Goal: Task Accomplishment & Management: Use online tool/utility

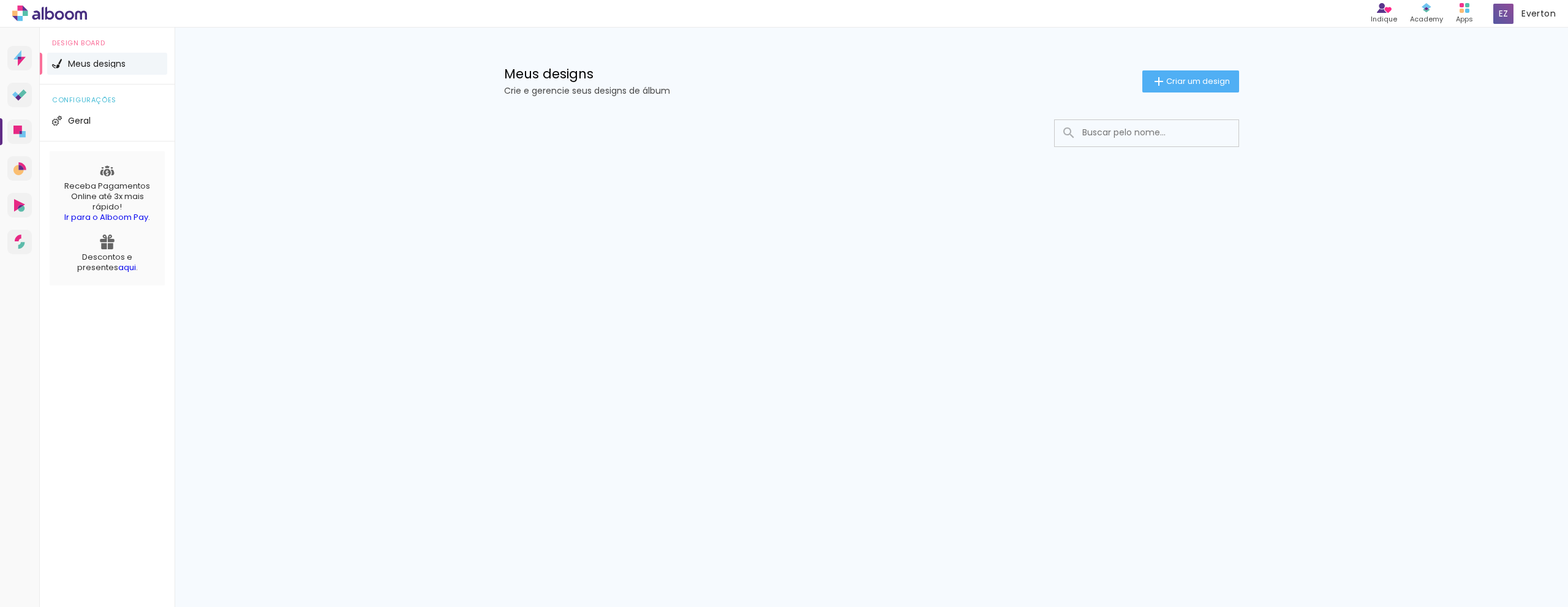
click at [120, 217] on link "Ir para o Alboom Pay" at bounding box center [106, 217] width 84 height 11
click at [1204, 85] on span "Criar um design" at bounding box center [1198, 81] width 63 height 8
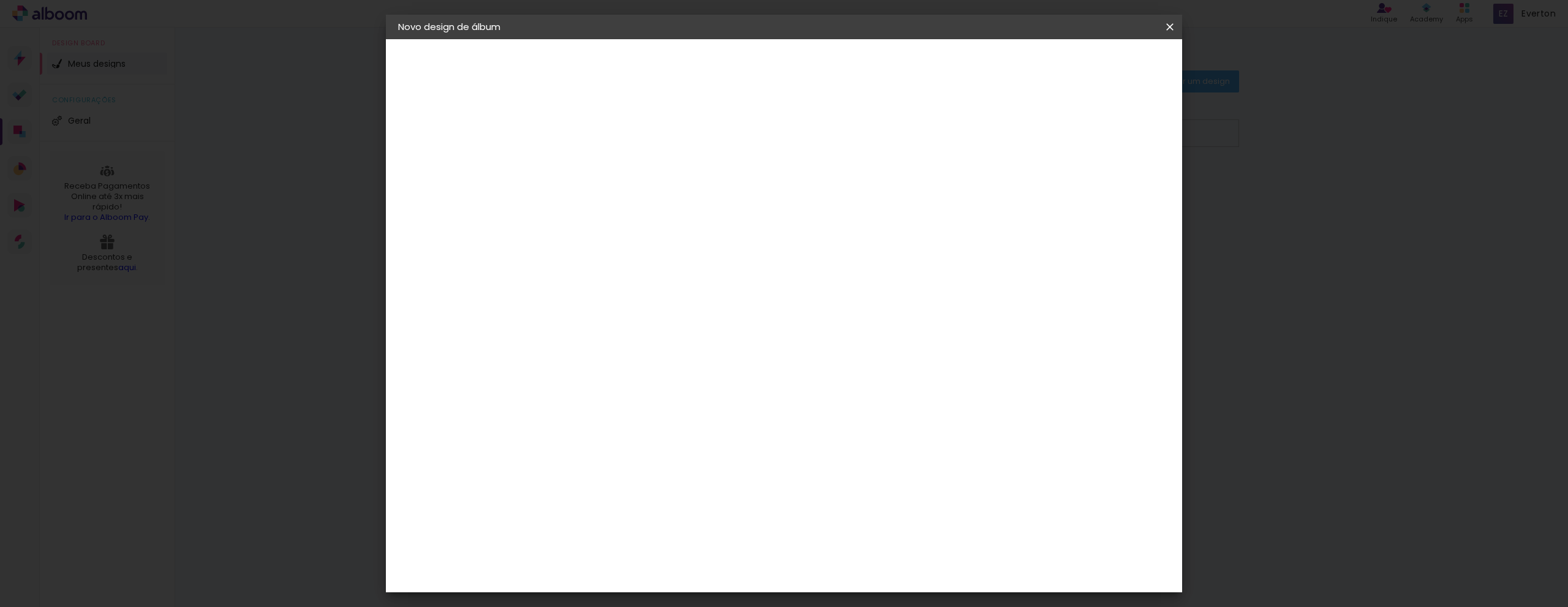
click at [598, 166] on input at bounding box center [598, 164] width 0 height 19
type input "[PERSON_NAME] 4 anos"
type paper-input "[PERSON_NAME] 4 anos"
click at [0, 0] on slot "Avançar" at bounding box center [0, 0] width 0 height 0
click at [644, 233] on input at bounding box center [629, 233] width 123 height 15
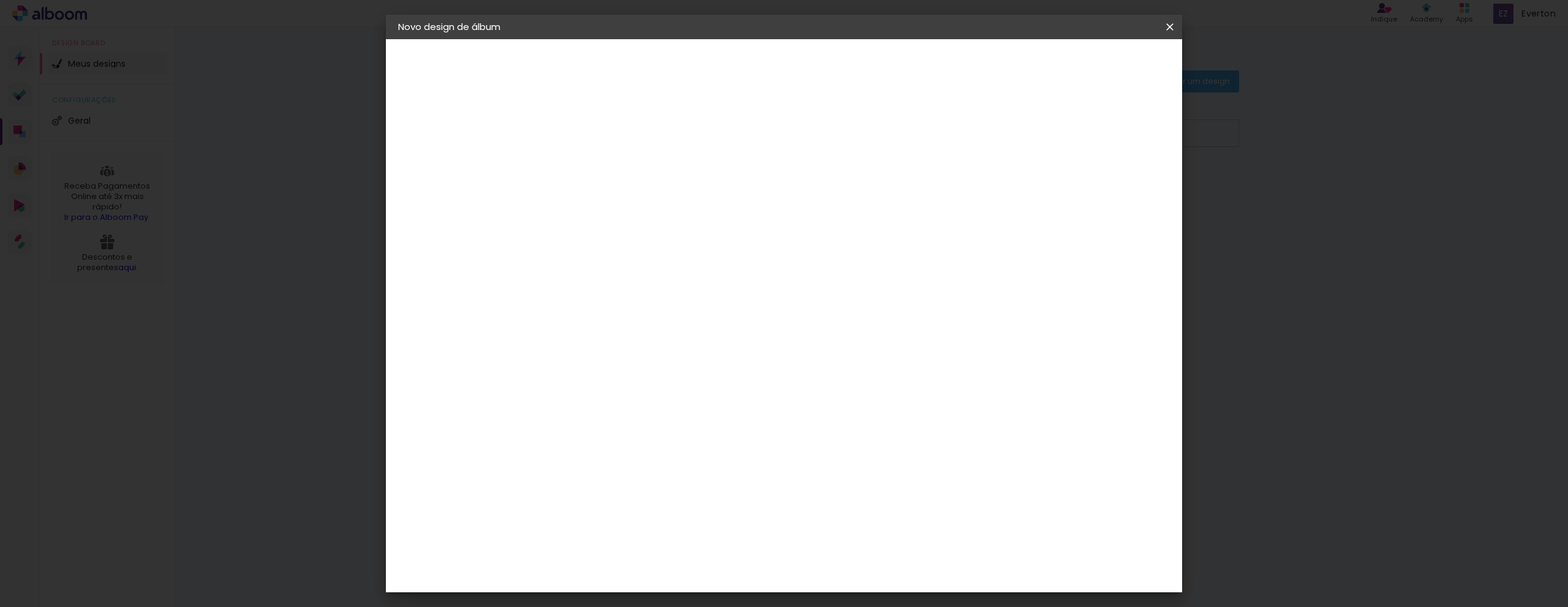
scroll to position [1194, 0]
click at [620, 372] on div "Go image" at bounding box center [605, 382] width 30 height 19
click at [0, 0] on slot "Avançar" at bounding box center [0, 0] width 0 height 0
click at [646, 204] on input "text" at bounding box center [622, 213] width 48 height 19
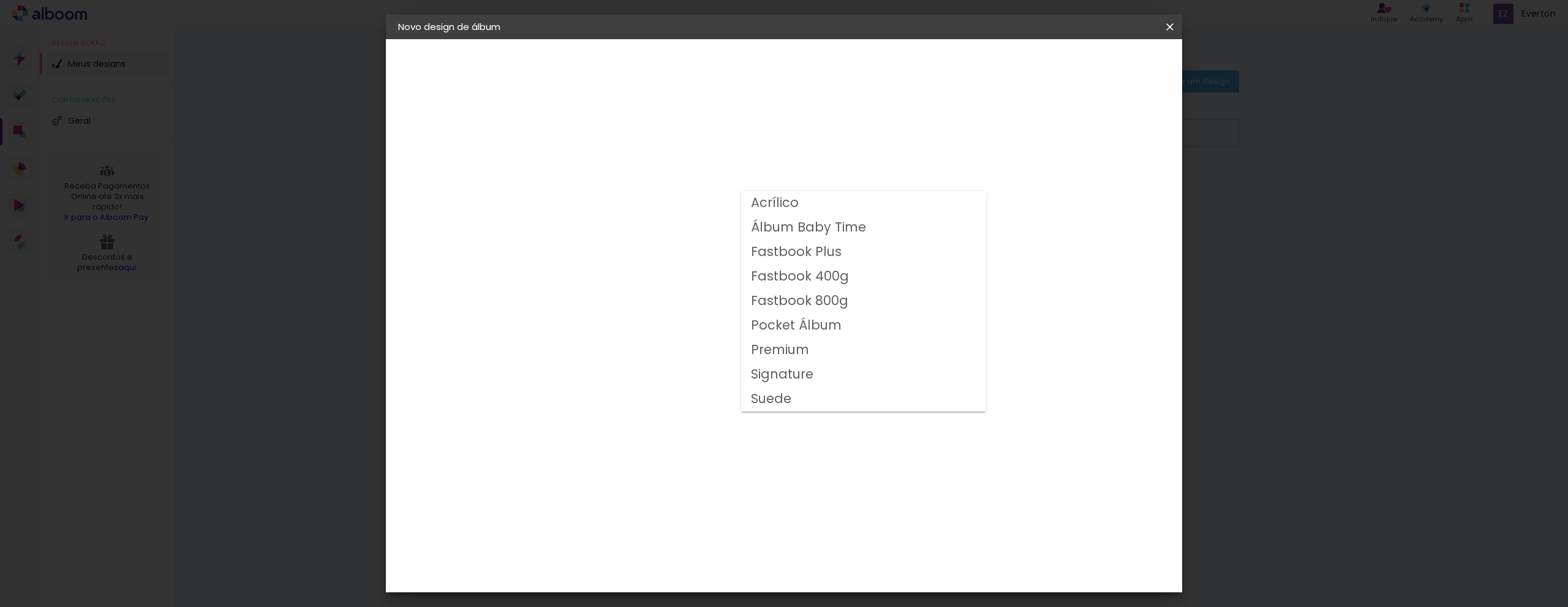
click at [0, 0] on slot "Fastbook 400g" at bounding box center [0, 0] width 0 height 0
type input "Fastbook 400g"
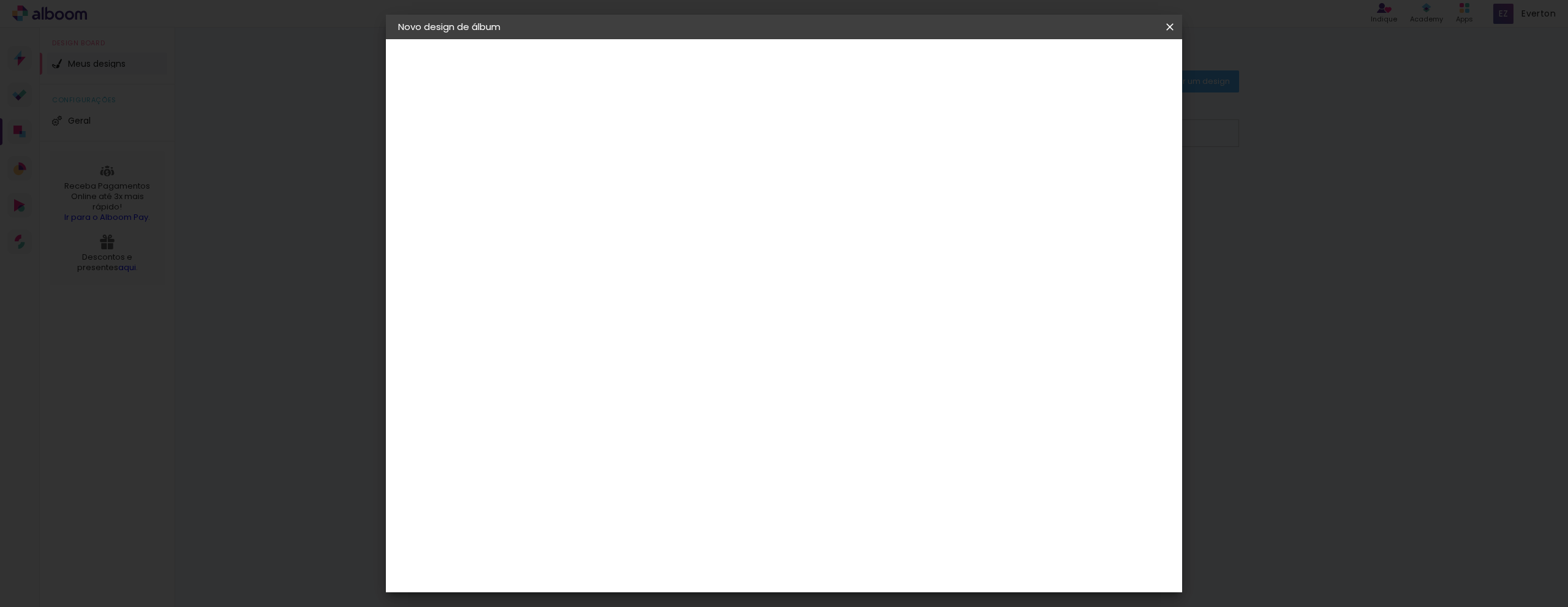
scroll to position [61, 0]
click at [681, 543] on span "25 × 25" at bounding box center [653, 559] width 57 height 32
click at [0, 0] on slot "Avançar" at bounding box center [0, 0] width 0 height 0
click at [576, 130] on input "2" at bounding box center [588, 131] width 42 height 15
type input "1"
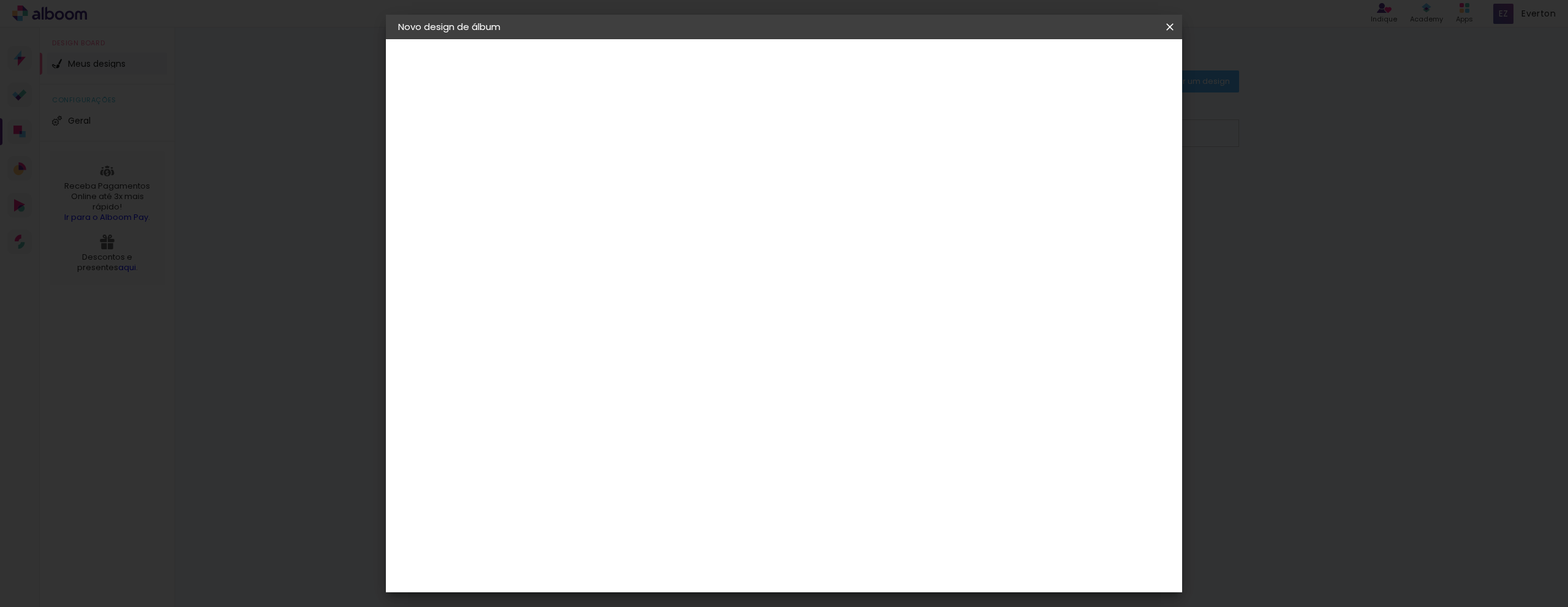
type paper-input "1"
click at [610, 136] on input "1" at bounding box center [588, 131] width 42 height 15
type input "2"
type paper-input "2"
click at [603, 128] on input "2" at bounding box center [588, 131] width 42 height 15
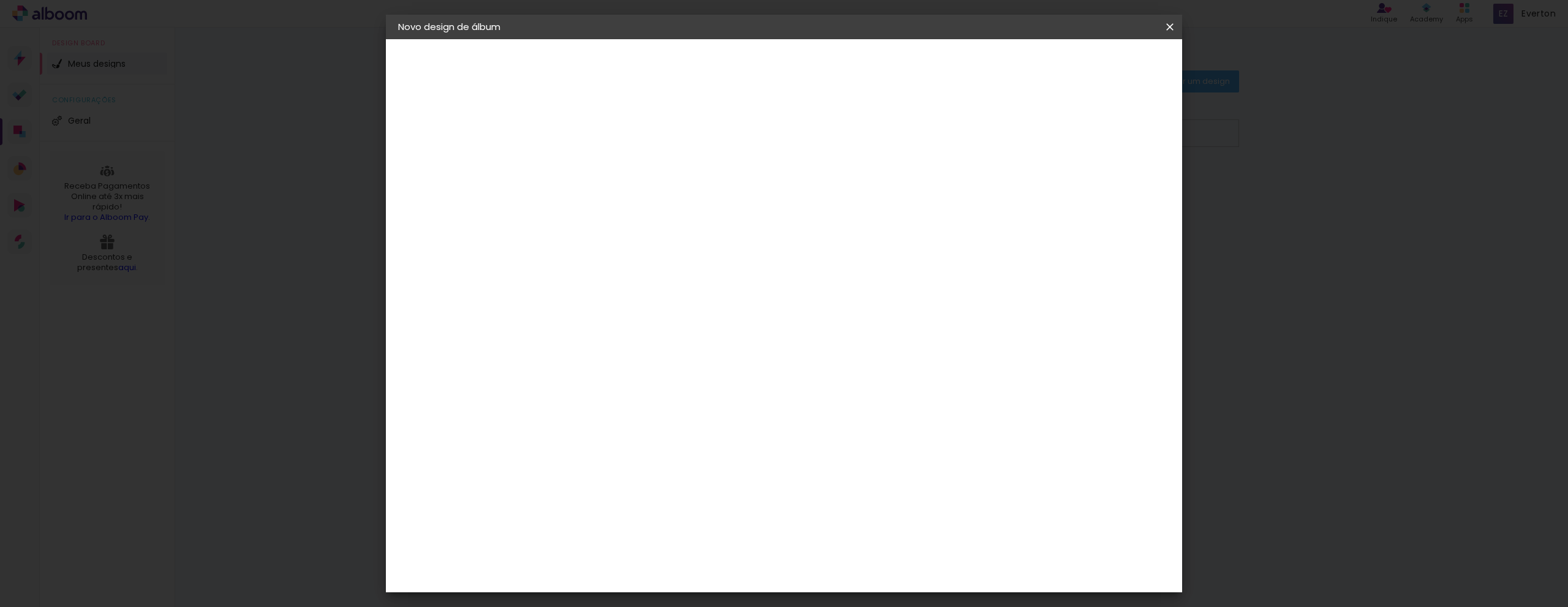
type input "3"
type paper-input "3"
click at [605, 128] on input "3" at bounding box center [588, 131] width 42 height 15
type input "4"
type paper-input "4"
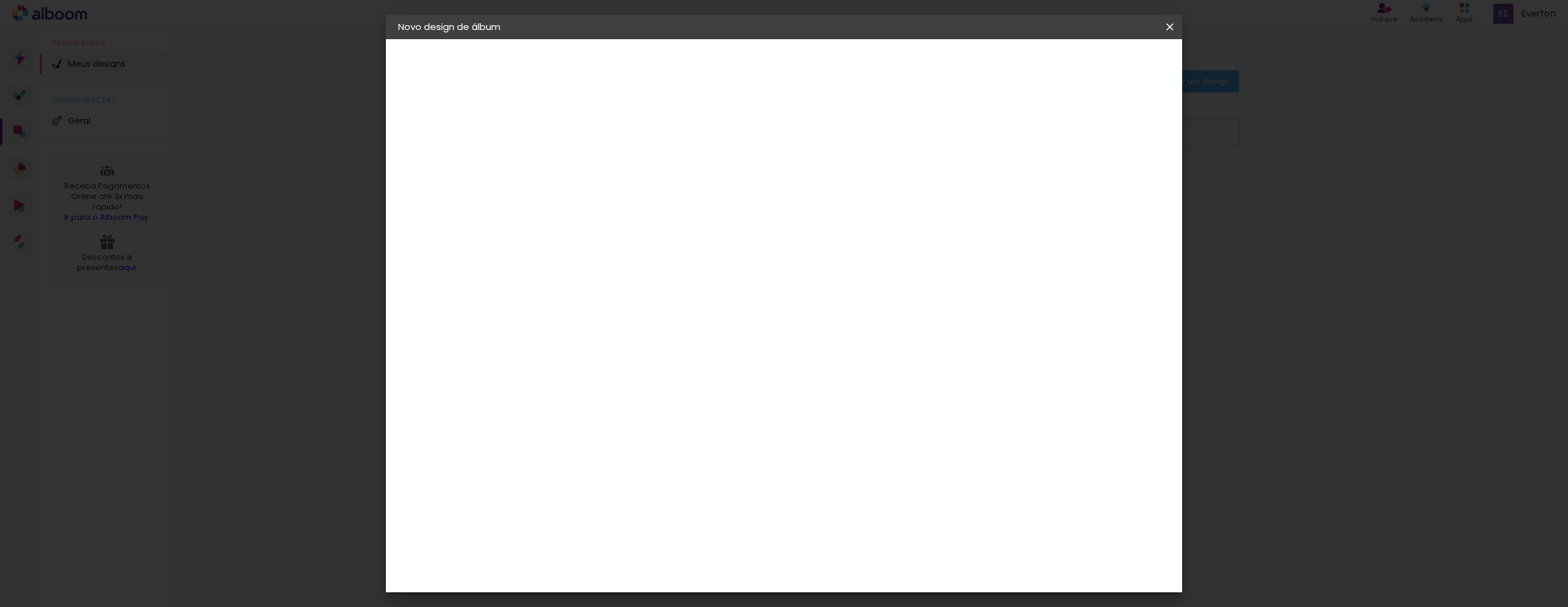
click at [605, 128] on input "4" at bounding box center [588, 131] width 42 height 15
type input "3"
type paper-input "3"
click at [605, 137] on input "3" at bounding box center [588, 131] width 42 height 15
type input "2"
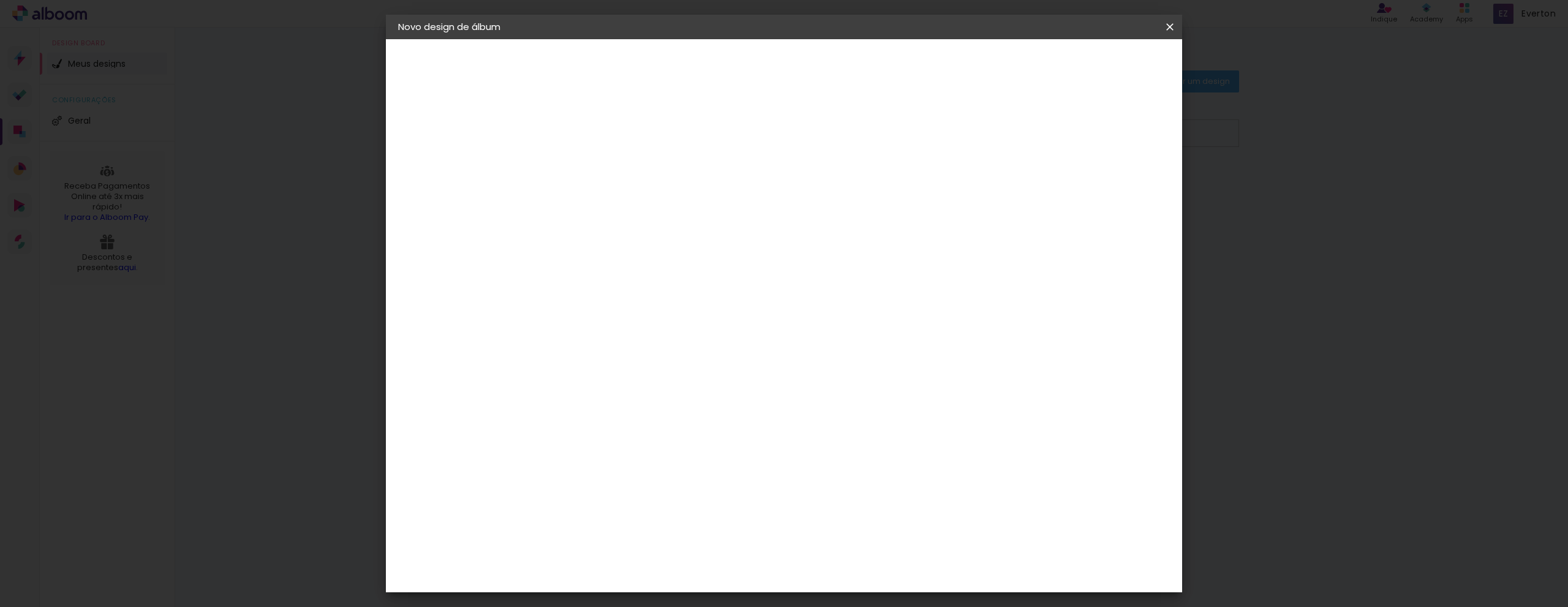
type paper-input "2"
click at [605, 137] on input "2" at bounding box center [588, 131] width 42 height 15
click at [1024, 132] on div at bounding box center [1019, 132] width 11 height 11
type paper-checkbox "on"
click at [1059, 183] on span "5" at bounding box center [1055, 183] width 14 height 19
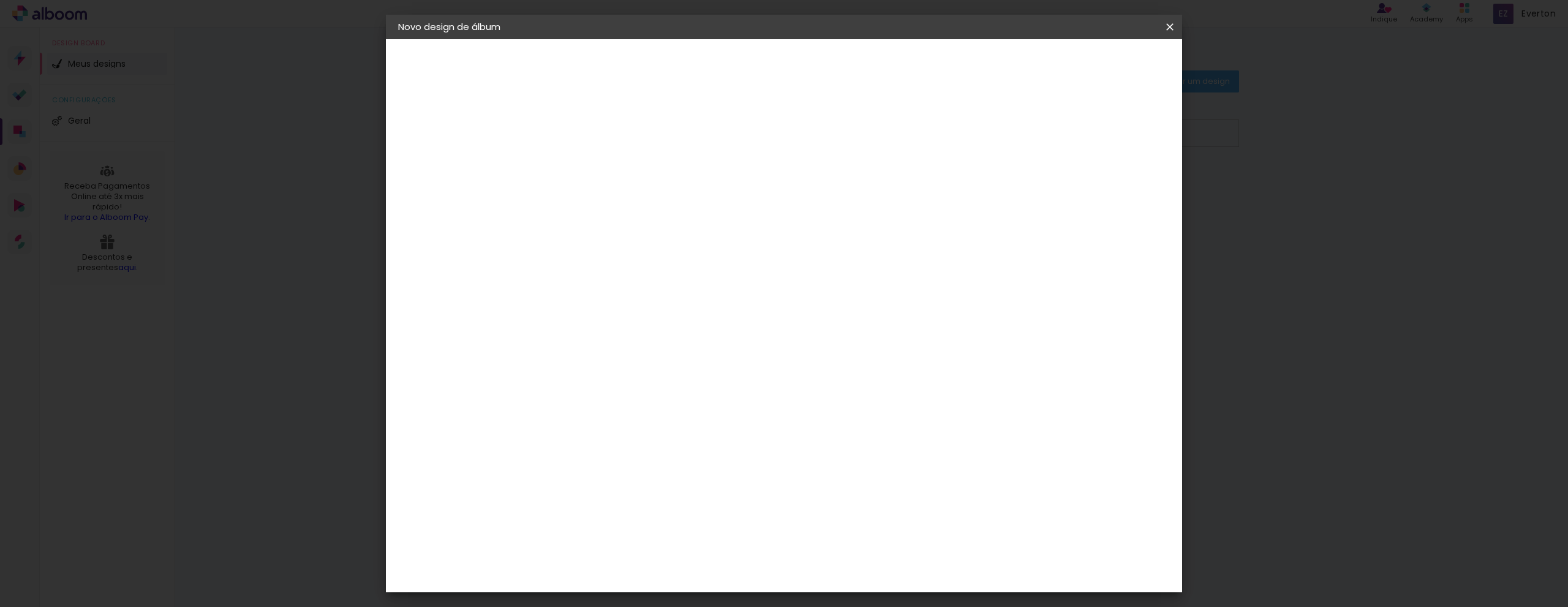
click at [1093, 64] on span "Iniciar design" at bounding box center [1065, 65] width 56 height 9
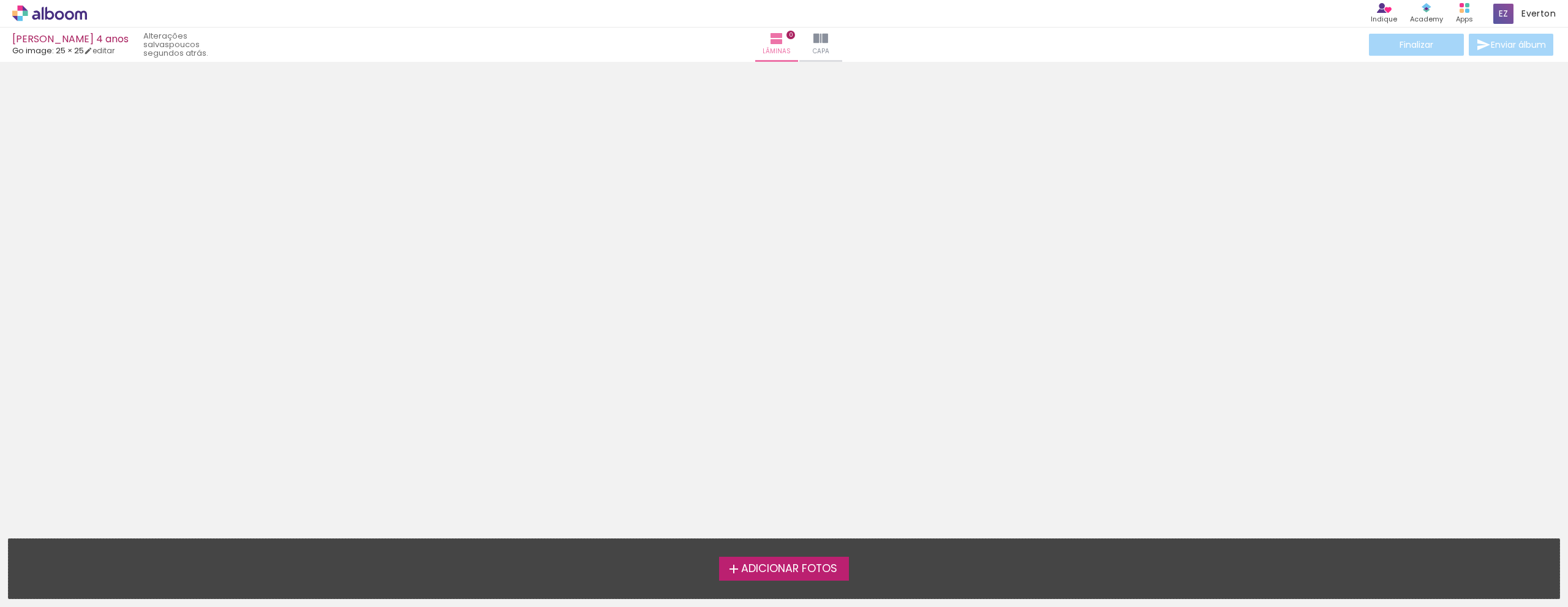
click at [744, 574] on span "Adicionar Fotos" at bounding box center [789, 569] width 96 height 11
click at [0, 0] on input "file" at bounding box center [0, 0] width 0 height 0
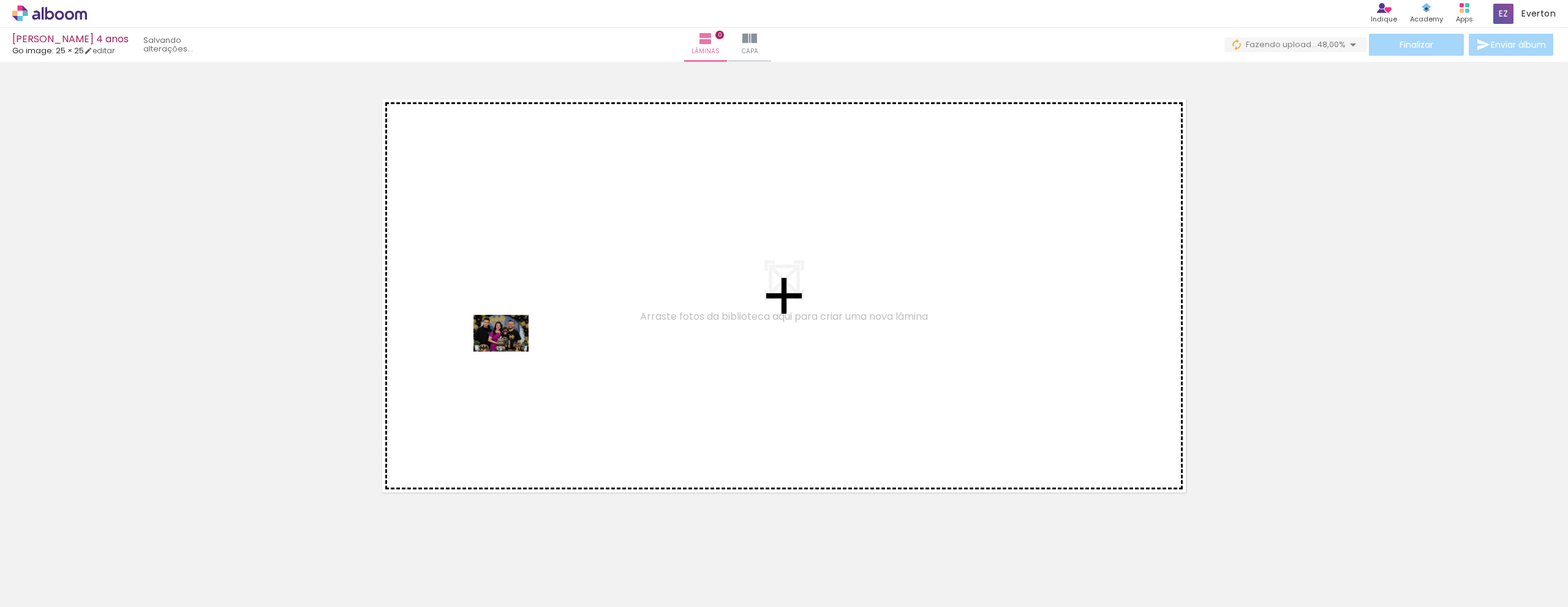
drag, startPoint x: 140, startPoint y: 570, endPoint x: 510, endPoint y: 351, distance: 430.0
click at [510, 351] on quentale-workspace at bounding box center [784, 304] width 1568 height 607
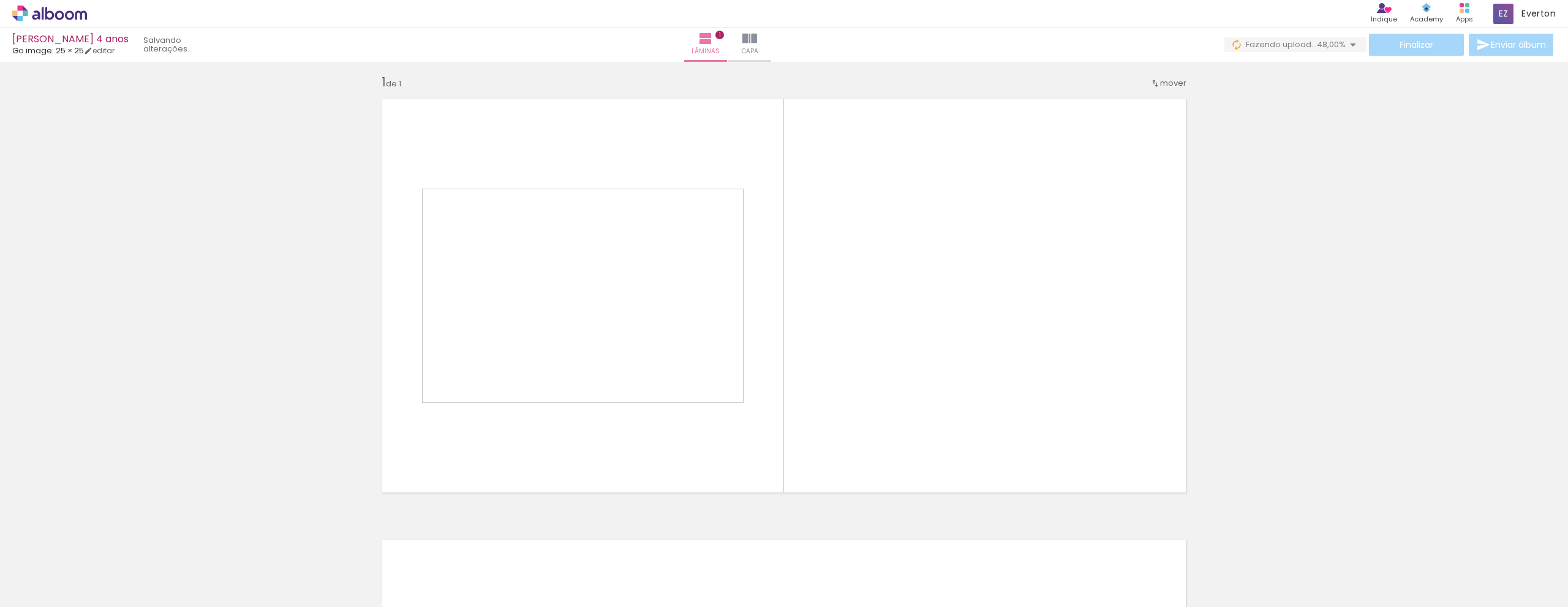
scroll to position [6, 0]
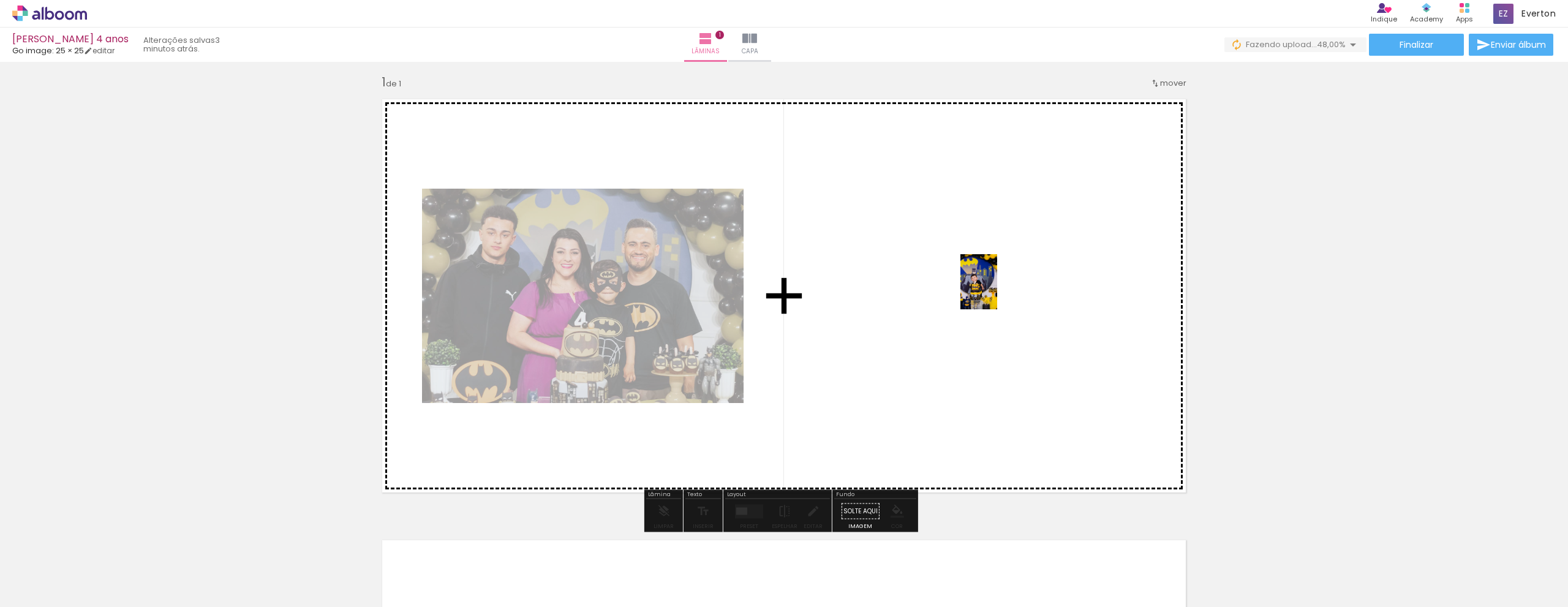
drag, startPoint x: 203, startPoint y: 571, endPoint x: 997, endPoint y: 291, distance: 841.9
click at [997, 291] on quentale-workspace at bounding box center [784, 304] width 1568 height 607
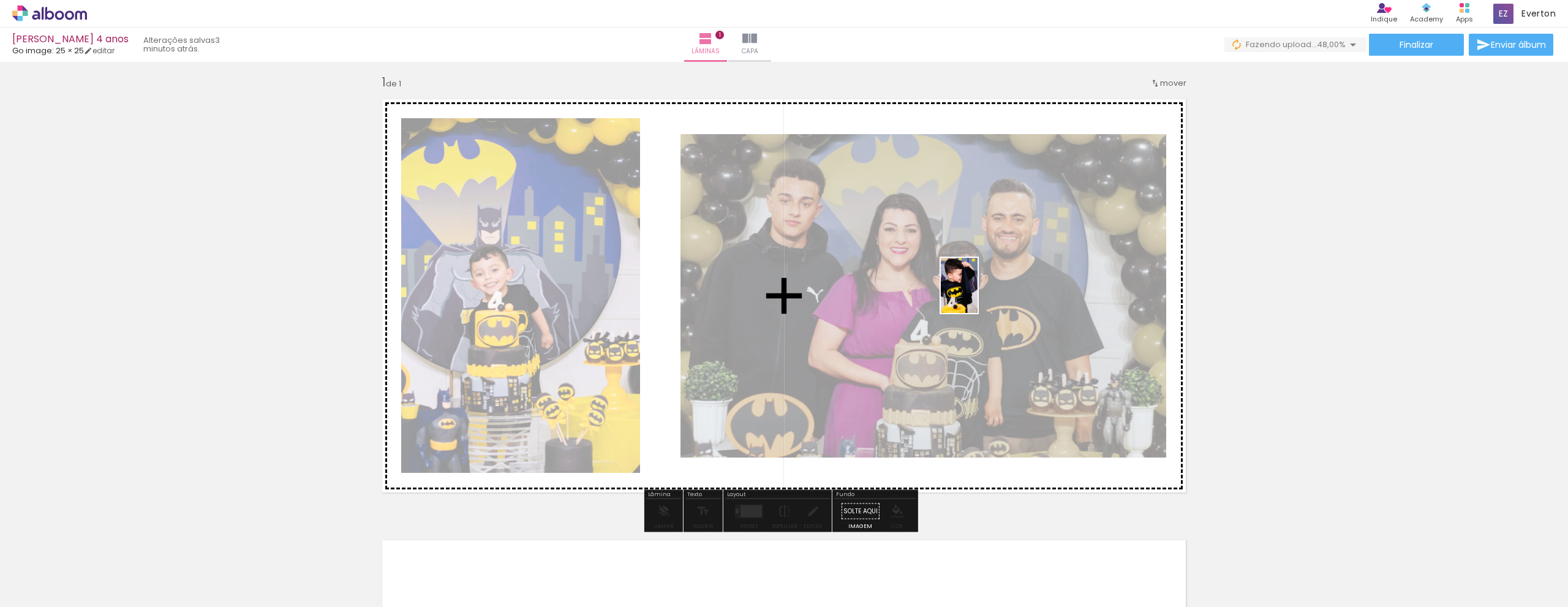
drag, startPoint x: 271, startPoint y: 562, endPoint x: 977, endPoint y: 295, distance: 754.8
click at [977, 295] on quentale-workspace at bounding box center [784, 304] width 1568 height 607
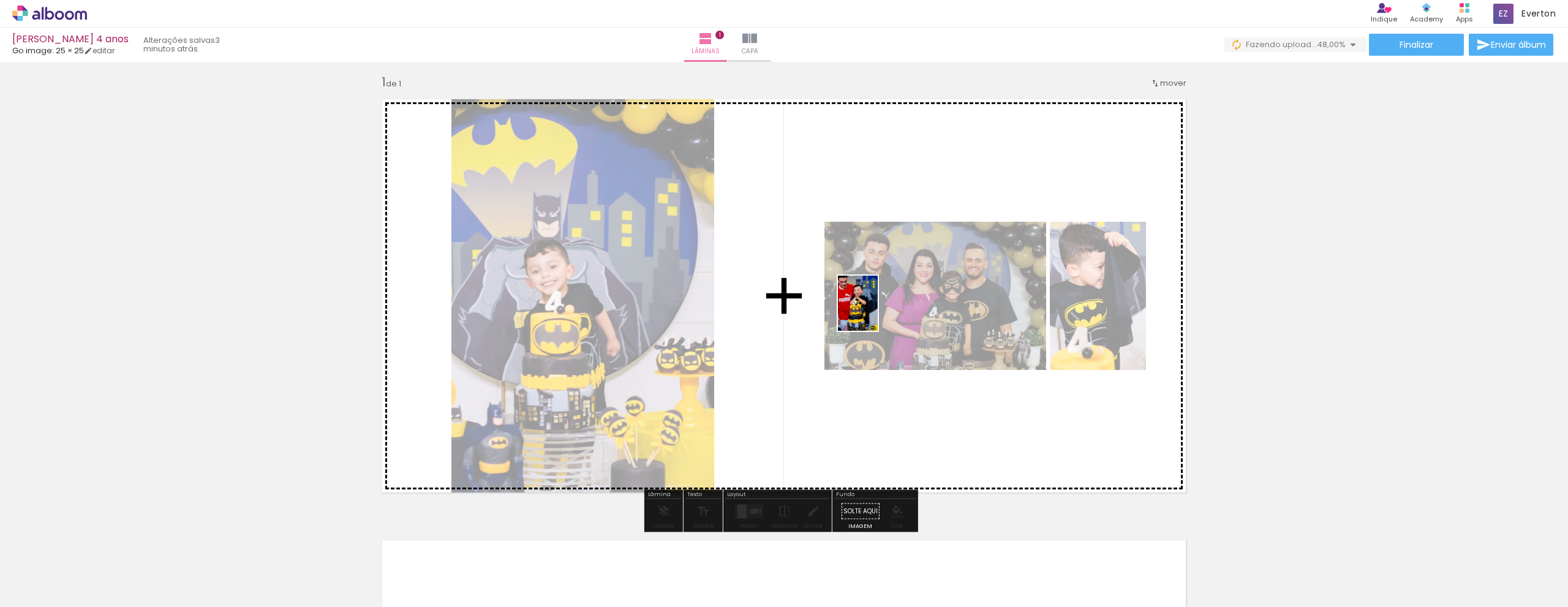
drag, startPoint x: 336, startPoint y: 567, endPoint x: 874, endPoint y: 312, distance: 595.4
click at [874, 312] on quentale-workspace at bounding box center [784, 304] width 1568 height 607
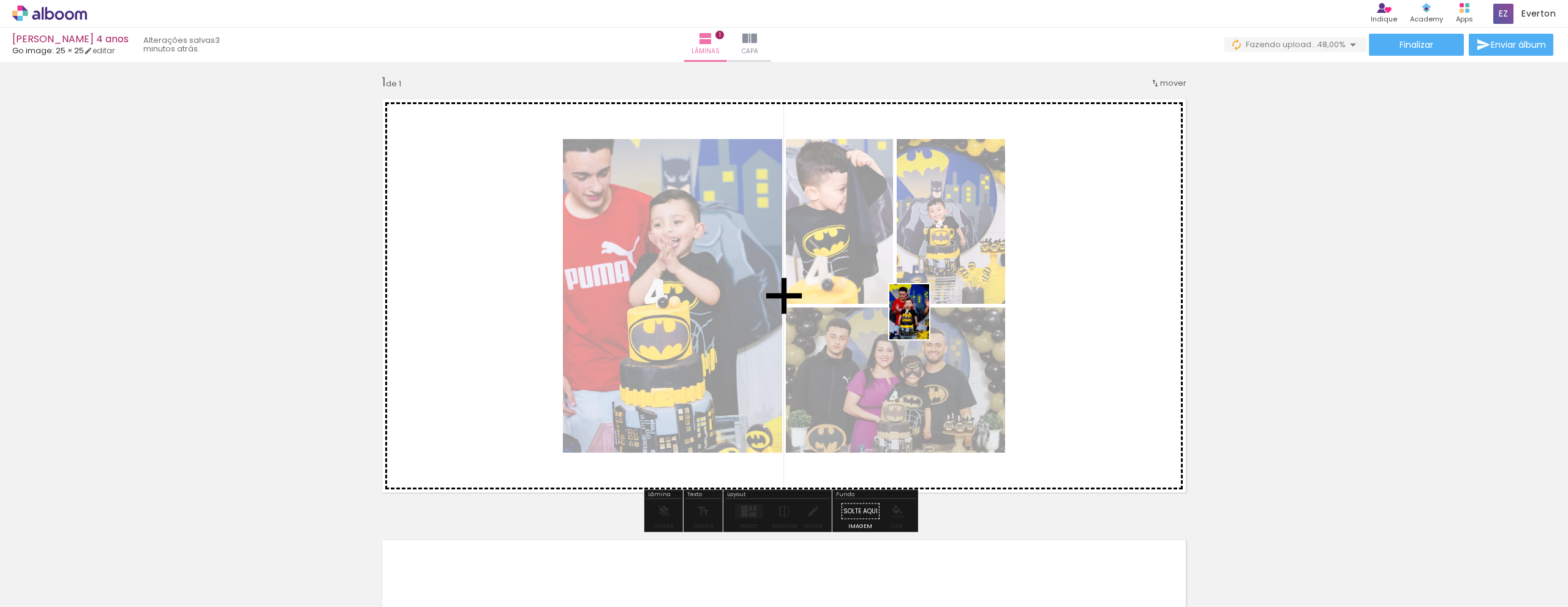
drag, startPoint x: 403, startPoint y: 571, endPoint x: 926, endPoint y: 321, distance: 579.7
click at [926, 321] on quentale-workspace at bounding box center [784, 304] width 1568 height 607
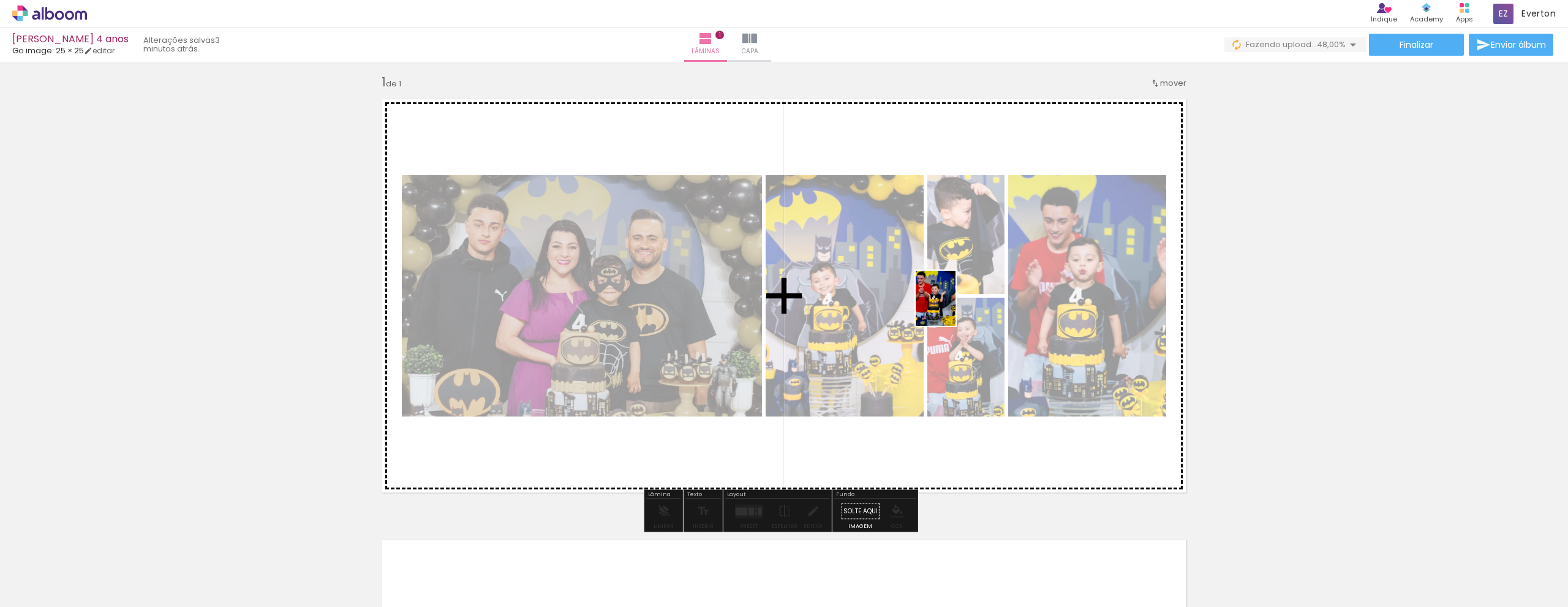
drag, startPoint x: 470, startPoint y: 562, endPoint x: 952, endPoint y: 308, distance: 544.8
click at [952, 308] on quentale-workspace at bounding box center [784, 304] width 1568 height 607
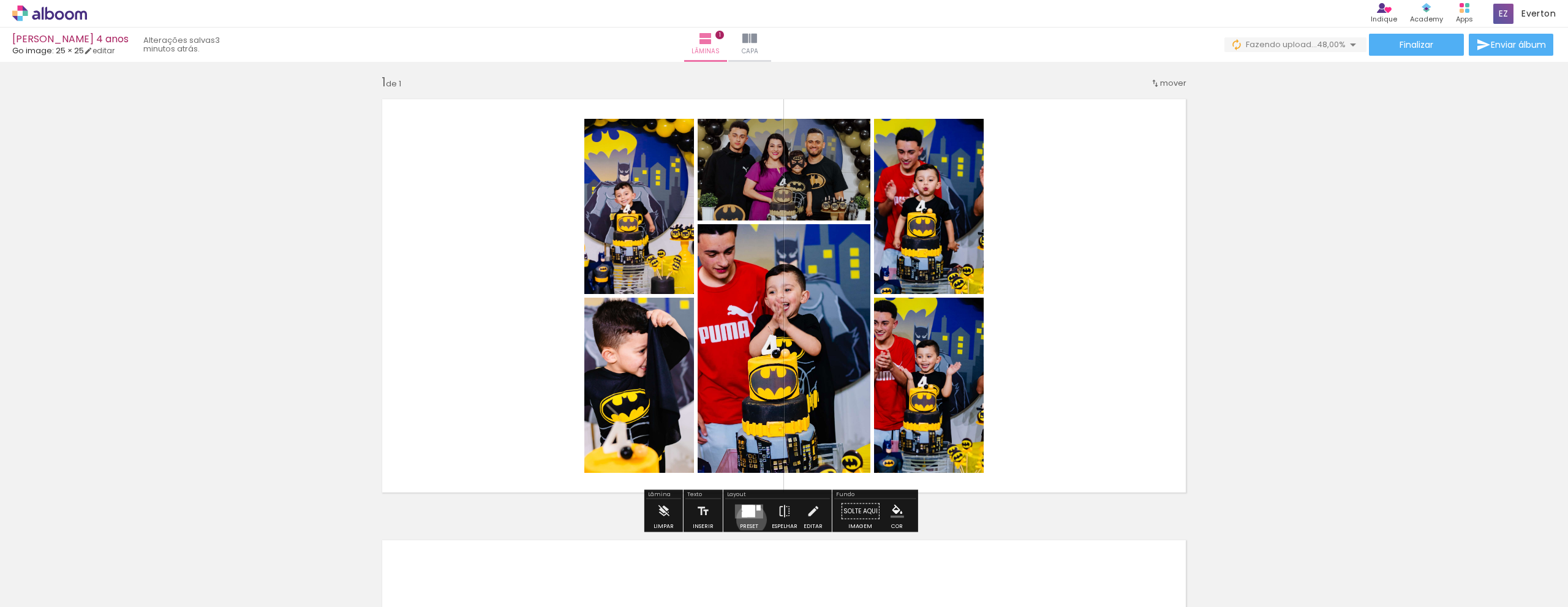
click at [748, 519] on div at bounding box center [748, 511] width 33 height 24
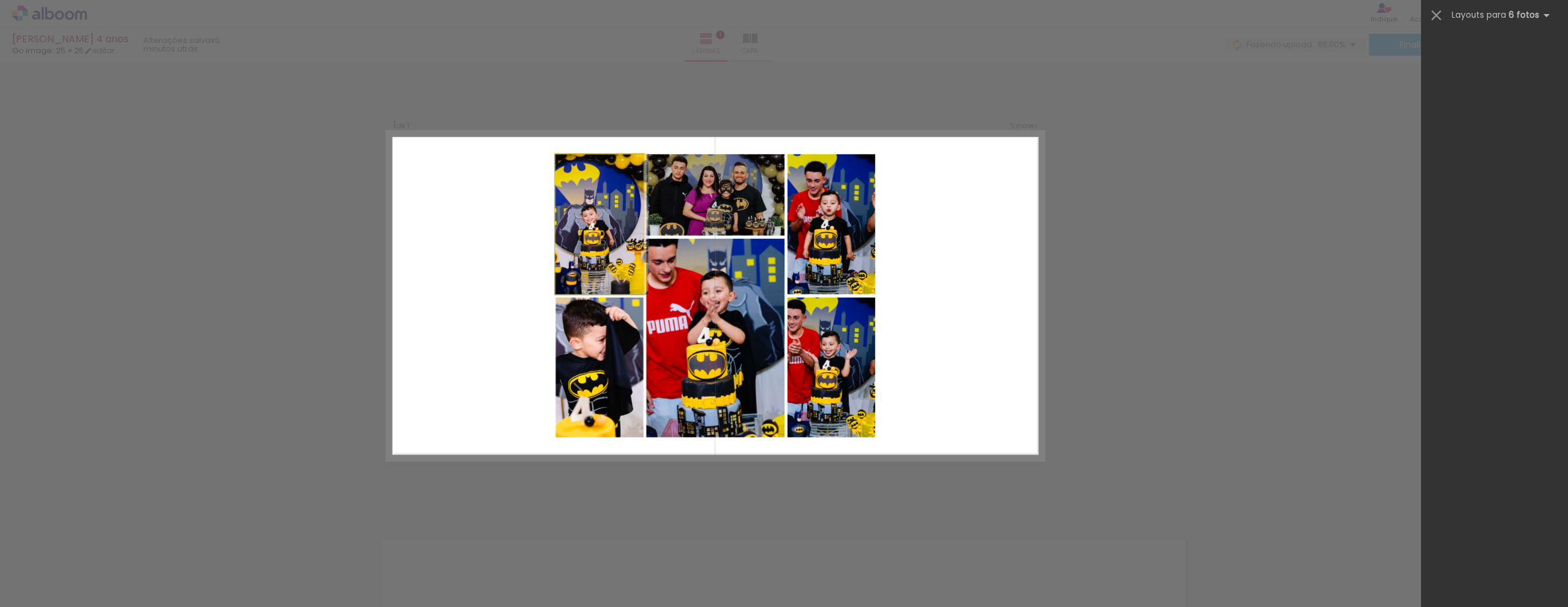
scroll to position [0, 0]
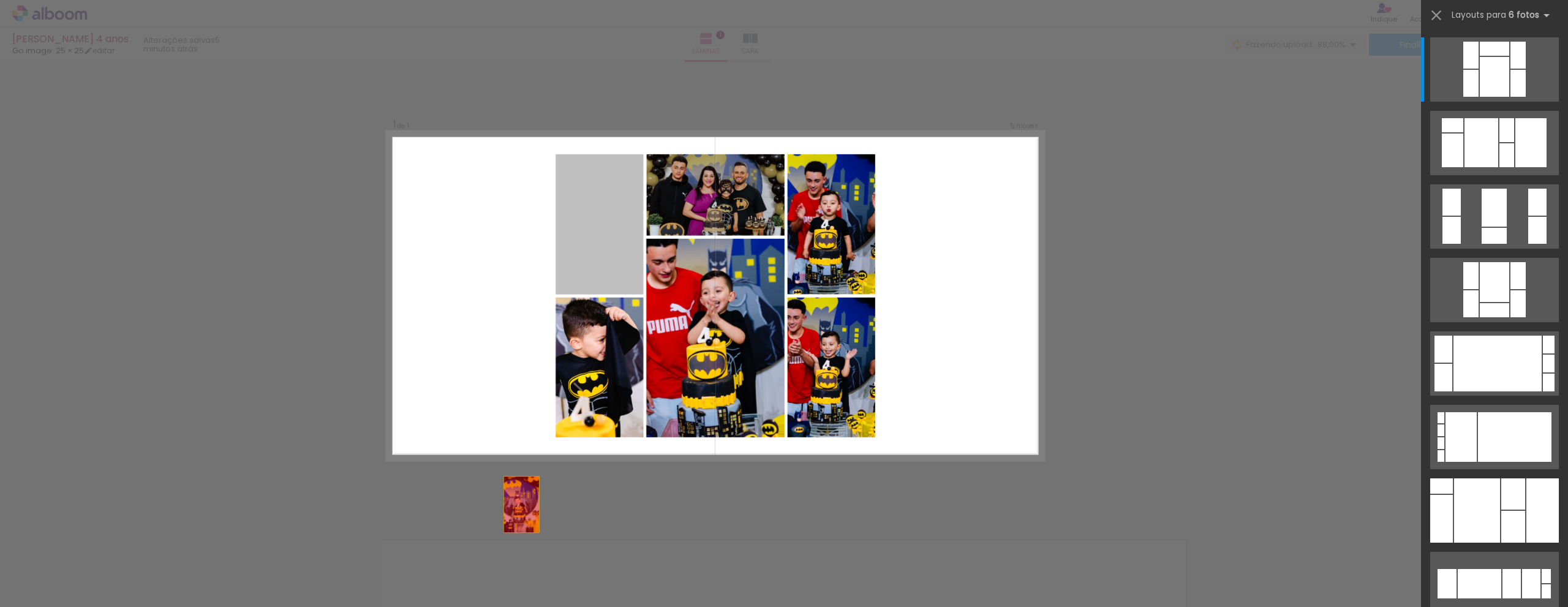
drag, startPoint x: 602, startPoint y: 241, endPoint x: 498, endPoint y: 575, distance: 349.8
click at [498, 575] on quentale-workspace at bounding box center [784, 304] width 1568 height 607
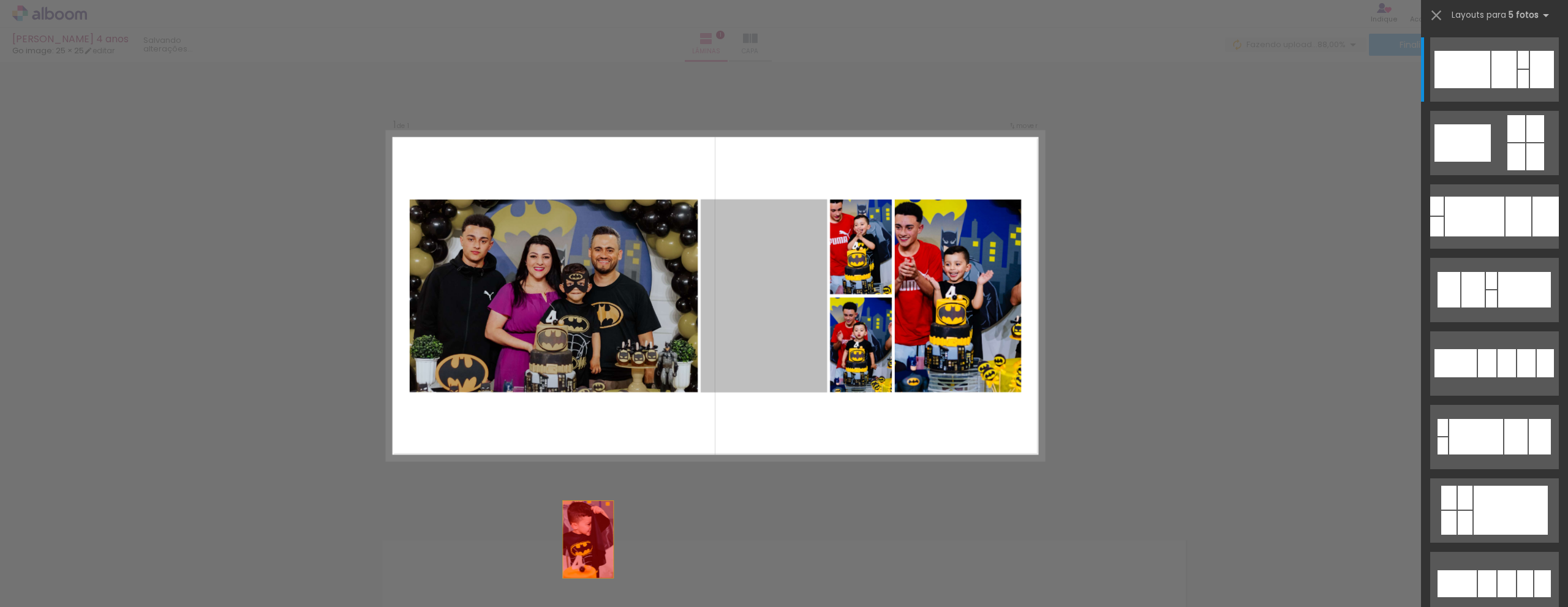
drag, startPoint x: 734, startPoint y: 303, endPoint x: 540, endPoint y: 600, distance: 354.7
click at [540, 600] on quentale-workspace at bounding box center [784, 304] width 1568 height 607
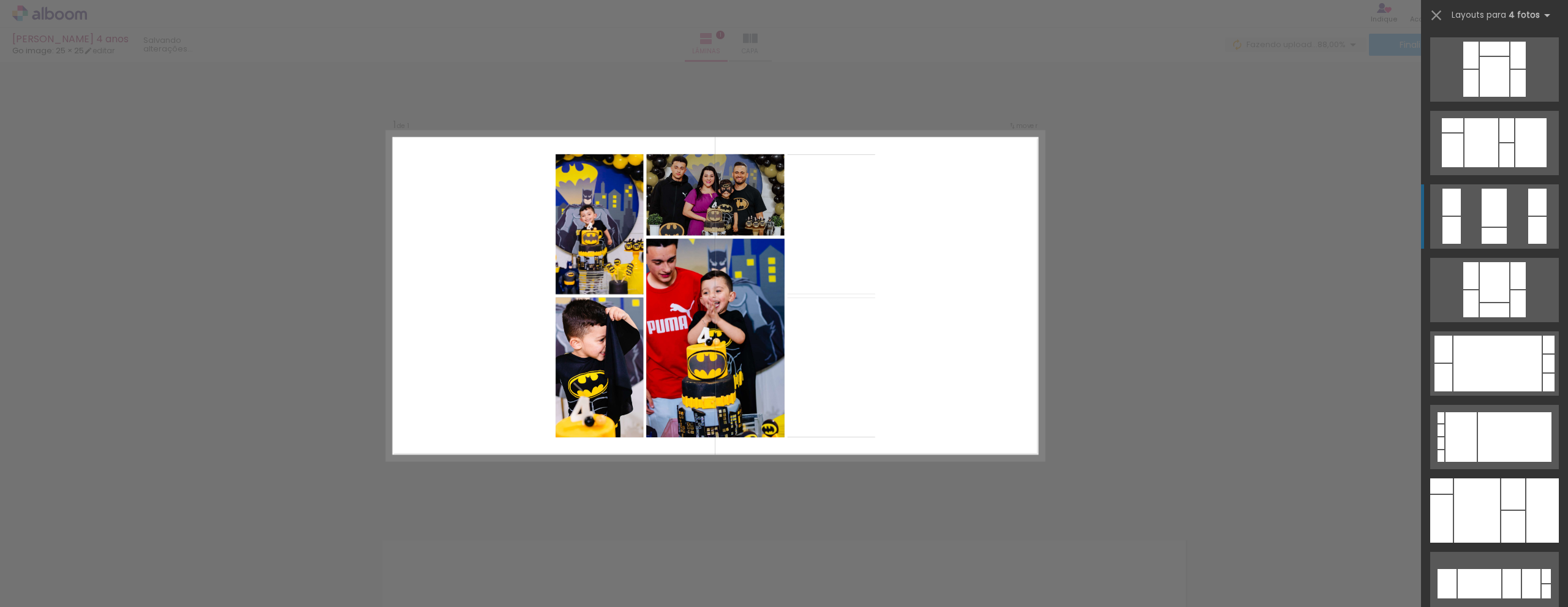
click at [1507, 221] on quentale-layouter at bounding box center [1494, 216] width 128 height 64
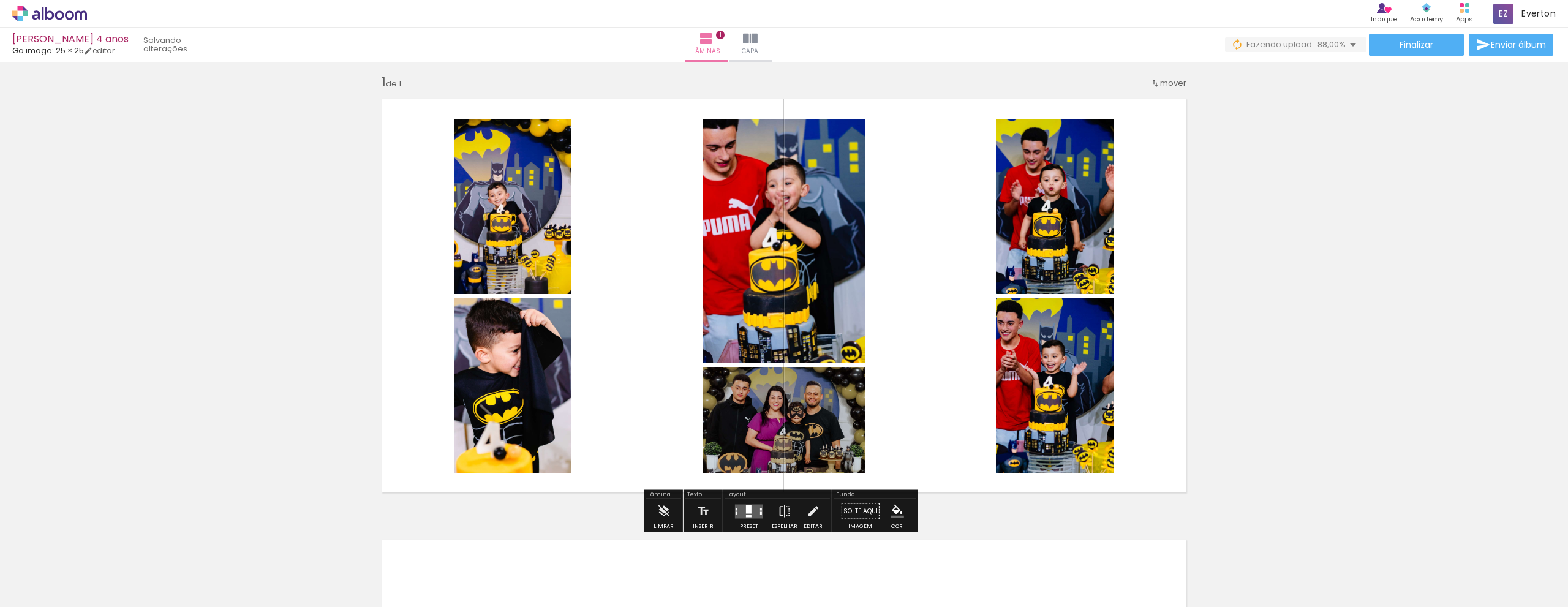
scroll to position [147, 0]
click at [748, 513] on div at bounding box center [748, 509] width 6 height 9
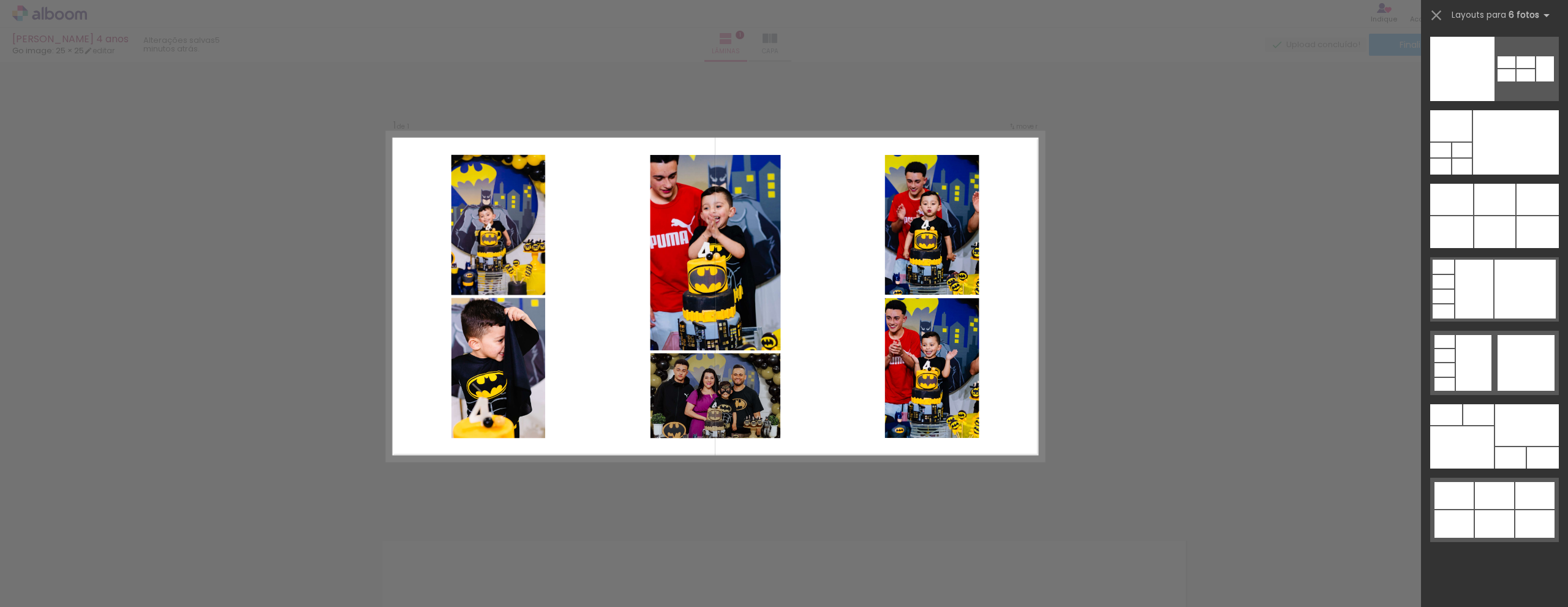
scroll to position [38362, 0]
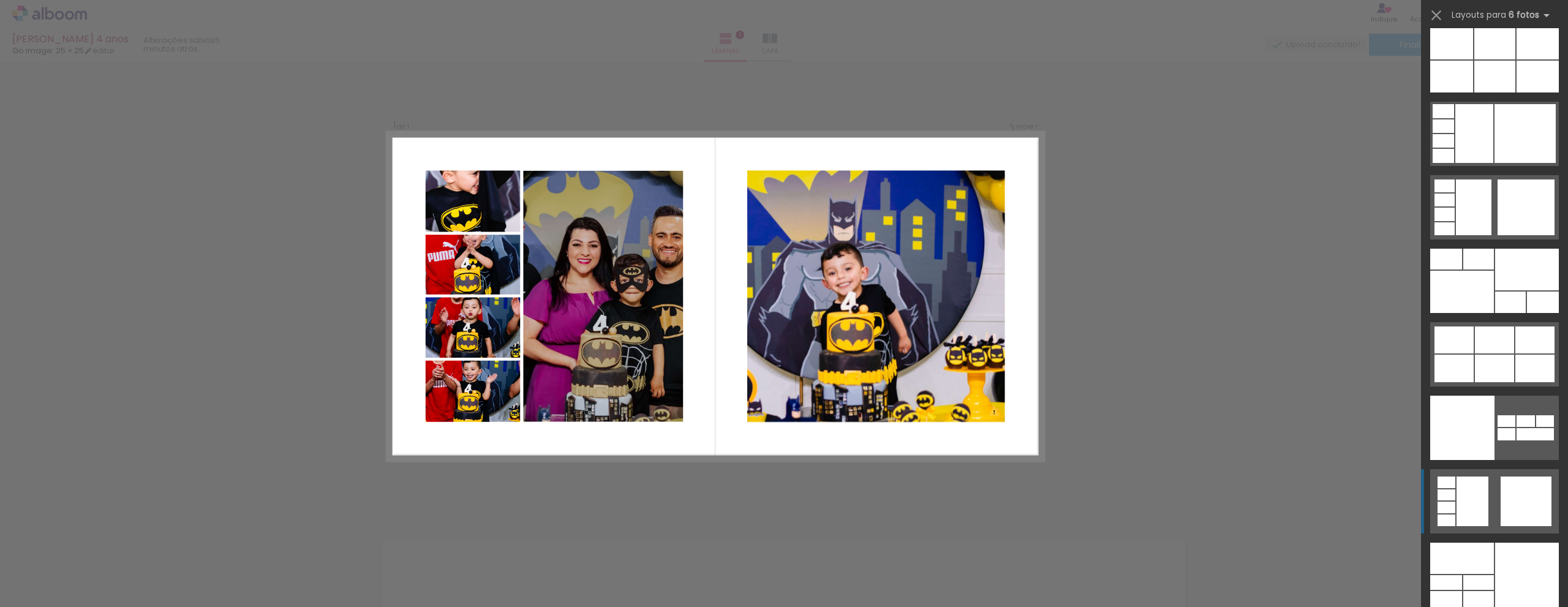
click at [1486, 505] on quentale-layouter at bounding box center [1494, 501] width 128 height 64
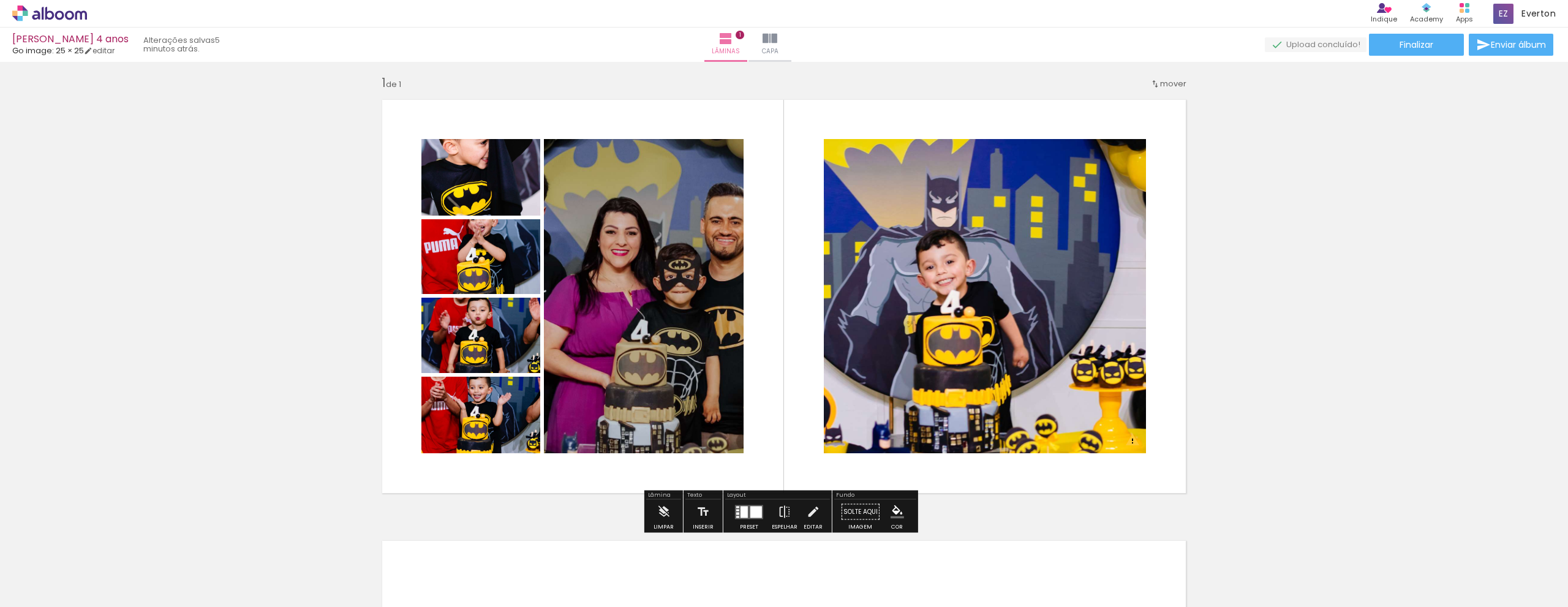
click at [743, 512] on div at bounding box center [743, 511] width 7 height 11
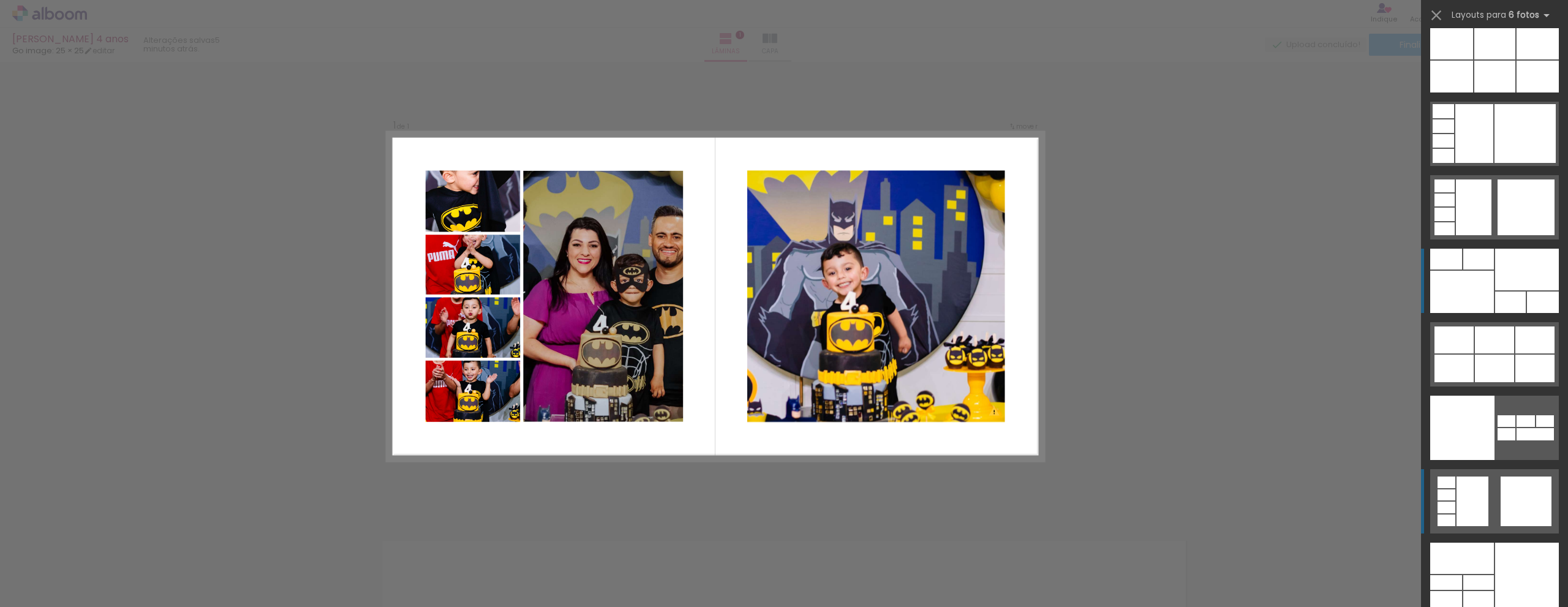
scroll to position [6, 0]
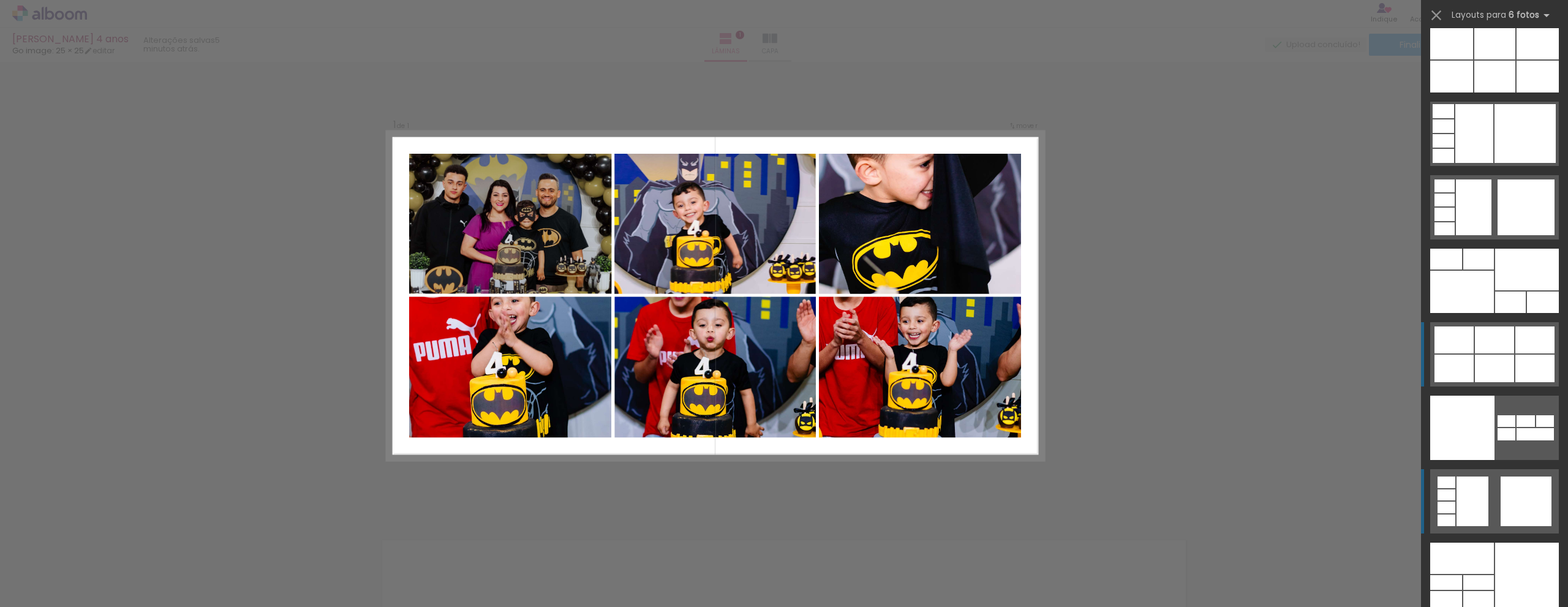
click at [1475, 347] on div at bounding box center [1494, 339] width 39 height 27
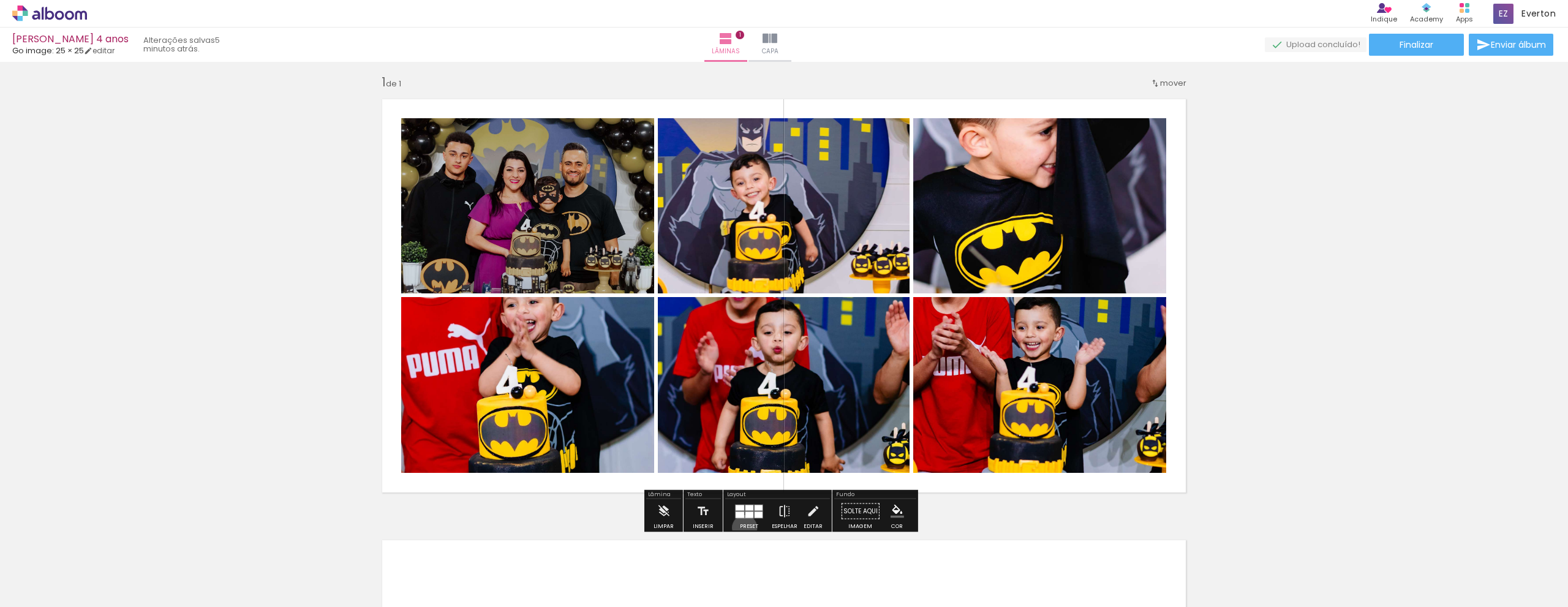
click at [742, 527] on div "Preset" at bounding box center [748, 526] width 19 height 6
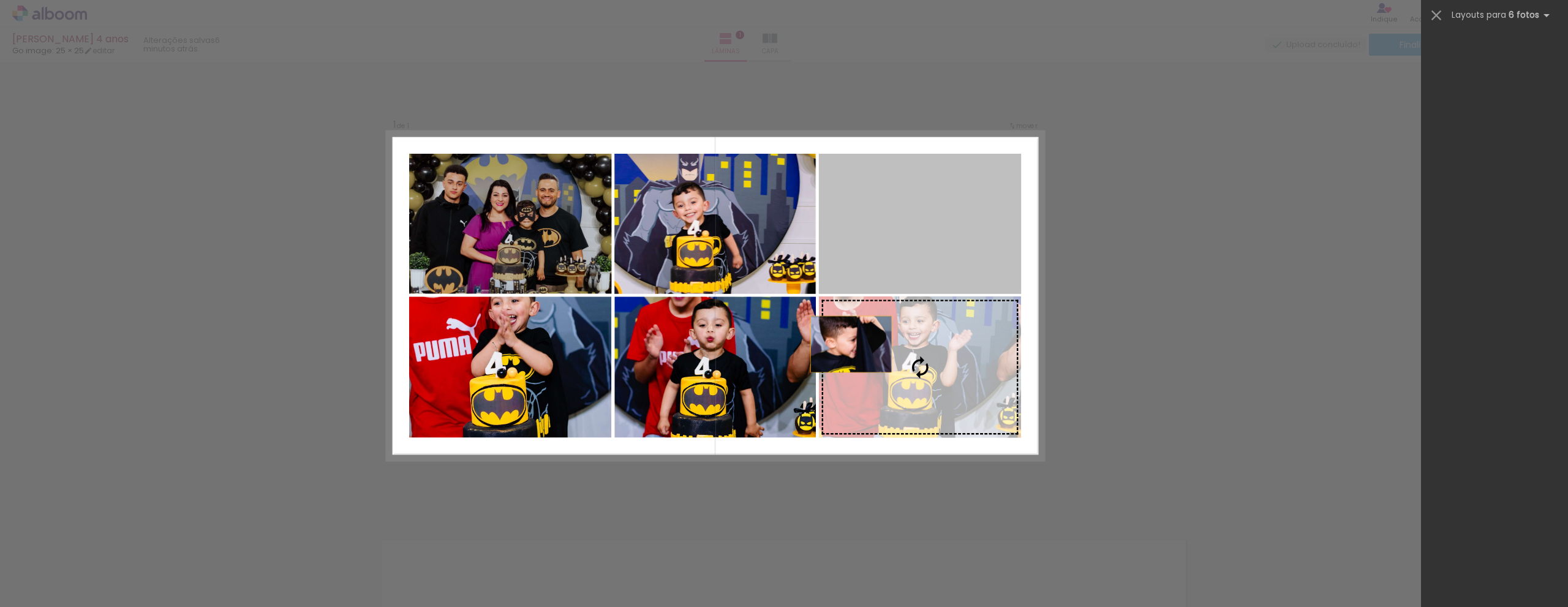
scroll to position [38362, 0]
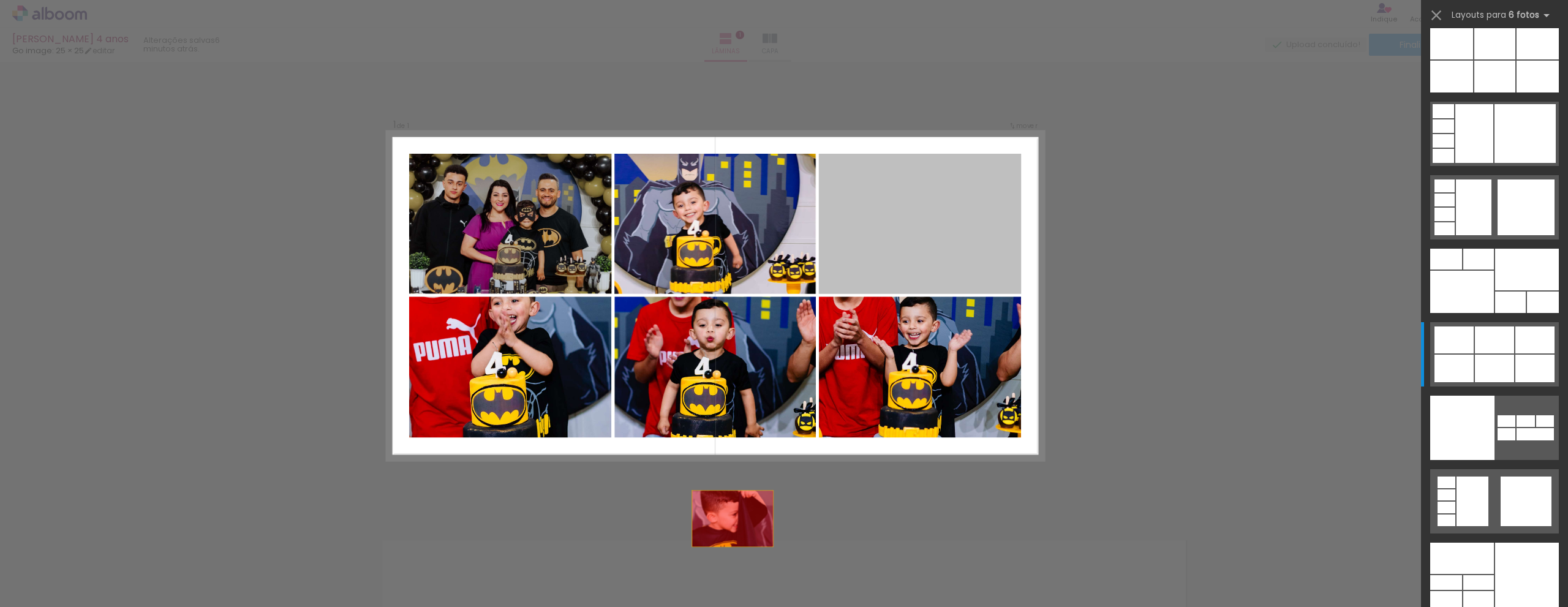
drag, startPoint x: 898, startPoint y: 228, endPoint x: 681, endPoint y: 592, distance: 423.8
click at [681, 592] on quentale-workspace at bounding box center [784, 304] width 1568 height 607
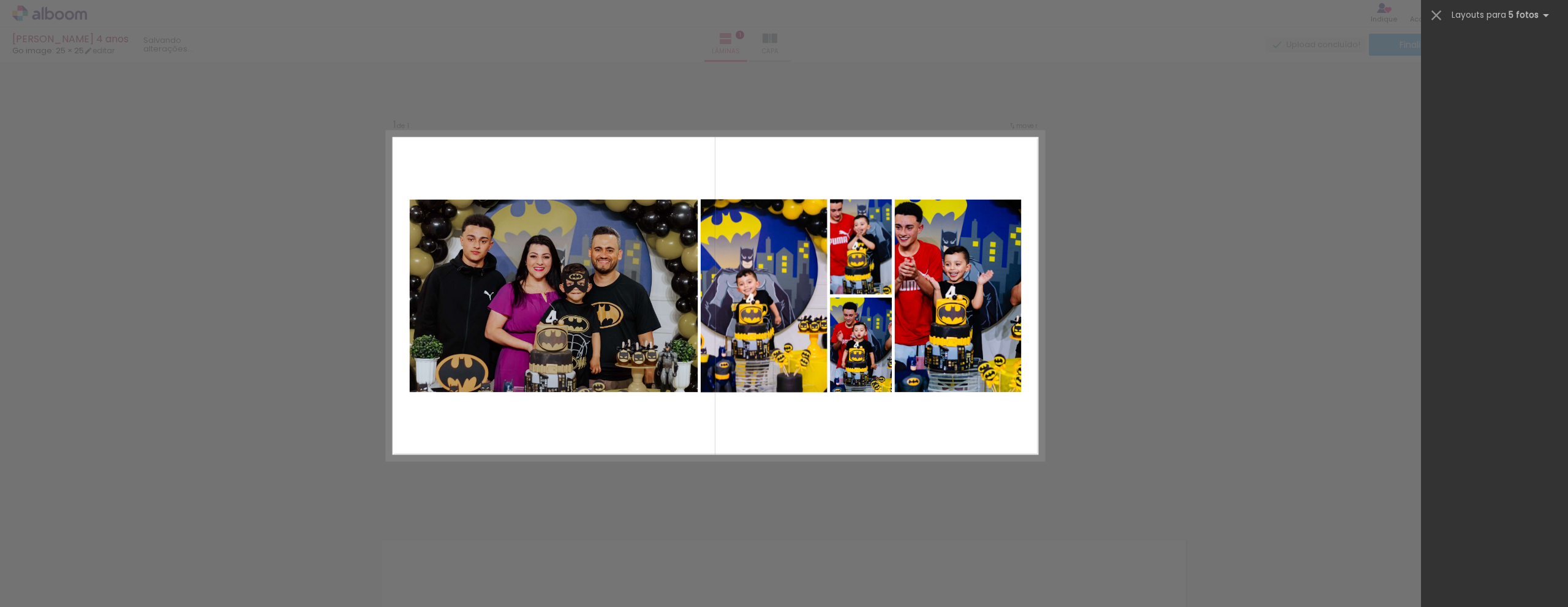
scroll to position [0, 0]
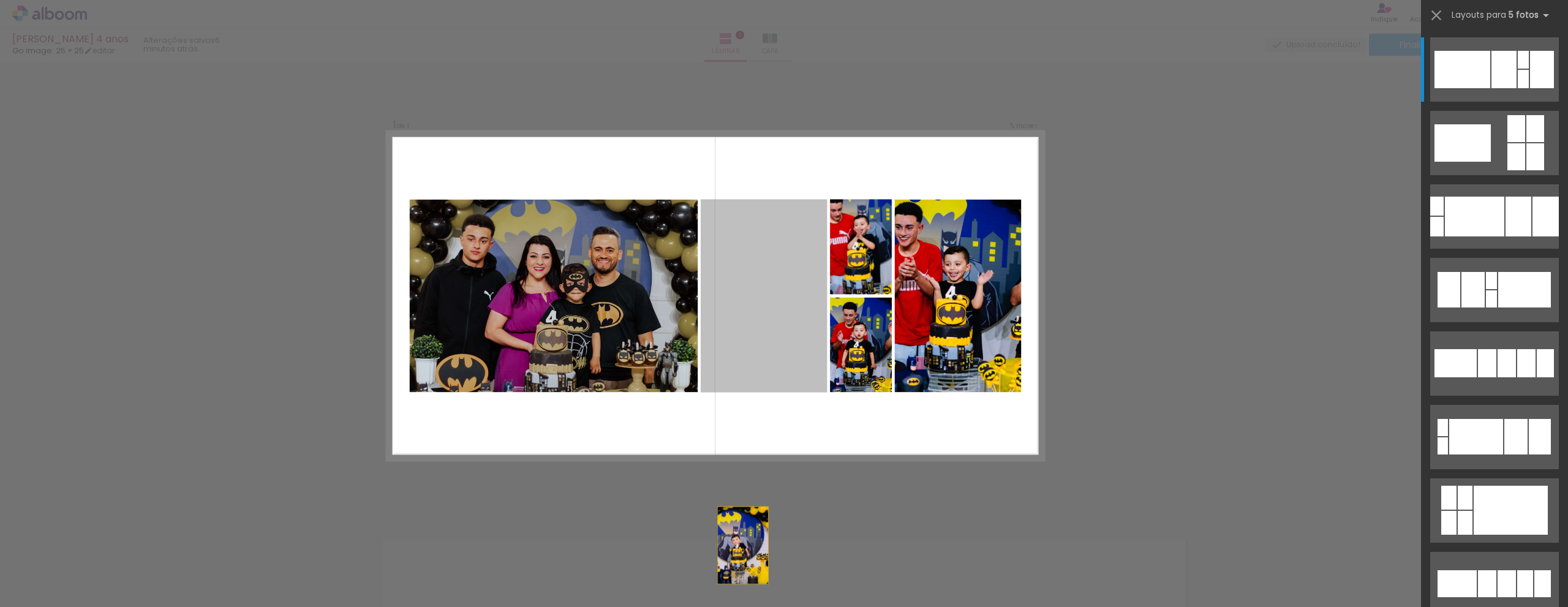
drag, startPoint x: 756, startPoint y: 291, endPoint x: 792, endPoint y: 532, distance: 243.7
click at [736, 605] on quentale-workspace at bounding box center [784, 304] width 1568 height 607
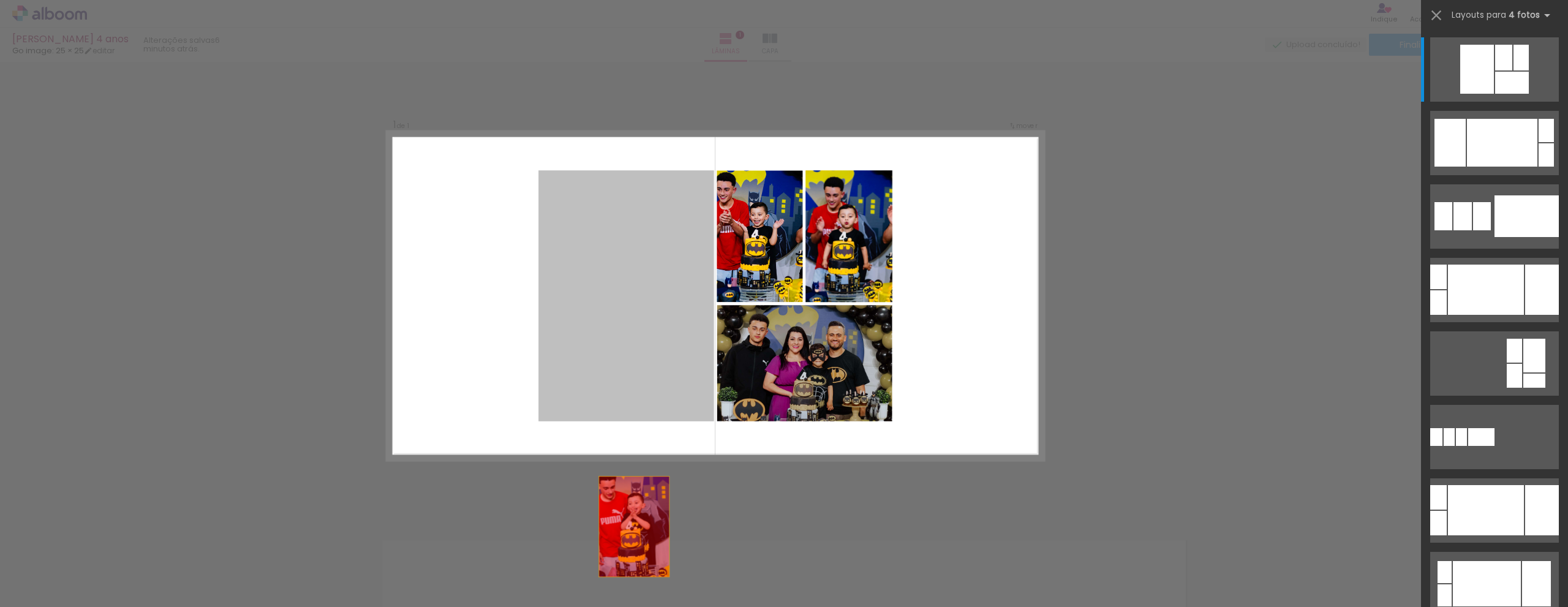
drag, startPoint x: 616, startPoint y: 271, endPoint x: 631, endPoint y: 584, distance: 313.4
click at [631, 584] on quentale-workspace at bounding box center [784, 304] width 1568 height 607
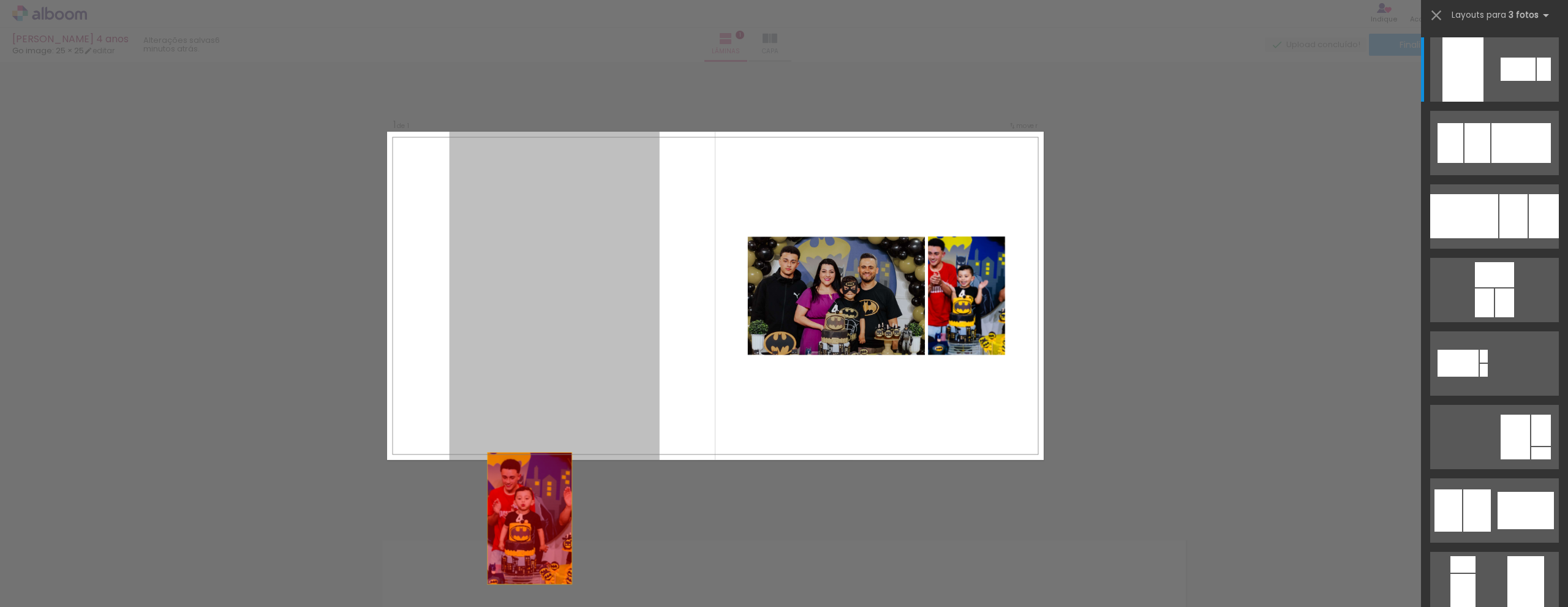
drag, startPoint x: 530, startPoint y: 309, endPoint x: 519, endPoint y: 574, distance: 265.2
click at [519, 574] on quentale-workspace at bounding box center [784, 304] width 1568 height 607
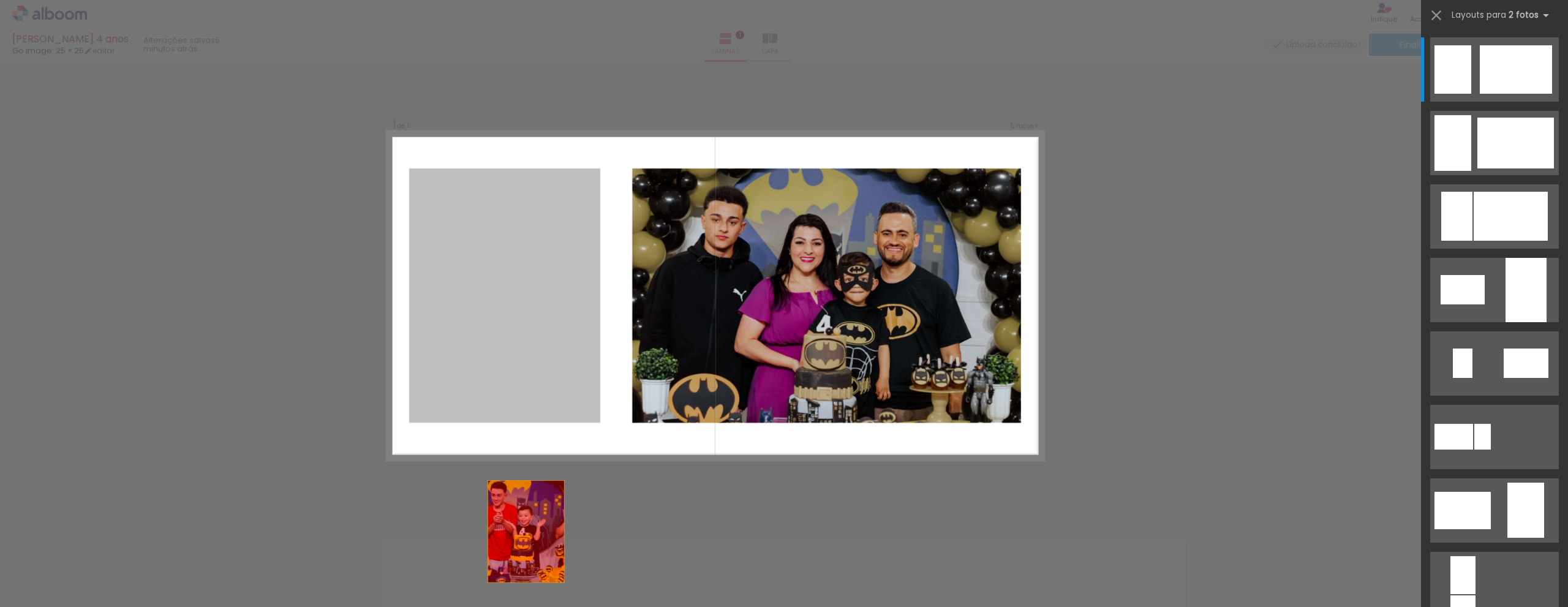
drag, startPoint x: 485, startPoint y: 315, endPoint x: 527, endPoint y: 590, distance: 278.2
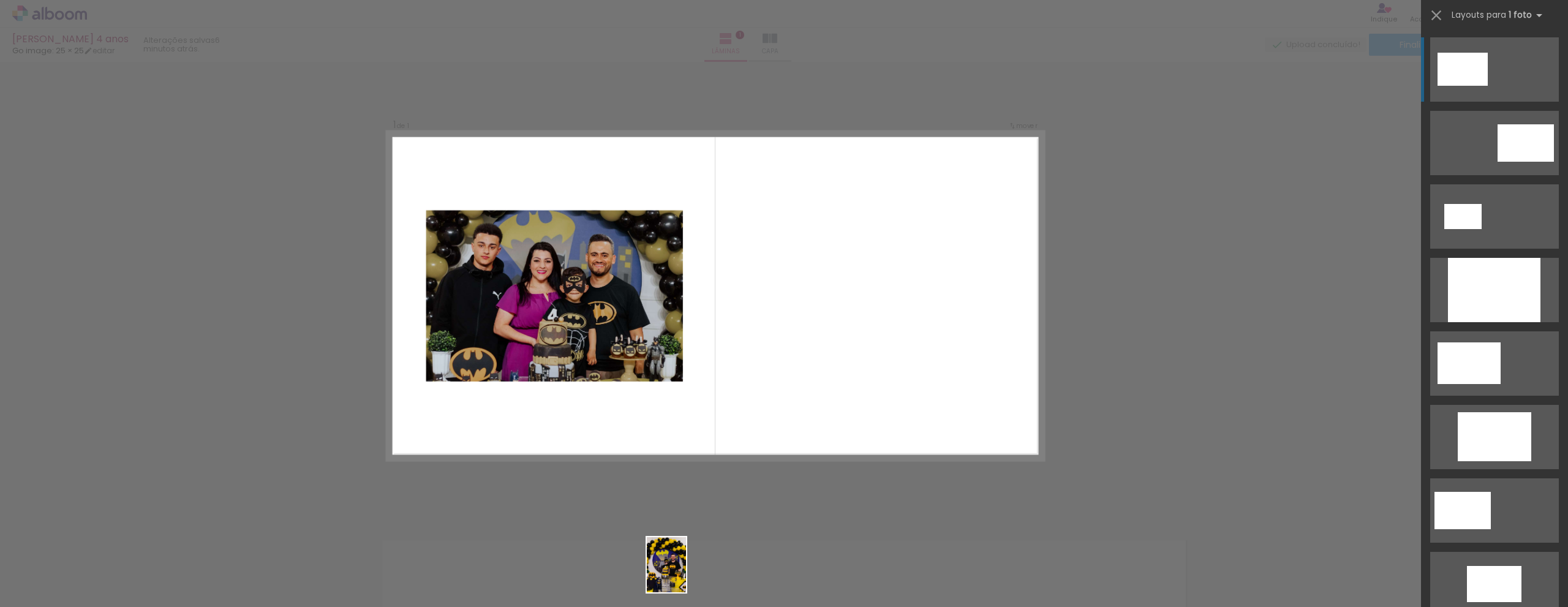
drag, startPoint x: 672, startPoint y: 570, endPoint x: 683, endPoint y: 574, distance: 11.7
click at [683, 574] on div at bounding box center [672, 565] width 44 height 61
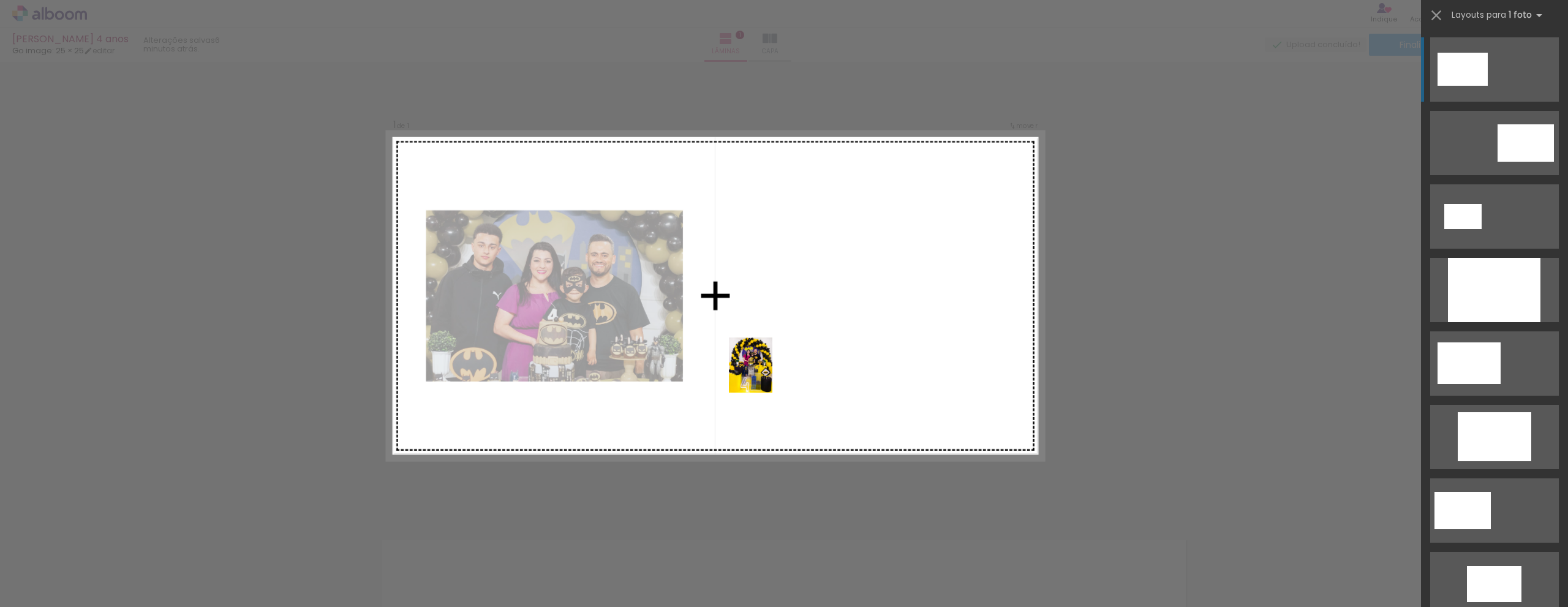
drag, startPoint x: 755, startPoint y: 574, endPoint x: 765, endPoint y: 374, distance: 200.2
click at [765, 374] on quentale-workspace at bounding box center [784, 304] width 1568 height 607
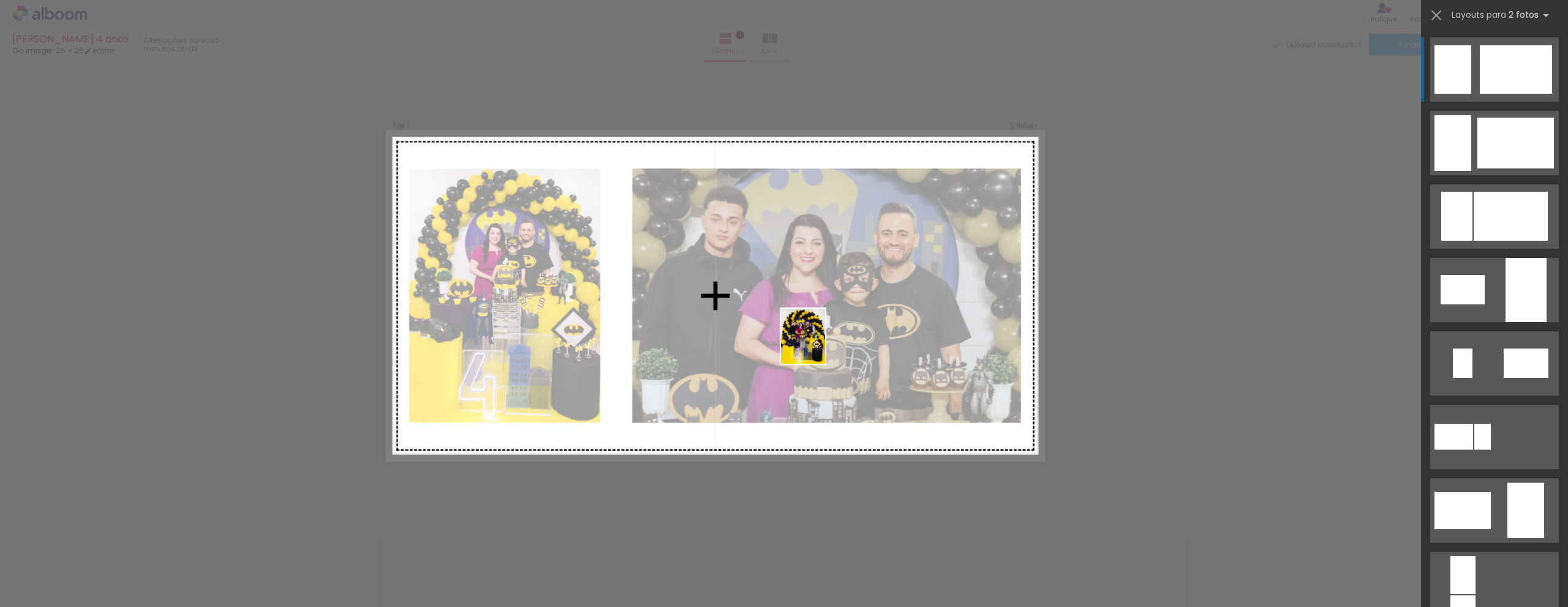
drag, startPoint x: 808, startPoint y: 572, endPoint x: 817, endPoint y: 346, distance: 226.2
click at [817, 346] on quentale-workspace at bounding box center [784, 304] width 1568 height 607
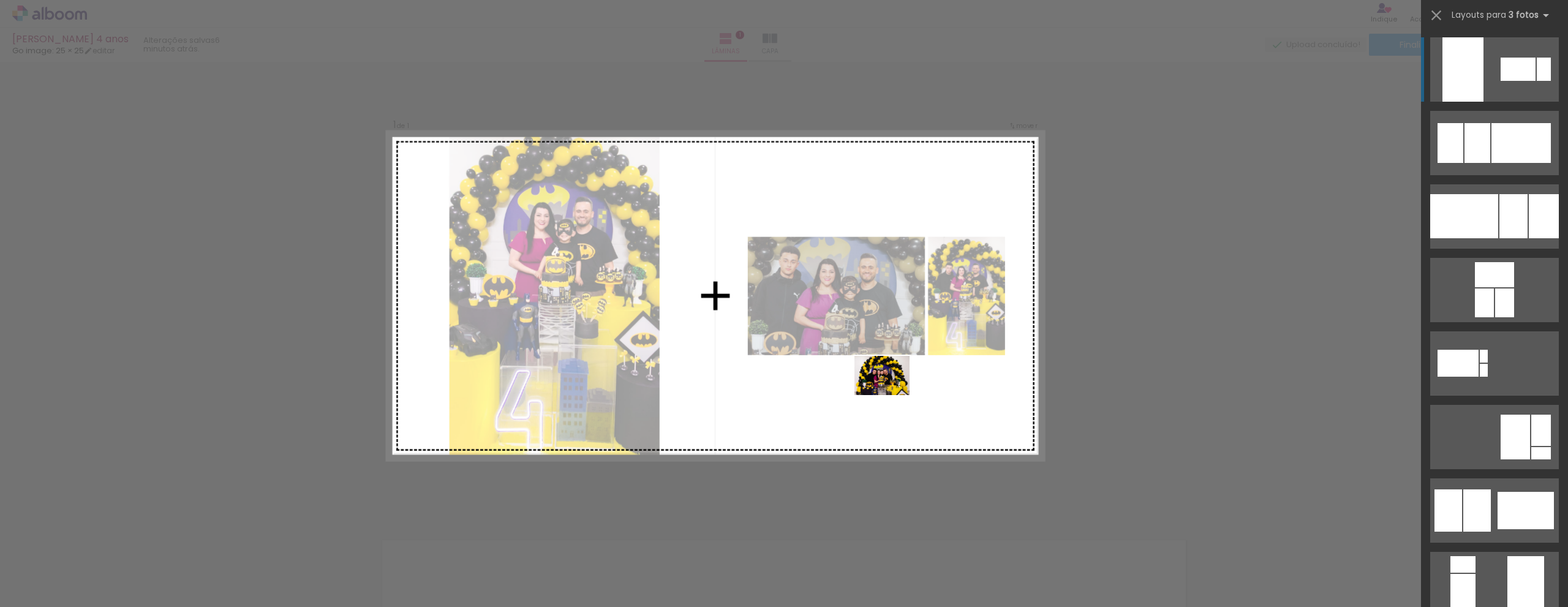
drag, startPoint x: 885, startPoint y: 575, endPoint x: 891, endPoint y: 393, distance: 182.1
click at [891, 393] on quentale-workspace at bounding box center [784, 304] width 1568 height 607
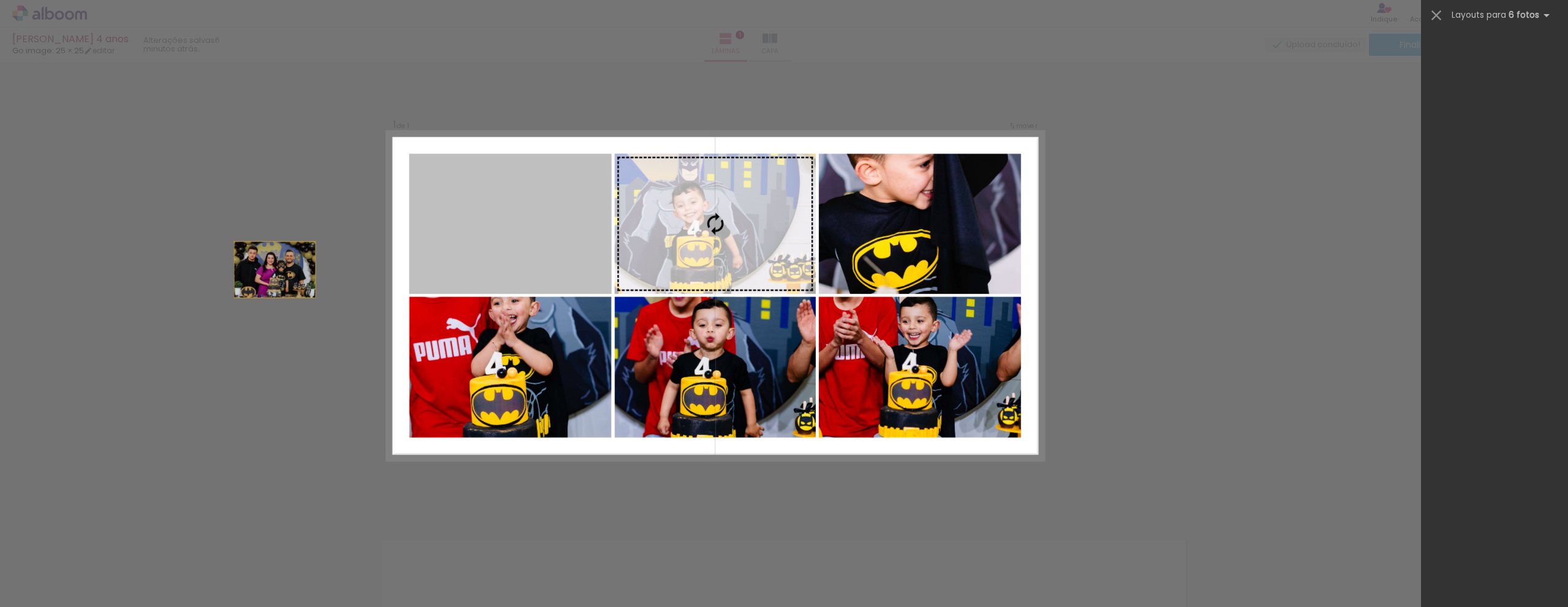
scroll to position [38362, 0]
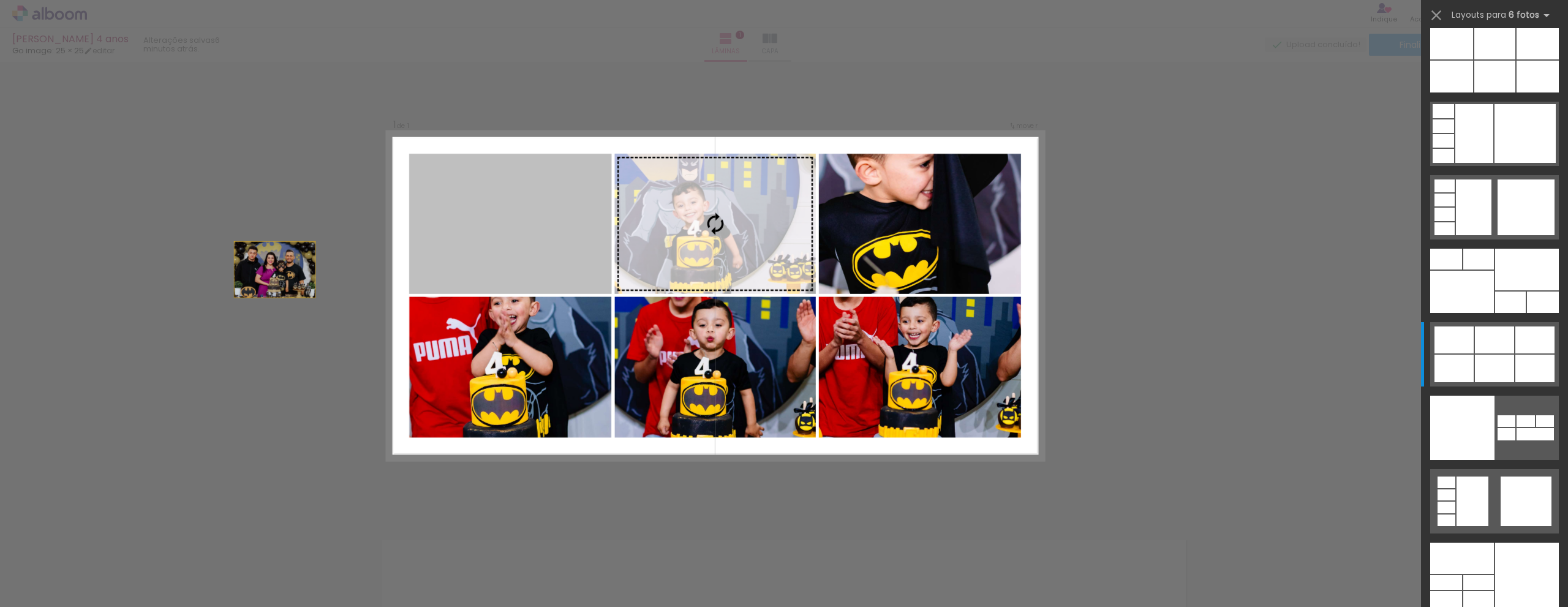
drag, startPoint x: 667, startPoint y: 263, endPoint x: 621, endPoint y: 277, distance: 48.1
click at [0, 0] on slot at bounding box center [0, 0] width 0 height 0
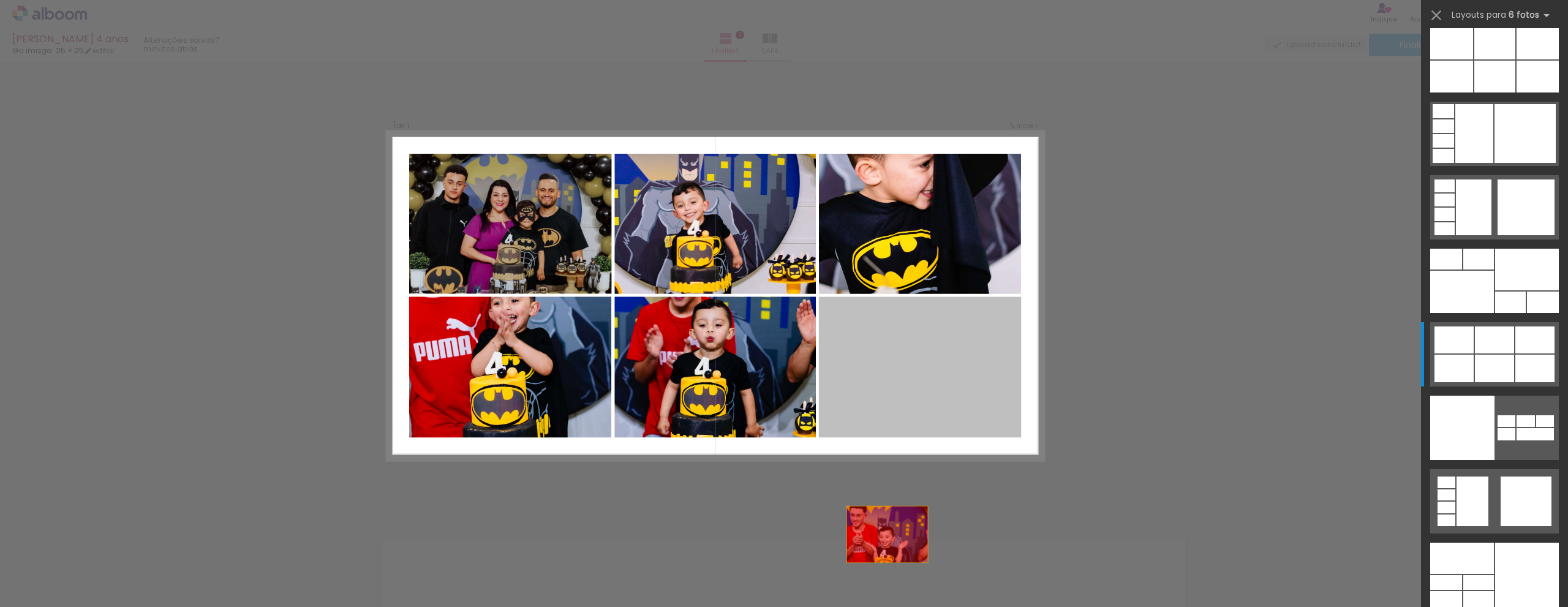
drag, startPoint x: 984, startPoint y: 342, endPoint x: 874, endPoint y: 575, distance: 257.7
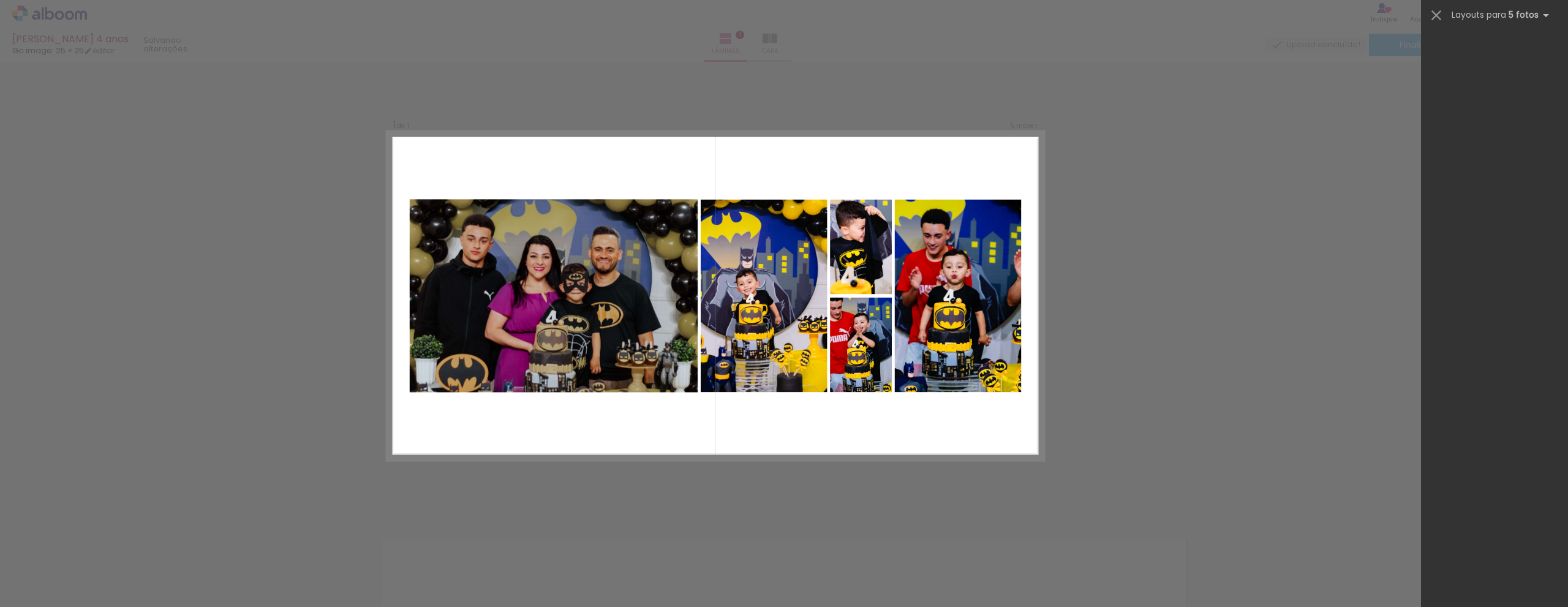
scroll to position [0, 0]
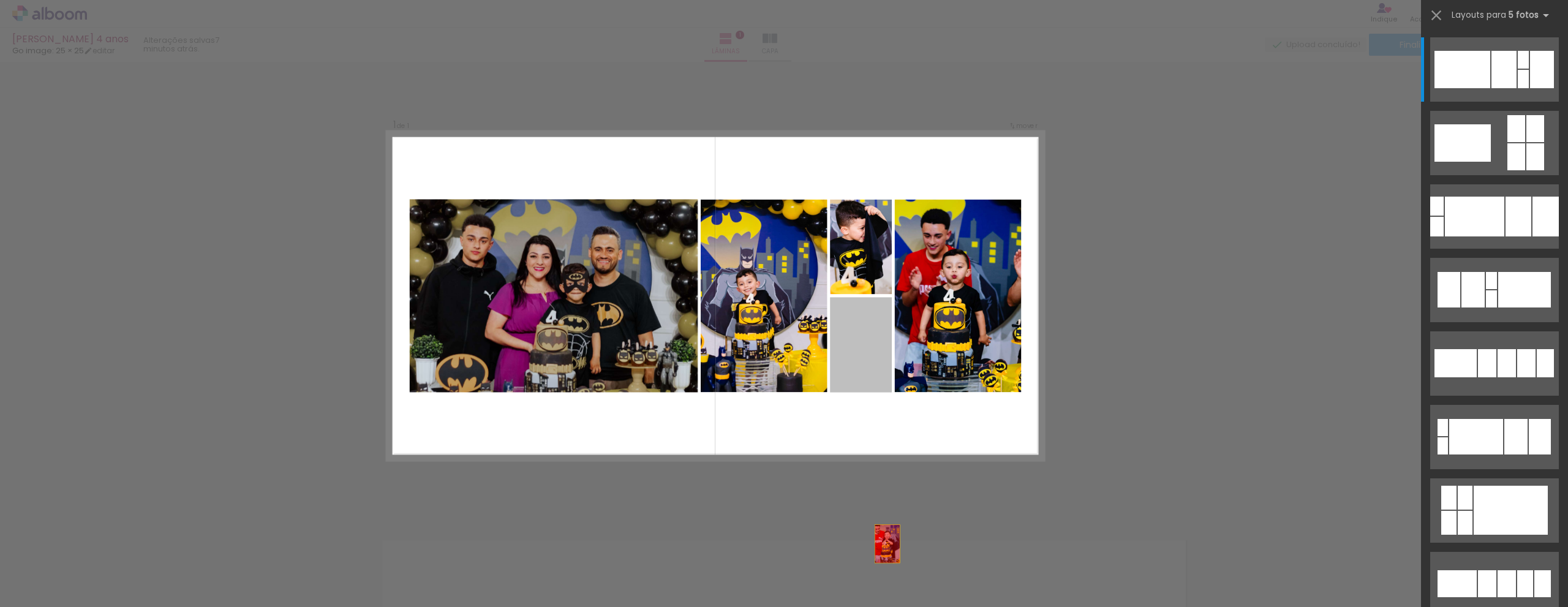
drag, startPoint x: 858, startPoint y: 360, endPoint x: 890, endPoint y: 593, distance: 235.2
click at [890, 593] on quentale-workspace at bounding box center [784, 304] width 1568 height 607
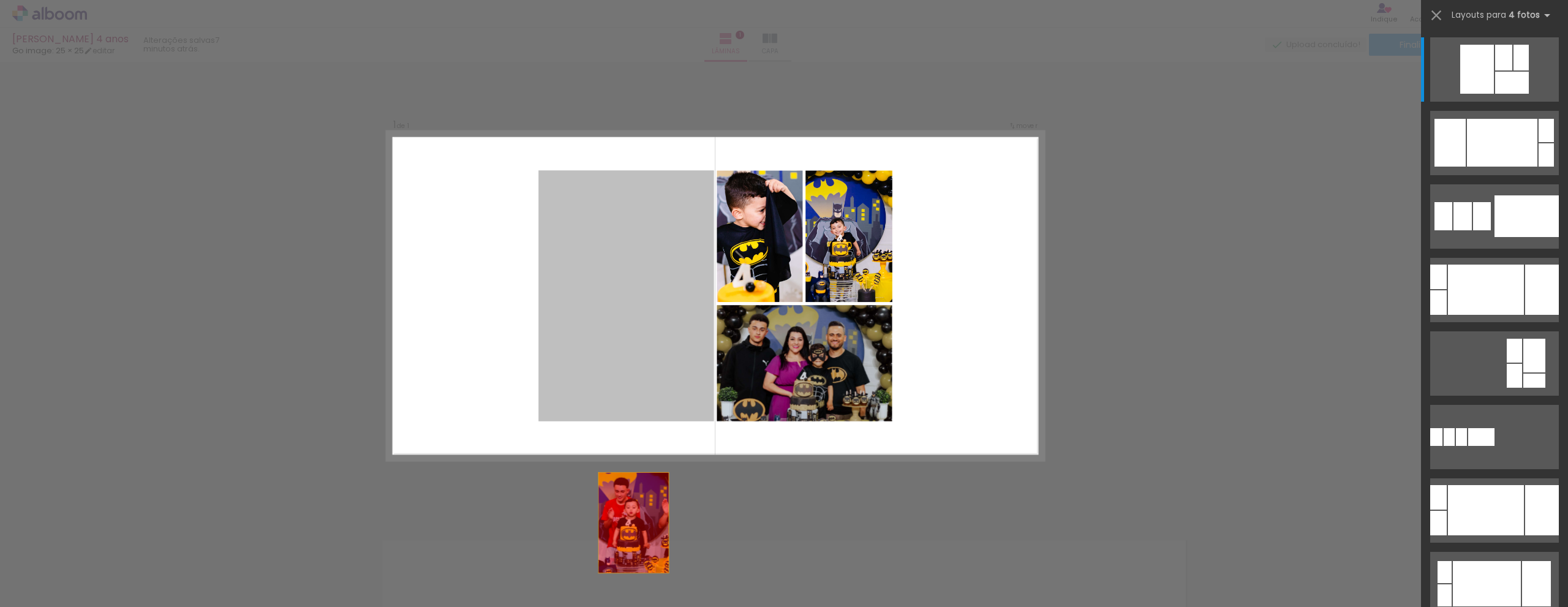
drag, startPoint x: 635, startPoint y: 337, endPoint x: 629, endPoint y: 580, distance: 243.1
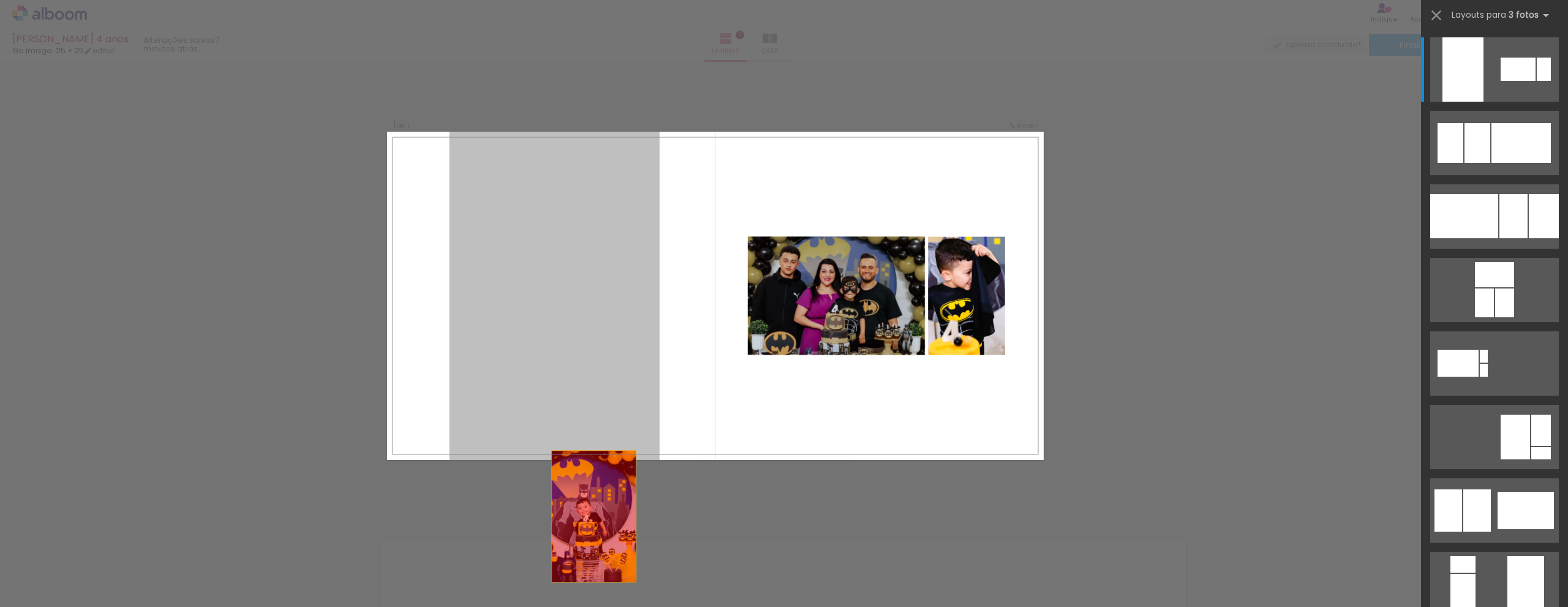
drag, startPoint x: 561, startPoint y: 306, endPoint x: 599, endPoint y: 571, distance: 267.7
click at [599, 571] on quentale-workspace at bounding box center [784, 304] width 1568 height 607
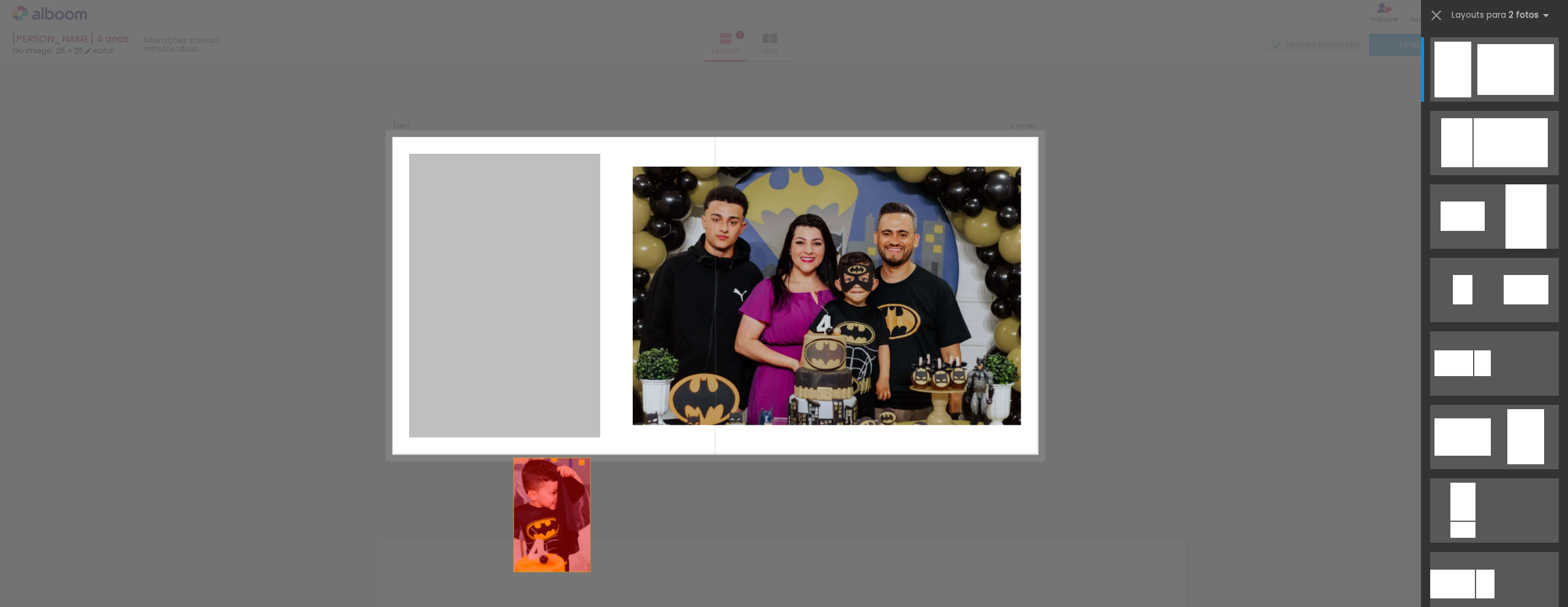
drag, startPoint x: 496, startPoint y: 328, endPoint x: 560, endPoint y: 570, distance: 250.3
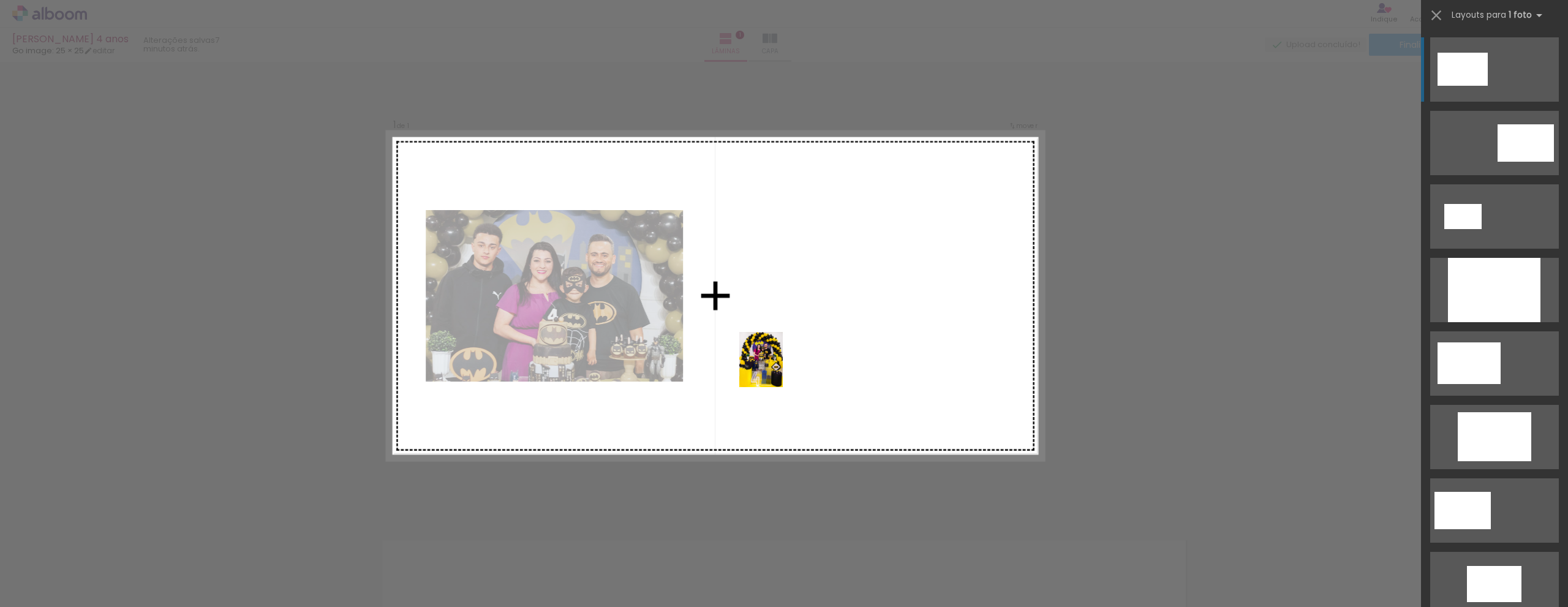
drag, startPoint x: 739, startPoint y: 574, endPoint x: 776, endPoint y: 368, distance: 209.3
click at [776, 368] on quentale-workspace at bounding box center [784, 304] width 1568 height 607
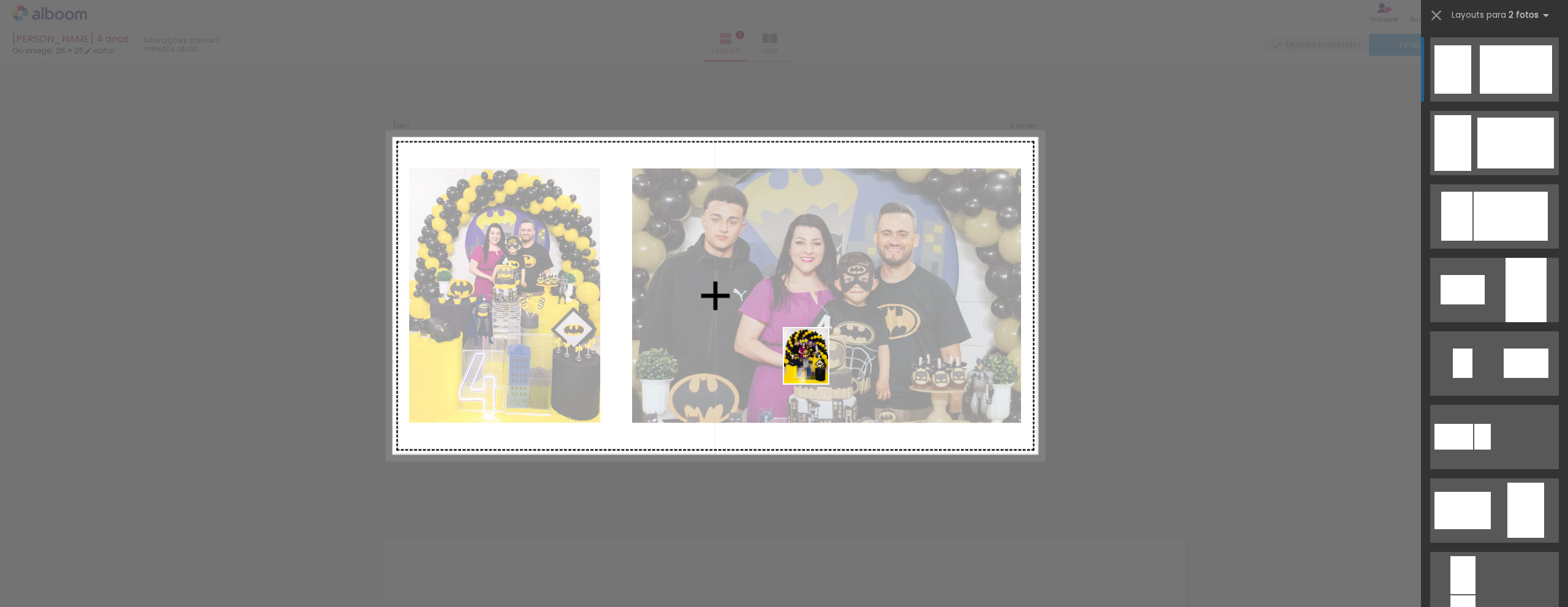
drag, startPoint x: 817, startPoint y: 572, endPoint x: 821, endPoint y: 365, distance: 207.0
click at [821, 365] on quentale-workspace at bounding box center [784, 304] width 1568 height 607
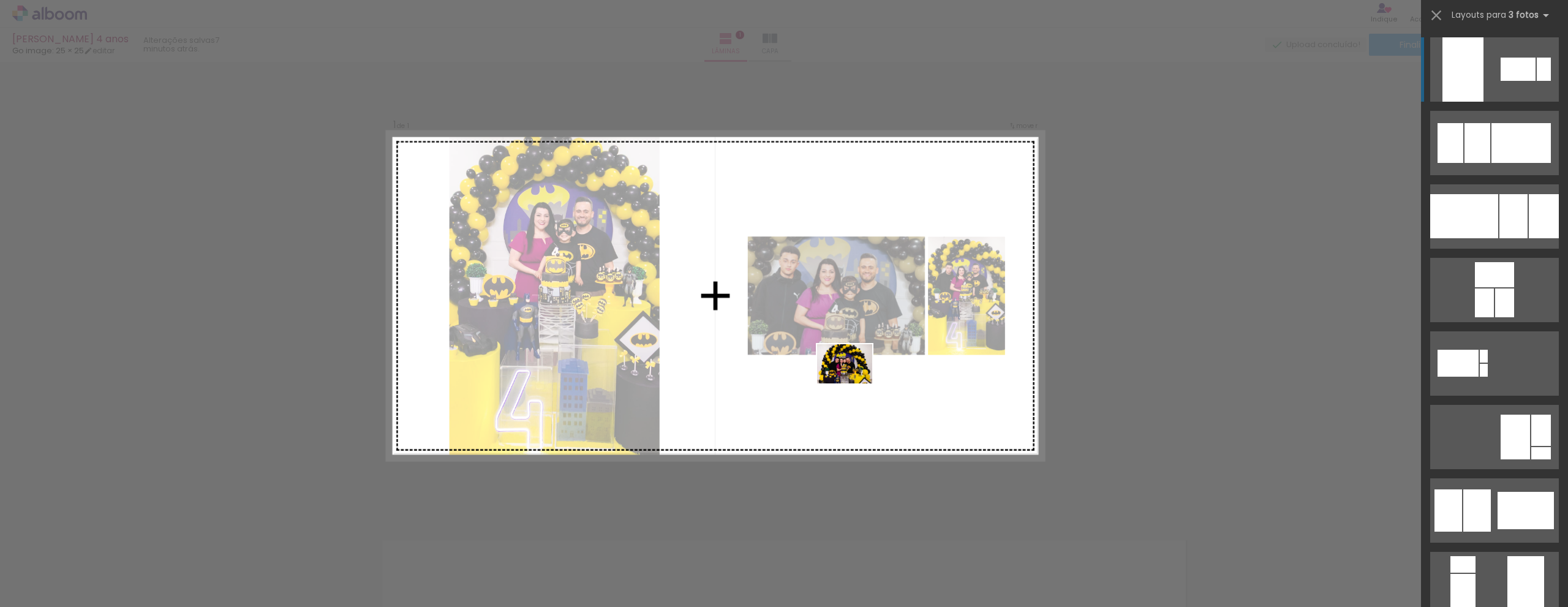
drag, startPoint x: 869, startPoint y: 583, endPoint x: 854, endPoint y: 381, distance: 202.6
click at [854, 381] on quentale-workspace at bounding box center [784, 304] width 1568 height 607
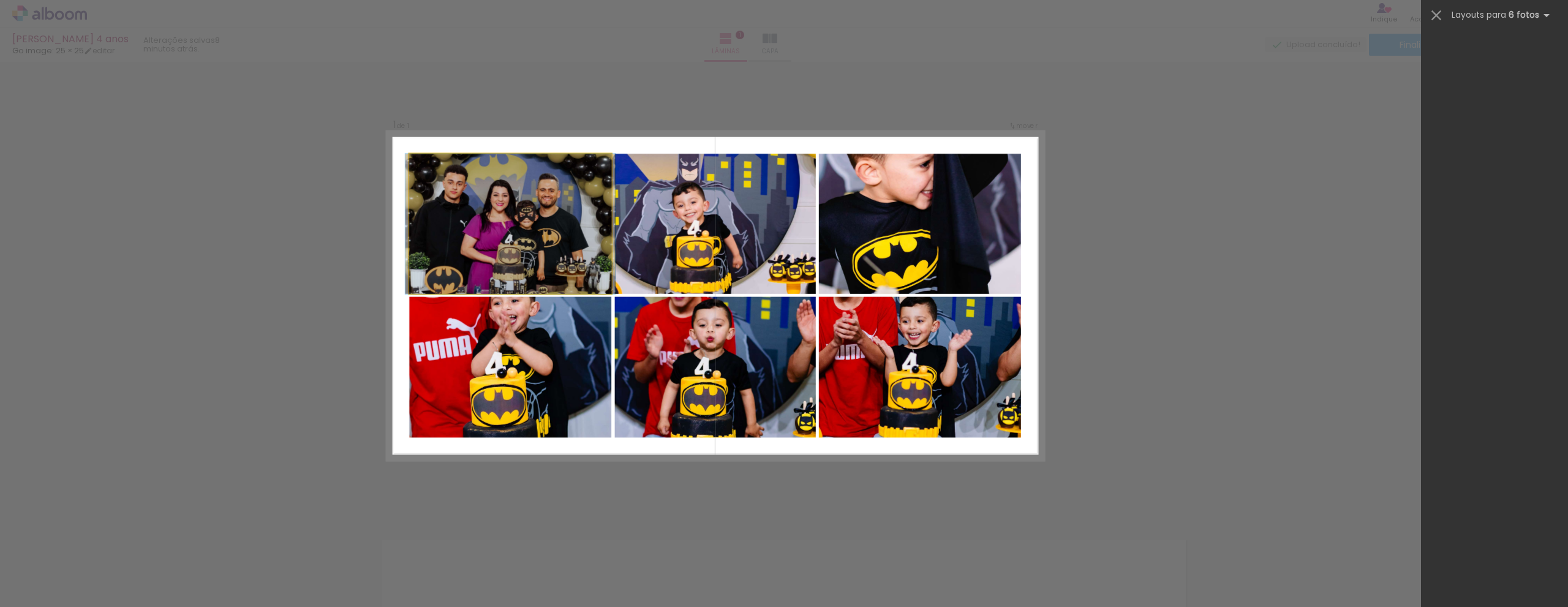
scroll to position [38362, 0]
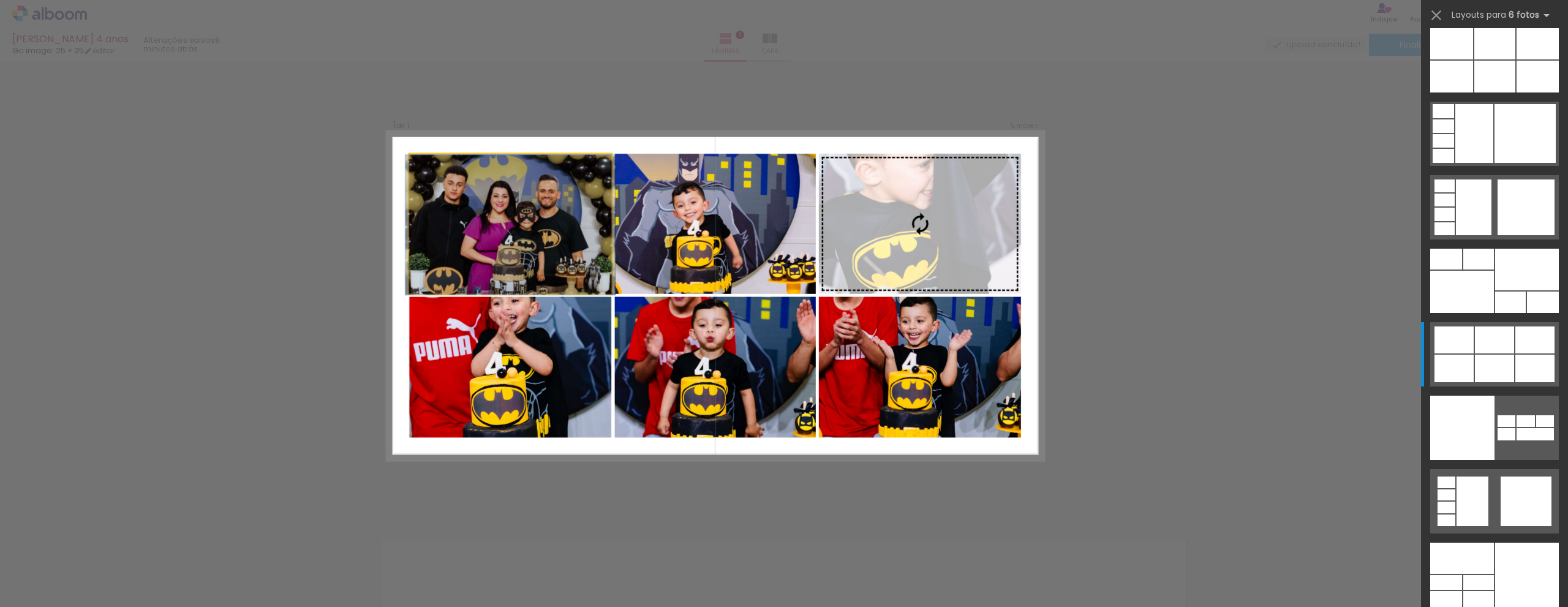
drag, startPoint x: 945, startPoint y: 235, endPoint x: 866, endPoint y: 250, distance: 80.4
click at [0, 0] on slot at bounding box center [0, 0] width 0 height 0
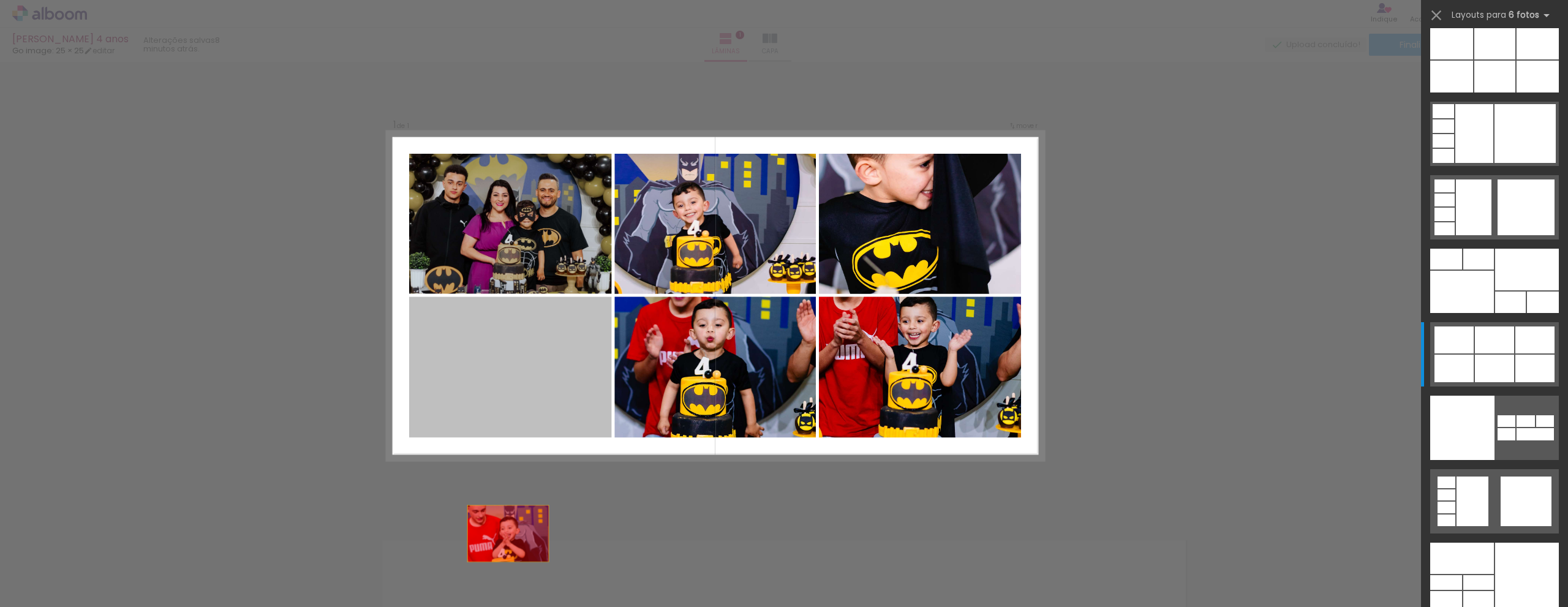
drag, startPoint x: 526, startPoint y: 376, endPoint x: 708, endPoint y: 365, distance: 182.3
click at [502, 577] on quentale-workspace at bounding box center [784, 304] width 1568 height 607
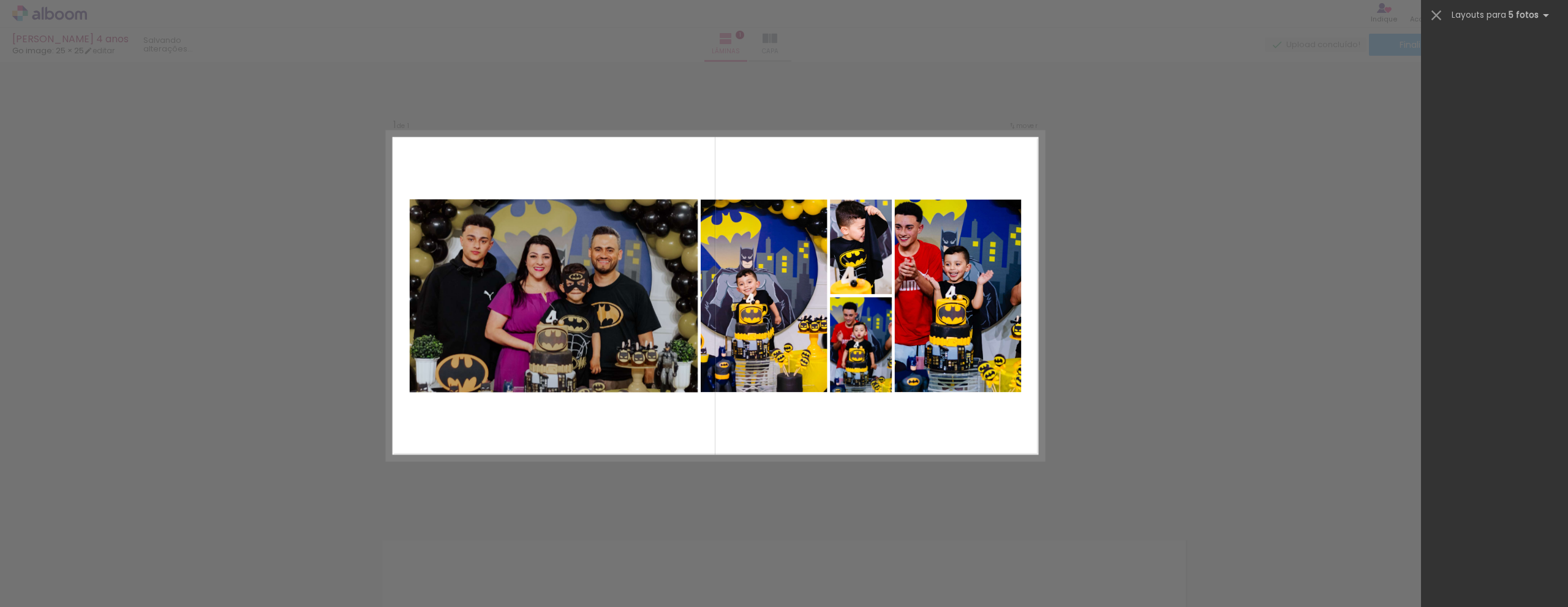
scroll to position [0, 0]
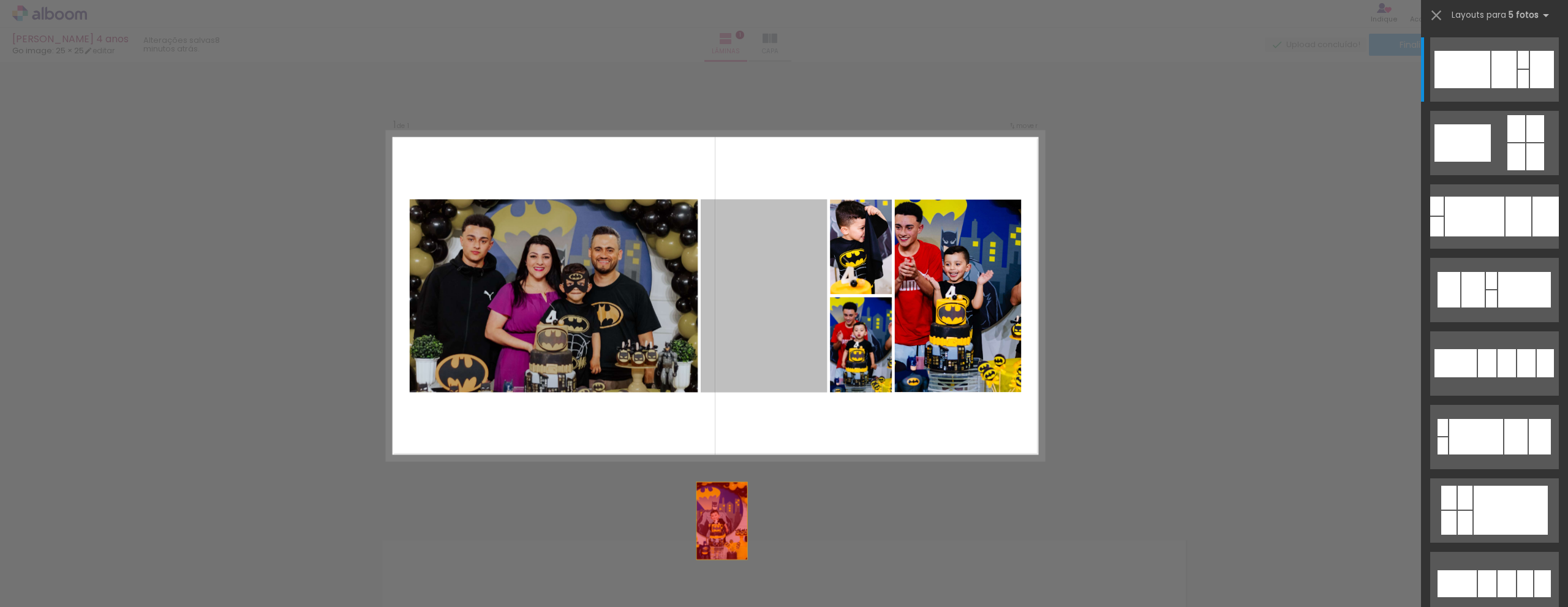
drag, startPoint x: 766, startPoint y: 340, endPoint x: 707, endPoint y: 577, distance: 244.2
click at [707, 577] on quentale-workspace at bounding box center [784, 304] width 1568 height 607
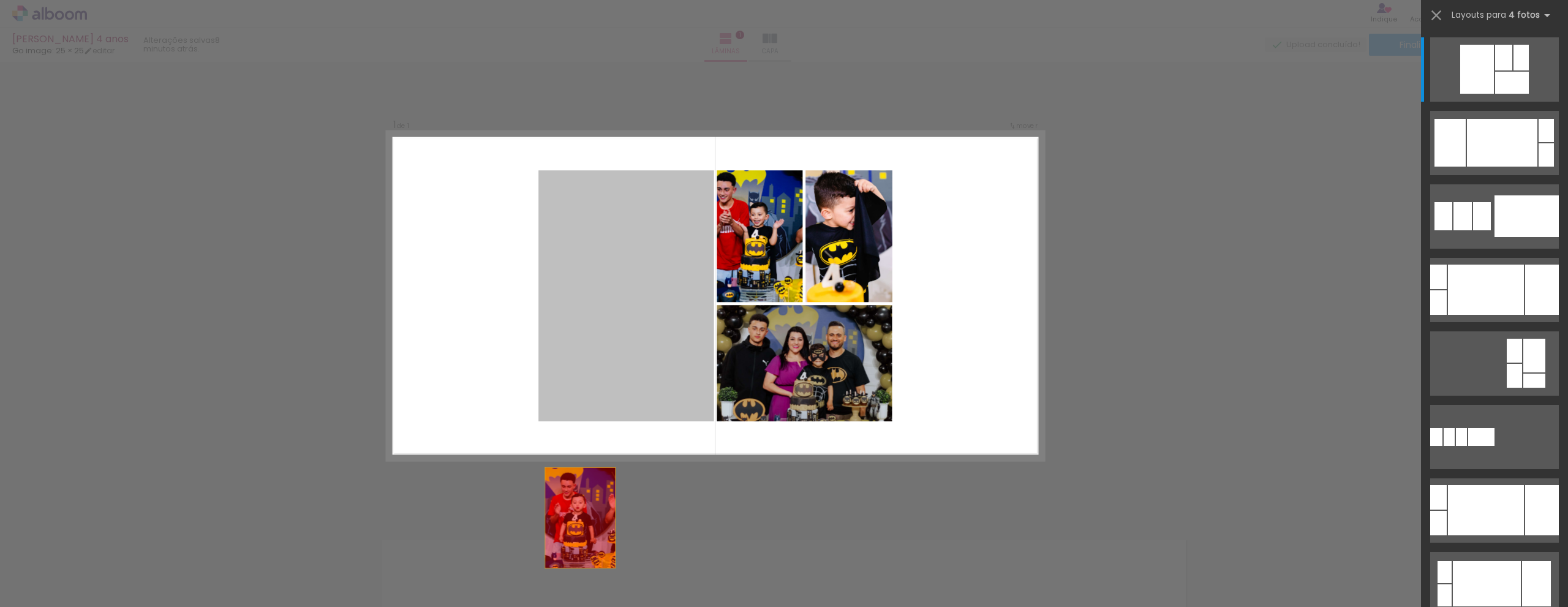
drag, startPoint x: 602, startPoint y: 311, endPoint x: 564, endPoint y: 573, distance: 264.7
click at [564, 573] on quentale-workspace at bounding box center [784, 304] width 1568 height 607
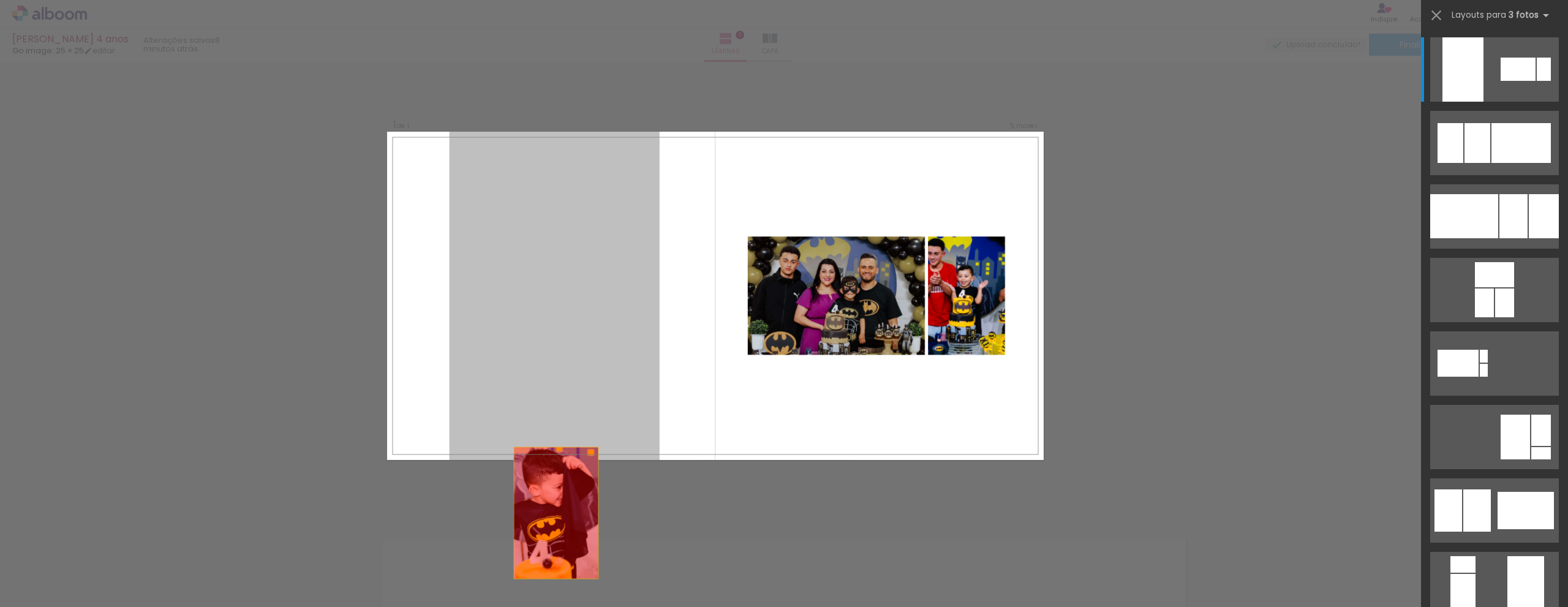
drag, startPoint x: 528, startPoint y: 346, endPoint x: 552, endPoint y: 568, distance: 223.3
click at [552, 568] on quentale-workspace at bounding box center [784, 304] width 1568 height 607
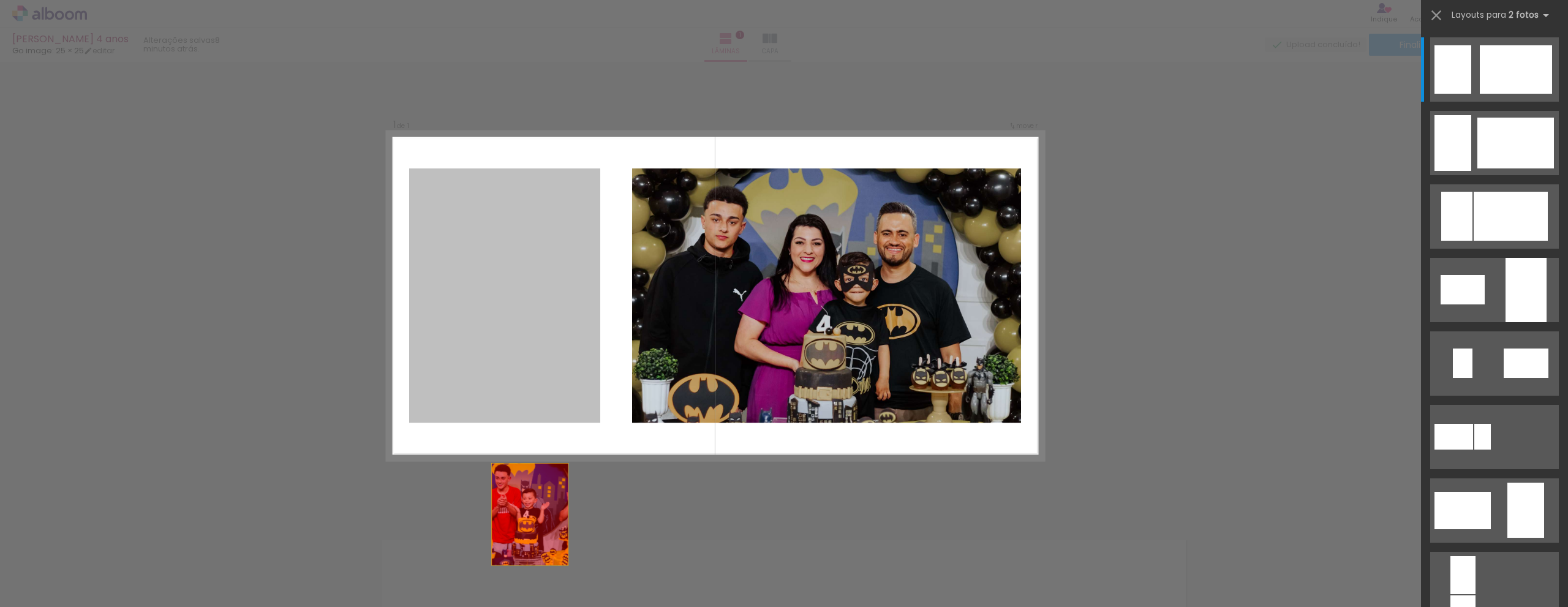
drag, startPoint x: 502, startPoint y: 324, endPoint x: 532, endPoint y: 569, distance: 246.8
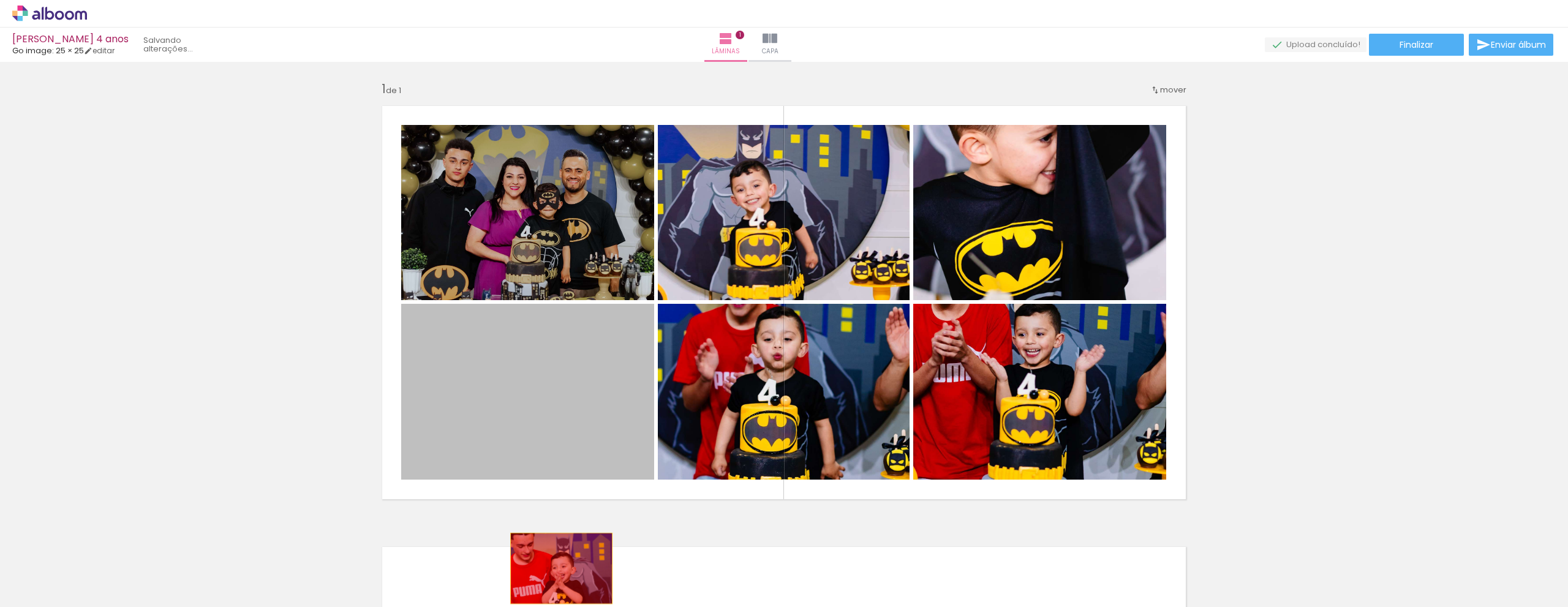
drag, startPoint x: 549, startPoint y: 405, endPoint x: 557, endPoint y: 568, distance: 163.2
click at [557, 568] on quentale-workspace at bounding box center [784, 304] width 1568 height 607
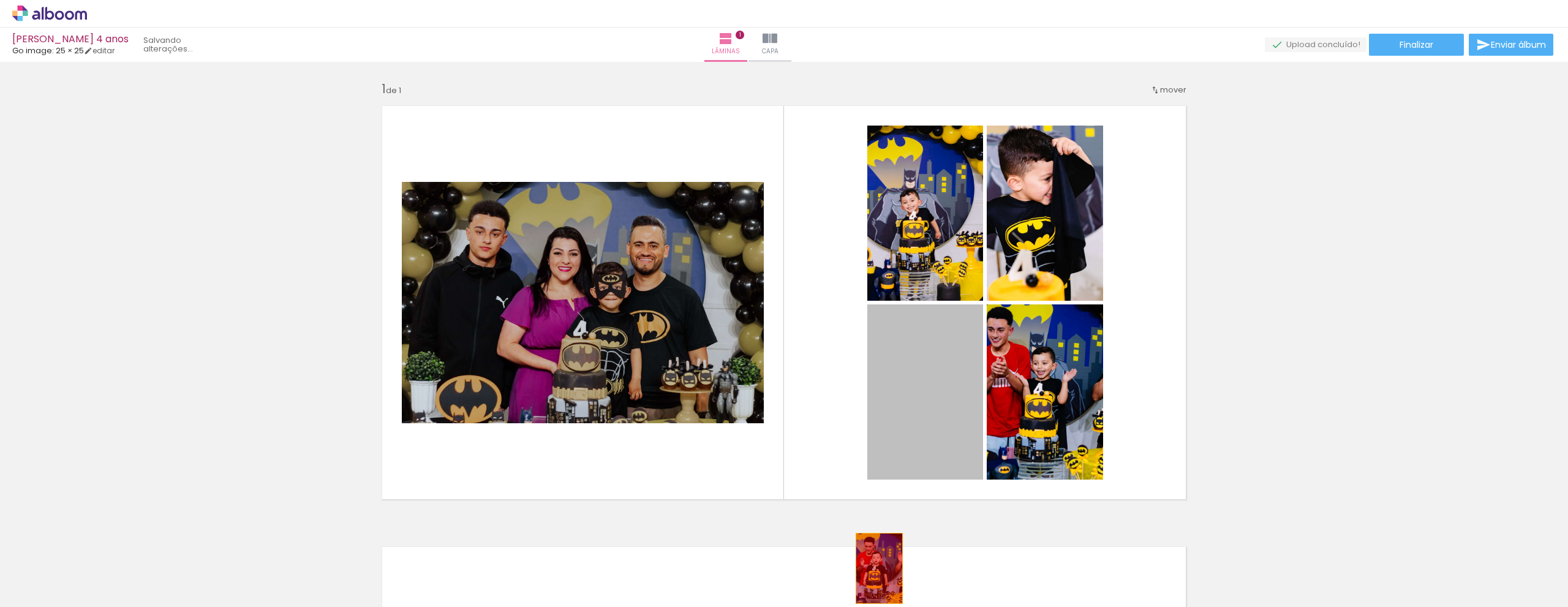
drag, startPoint x: 890, startPoint y: 394, endPoint x: 874, endPoint y: 568, distance: 174.7
click at [874, 568] on quentale-workspace at bounding box center [784, 304] width 1568 height 607
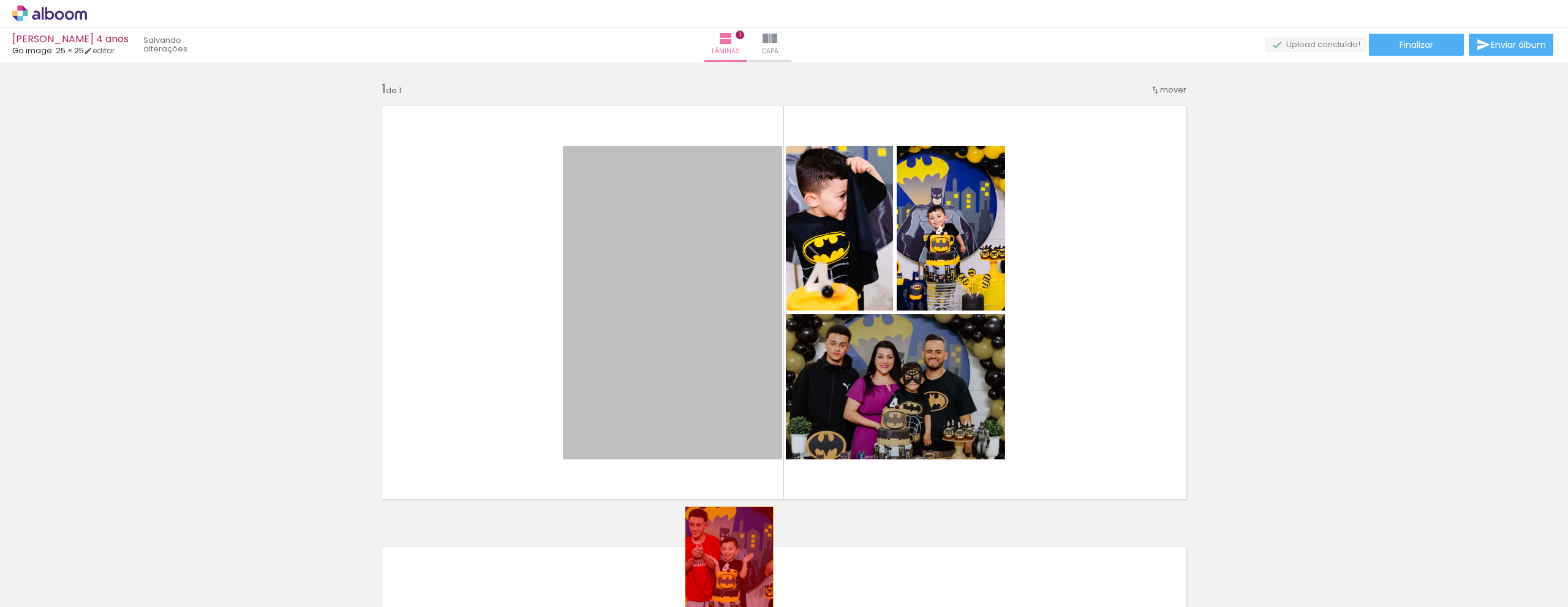
drag, startPoint x: 688, startPoint y: 355, endPoint x: 745, endPoint y: 553, distance: 206.0
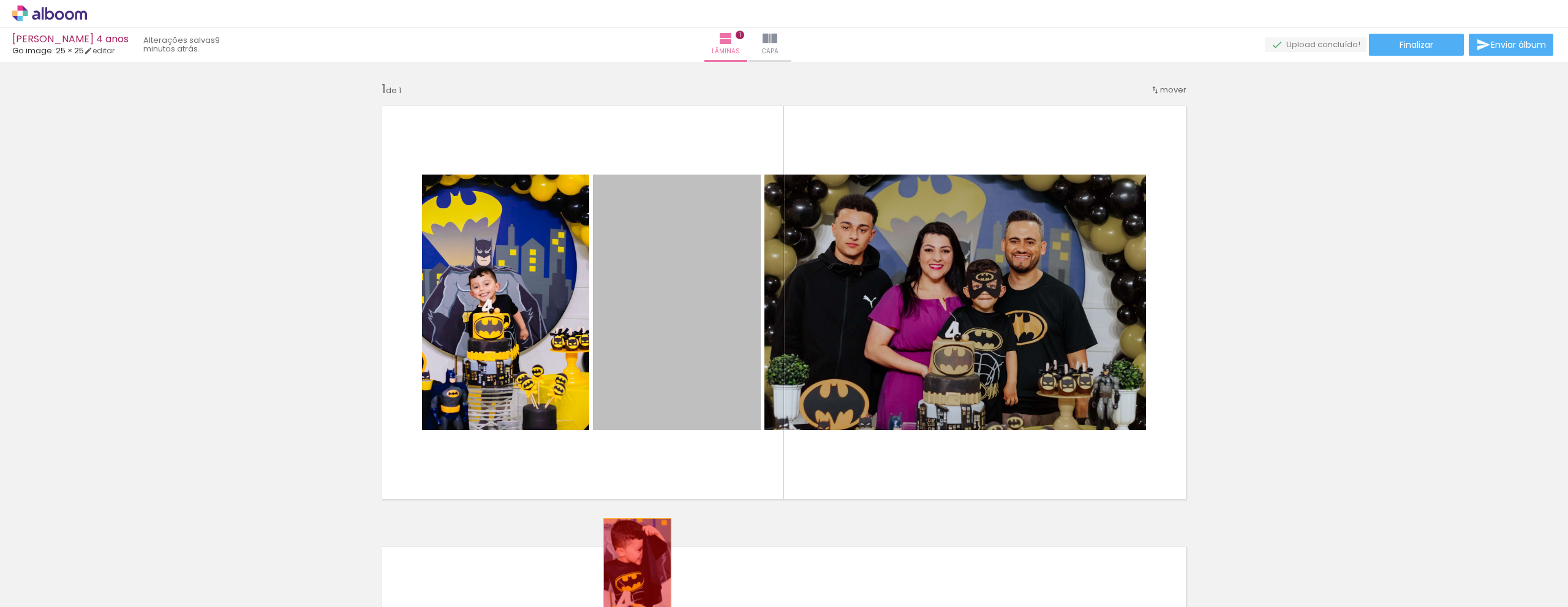
drag, startPoint x: 638, startPoint y: 293, endPoint x: 632, endPoint y: 570, distance: 277.1
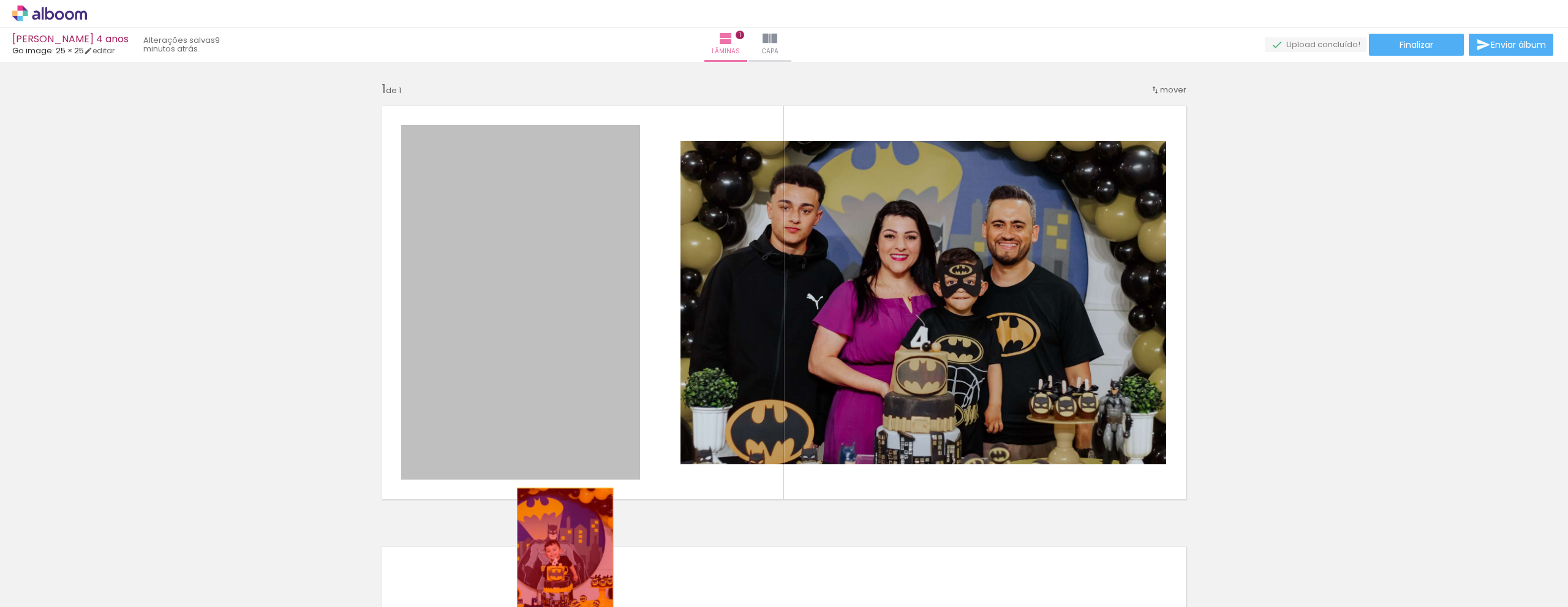
drag, startPoint x: 541, startPoint y: 363, endPoint x: 560, endPoint y: 559, distance: 196.9
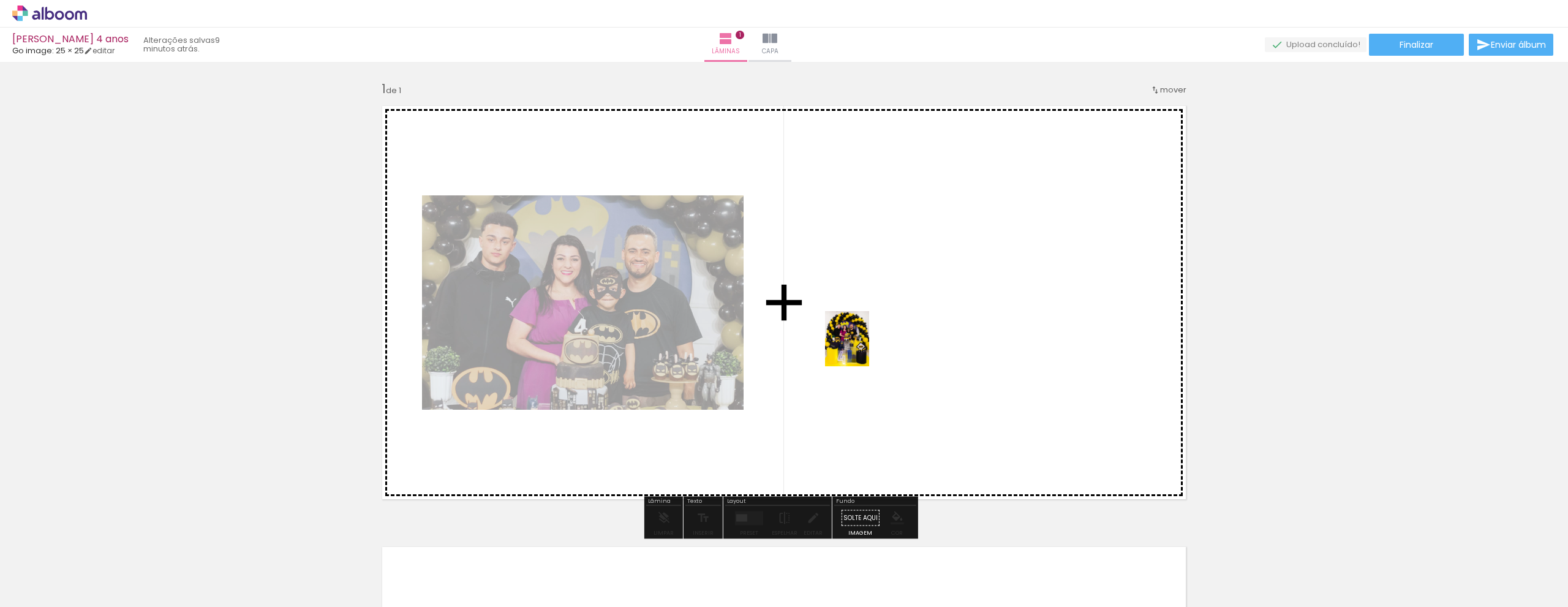
drag, startPoint x: 808, startPoint y: 570, endPoint x: 862, endPoint y: 348, distance: 228.5
click at [862, 348] on quentale-workspace at bounding box center [784, 304] width 1568 height 607
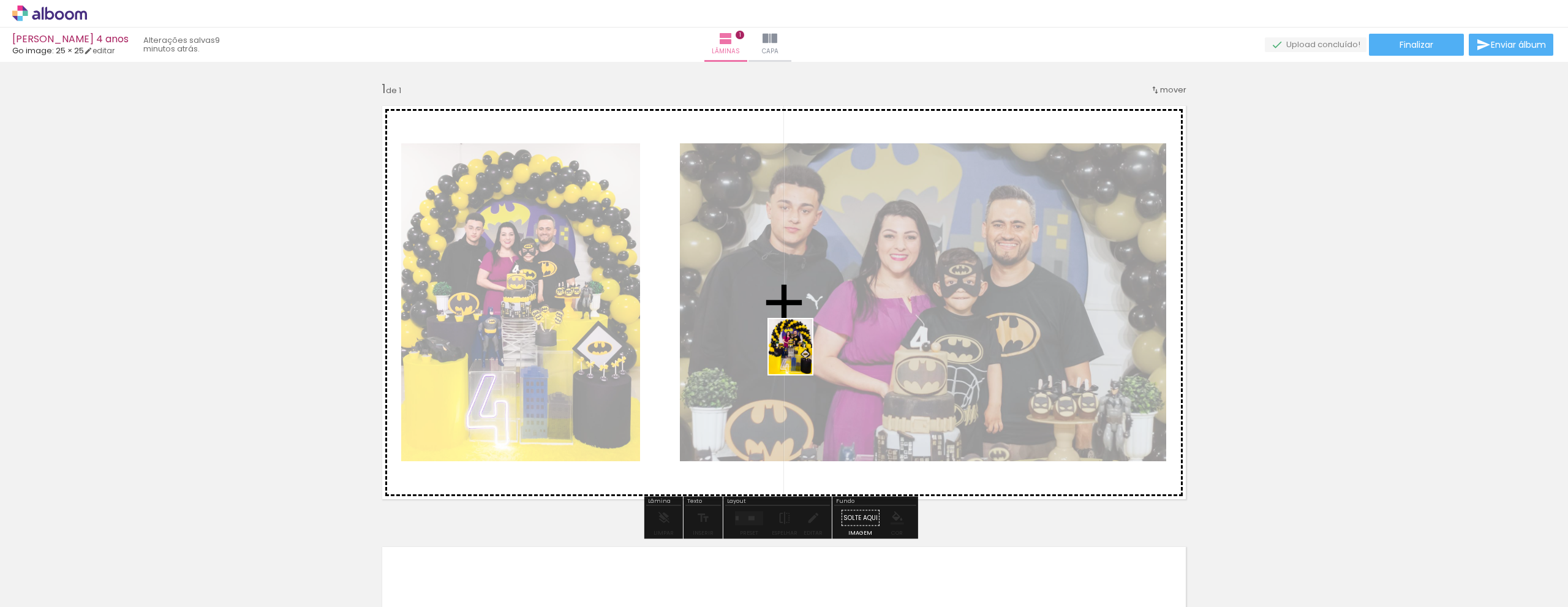
drag, startPoint x: 744, startPoint y: 567, endPoint x: 805, endPoint y: 355, distance: 220.6
click at [805, 355] on quentale-workspace at bounding box center [784, 304] width 1568 height 607
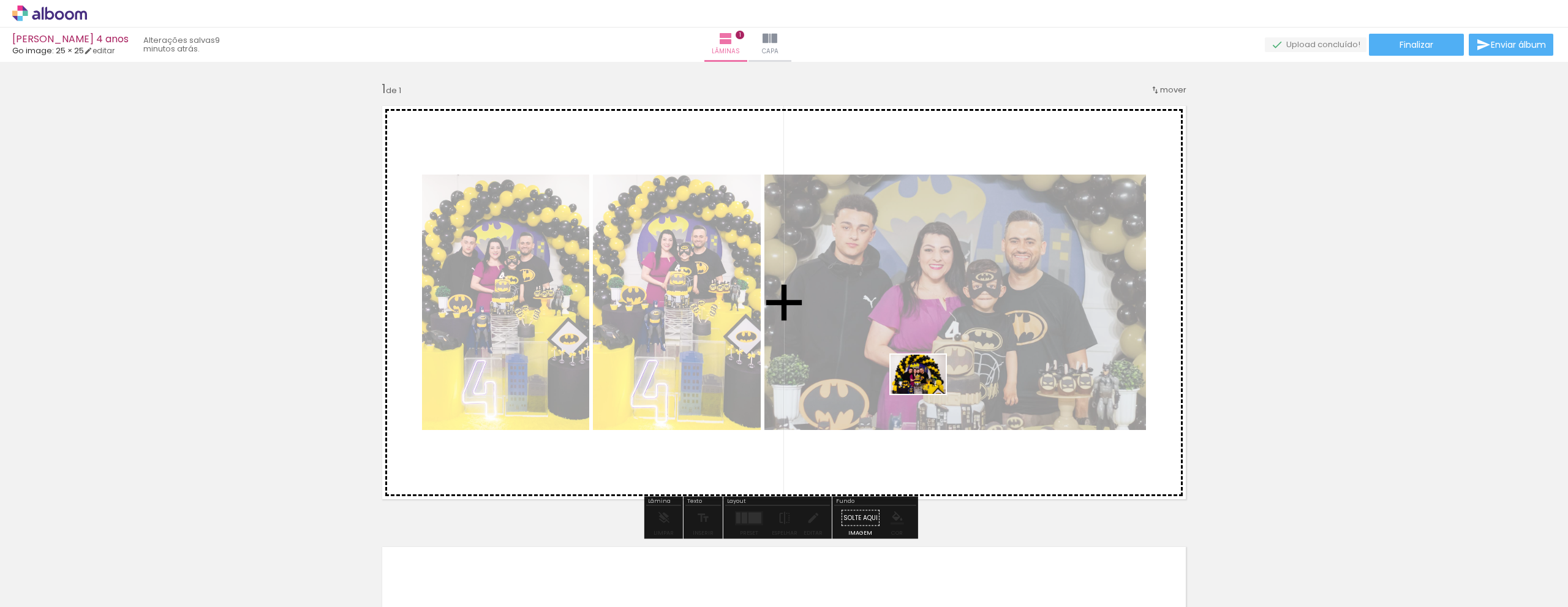
drag, startPoint x: 887, startPoint y: 580, endPoint x: 927, endPoint y: 391, distance: 193.2
click at [927, 391] on quentale-workspace at bounding box center [784, 304] width 1568 height 607
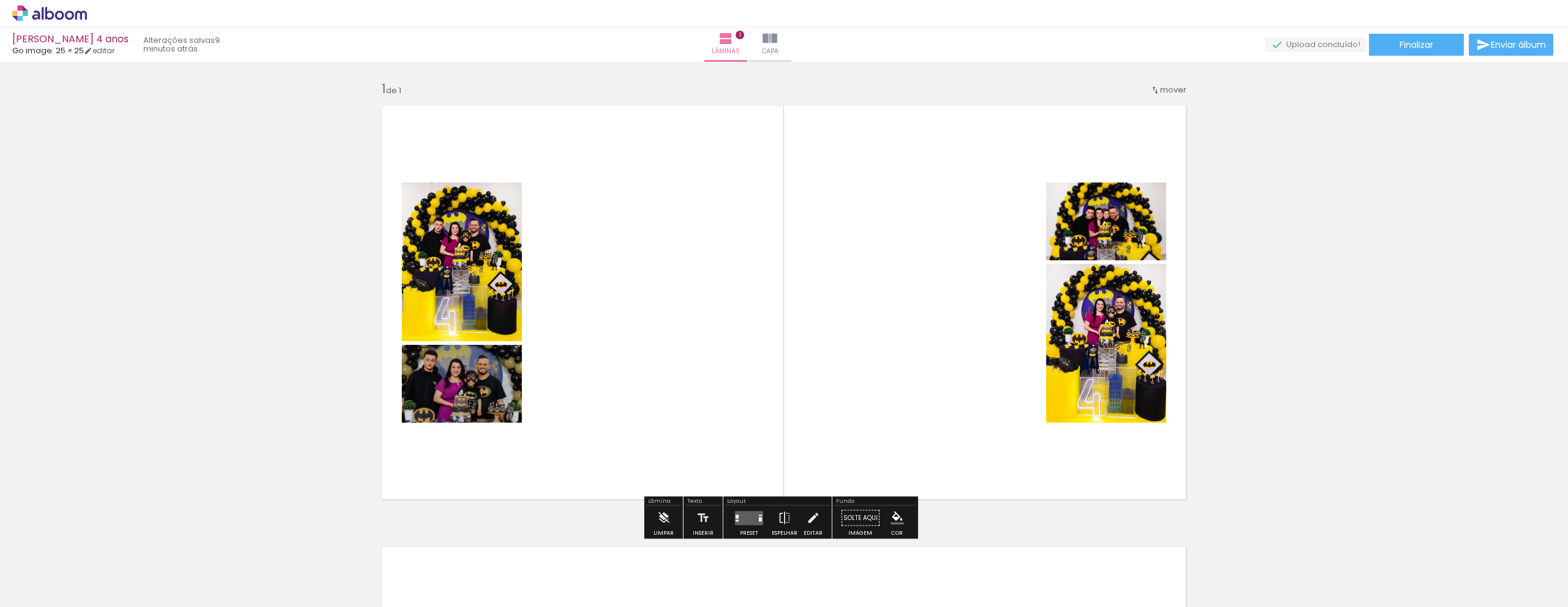
click at [744, 518] on quentale-layouter at bounding box center [748, 517] width 28 height 14
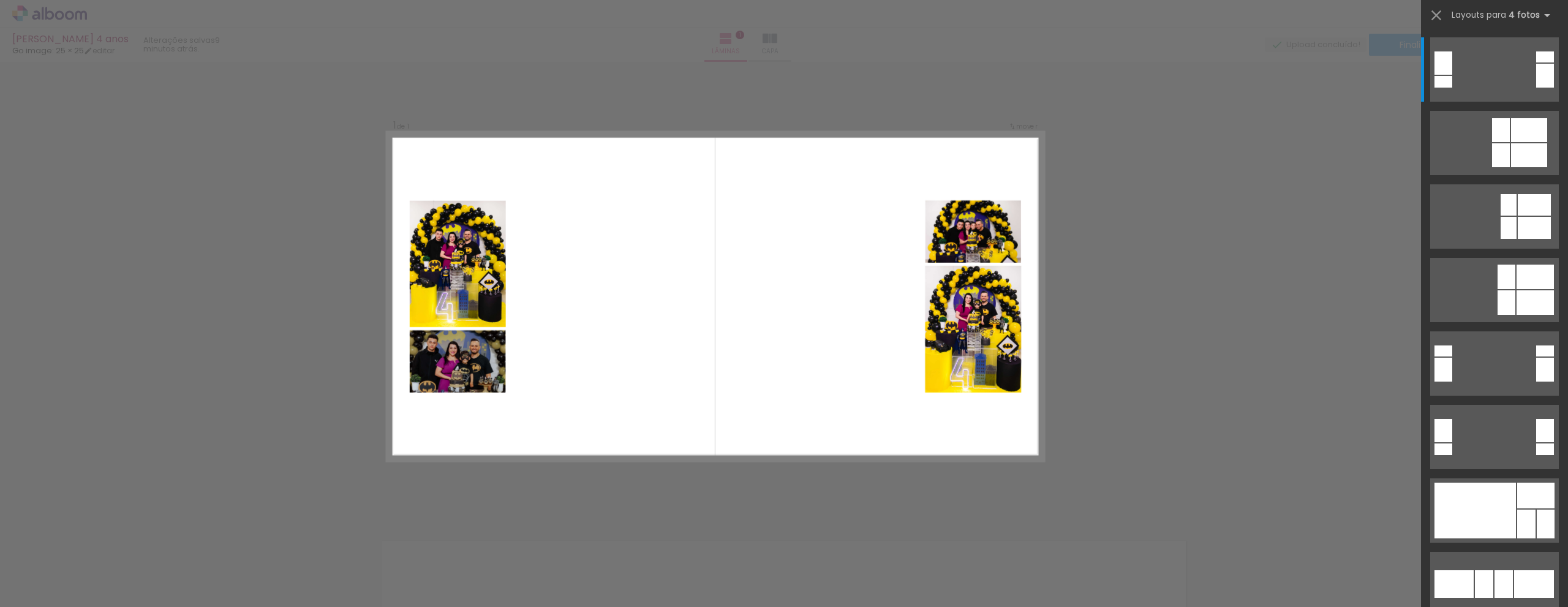
scroll to position [6, 0]
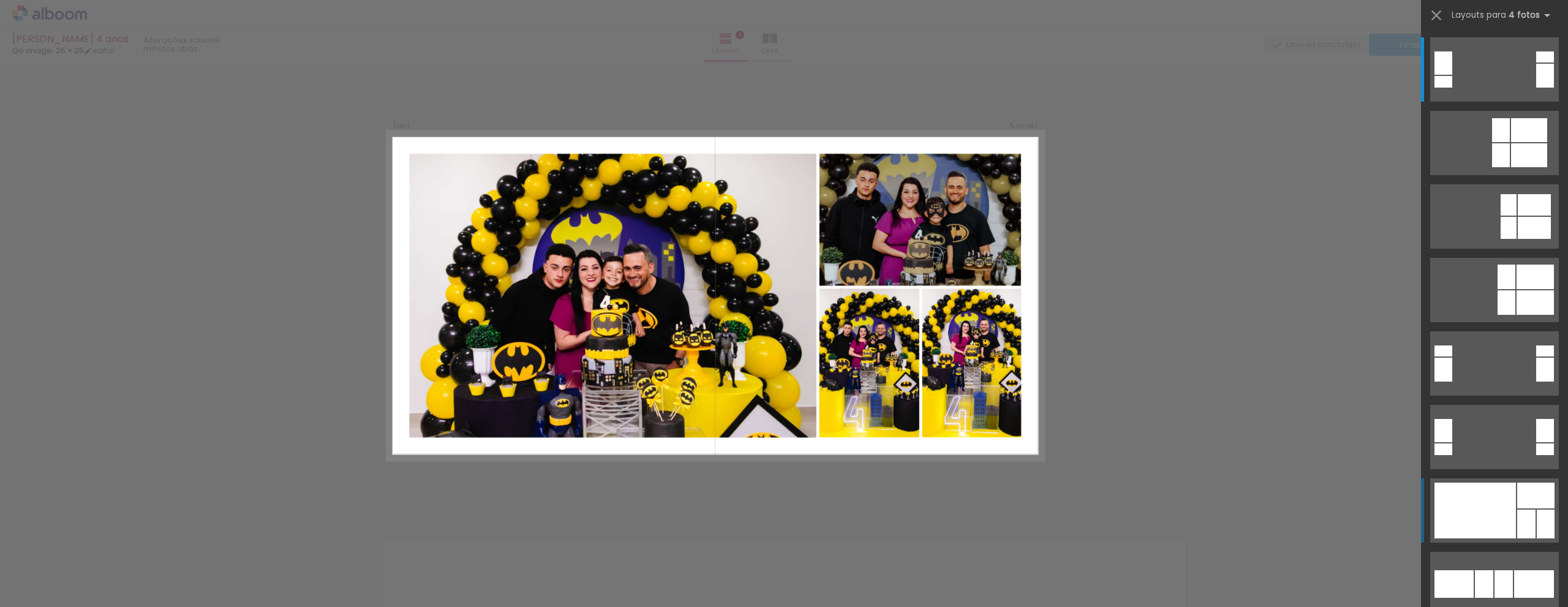
click at [1481, 524] on div at bounding box center [1475, 510] width 81 height 56
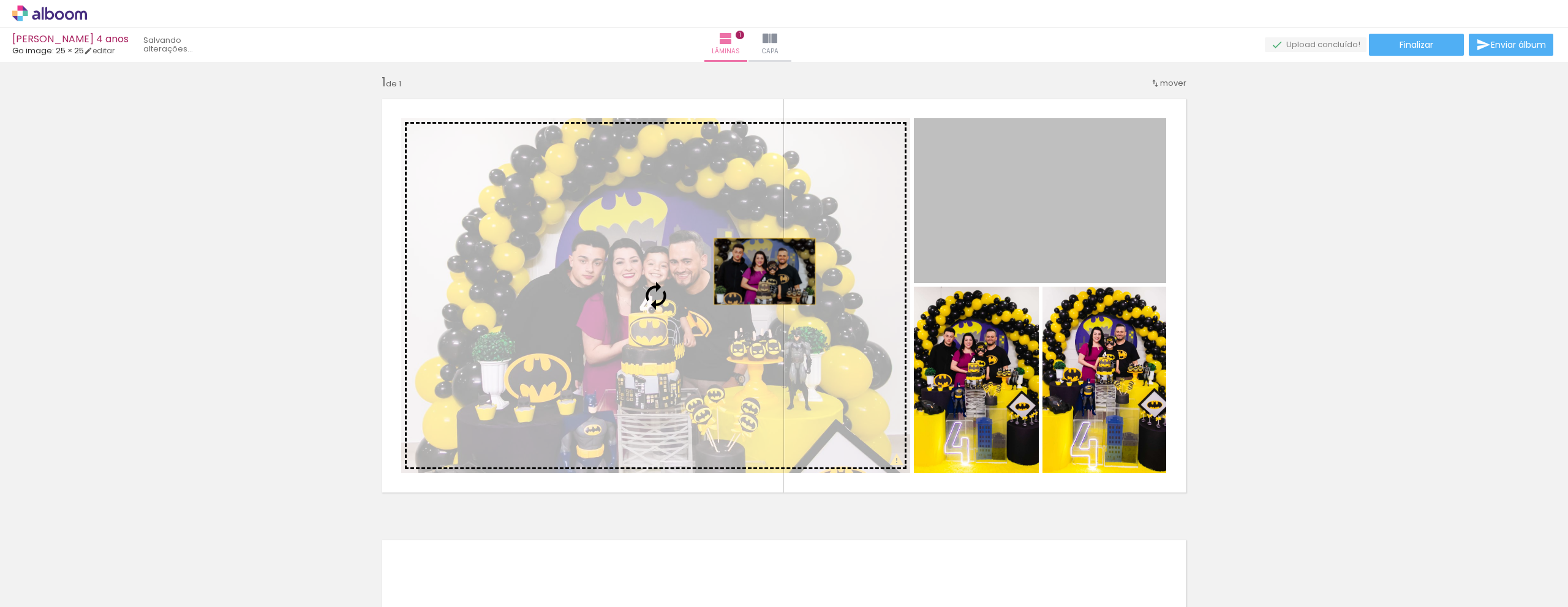
drag, startPoint x: 979, startPoint y: 203, endPoint x: 760, endPoint y: 271, distance: 229.3
click at [0, 0] on slot at bounding box center [0, 0] width 0 height 0
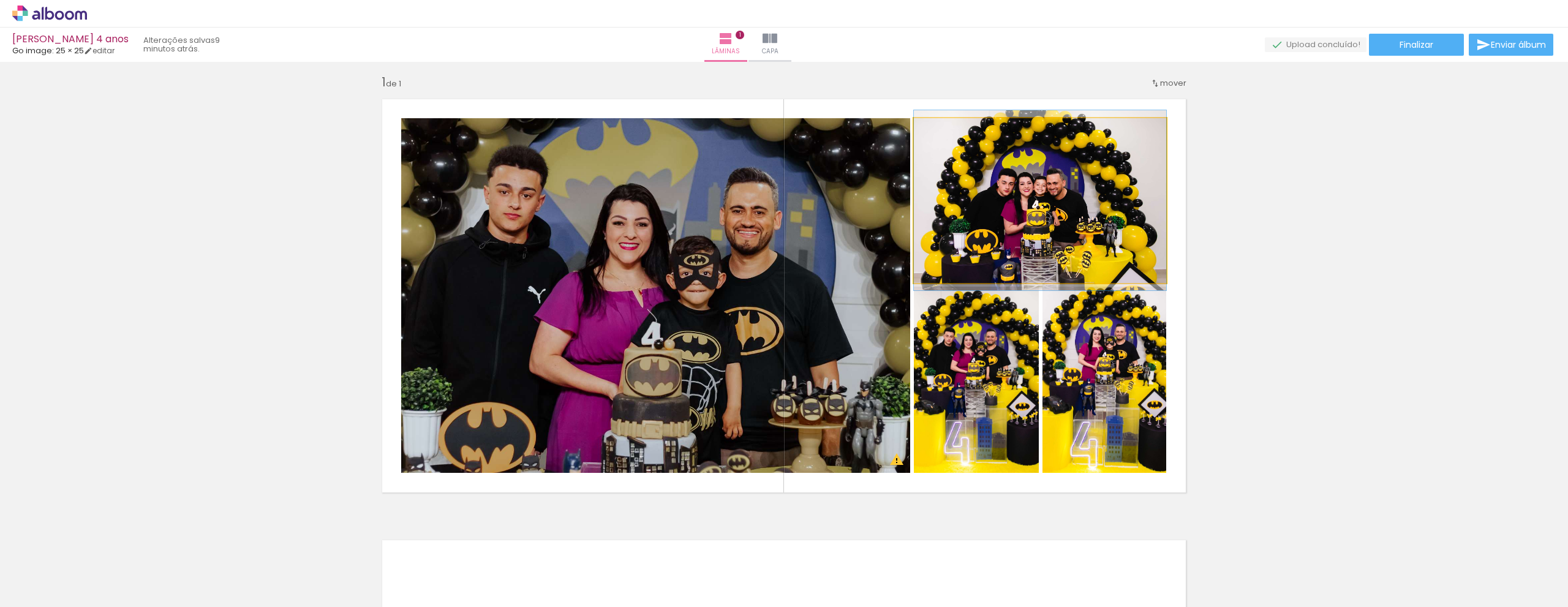
click at [1065, 209] on quentale-photo at bounding box center [1040, 200] width 252 height 165
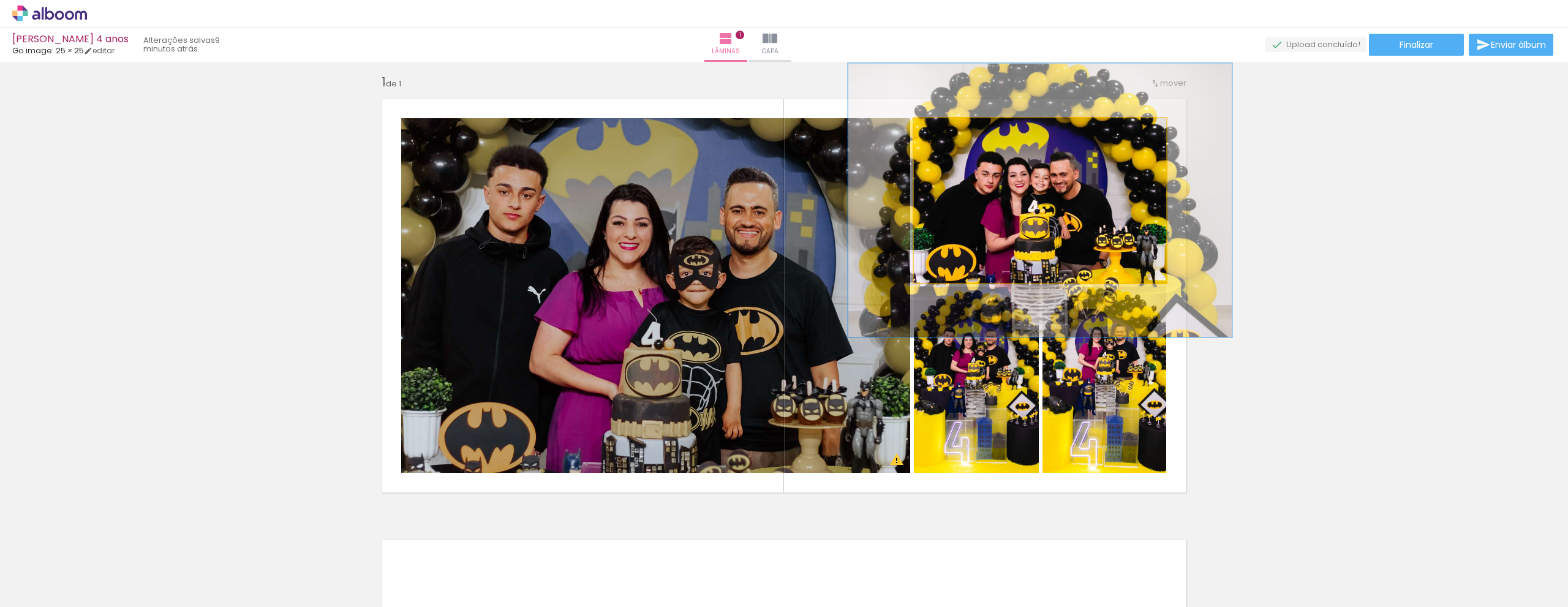
drag, startPoint x: 939, startPoint y: 131, endPoint x: 962, endPoint y: 140, distance: 24.7
click at [962, 138] on div at bounding box center [964, 131] width 19 height 19
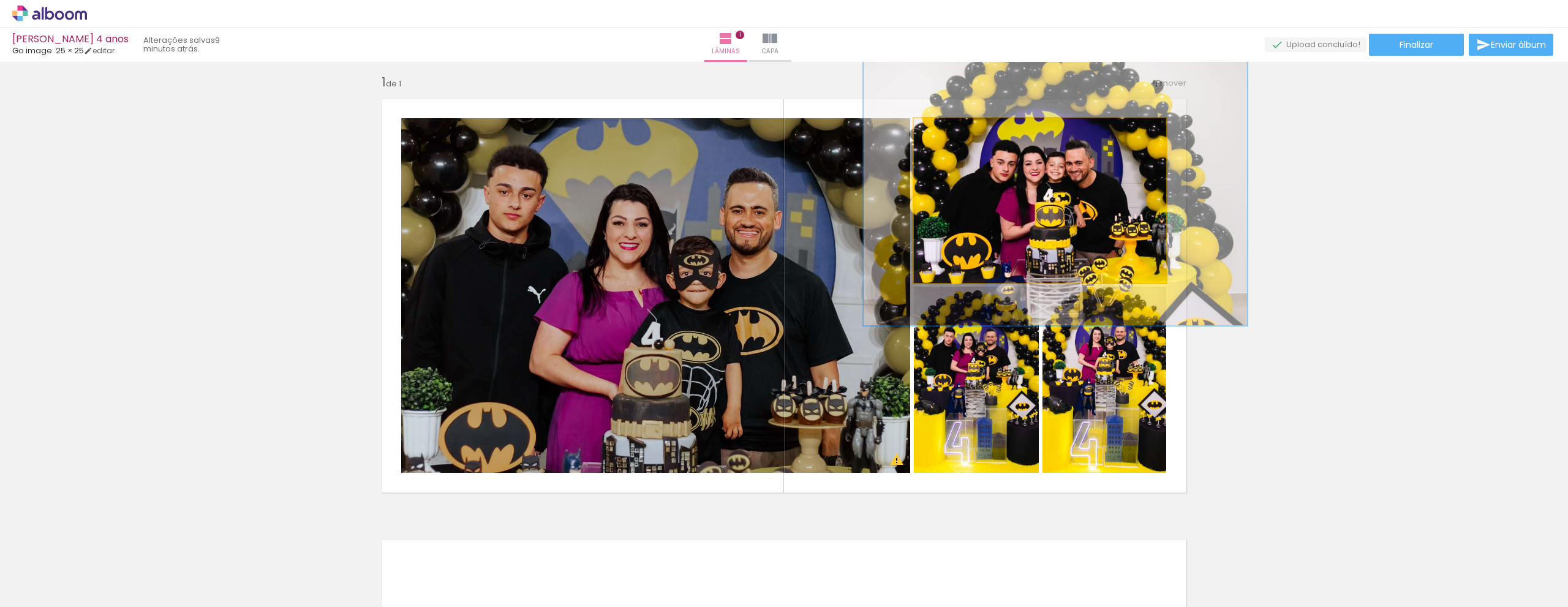
drag, startPoint x: 1034, startPoint y: 214, endPoint x: 1049, endPoint y: 203, distance: 18.6
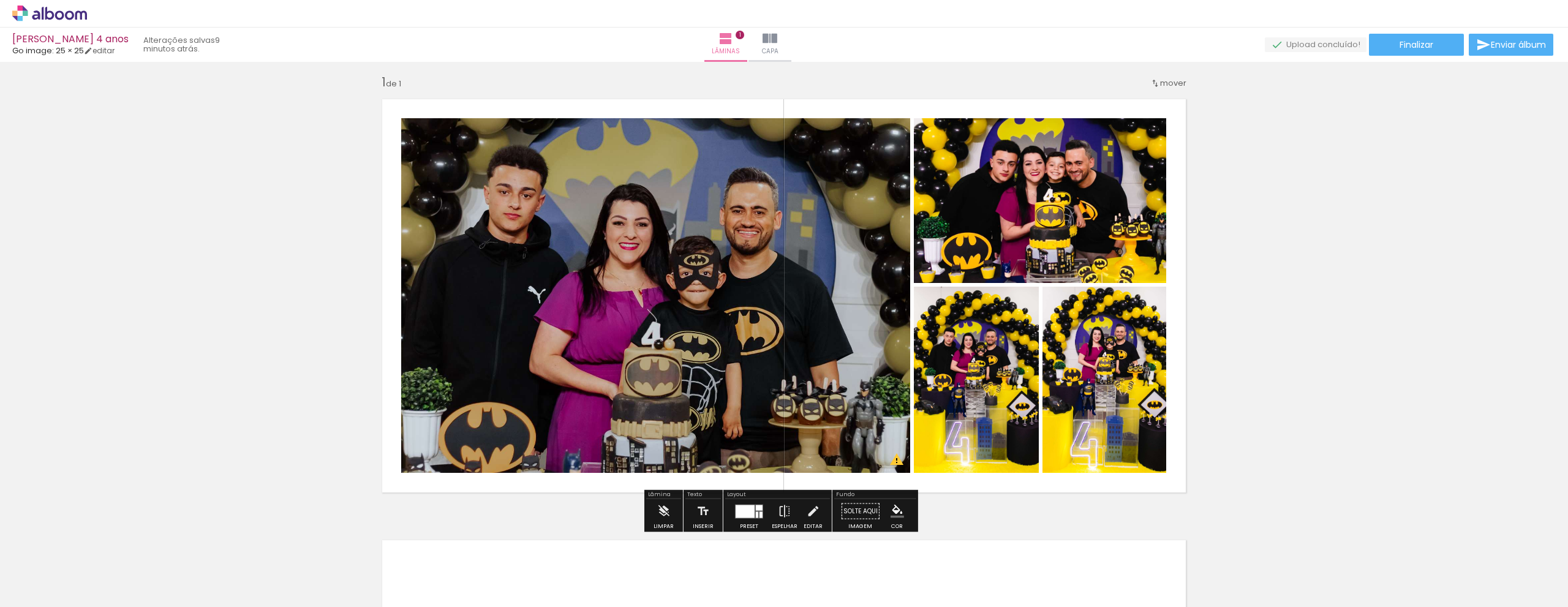
click at [747, 510] on div at bounding box center [744, 511] width 19 height 13
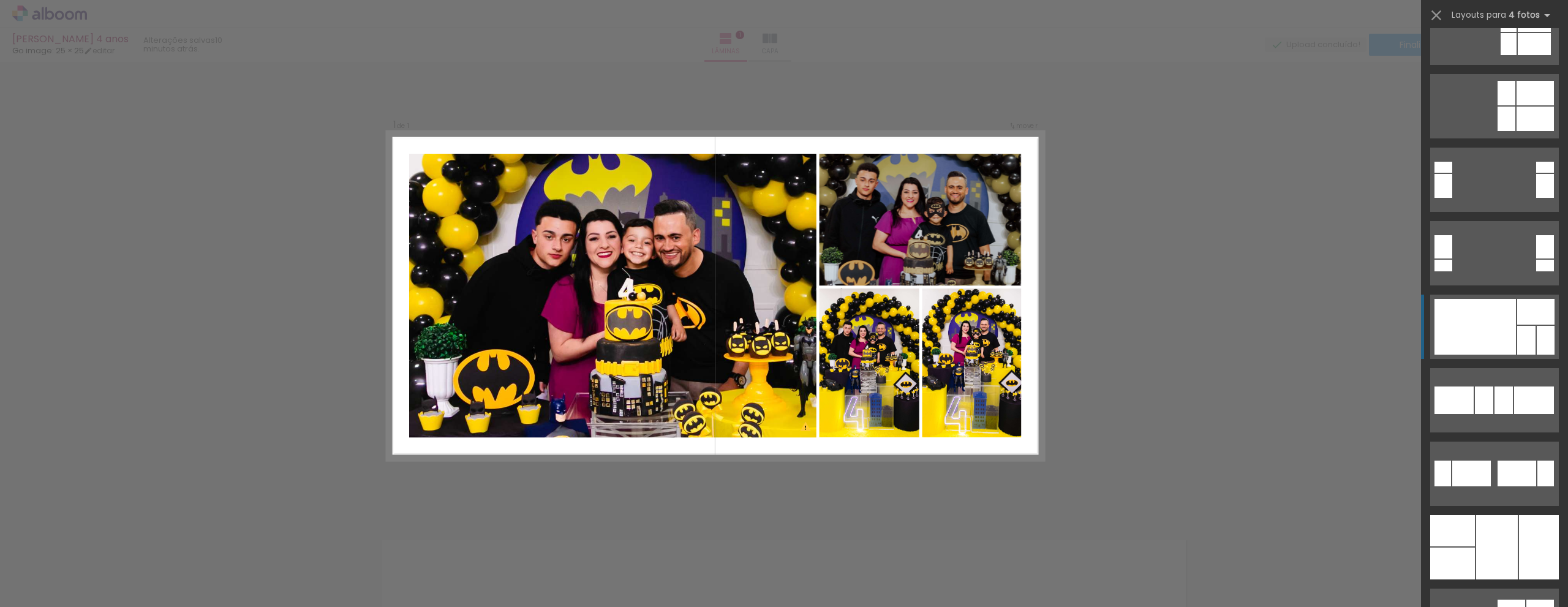
scroll to position [306, 0]
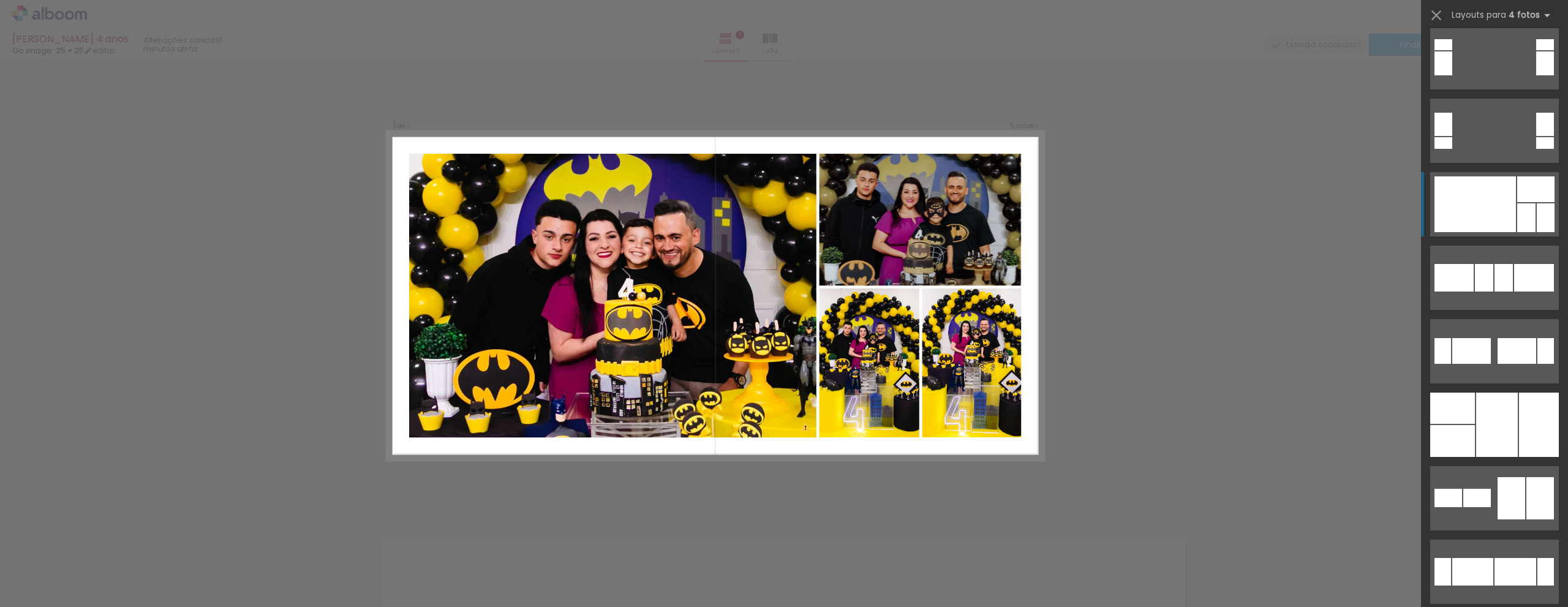
click at [1468, 230] on div at bounding box center [1475, 204] width 81 height 56
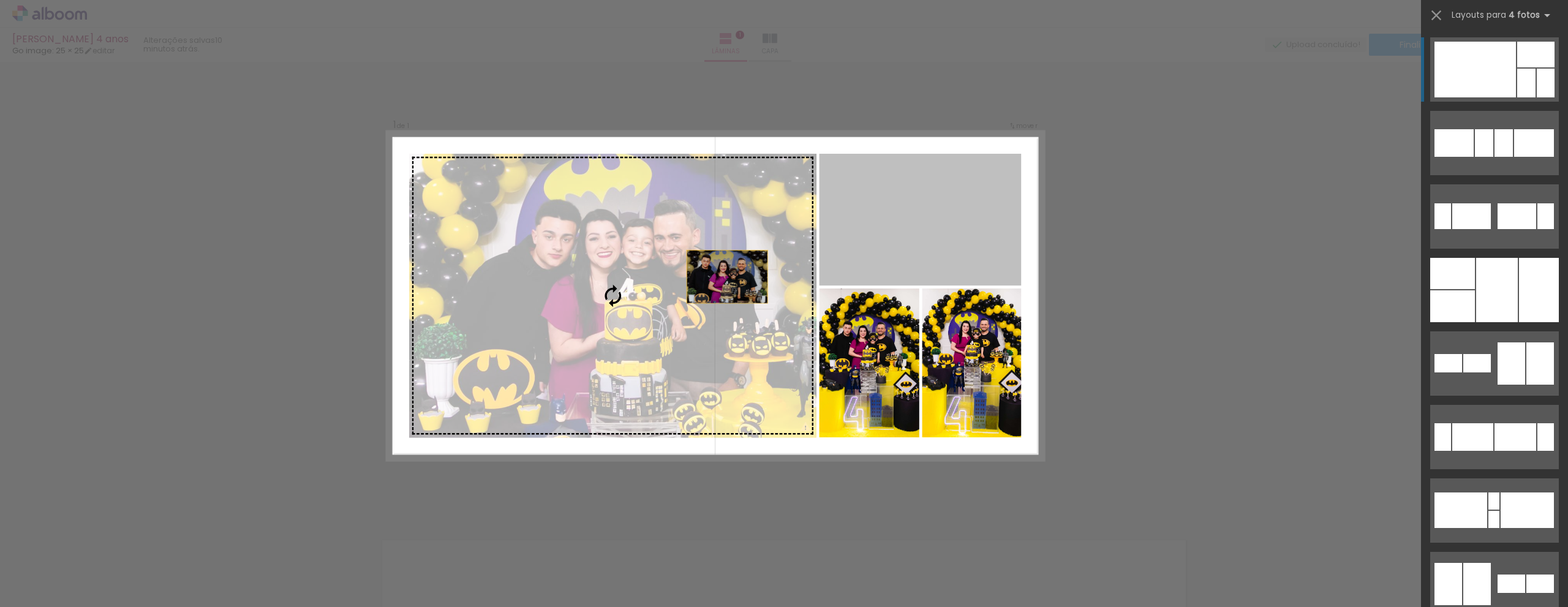
drag, startPoint x: 903, startPoint y: 204, endPoint x: 674, endPoint y: 291, distance: 245.0
click at [0, 0] on slot at bounding box center [0, 0] width 0 height 0
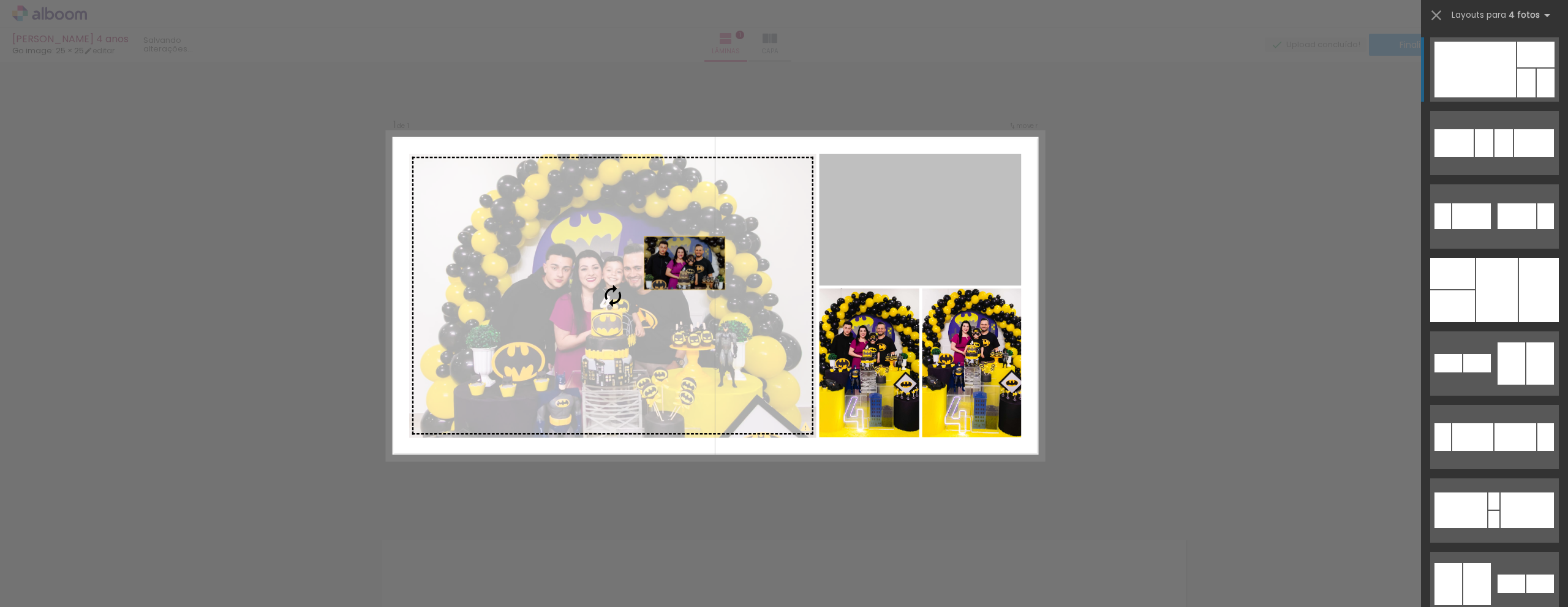
drag, startPoint x: 907, startPoint y: 199, endPoint x: 621, endPoint y: 273, distance: 295.4
click at [0, 0] on slot at bounding box center [0, 0] width 0 height 0
drag, startPoint x: 908, startPoint y: 248, endPoint x: 537, endPoint y: 294, distance: 373.8
click at [0, 0] on slot at bounding box center [0, 0] width 0 height 0
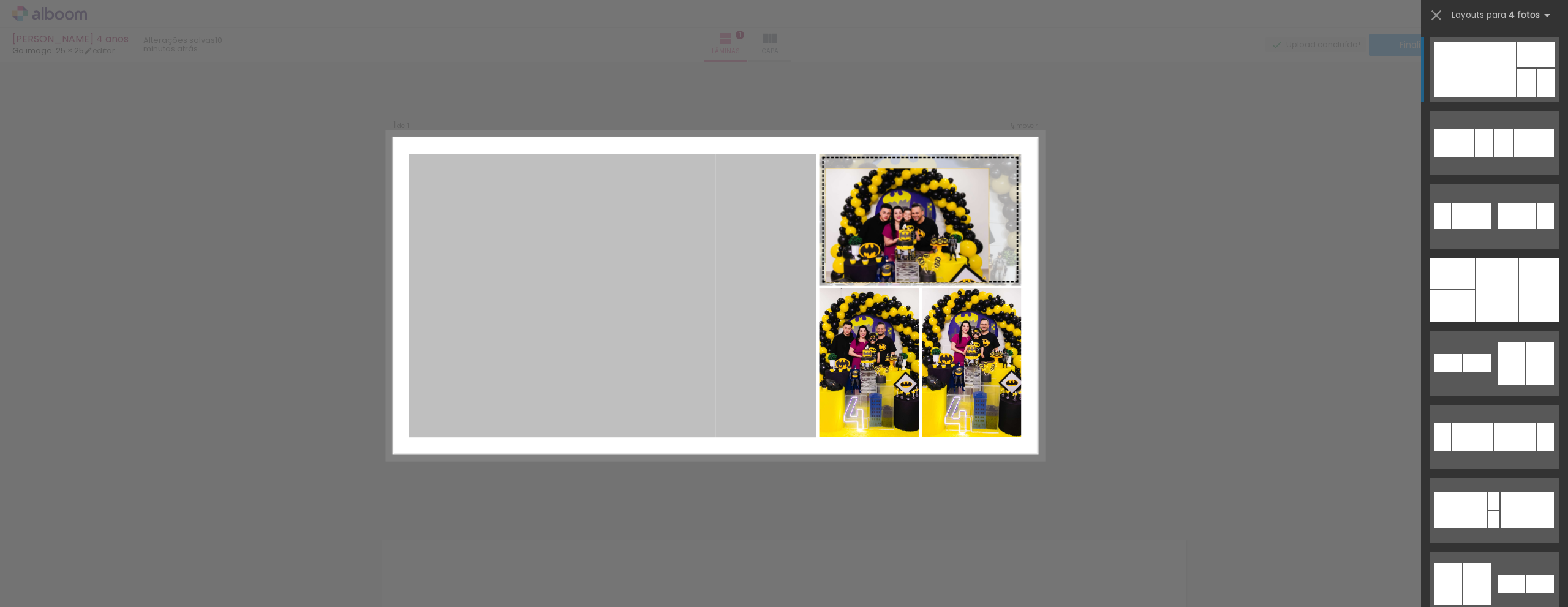
drag, startPoint x: 524, startPoint y: 282, endPoint x: 976, endPoint y: 208, distance: 458.0
click at [0, 0] on slot at bounding box center [0, 0] width 0 height 0
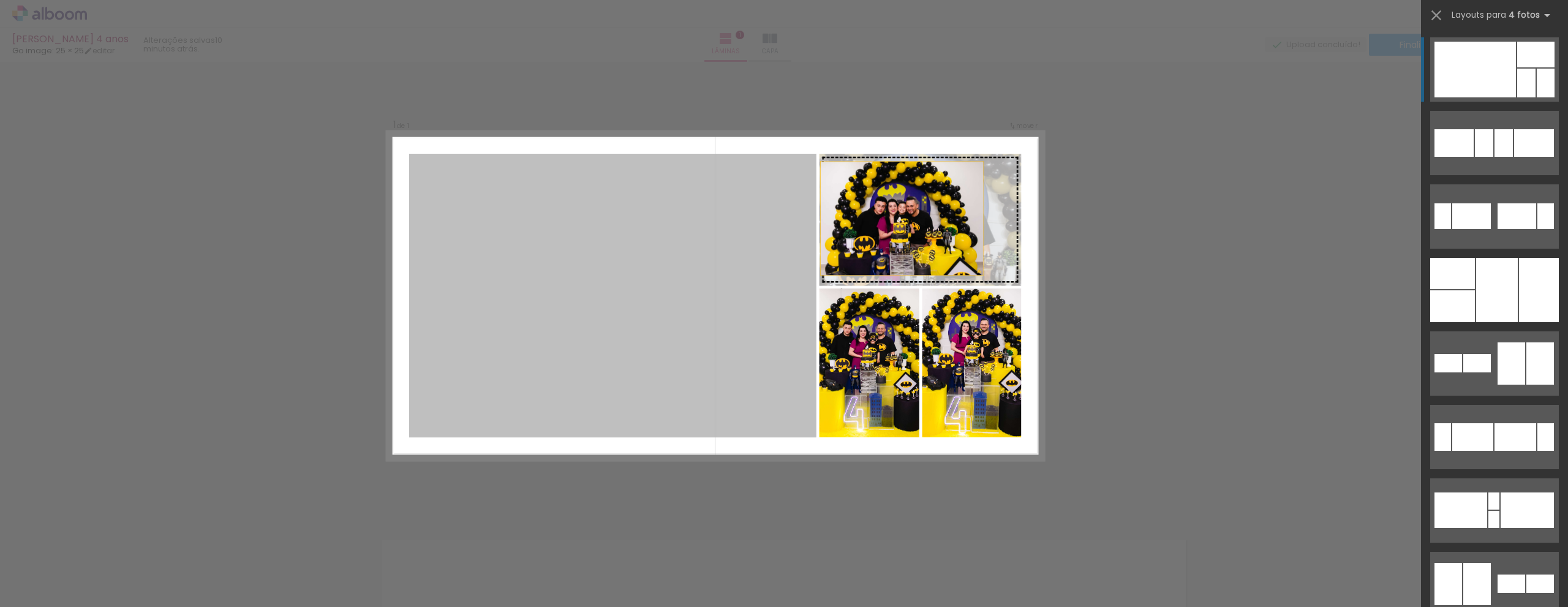
drag, startPoint x: 613, startPoint y: 296, endPoint x: 969, endPoint y: 199, distance: 369.0
click at [0, 0] on slot at bounding box center [0, 0] width 0 height 0
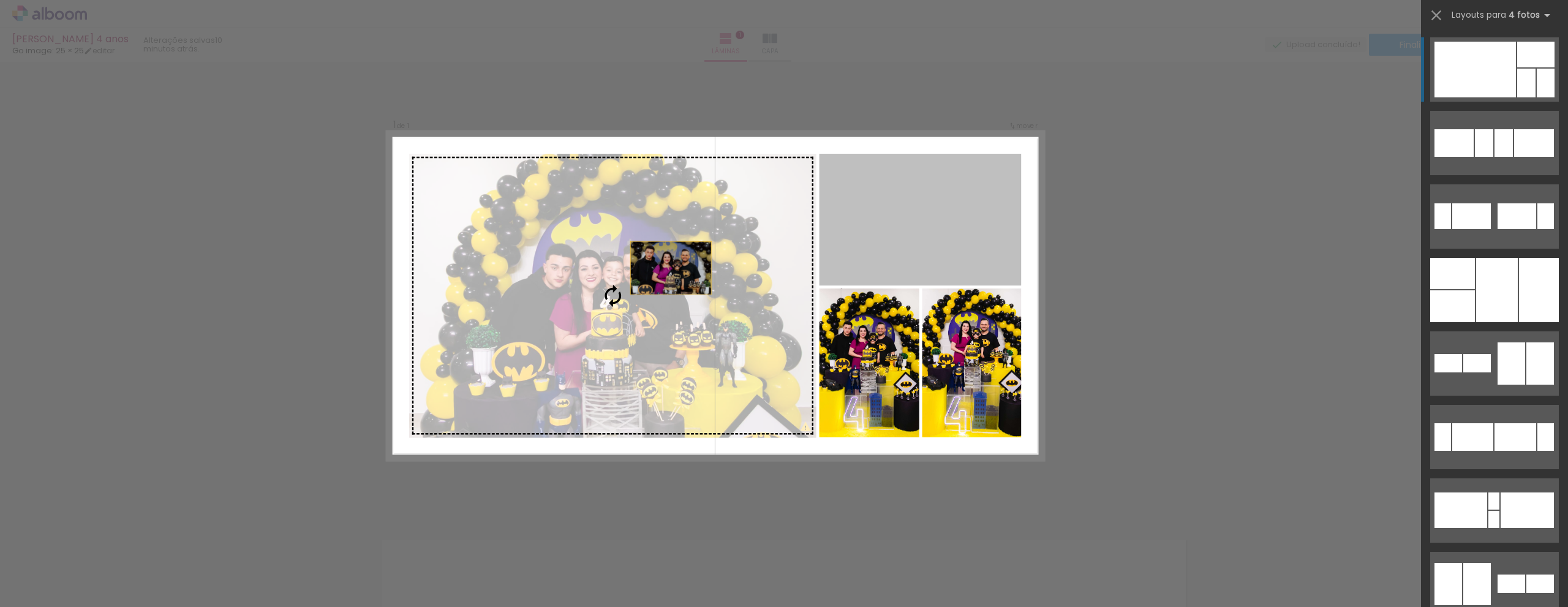
drag, startPoint x: 942, startPoint y: 206, endPoint x: 604, endPoint y: 280, distance: 346.0
click at [0, 0] on slot at bounding box center [0, 0] width 0 height 0
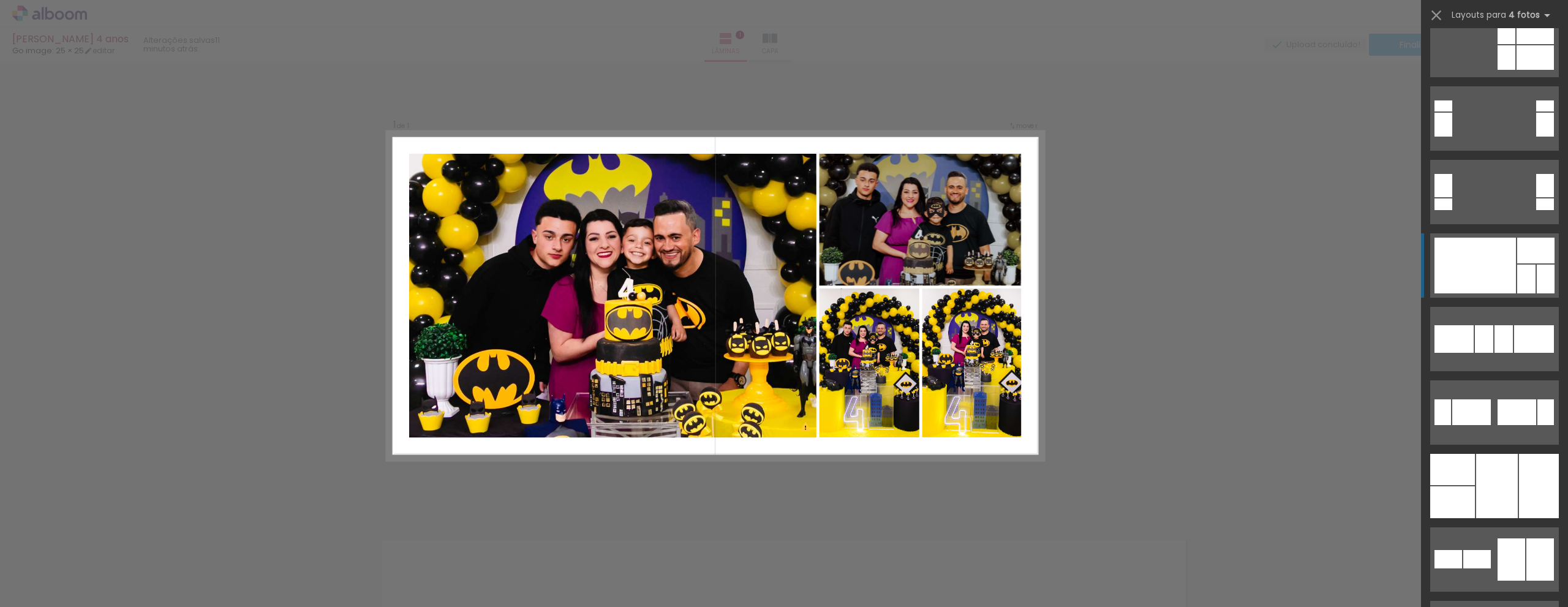
scroll to position [306, 0]
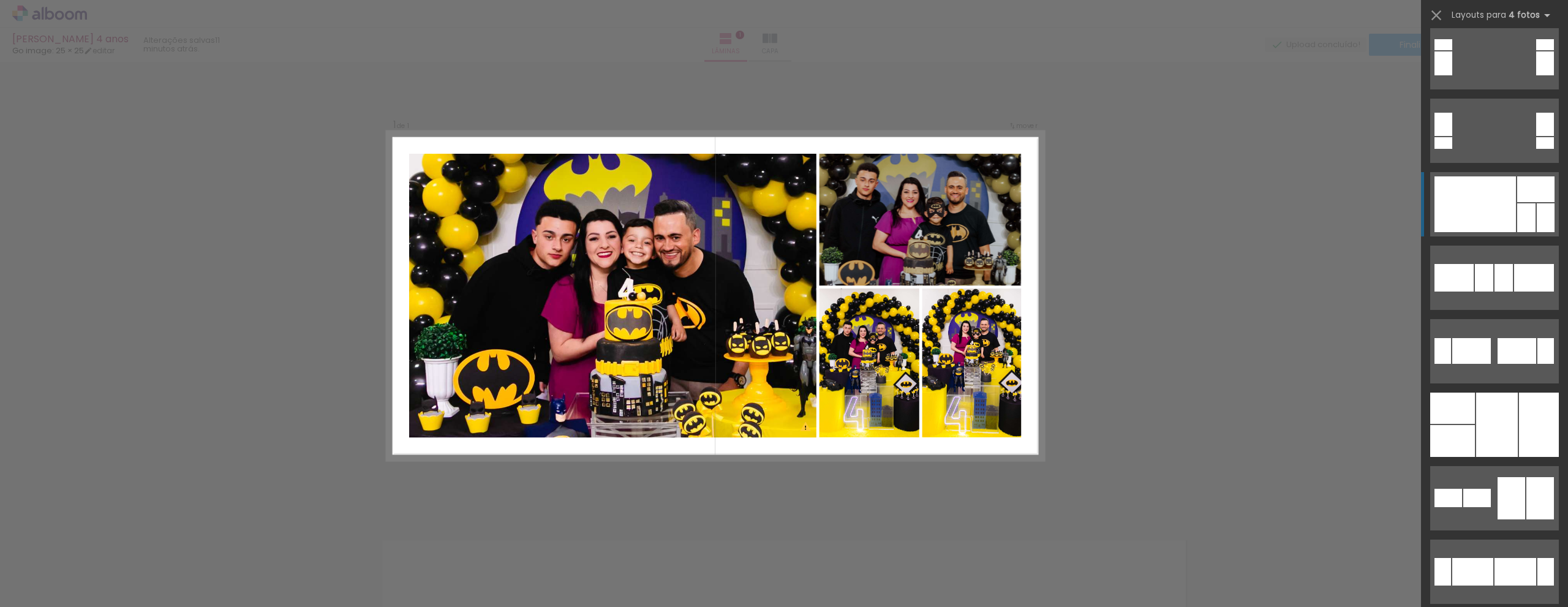
click at [1453, 219] on div at bounding box center [1475, 204] width 81 height 56
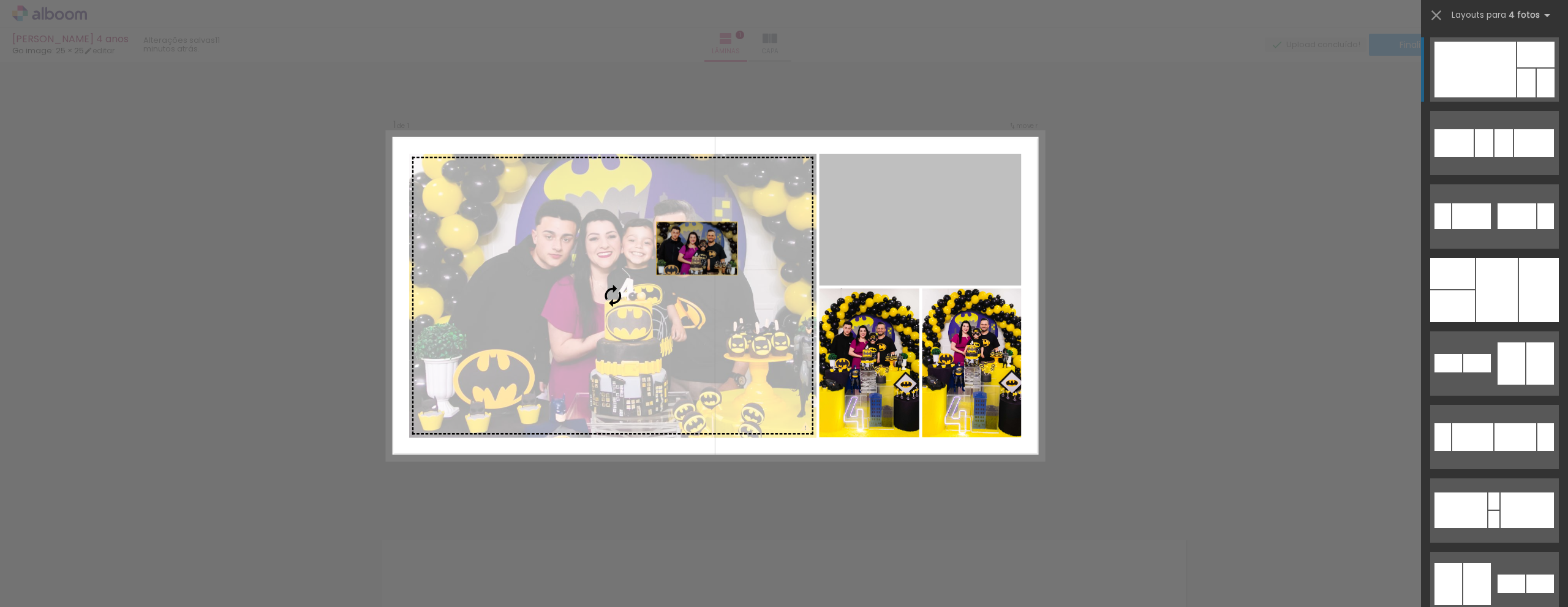
drag, startPoint x: 907, startPoint y: 235, endPoint x: 636, endPoint y: 256, distance: 271.8
click at [0, 0] on slot at bounding box center [0, 0] width 0 height 0
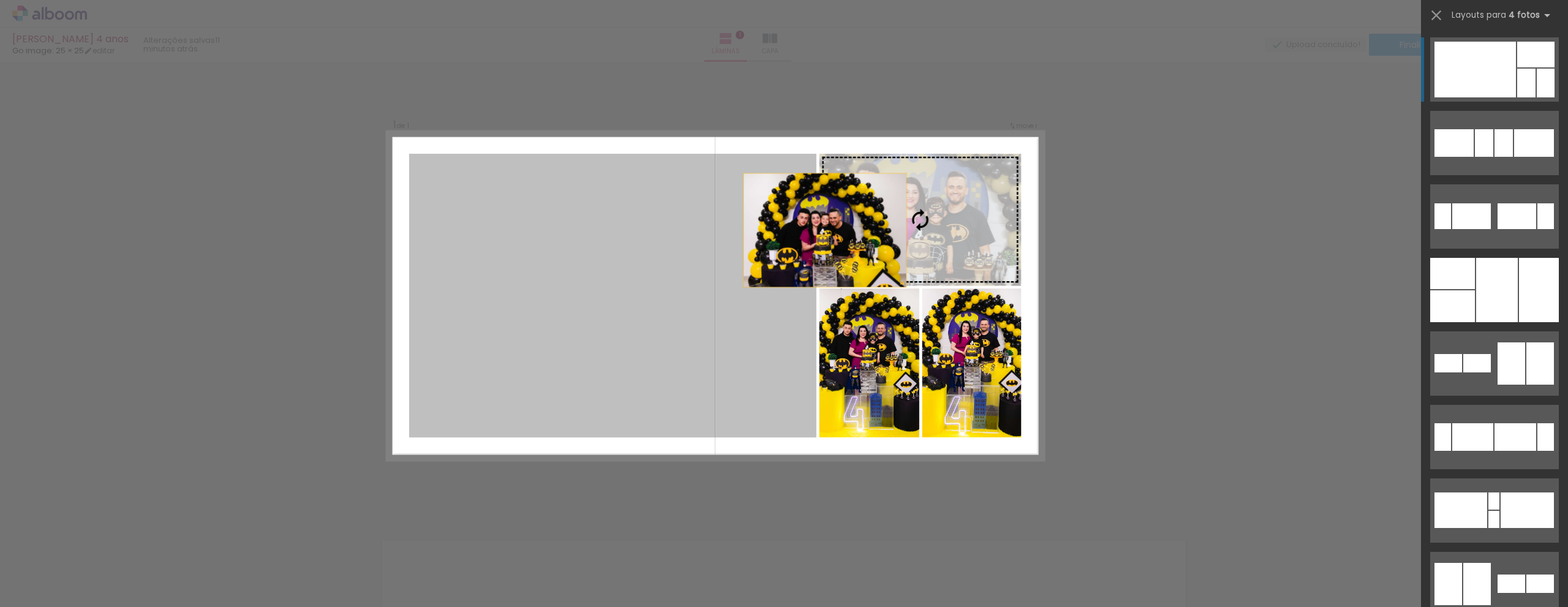
drag, startPoint x: 636, startPoint y: 256, endPoint x: 873, endPoint y: 213, distance: 240.9
click at [0, 0] on slot at bounding box center [0, 0] width 0 height 0
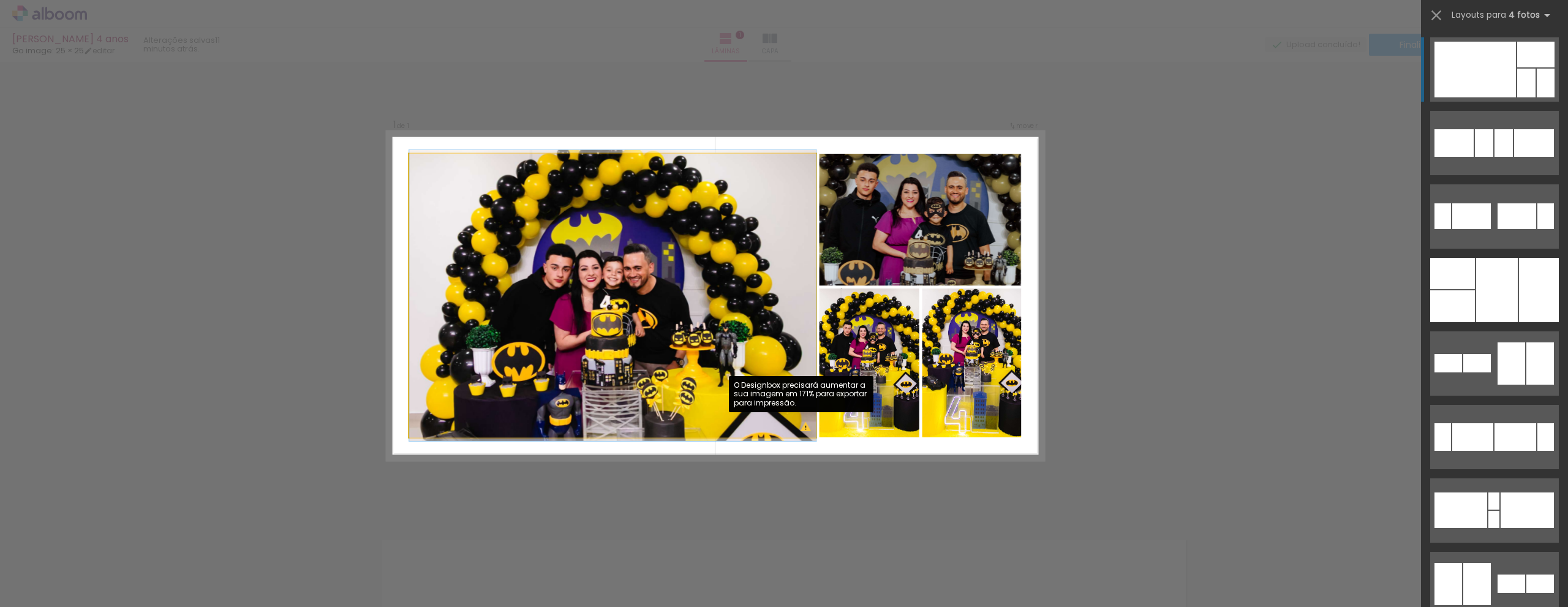
click at [799, 428] on quentale-photo at bounding box center [613, 295] width 407 height 283
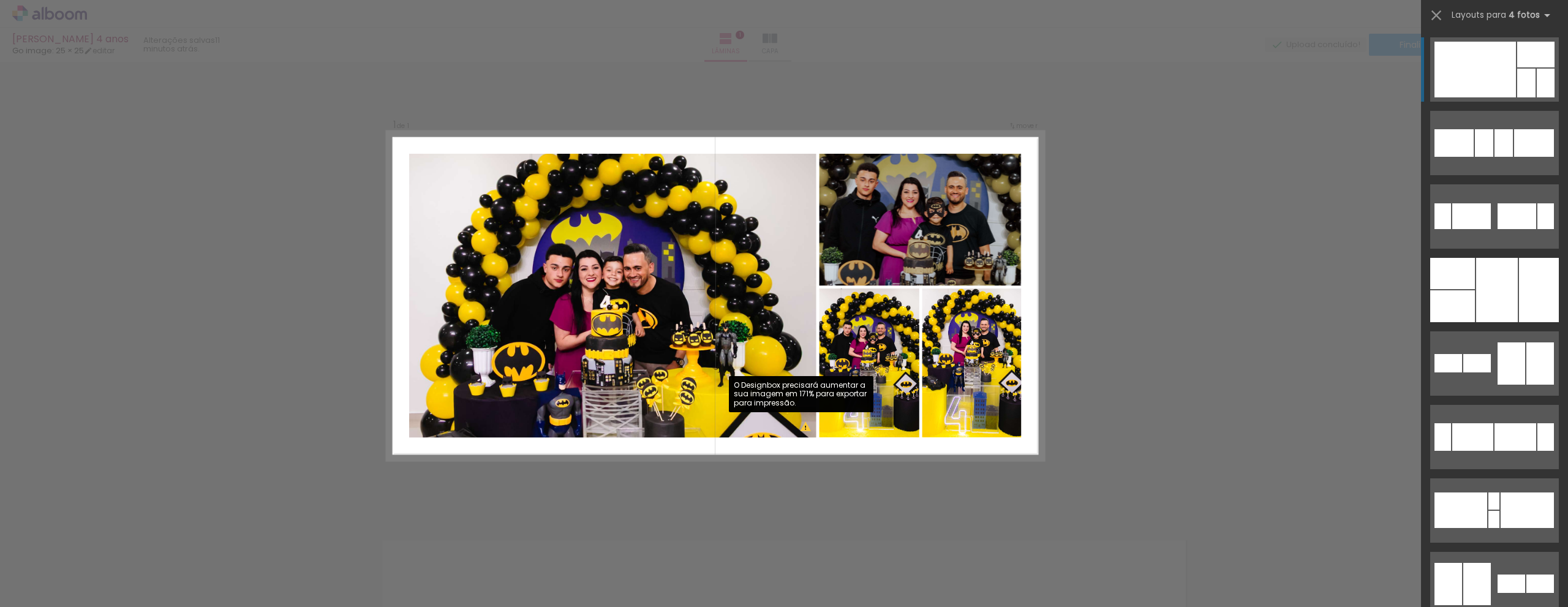
click at [799, 428] on quentale-photo at bounding box center [613, 295] width 407 height 283
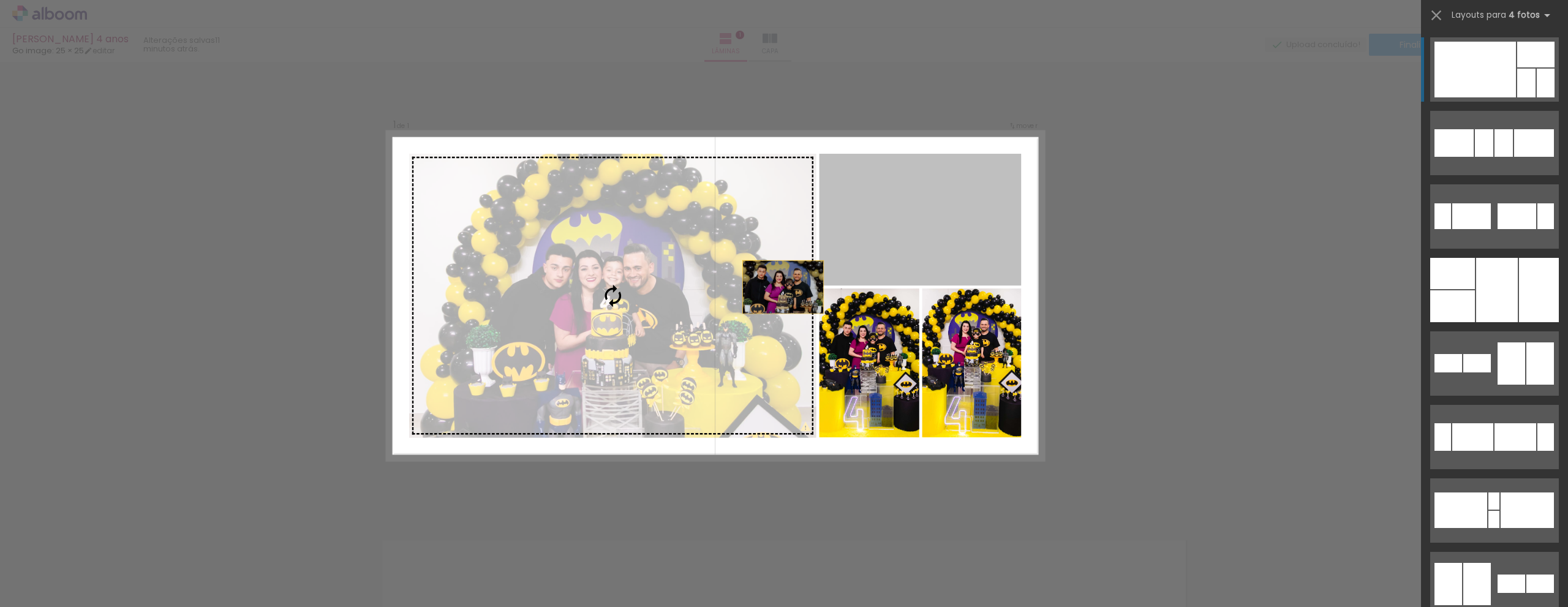
drag, startPoint x: 890, startPoint y: 221, endPoint x: 740, endPoint y: 305, distance: 171.9
click at [0, 0] on slot at bounding box center [0, 0] width 0 height 0
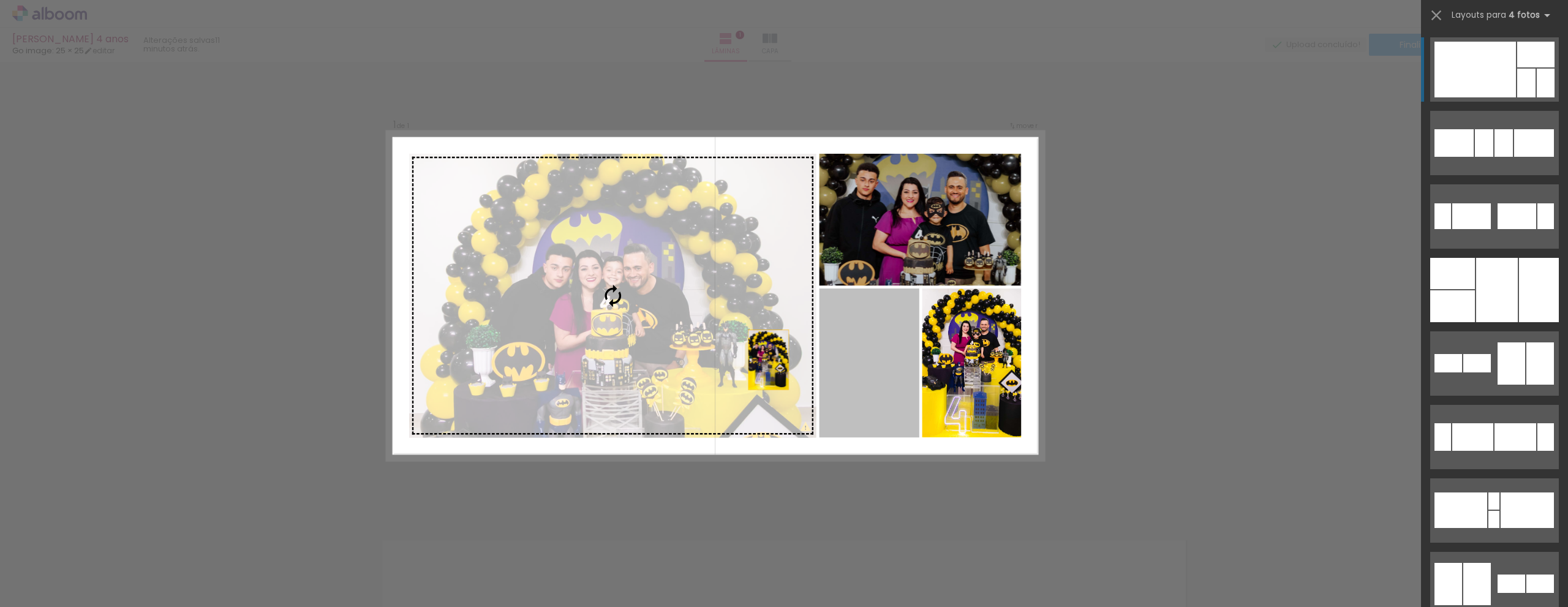
drag, startPoint x: 855, startPoint y: 372, endPoint x: 726, endPoint y: 358, distance: 129.8
click at [0, 0] on slot at bounding box center [0, 0] width 0 height 0
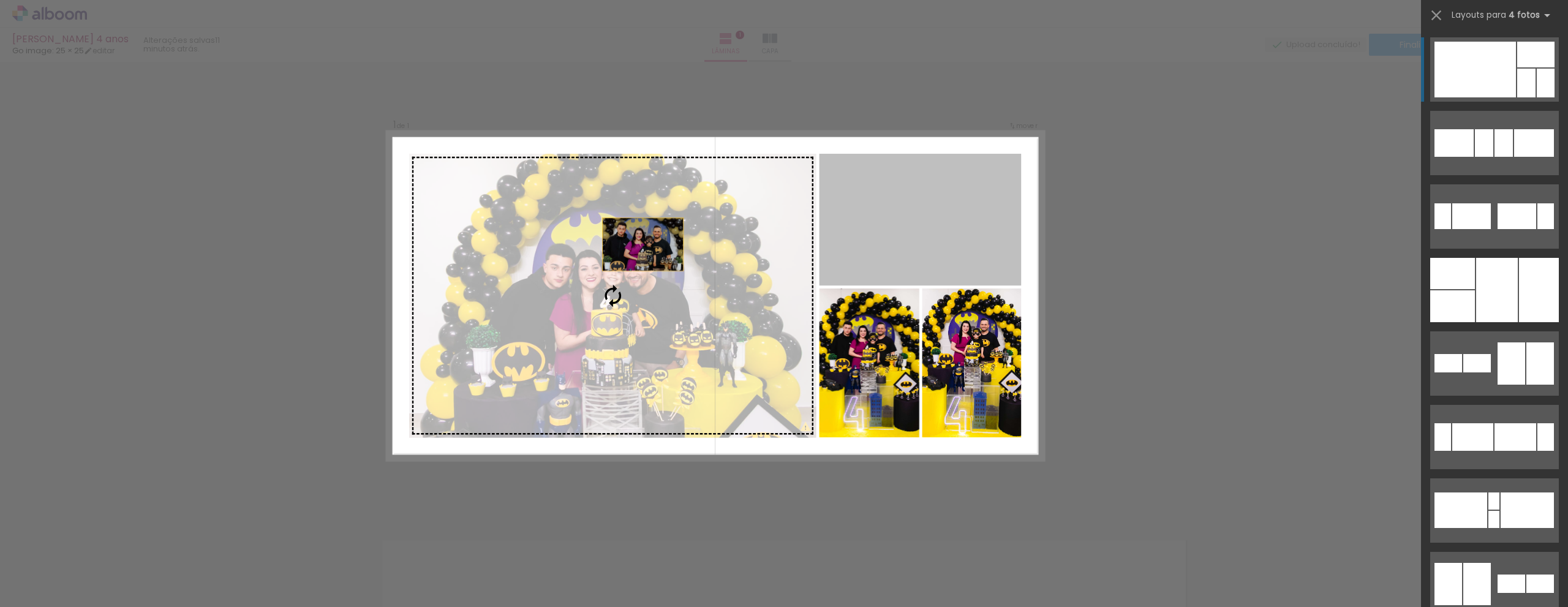
drag, startPoint x: 907, startPoint y: 213, endPoint x: 569, endPoint y: 251, distance: 340.1
click at [0, 0] on slot at bounding box center [0, 0] width 0 height 0
drag, startPoint x: 924, startPoint y: 235, endPoint x: 620, endPoint y: 270, distance: 306.0
click at [0, 0] on slot at bounding box center [0, 0] width 0 height 0
drag, startPoint x: 881, startPoint y: 242, endPoint x: 639, endPoint y: 284, distance: 245.6
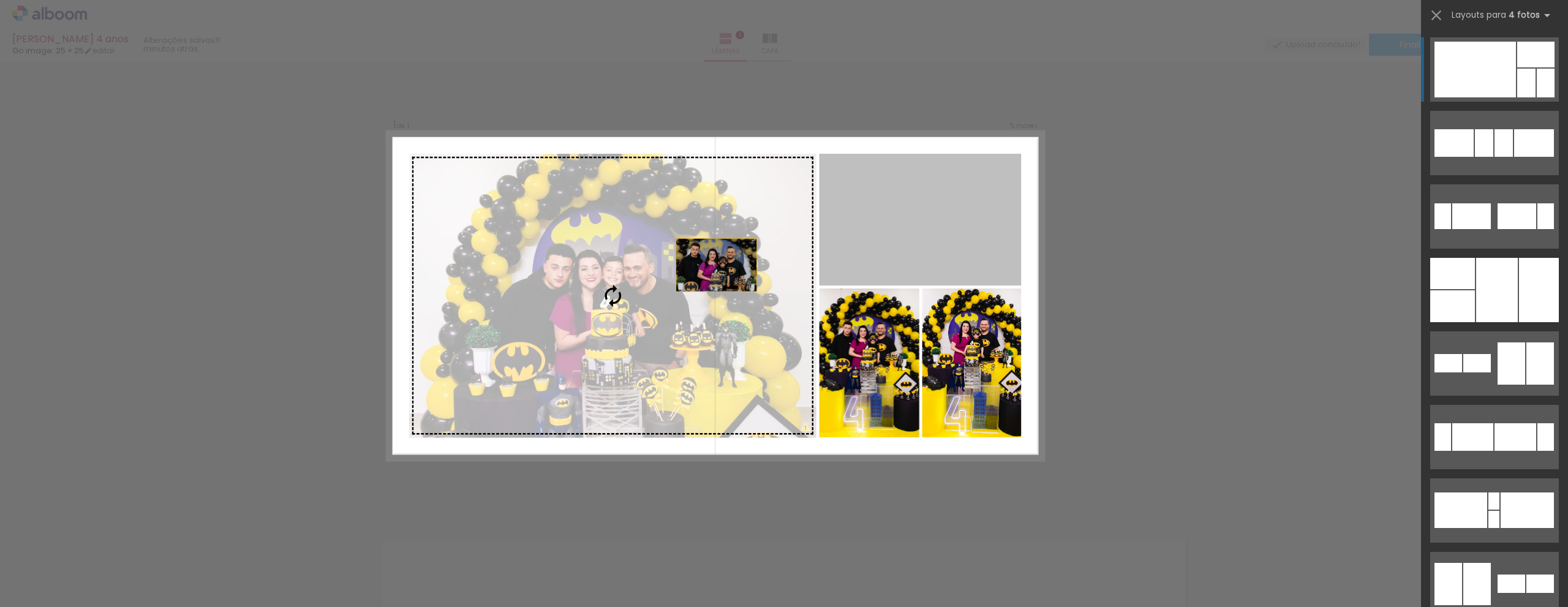
click at [0, 0] on slot at bounding box center [0, 0] width 0 height 0
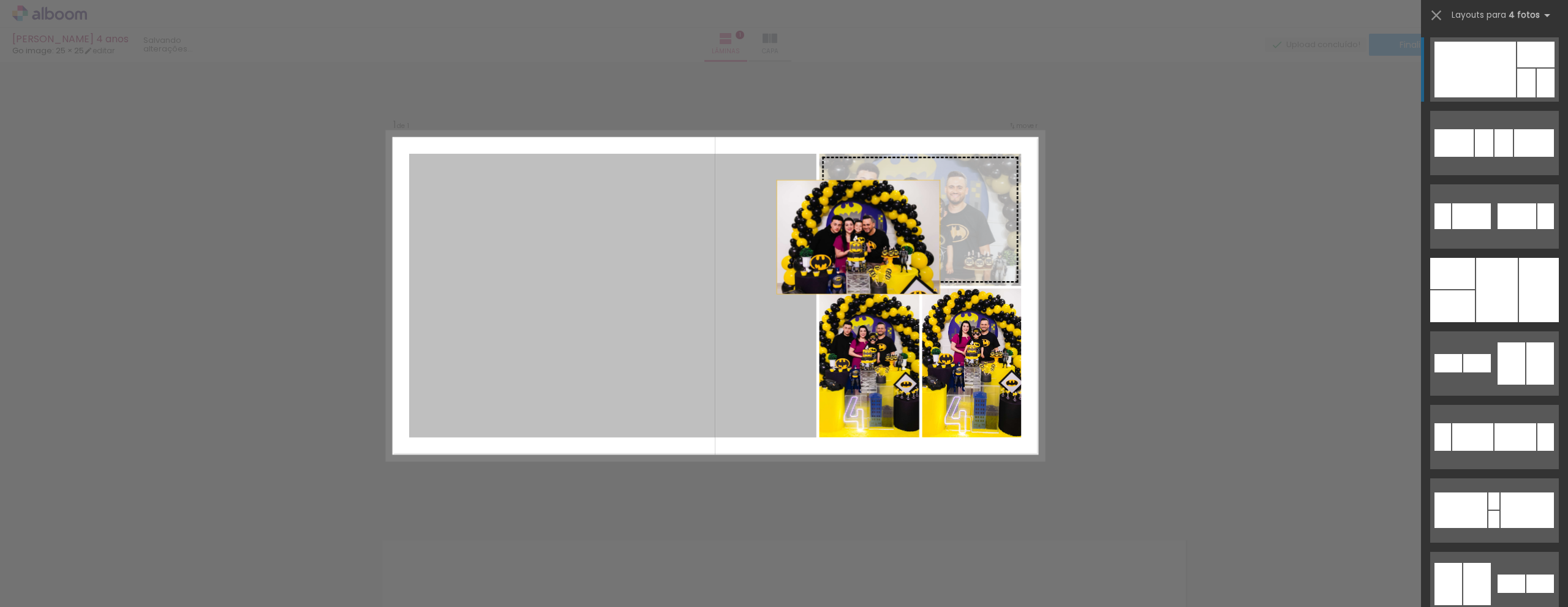
drag, startPoint x: 639, startPoint y: 284, endPoint x: 915, endPoint y: 222, distance: 282.9
click at [0, 0] on slot at bounding box center [0, 0] width 0 height 0
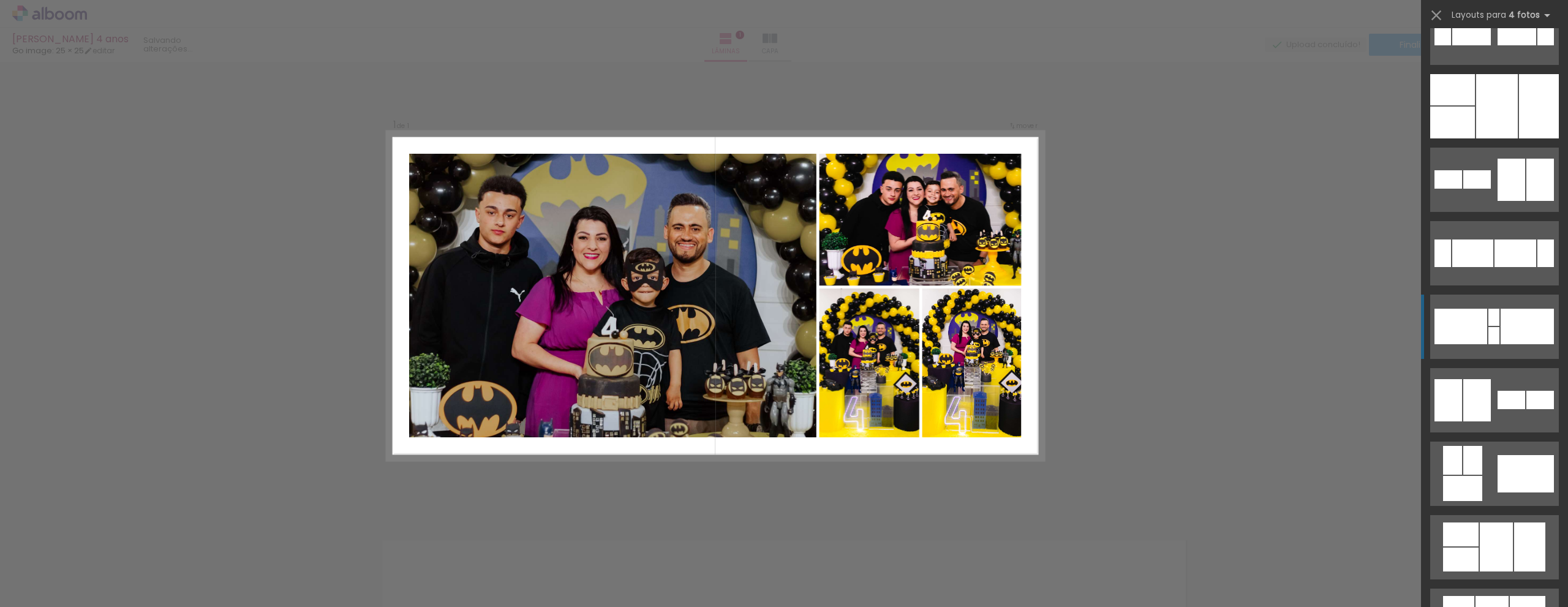
scroll to position [686, 0]
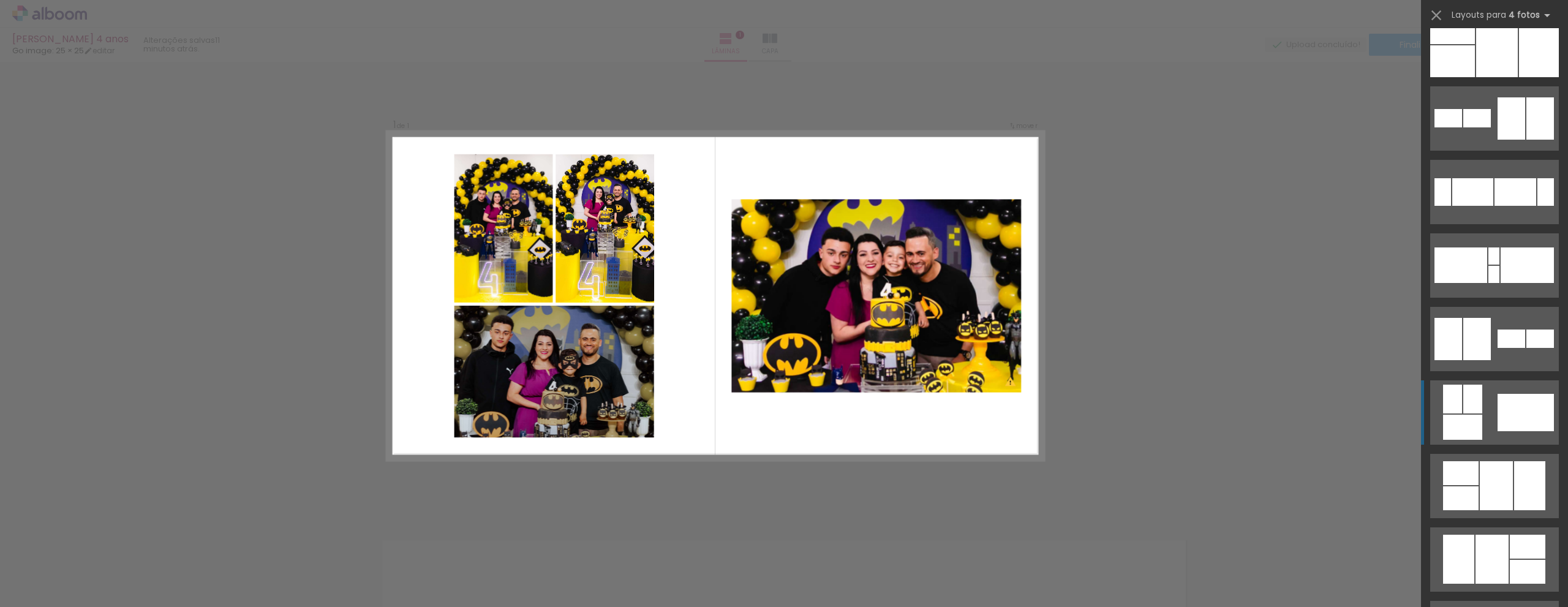
click at [1504, 405] on div at bounding box center [1525, 412] width 56 height 37
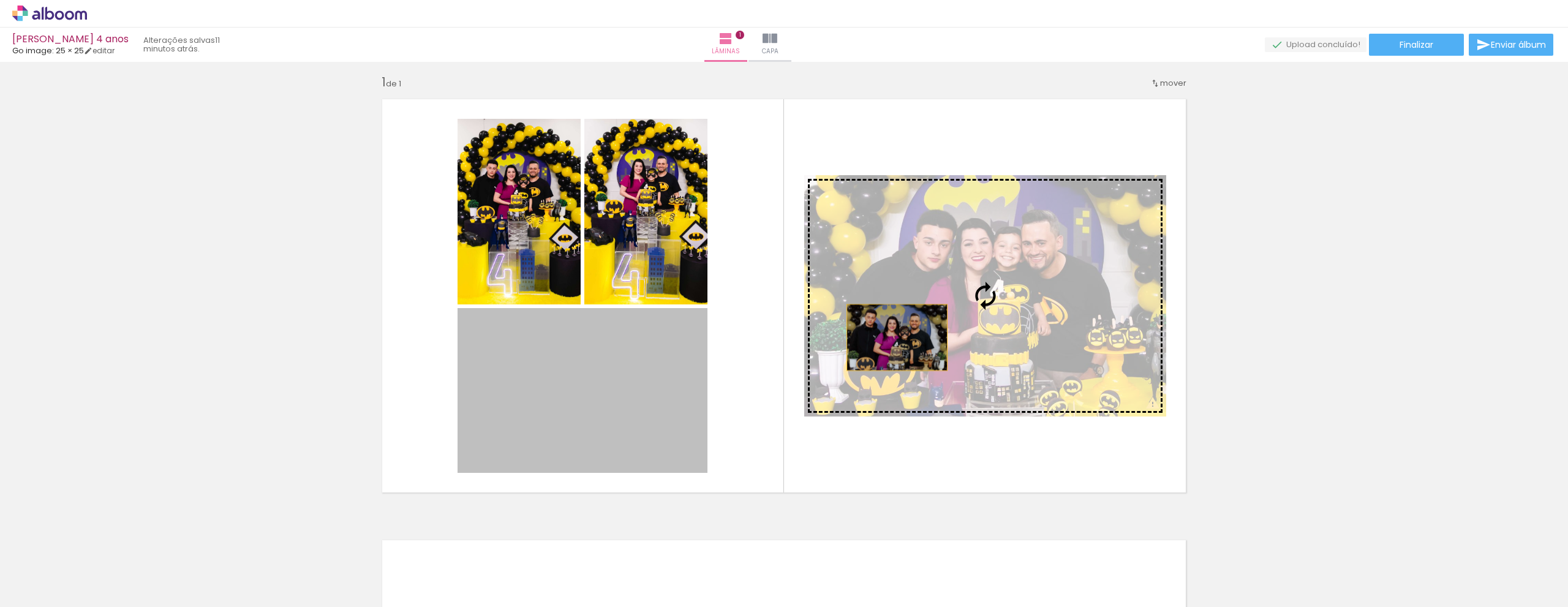
drag, startPoint x: 605, startPoint y: 401, endPoint x: 897, endPoint y: 336, distance: 299.1
click at [0, 0] on slot at bounding box center [0, 0] width 0 height 0
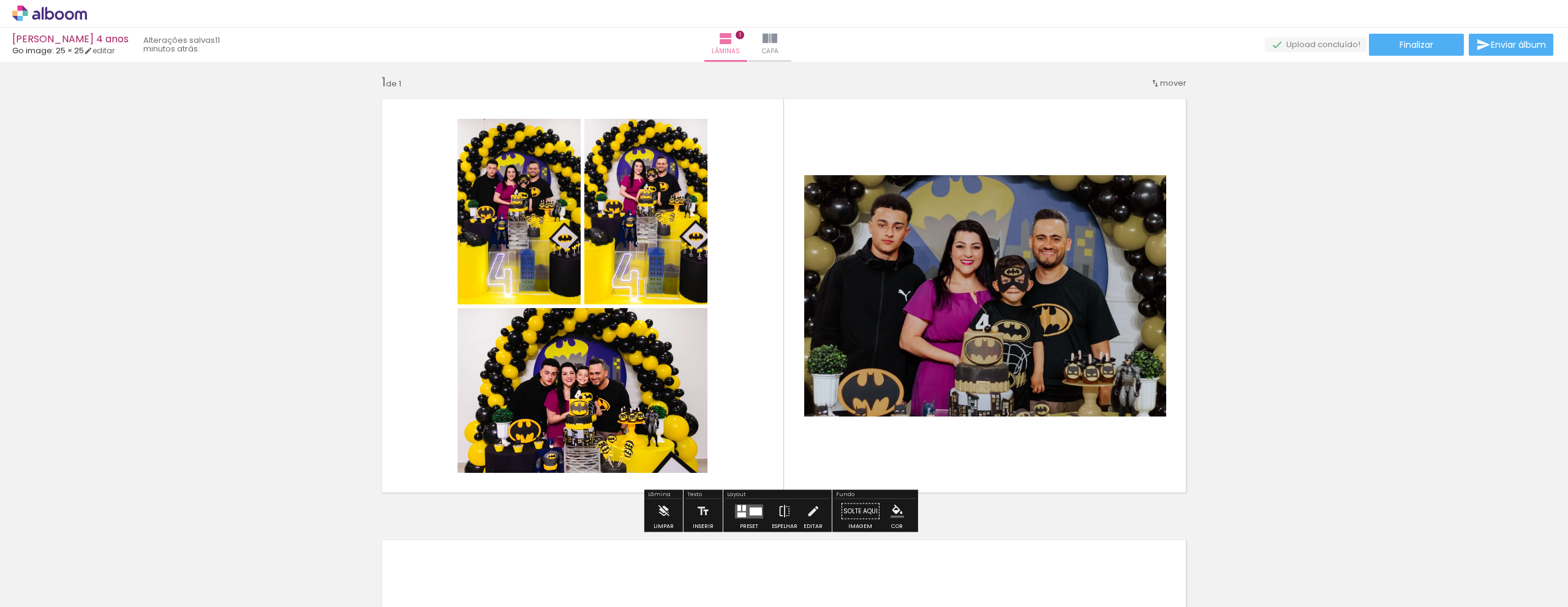
click at [551, 394] on quentale-photo at bounding box center [583, 390] width 250 height 165
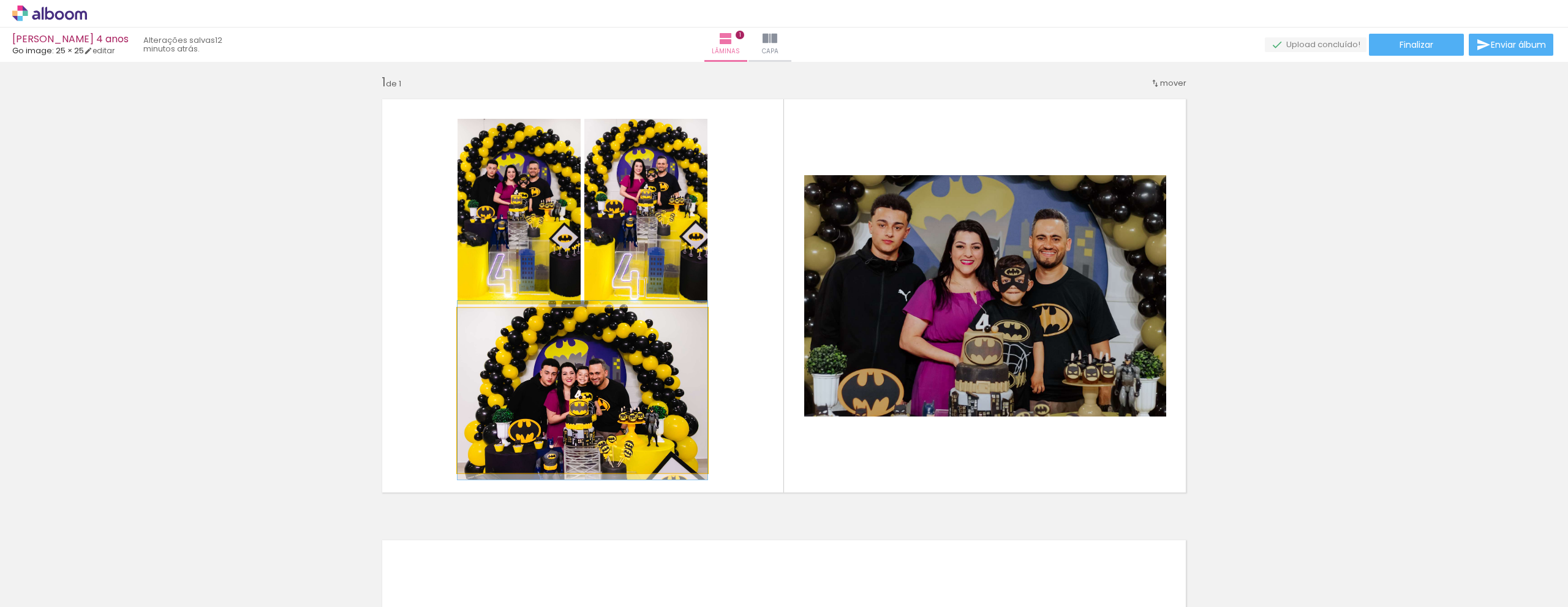
click at [551, 394] on quentale-photo at bounding box center [583, 390] width 250 height 165
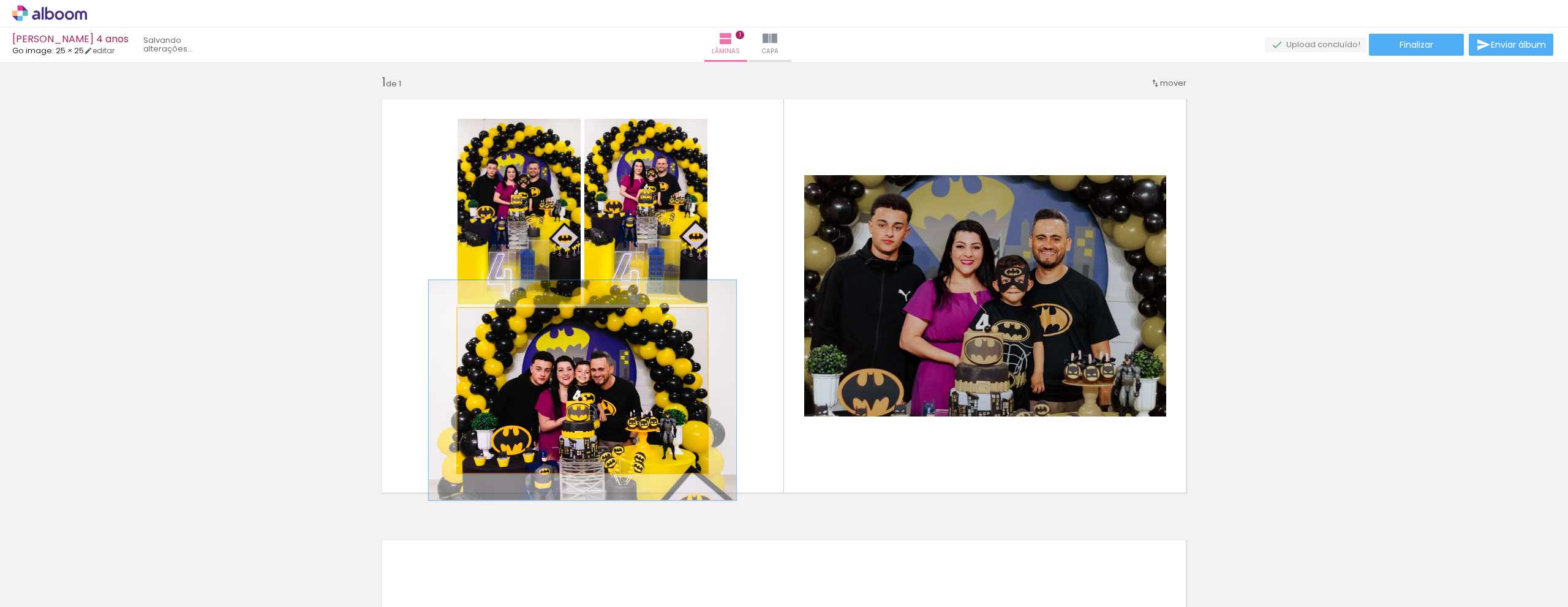
click at [495, 322] on div at bounding box center [510, 321] width 48 height 19
click at [495, 322] on div at bounding box center [498, 321] width 11 height 11
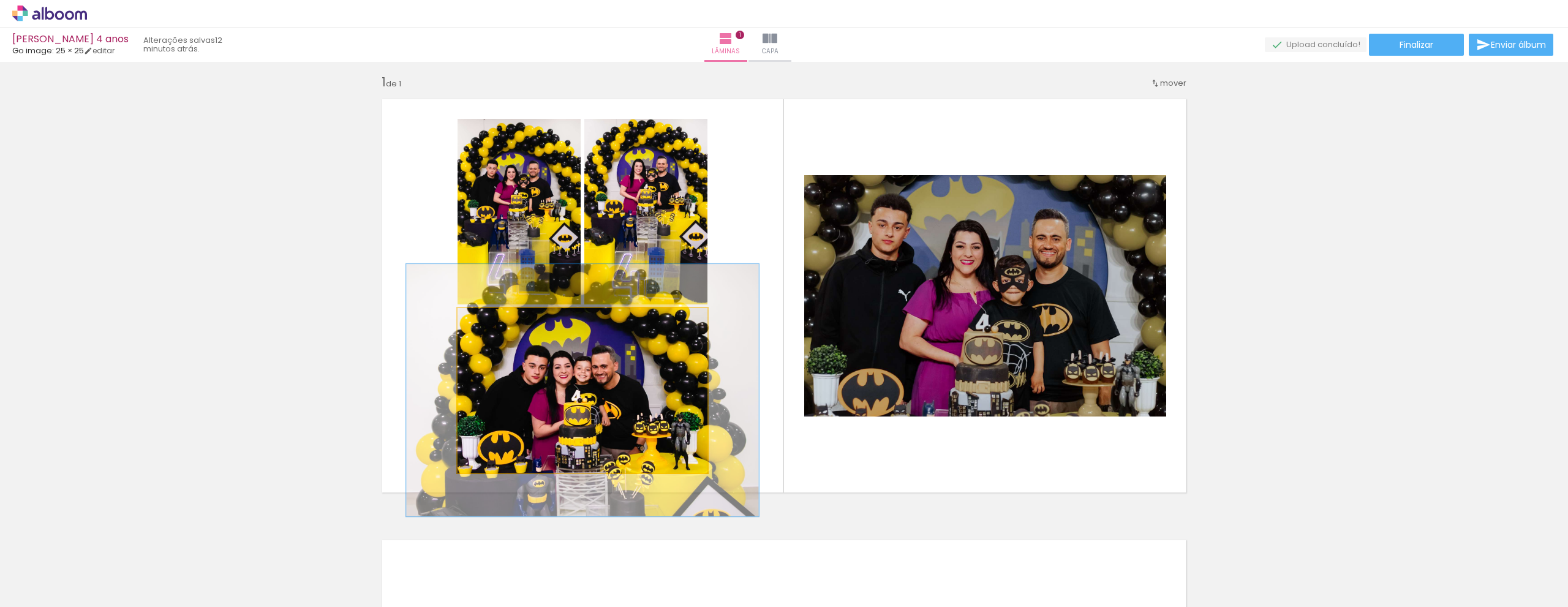
drag, startPoint x: 495, startPoint y: 322, endPoint x: 504, endPoint y: 323, distance: 9.1
click at [504, 323] on div at bounding box center [506, 321] width 11 height 11
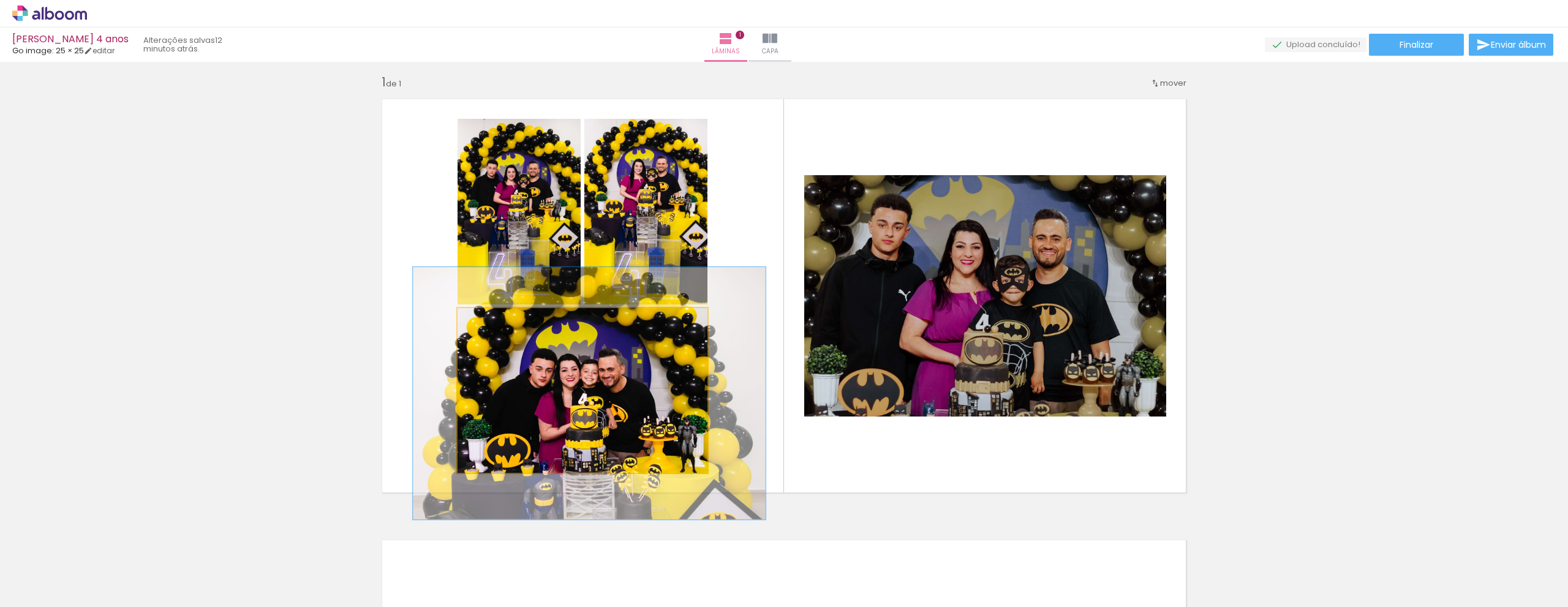
drag, startPoint x: 571, startPoint y: 388, endPoint x: 577, endPoint y: 391, distance: 6.7
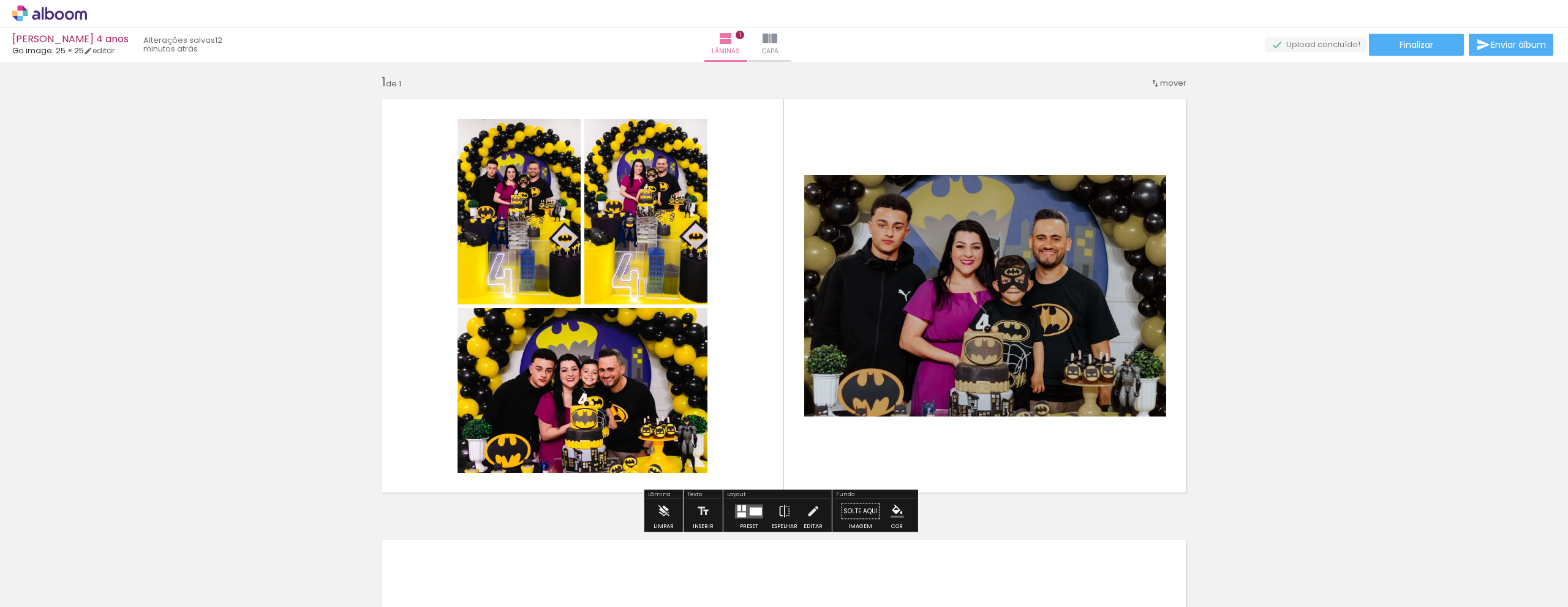
click at [577, 391] on quentale-photo at bounding box center [583, 390] width 250 height 165
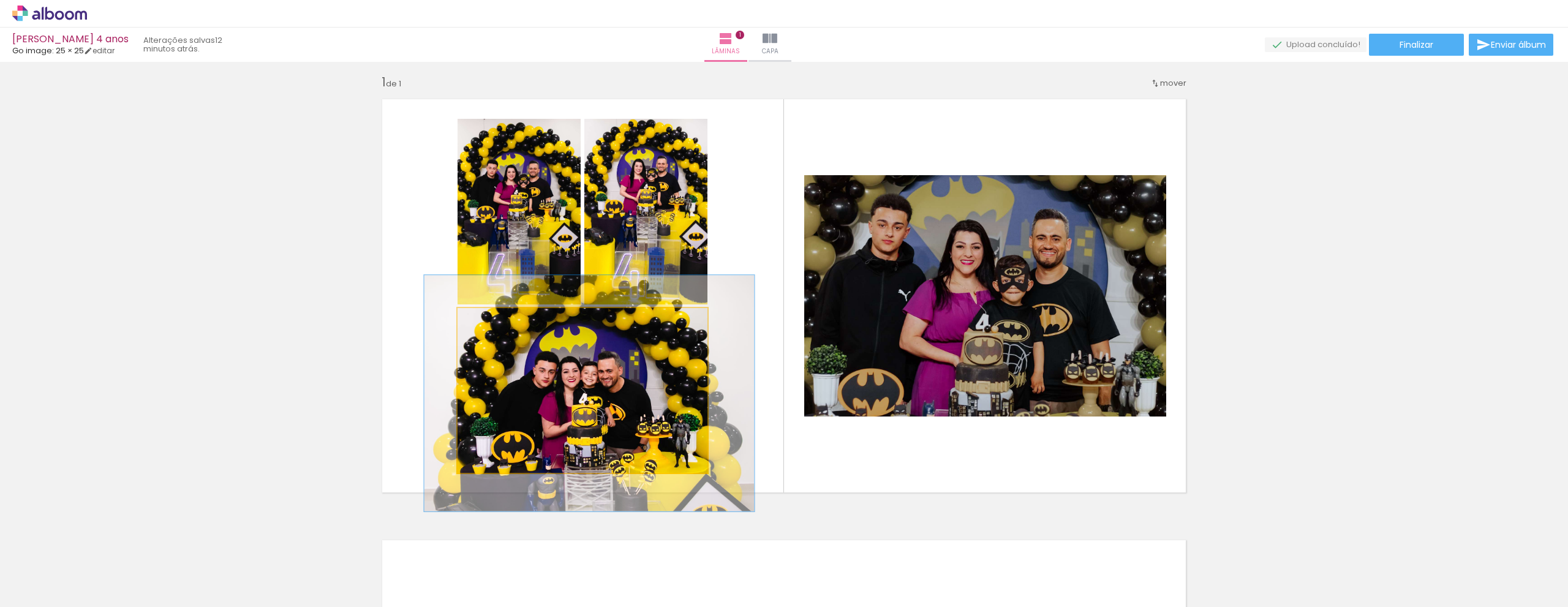
click at [496, 324] on div at bounding box center [502, 321] width 11 height 11
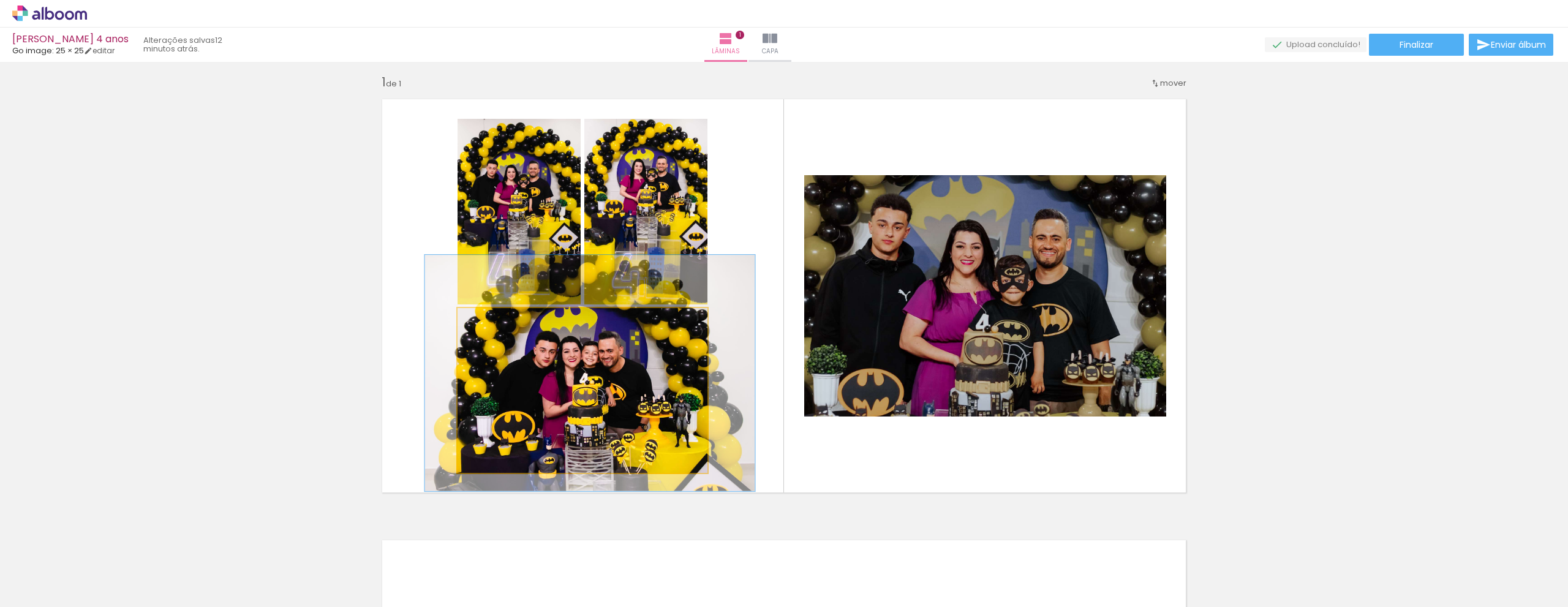
drag, startPoint x: 566, startPoint y: 390, endPoint x: 566, endPoint y: 370, distance: 20.0
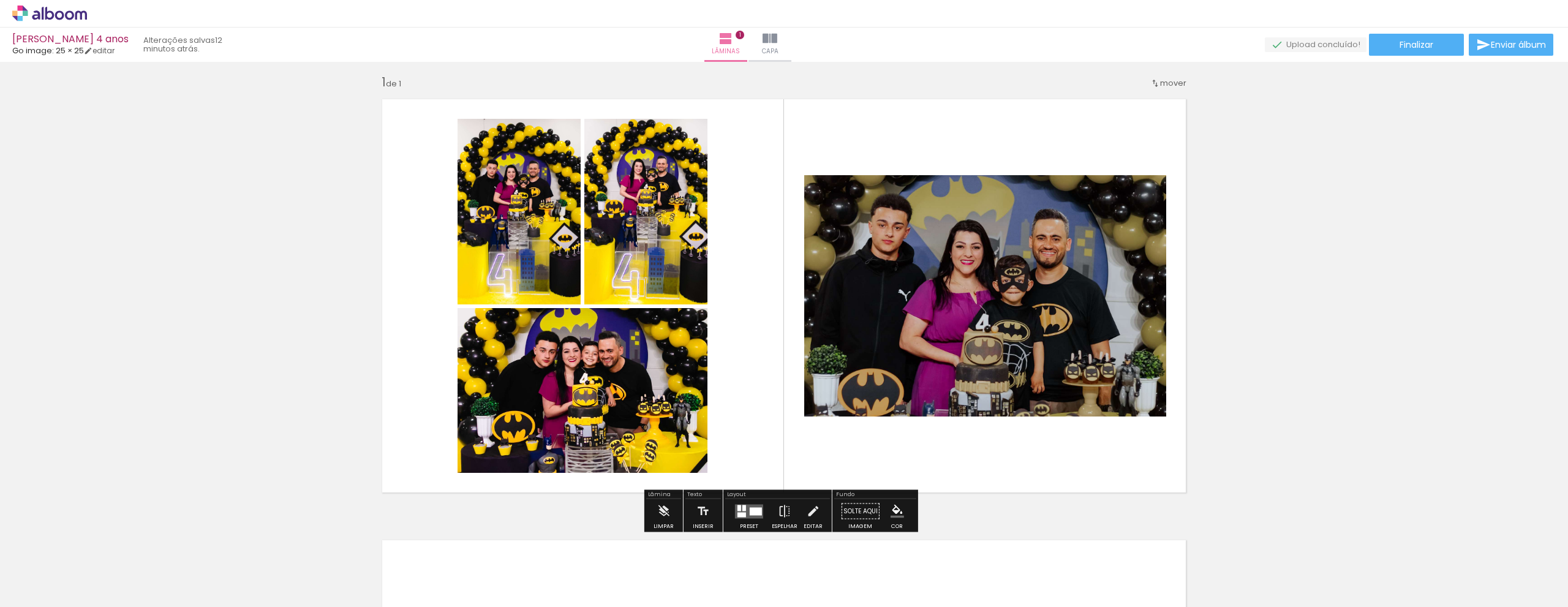
click at [730, 372] on quentale-layouter at bounding box center [783, 296] width 821 height 411
click at [752, 510] on div at bounding box center [756, 511] width 12 height 8
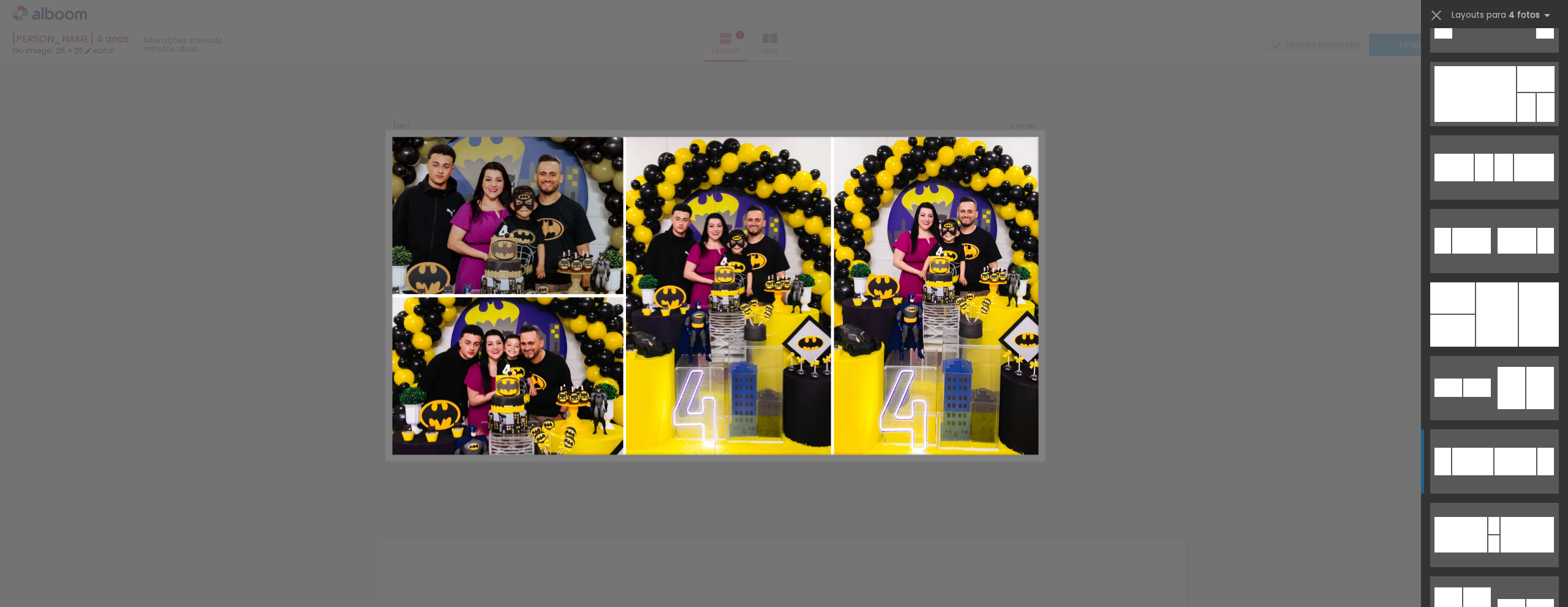
scroll to position [355, 0]
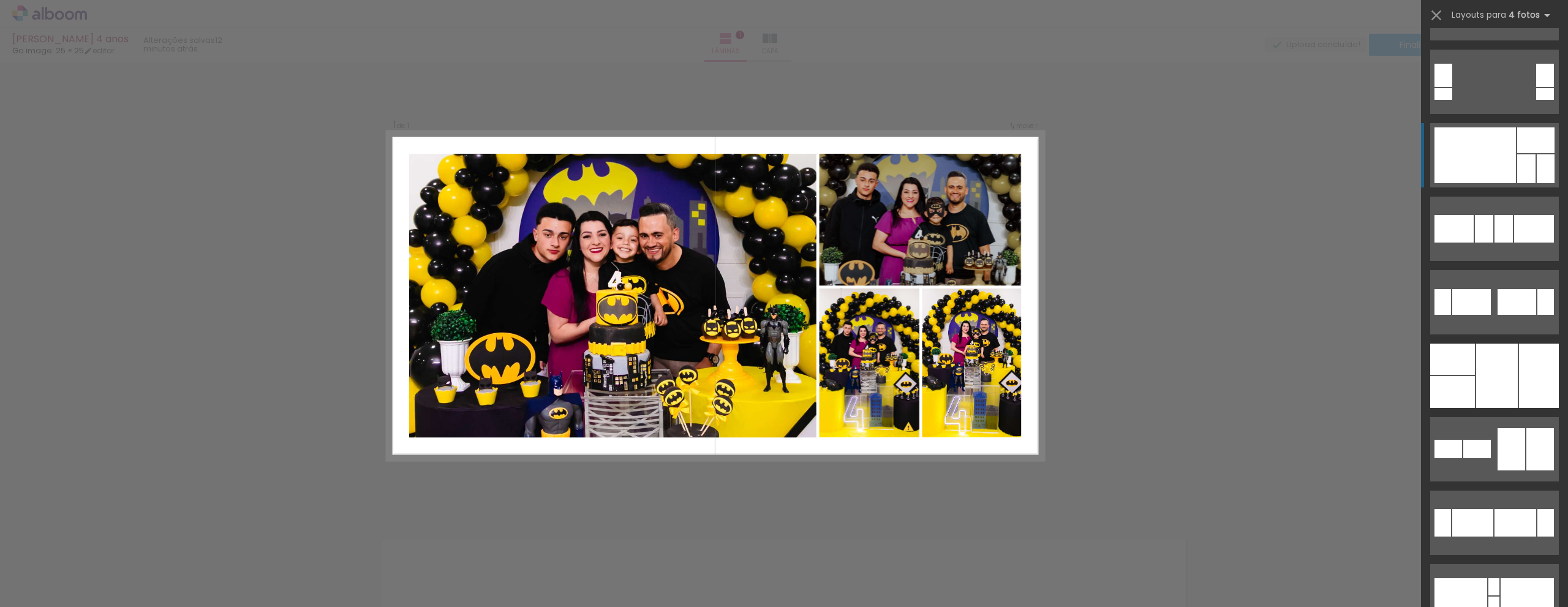
drag, startPoint x: 1484, startPoint y: 158, endPoint x: 1484, endPoint y: 164, distance: 6.0
click at [1484, 160] on div at bounding box center [1475, 155] width 81 height 56
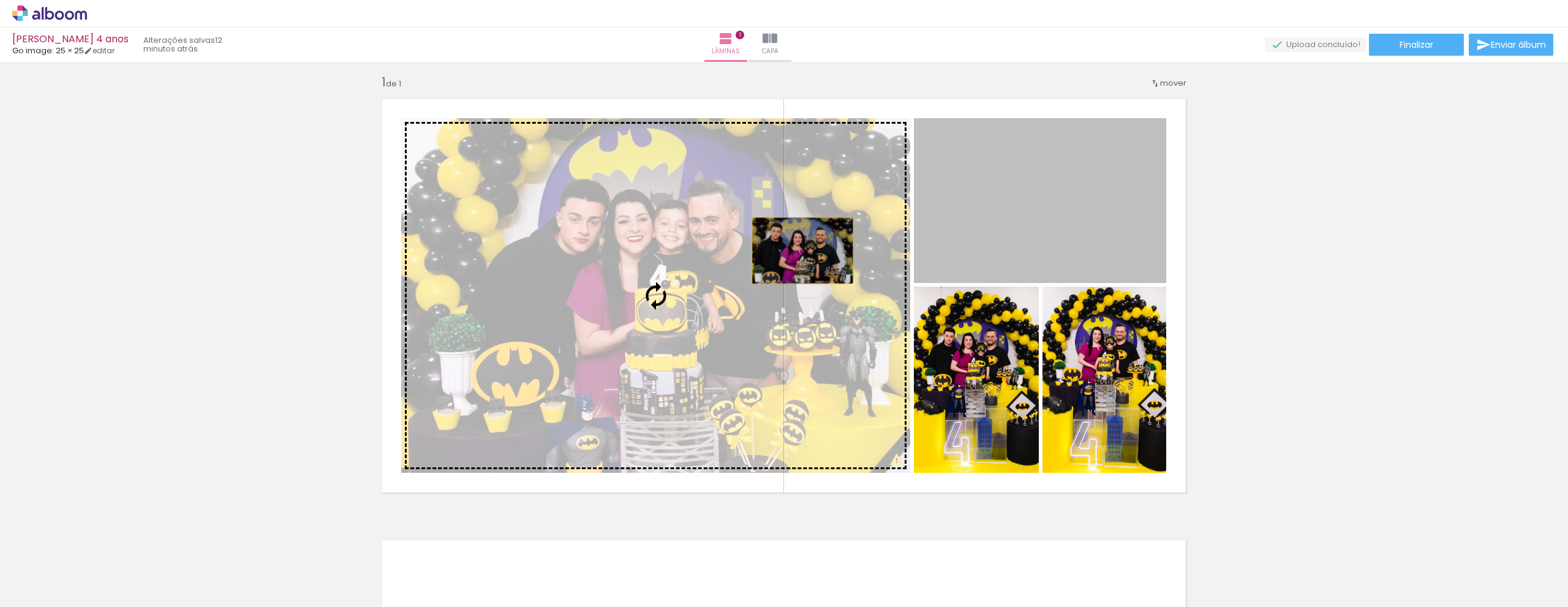
drag, startPoint x: 976, startPoint y: 193, endPoint x: 798, endPoint y: 251, distance: 187.2
click at [0, 0] on slot at bounding box center [0, 0] width 0 height 0
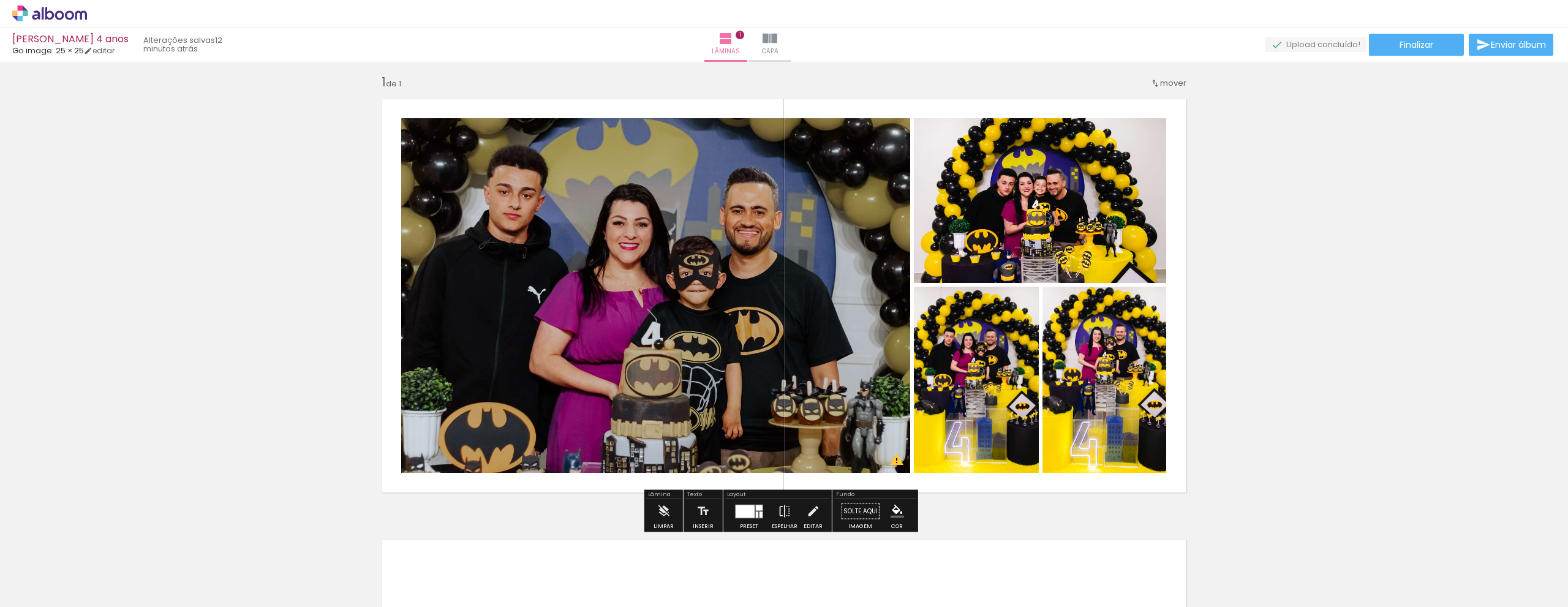
click at [949, 130] on div at bounding box center [966, 131] width 48 height 19
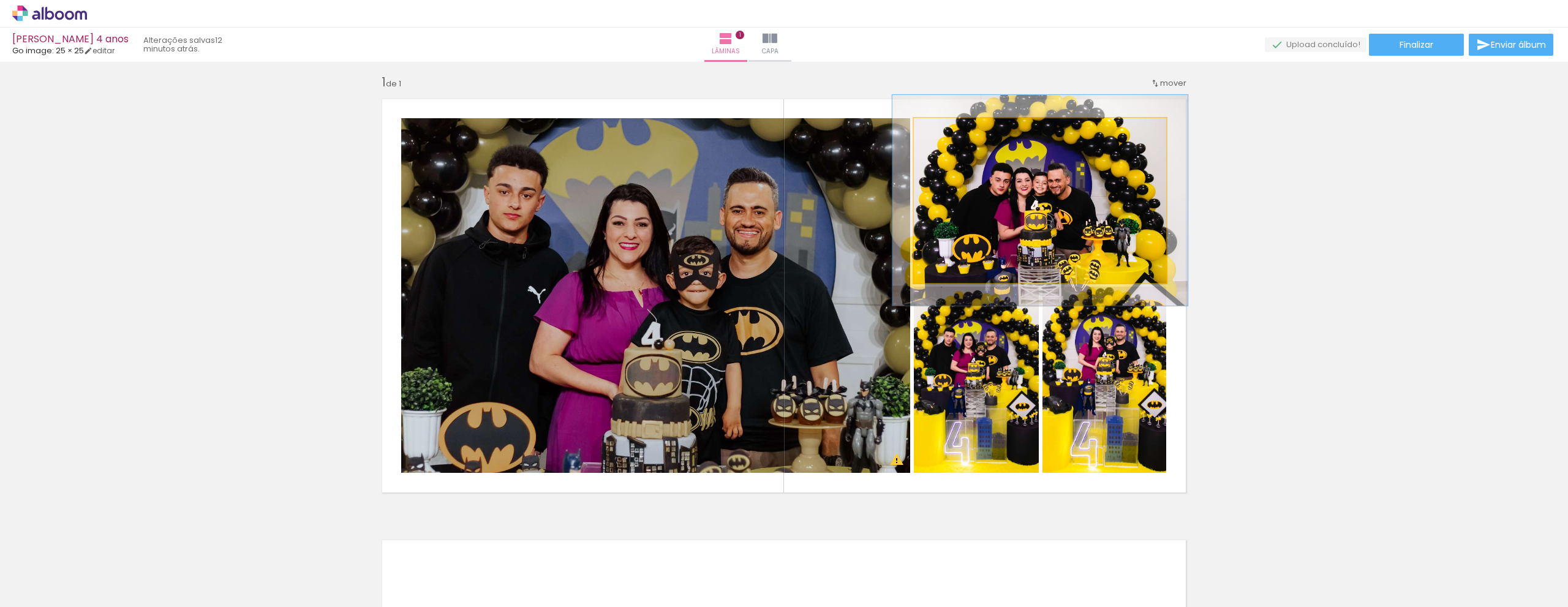
click at [949, 130] on div at bounding box center [950, 131] width 11 height 11
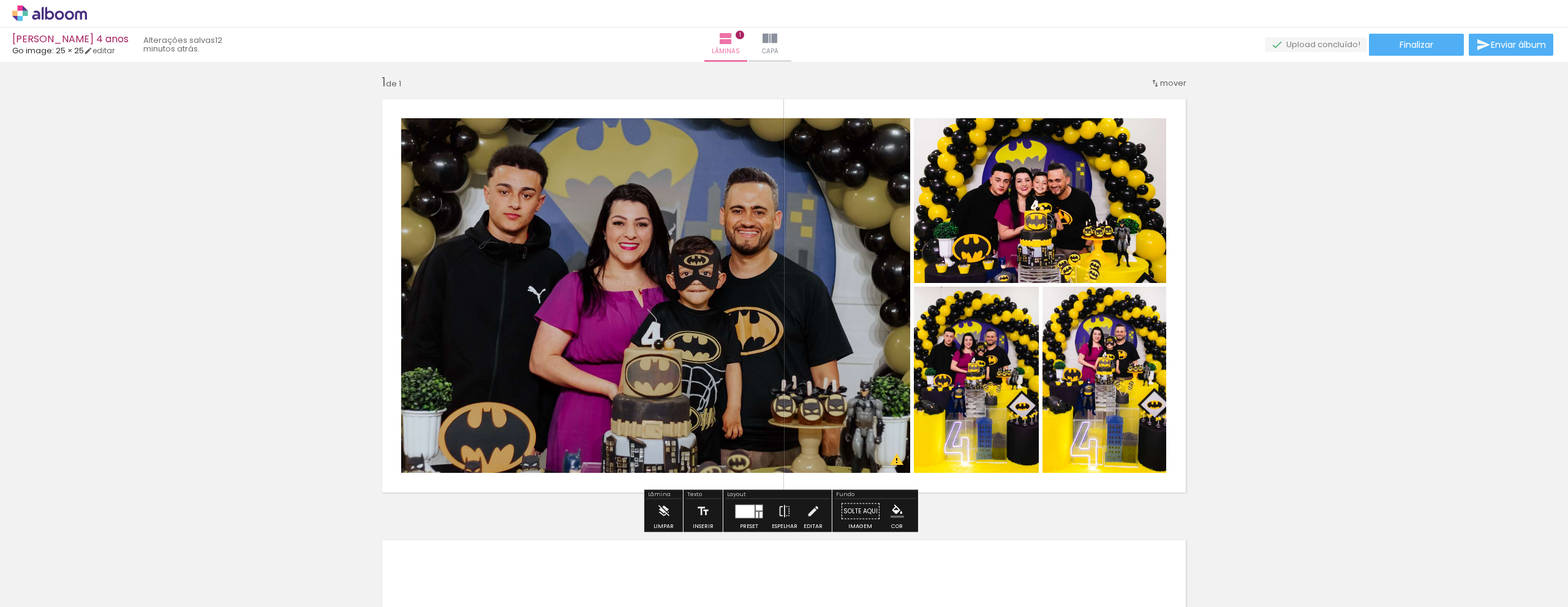
click at [1032, 132] on div at bounding box center [1039, 131] width 15 height 12
click at [1032, 195] on paper-item at bounding box center [1038, 194] width 22 height 9
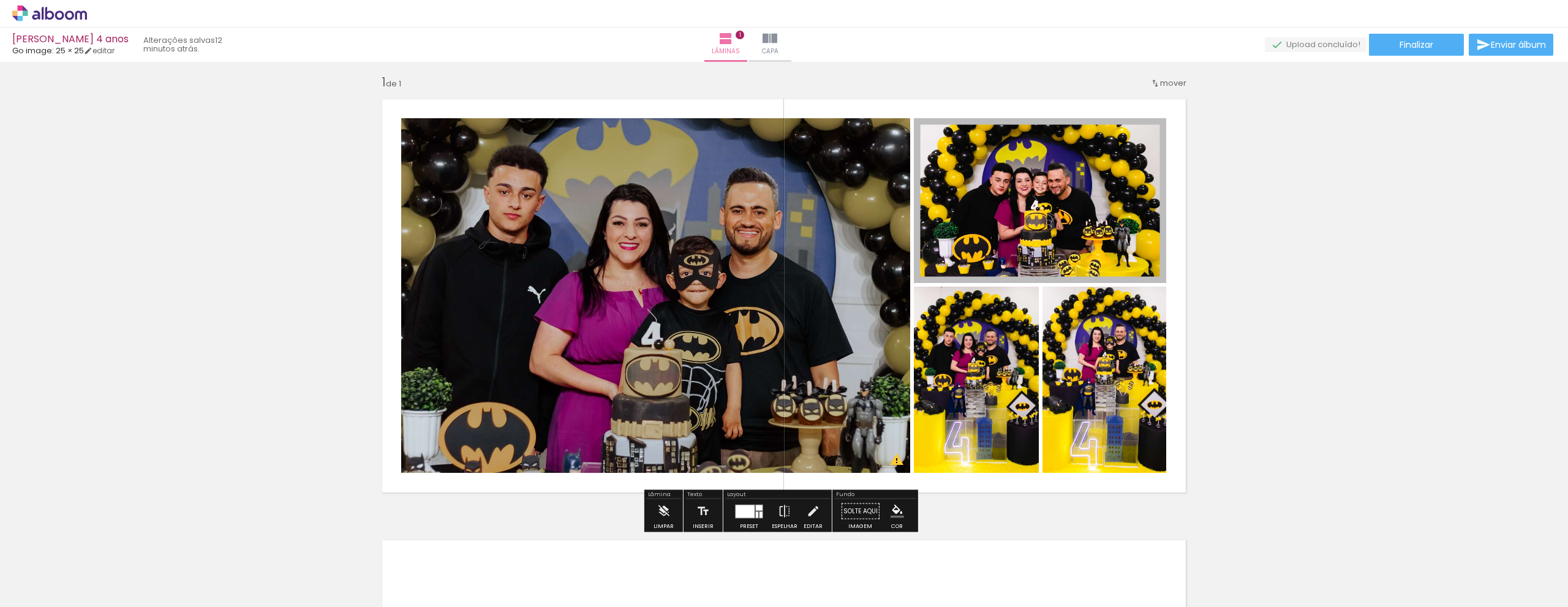
click at [1034, 131] on div at bounding box center [1039, 131] width 15 height 12
click at [1032, 150] on span at bounding box center [1038, 151] width 12 height 2
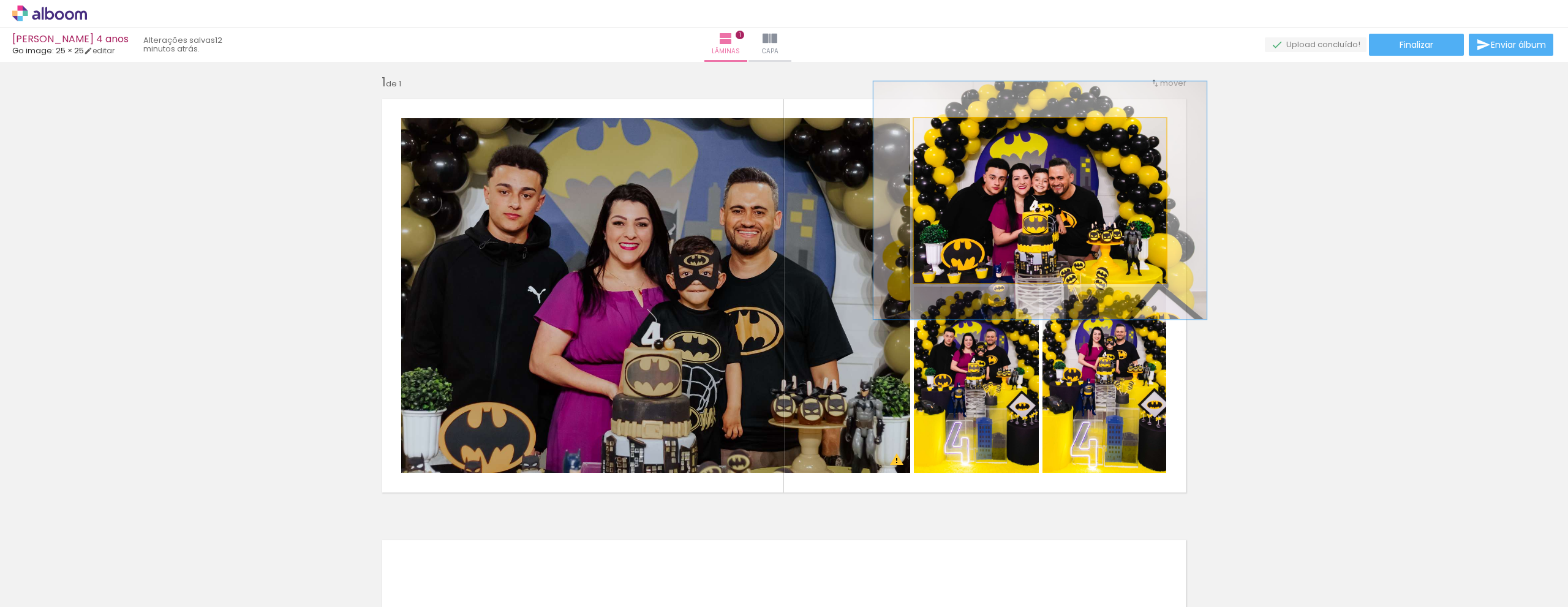
drag, startPoint x: 950, startPoint y: 132, endPoint x: 957, endPoint y: 135, distance: 7.6
type paper-slider "132"
click at [957, 135] on div at bounding box center [958, 131] width 19 height 19
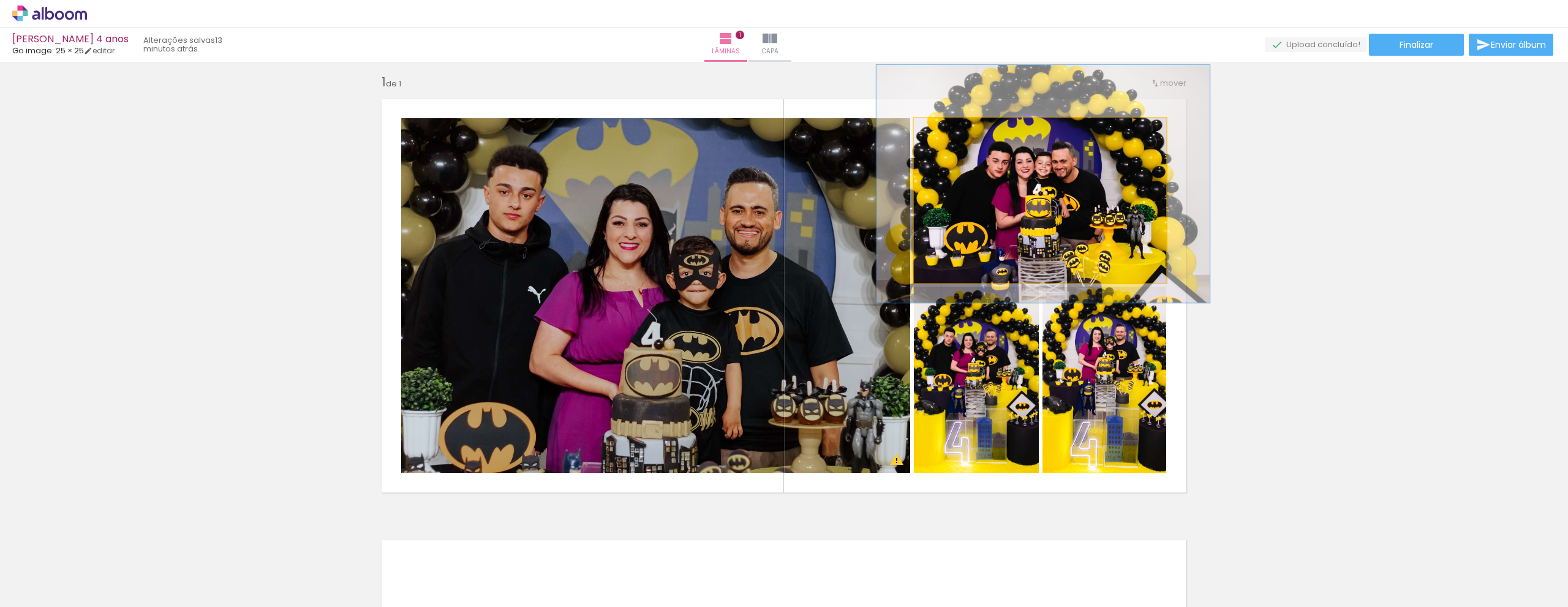
drag, startPoint x: 1068, startPoint y: 226, endPoint x: 1071, endPoint y: 209, distance: 17.3
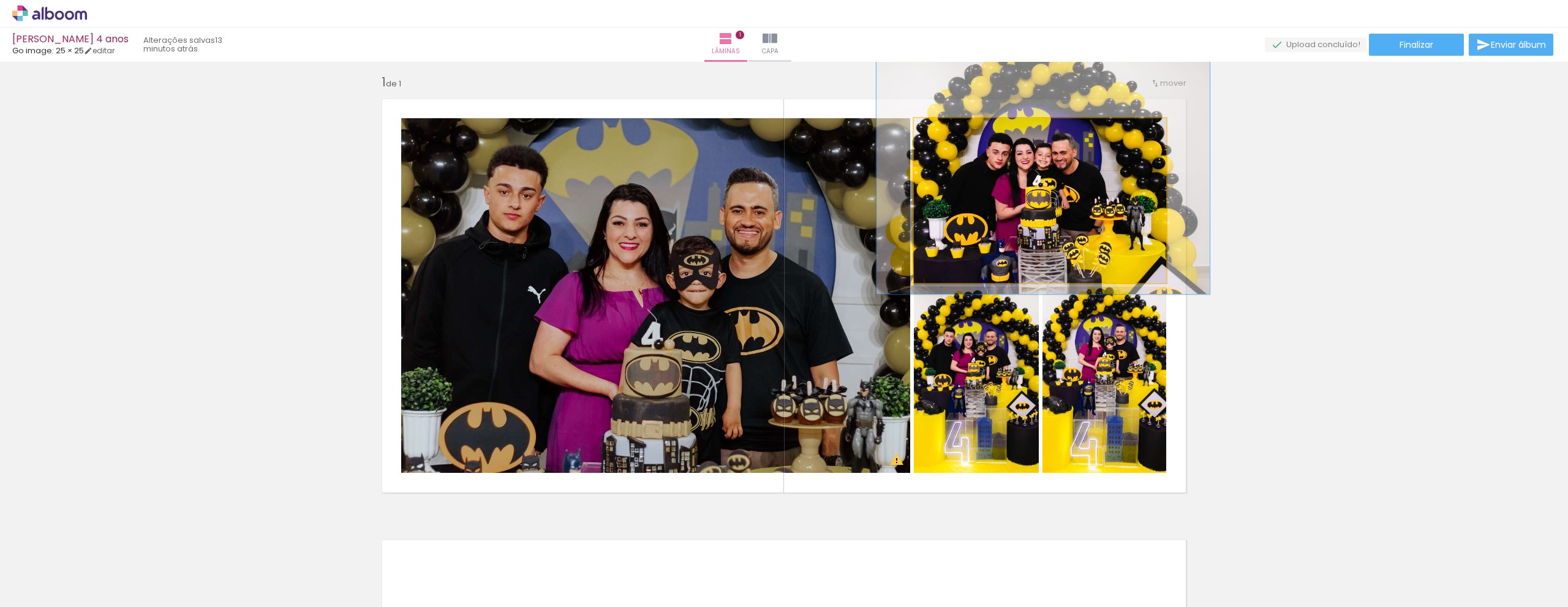
drag, startPoint x: 1079, startPoint y: 226, endPoint x: 1079, endPoint y: 218, distance: 8.0
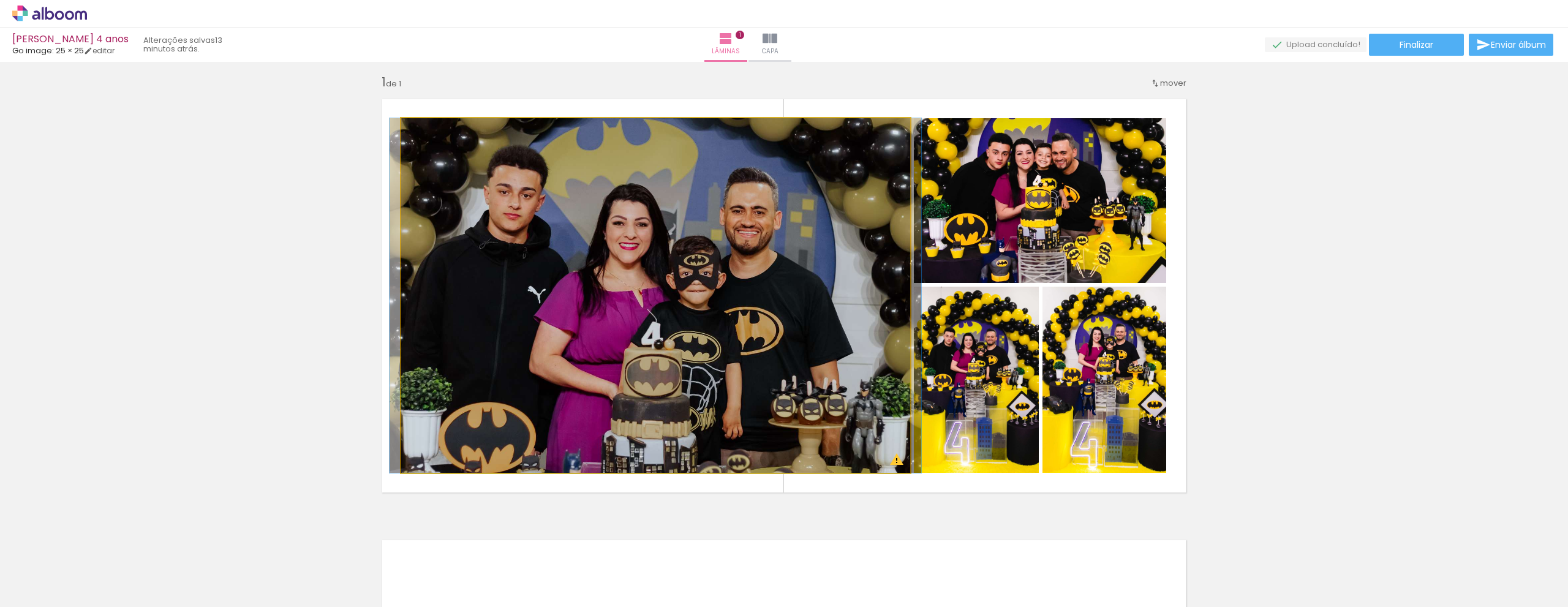
click at [655, 253] on quentale-photo at bounding box center [655, 295] width 509 height 355
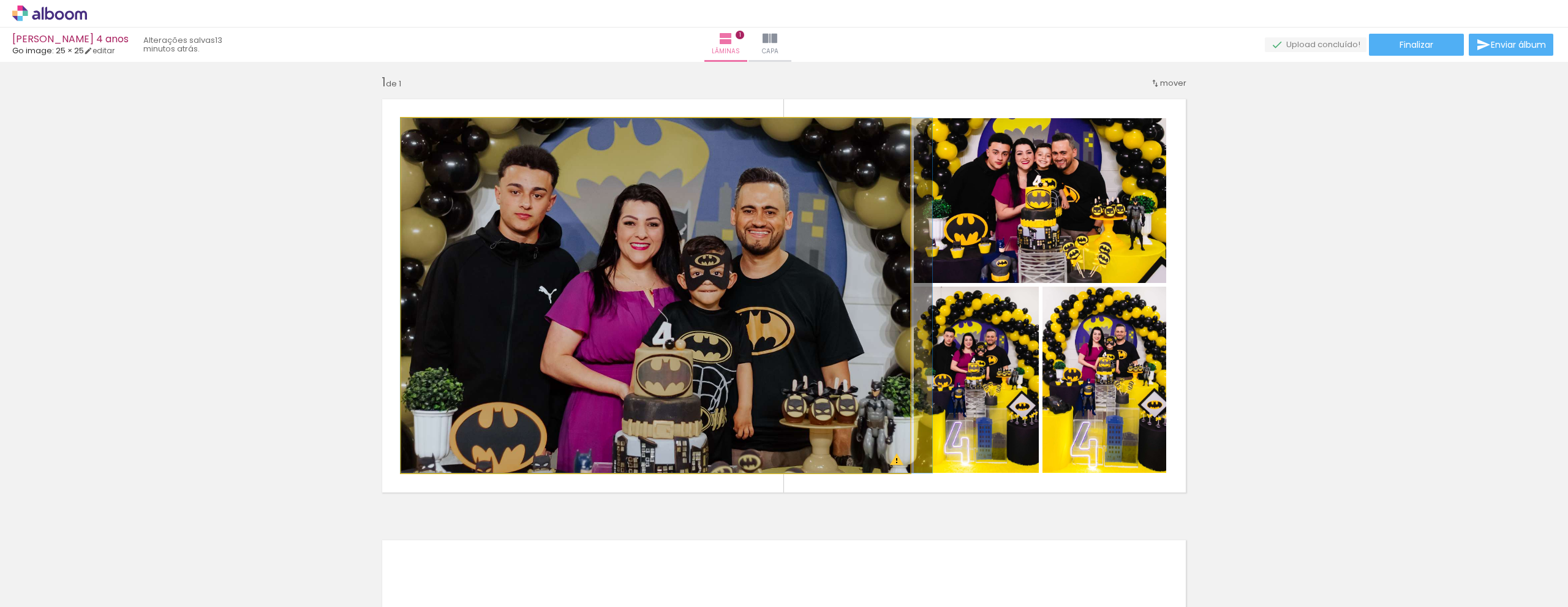
drag, startPoint x: 655, startPoint y: 253, endPoint x: 666, endPoint y: 256, distance: 11.4
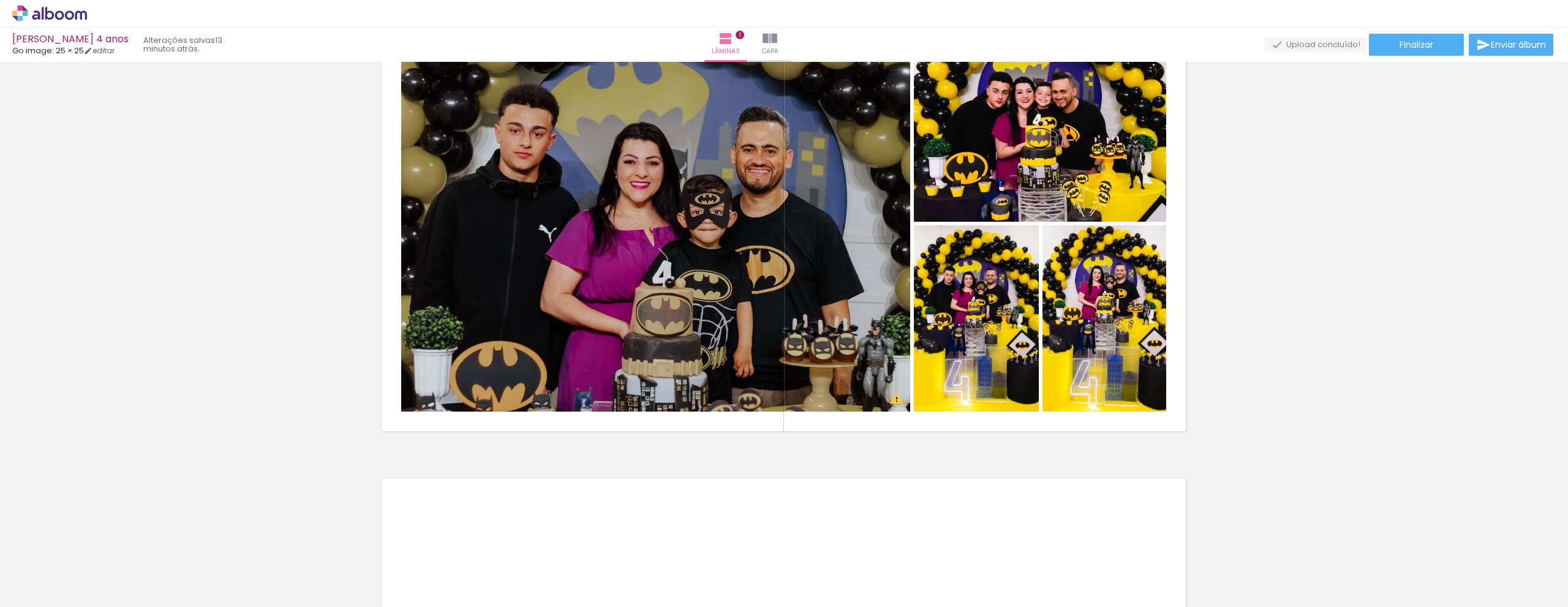
scroll to position [6, 0]
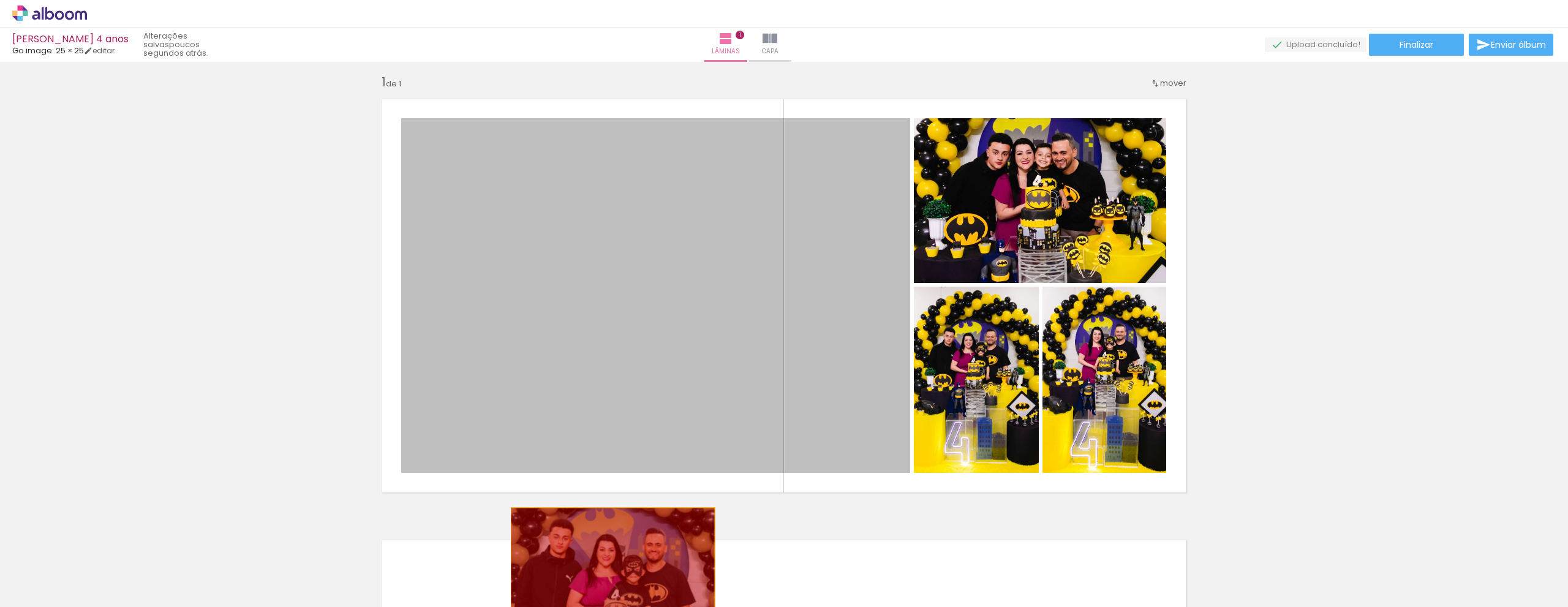
drag, startPoint x: 586, startPoint y: 320, endPoint x: 962, endPoint y: 409, distance: 386.4
click at [609, 583] on quentale-workspace at bounding box center [784, 304] width 1568 height 607
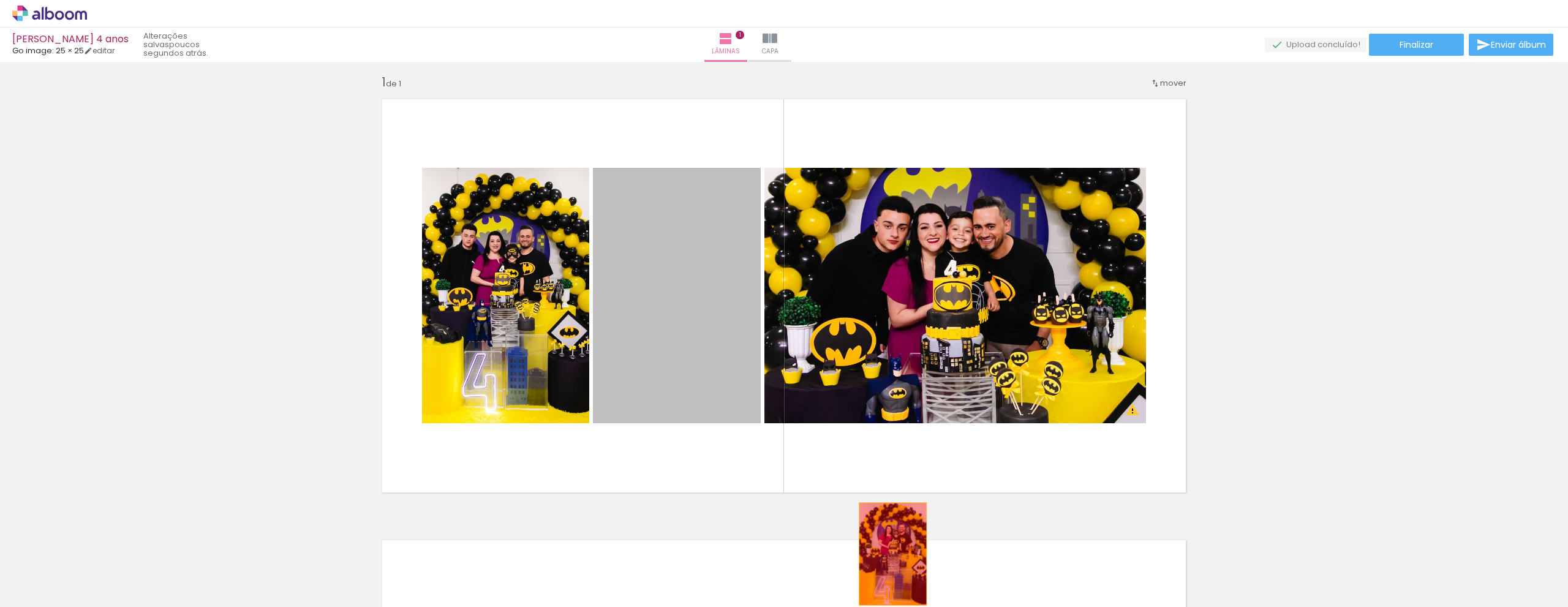
drag, startPoint x: 962, startPoint y: 409, endPoint x: 955, endPoint y: 446, distance: 37.7
click at [954, 567] on quentale-workspace at bounding box center [784, 304] width 1568 height 607
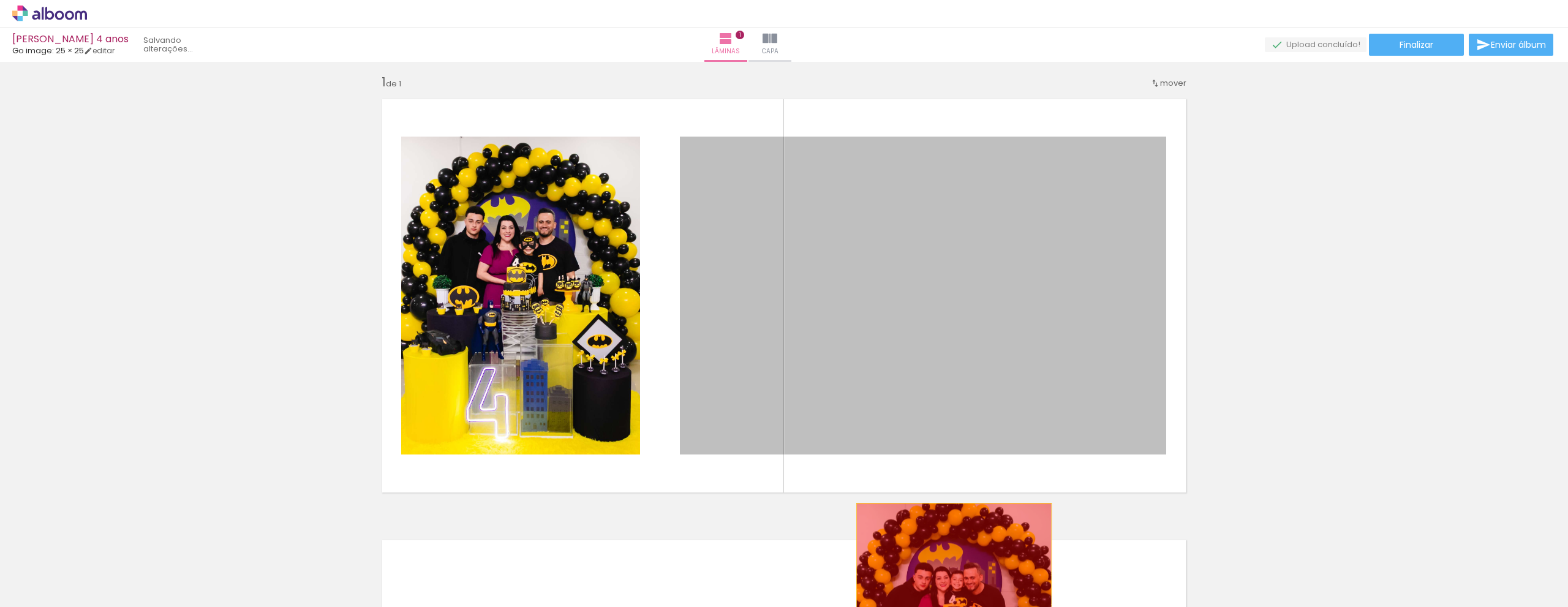
drag, startPoint x: 949, startPoint y: 338, endPoint x: 932, endPoint y: 557, distance: 219.7
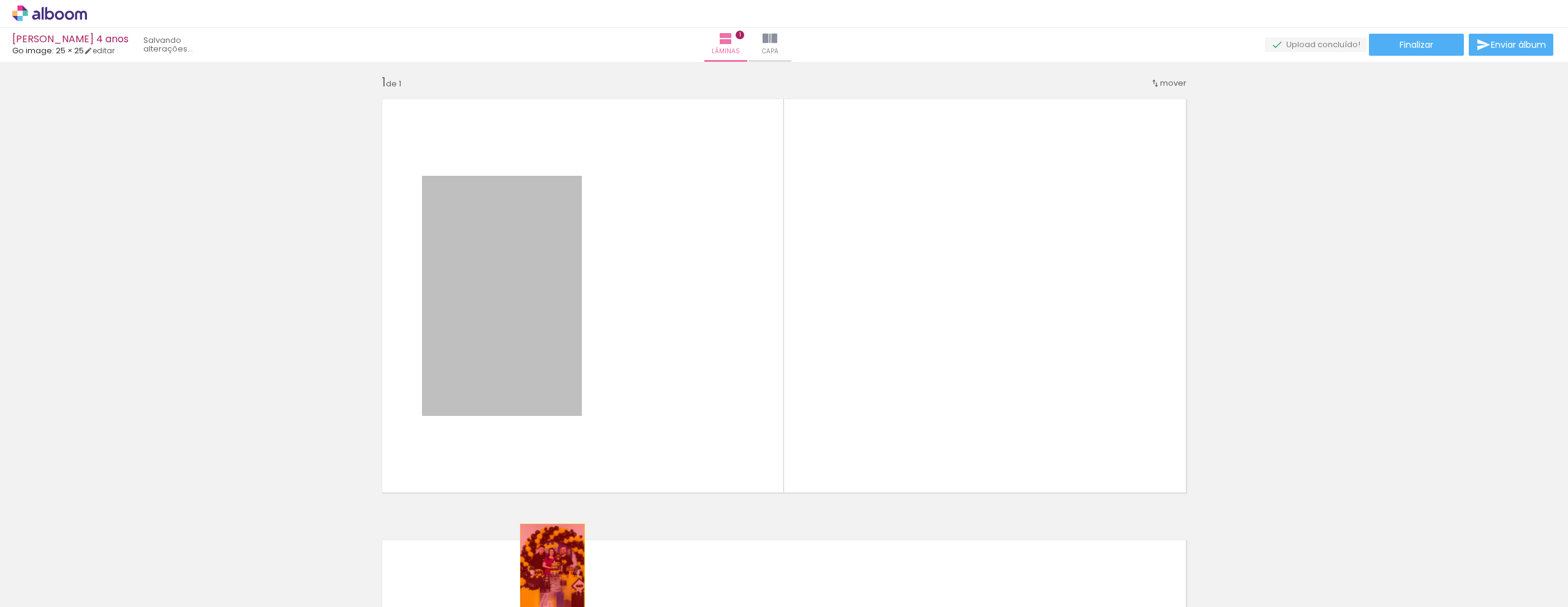
drag, startPoint x: 505, startPoint y: 363, endPoint x: 548, endPoint y: 572, distance: 213.4
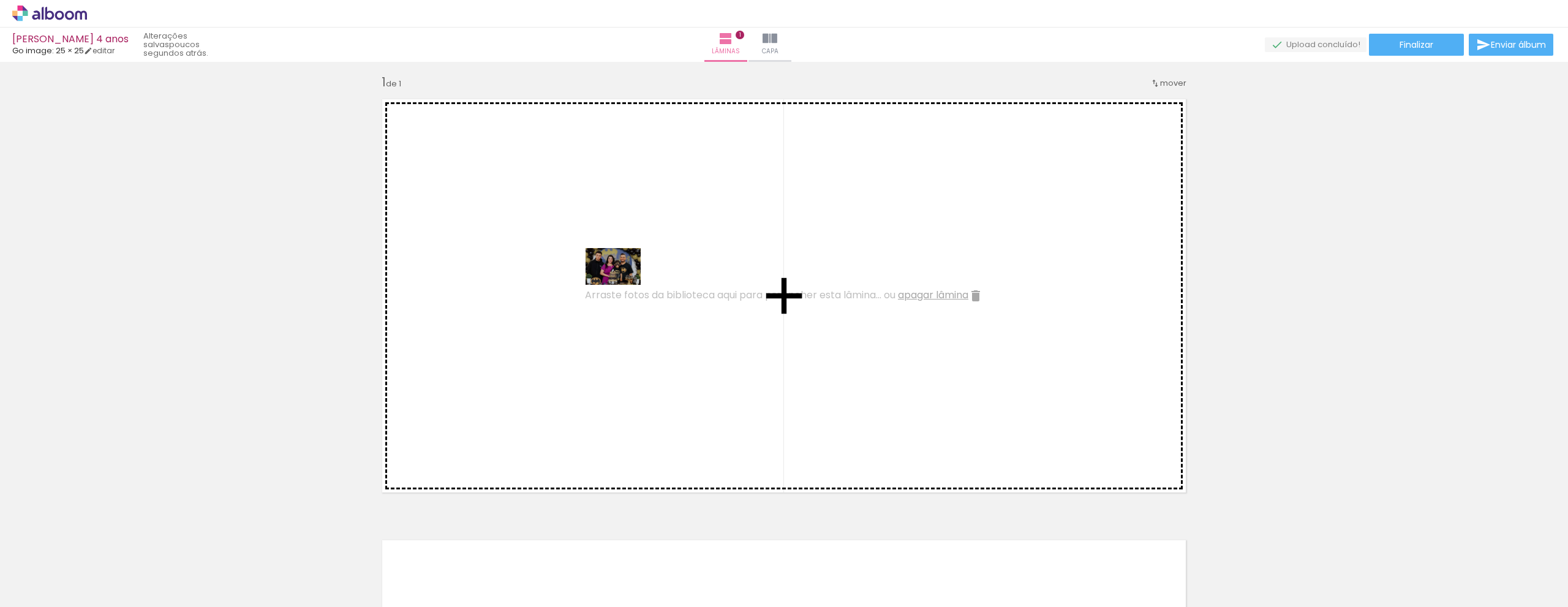
drag, startPoint x: 205, startPoint y: 545, endPoint x: 622, endPoint y: 285, distance: 491.4
click at [622, 285] on quentale-workspace at bounding box center [784, 304] width 1568 height 607
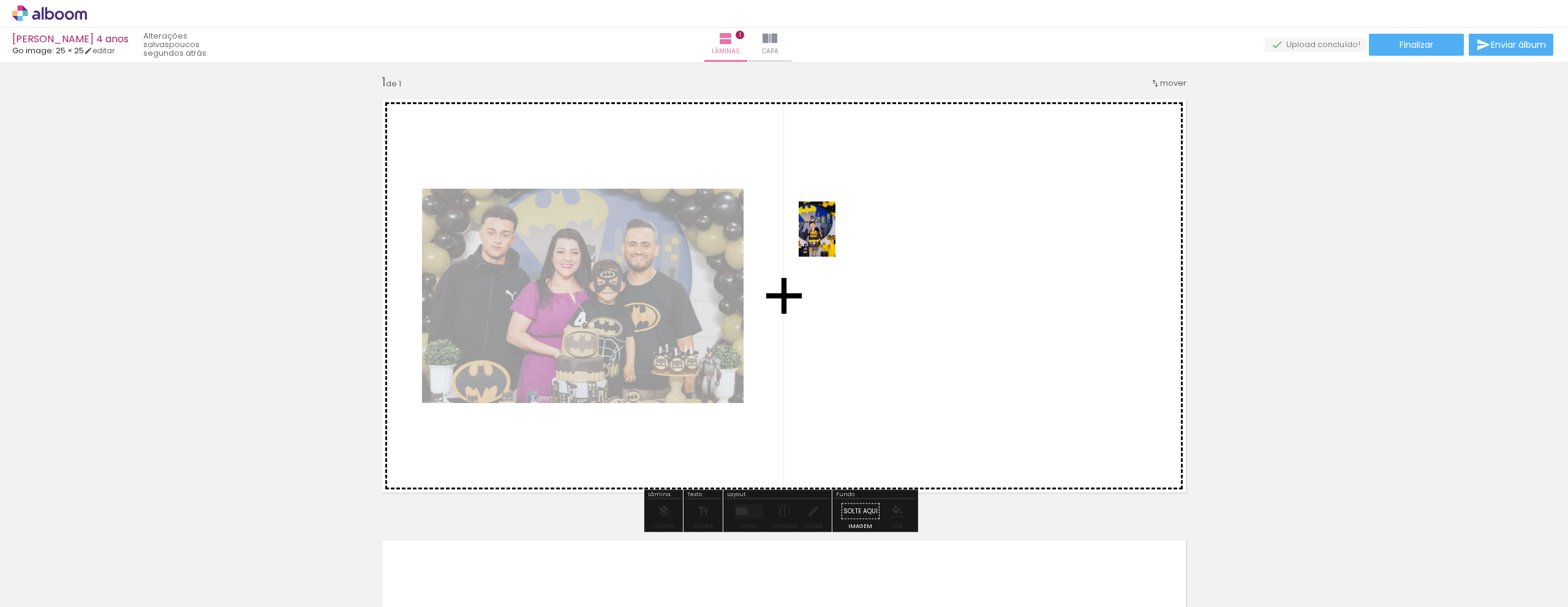
drag, startPoint x: 186, startPoint y: 570, endPoint x: 835, endPoint y: 239, distance: 728.5
click at [835, 239] on quentale-workspace at bounding box center [784, 304] width 1568 height 607
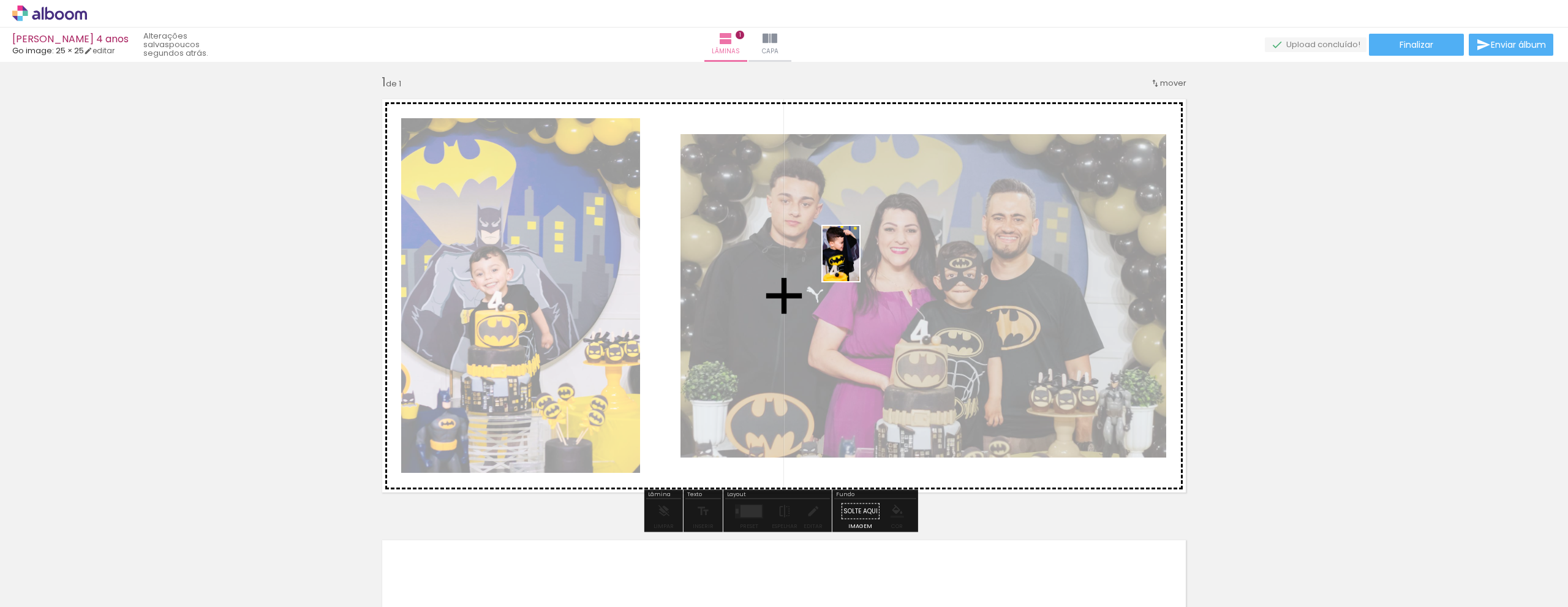
drag, startPoint x: 246, startPoint y: 572, endPoint x: 859, endPoint y: 263, distance: 686.5
click at [859, 263] on quentale-workspace at bounding box center [784, 304] width 1568 height 607
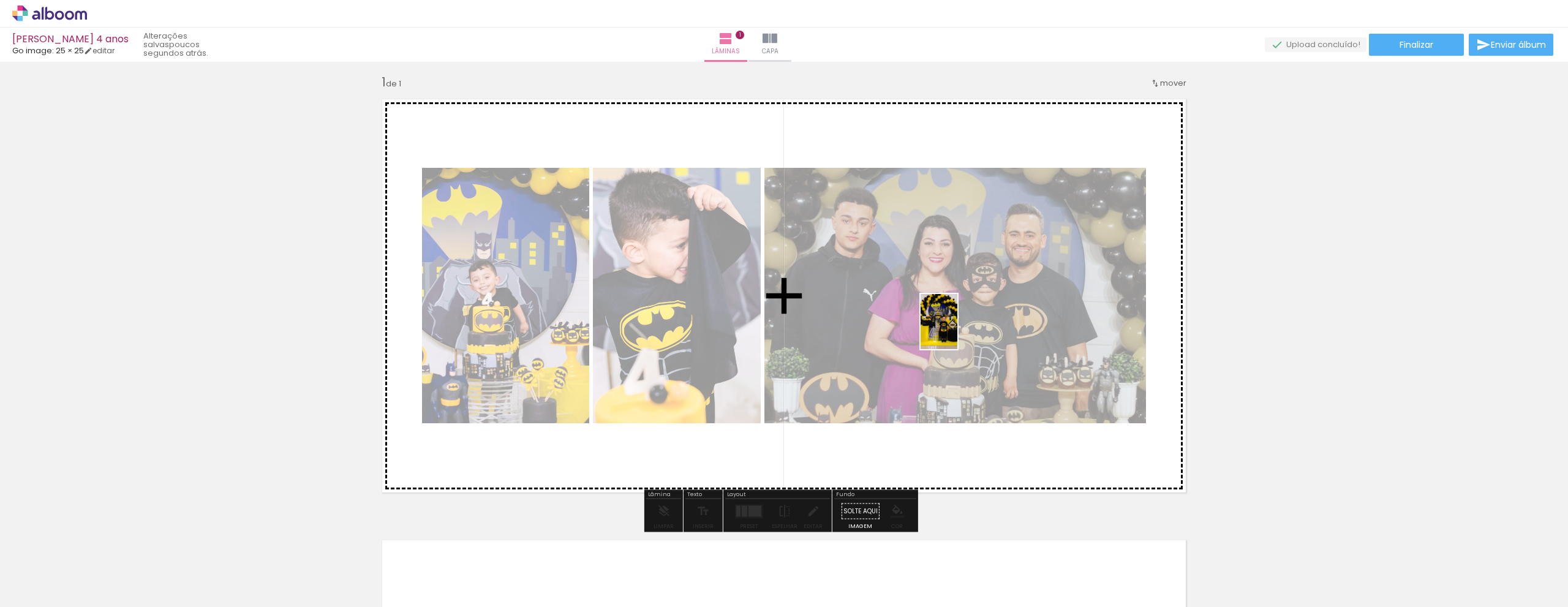
drag, startPoint x: 949, startPoint y: 560, endPoint x: 957, endPoint y: 330, distance: 230.1
click at [957, 330] on quentale-workspace at bounding box center [784, 304] width 1568 height 607
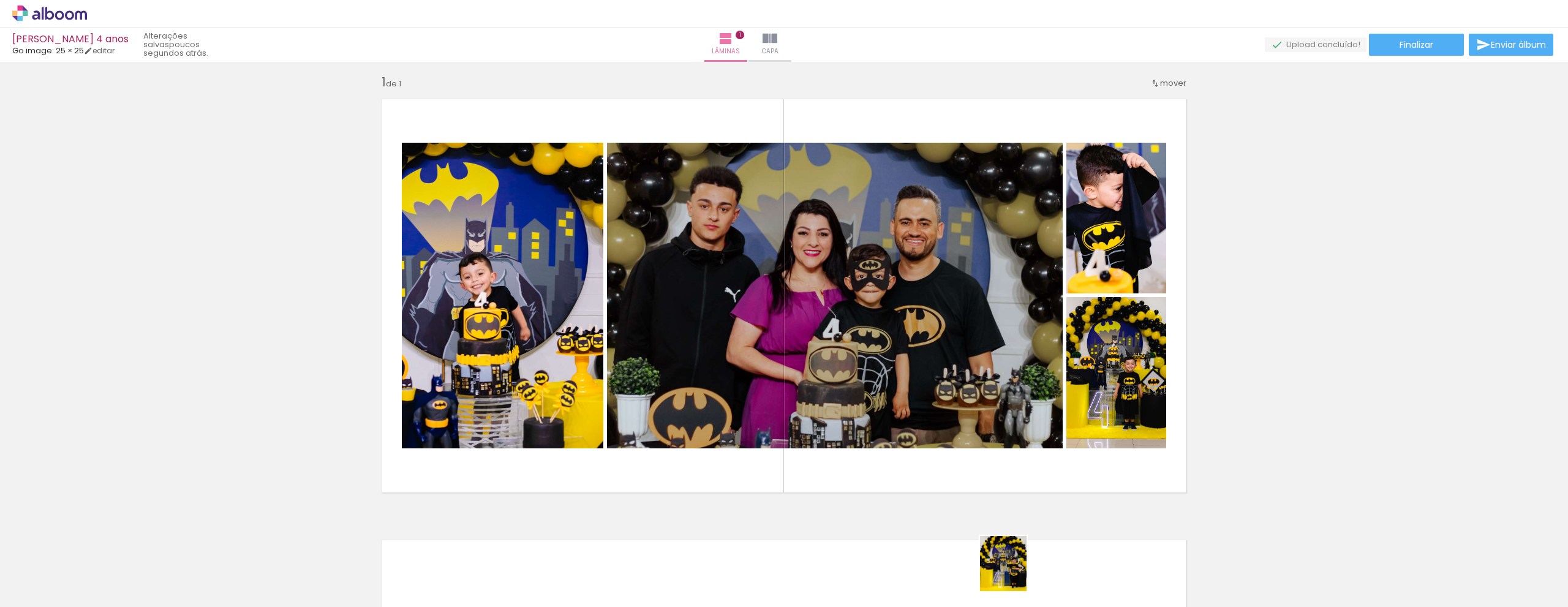
drag, startPoint x: 1019, startPoint y: 589, endPoint x: 1016, endPoint y: 572, distance: 17.3
click at [1016, 572] on div at bounding box center [1014, 565] width 51 height 61
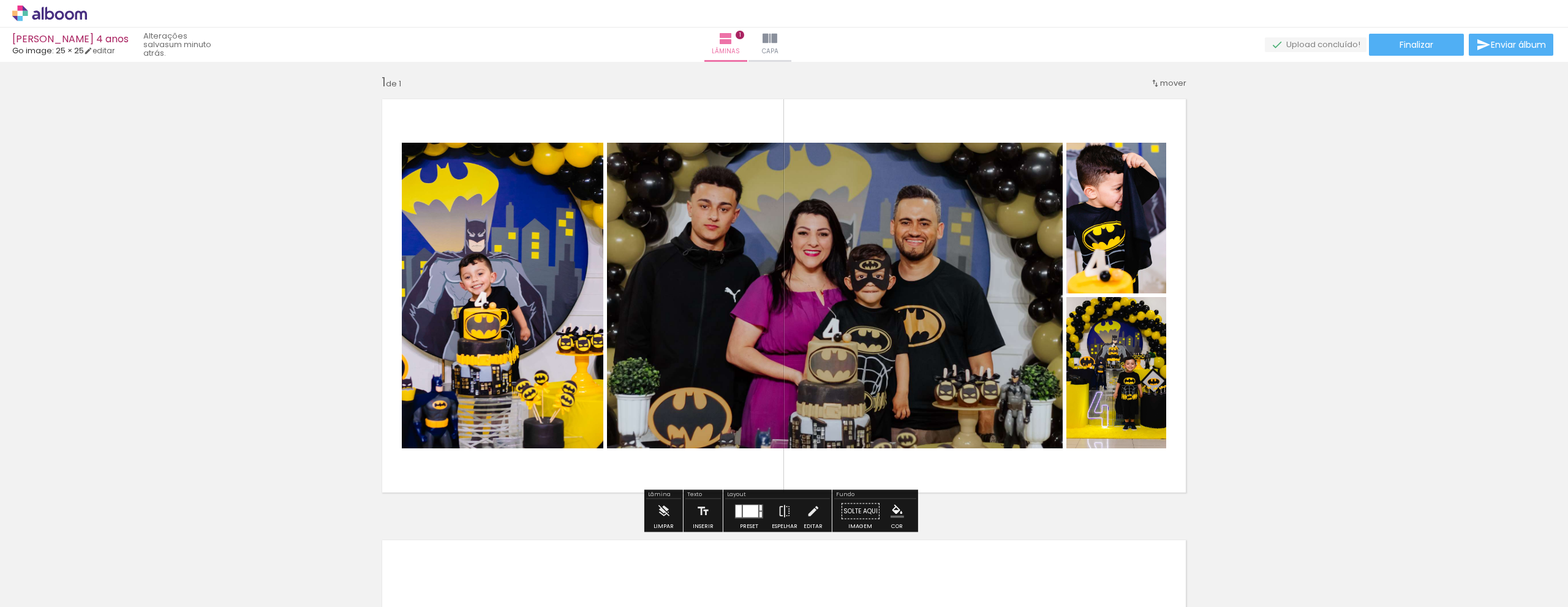
click at [750, 510] on div at bounding box center [750, 510] width 15 height 12
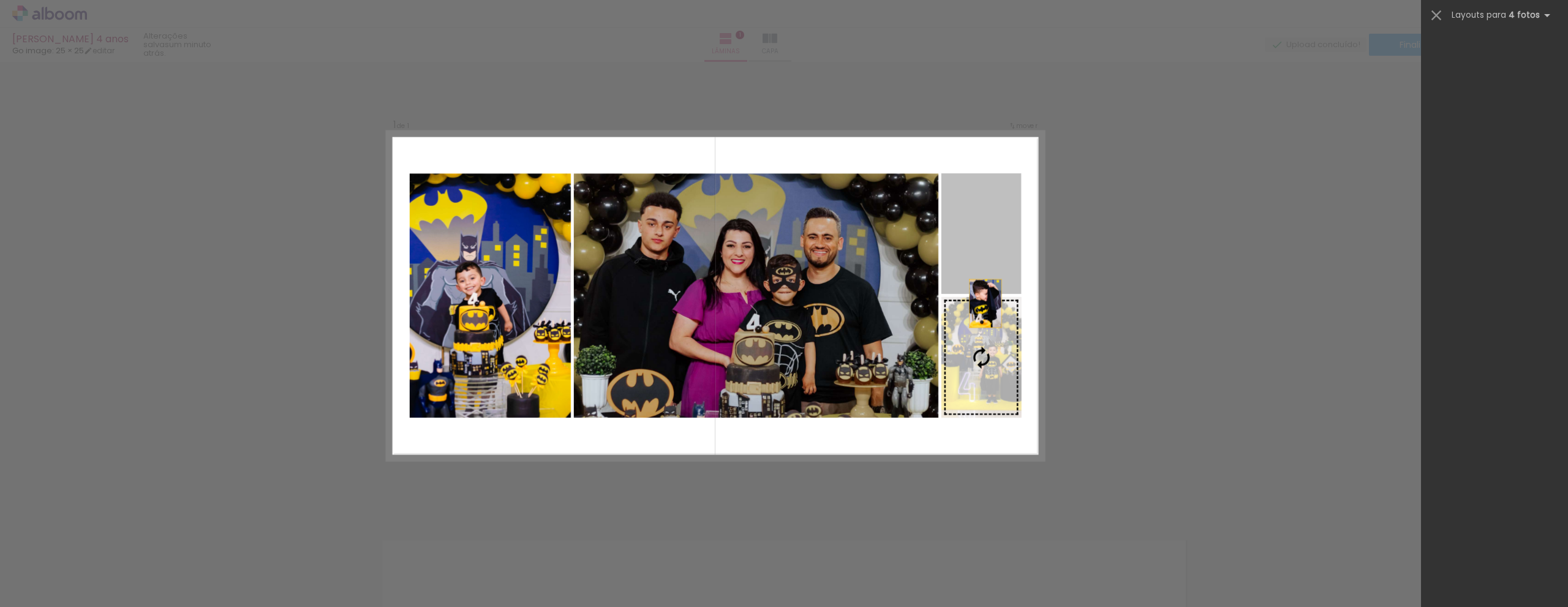
scroll to position [0, 0]
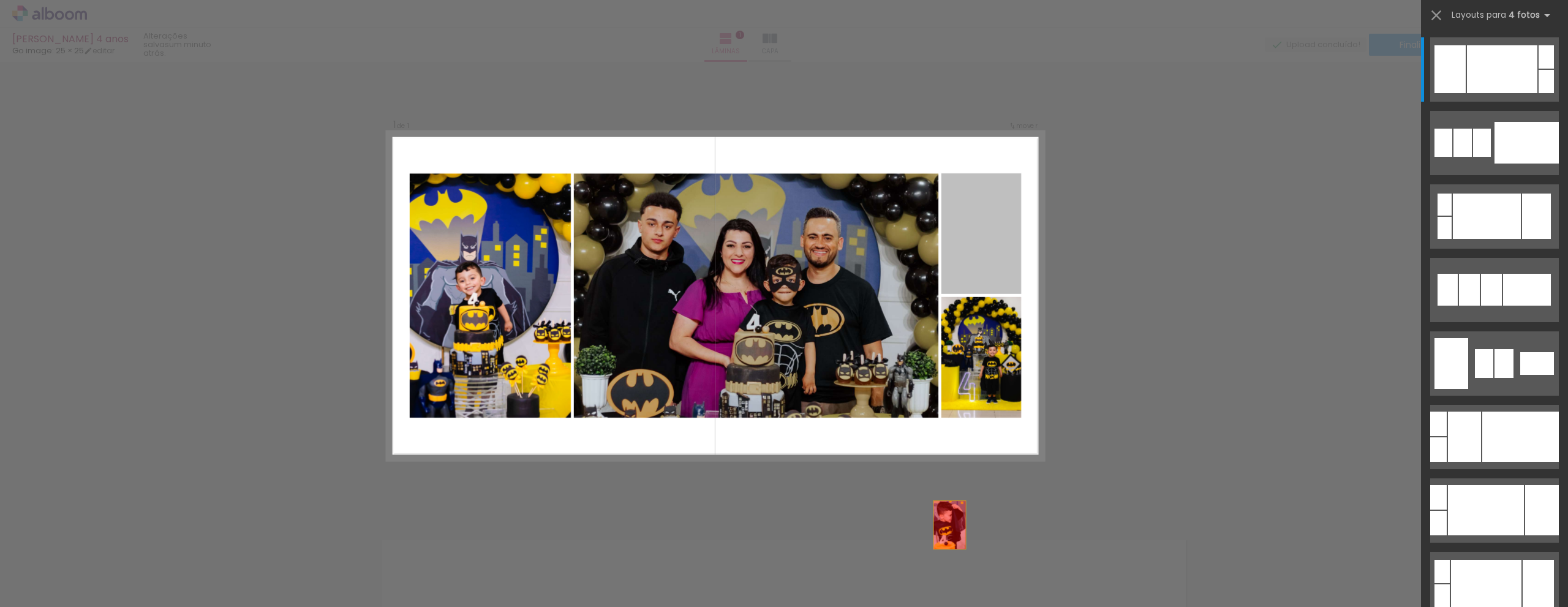
drag, startPoint x: 976, startPoint y: 233, endPoint x: 939, endPoint y: 590, distance: 358.9
click at [936, 597] on quentale-workspace at bounding box center [784, 304] width 1568 height 607
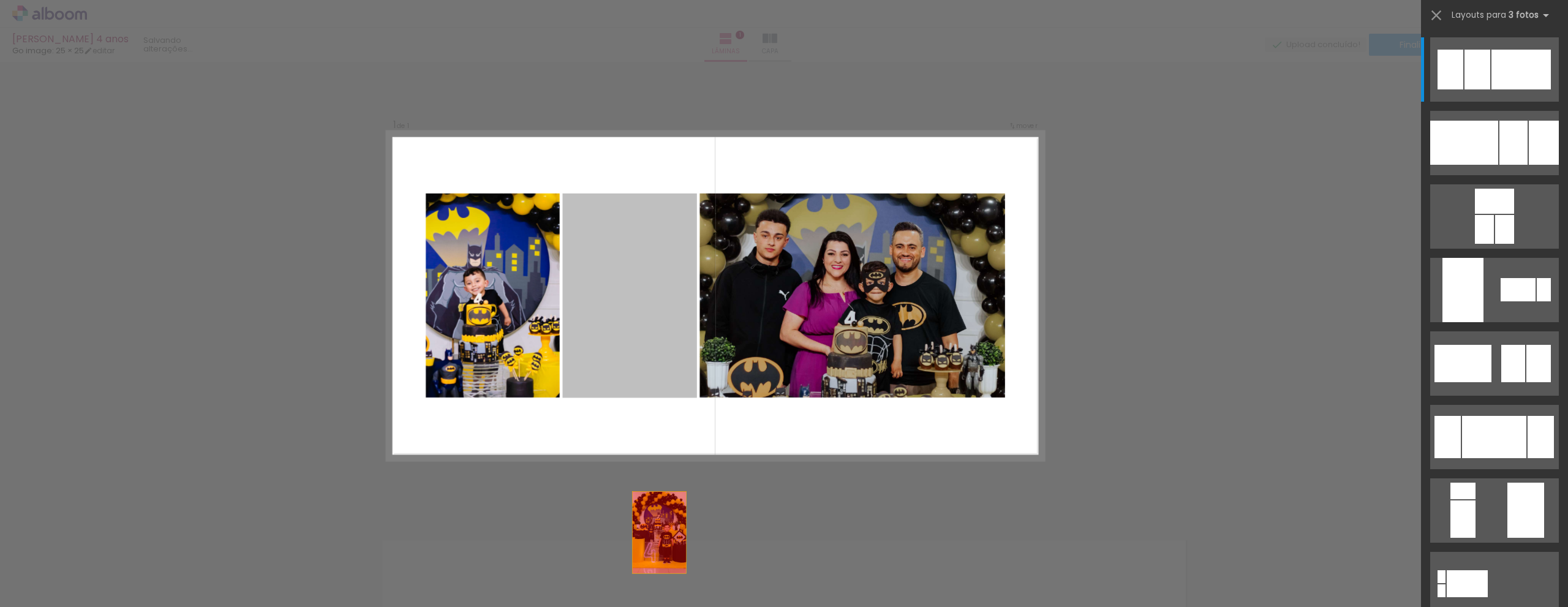
drag, startPoint x: 618, startPoint y: 311, endPoint x: 662, endPoint y: 592, distance: 284.4
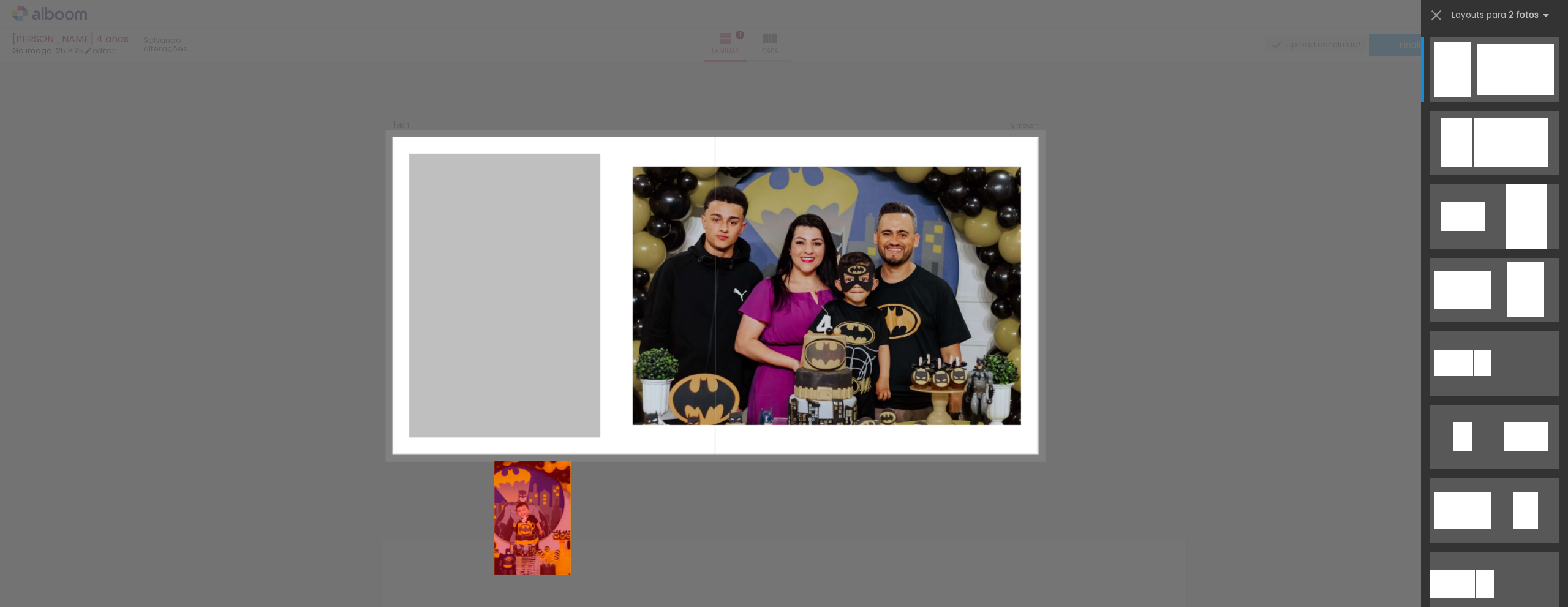
drag, startPoint x: 482, startPoint y: 338, endPoint x: 535, endPoint y: 574, distance: 241.9
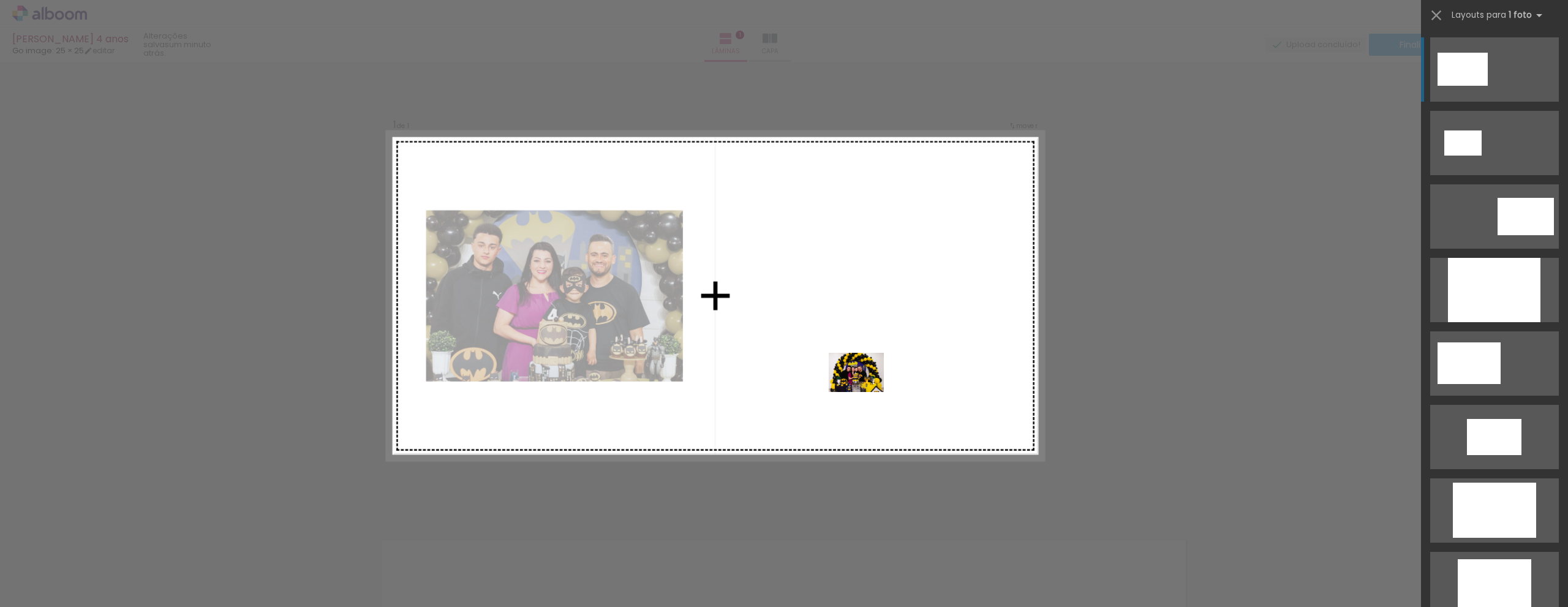
drag, startPoint x: 885, startPoint y: 575, endPoint x: 865, endPoint y: 390, distance: 186.1
click at [865, 390] on quentale-workspace at bounding box center [784, 304] width 1568 height 607
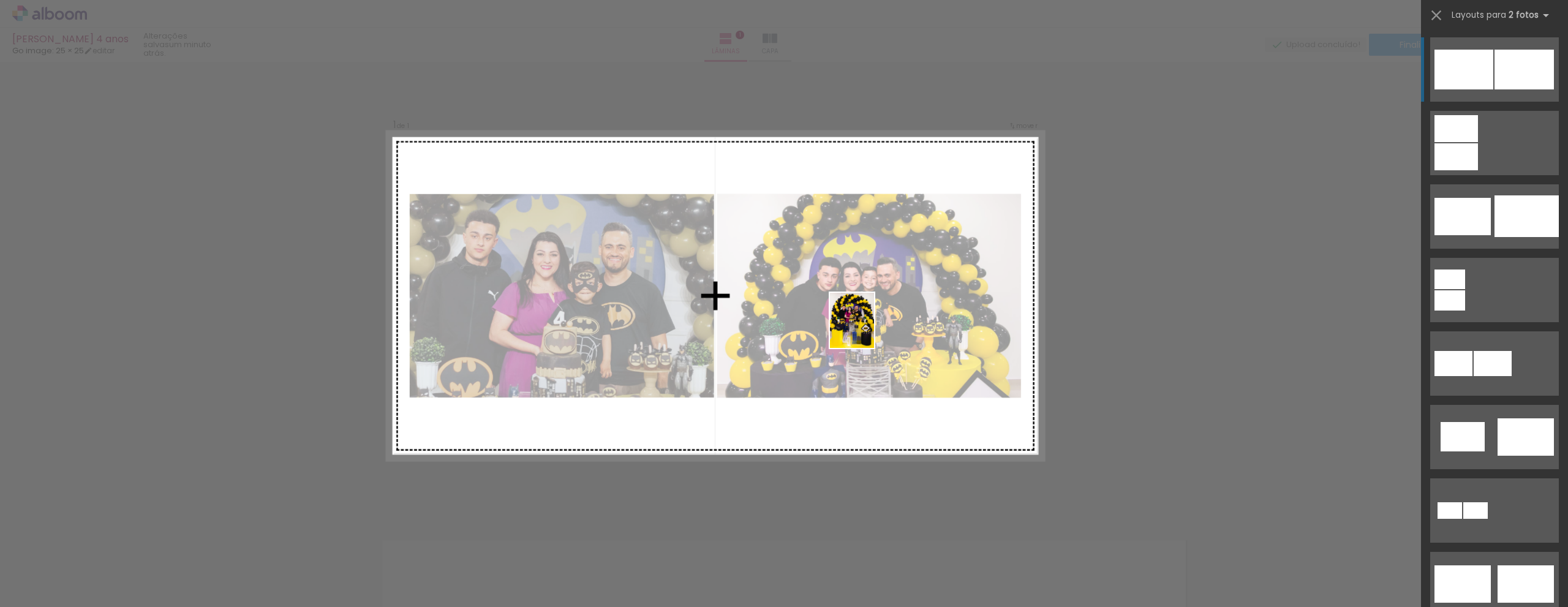
drag, startPoint x: 805, startPoint y: 577, endPoint x: 867, endPoint y: 329, distance: 255.6
click at [867, 329] on quentale-workspace at bounding box center [784, 304] width 1568 height 607
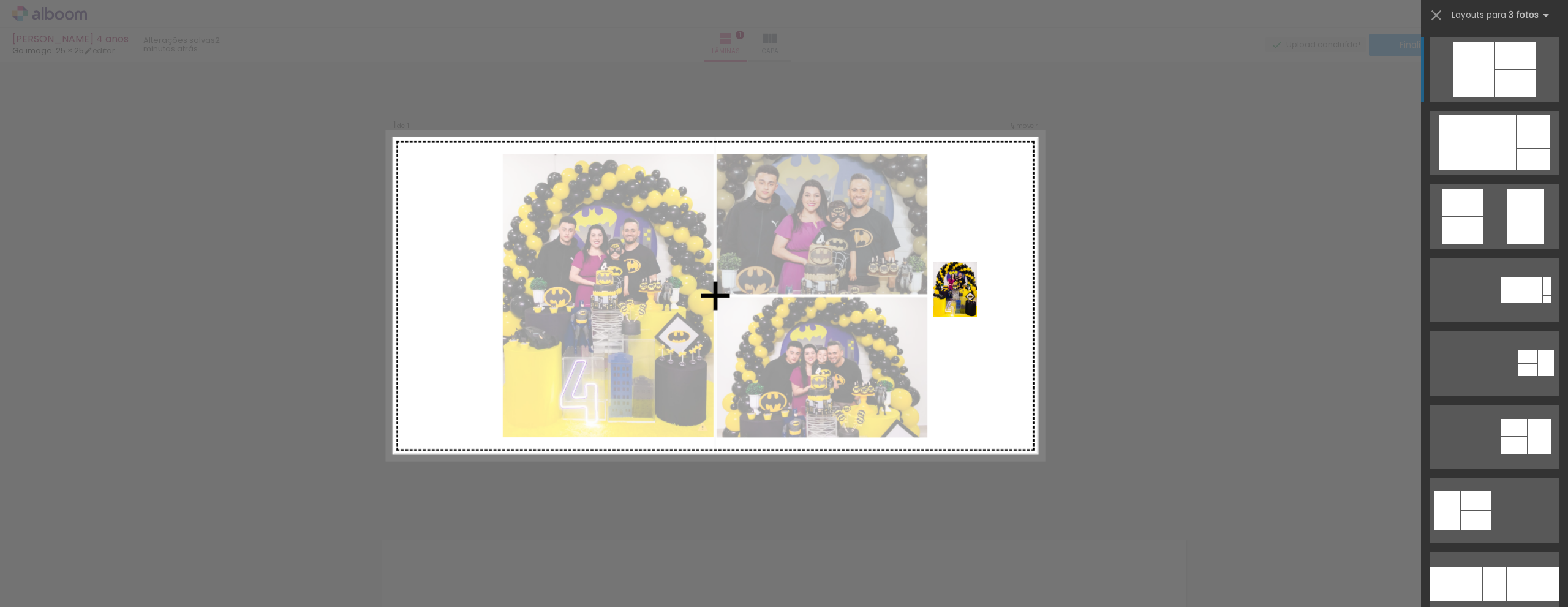
drag, startPoint x: 746, startPoint y: 579, endPoint x: 970, endPoint y: 298, distance: 359.4
click at [970, 298] on quentale-workspace at bounding box center [784, 304] width 1568 height 607
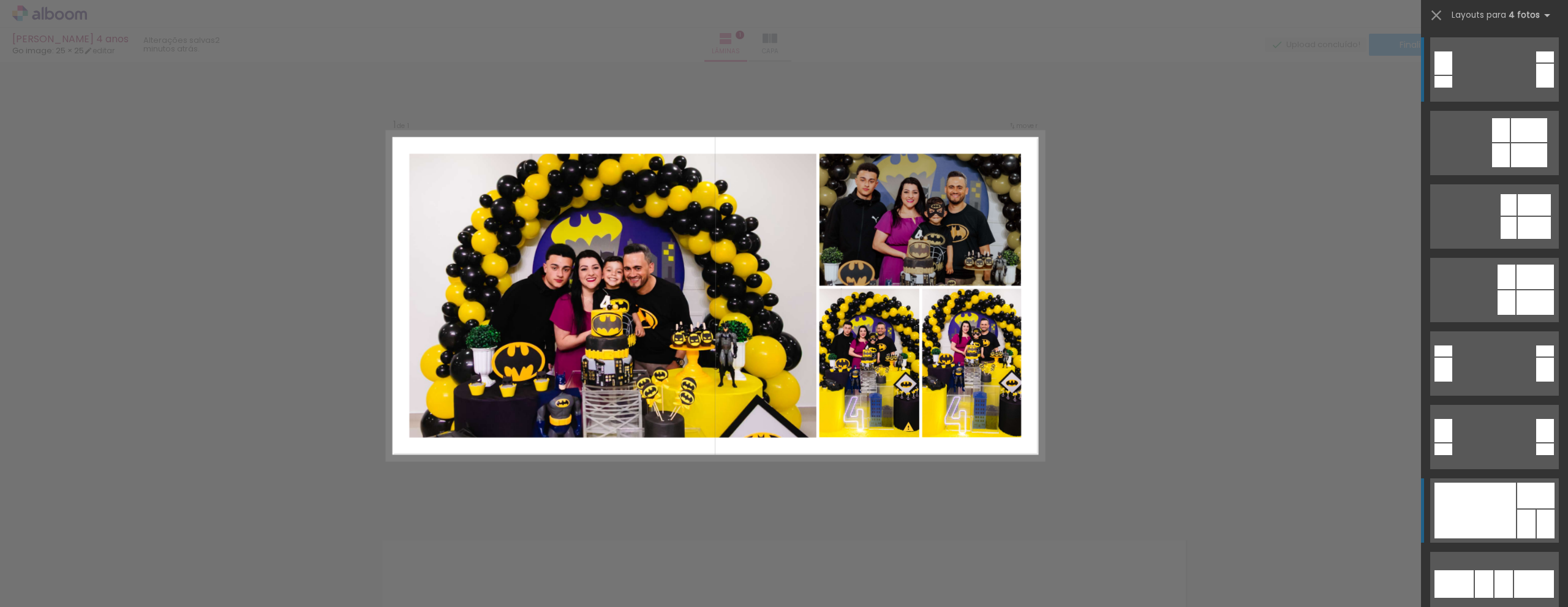
click at [1475, 509] on div at bounding box center [1475, 510] width 81 height 56
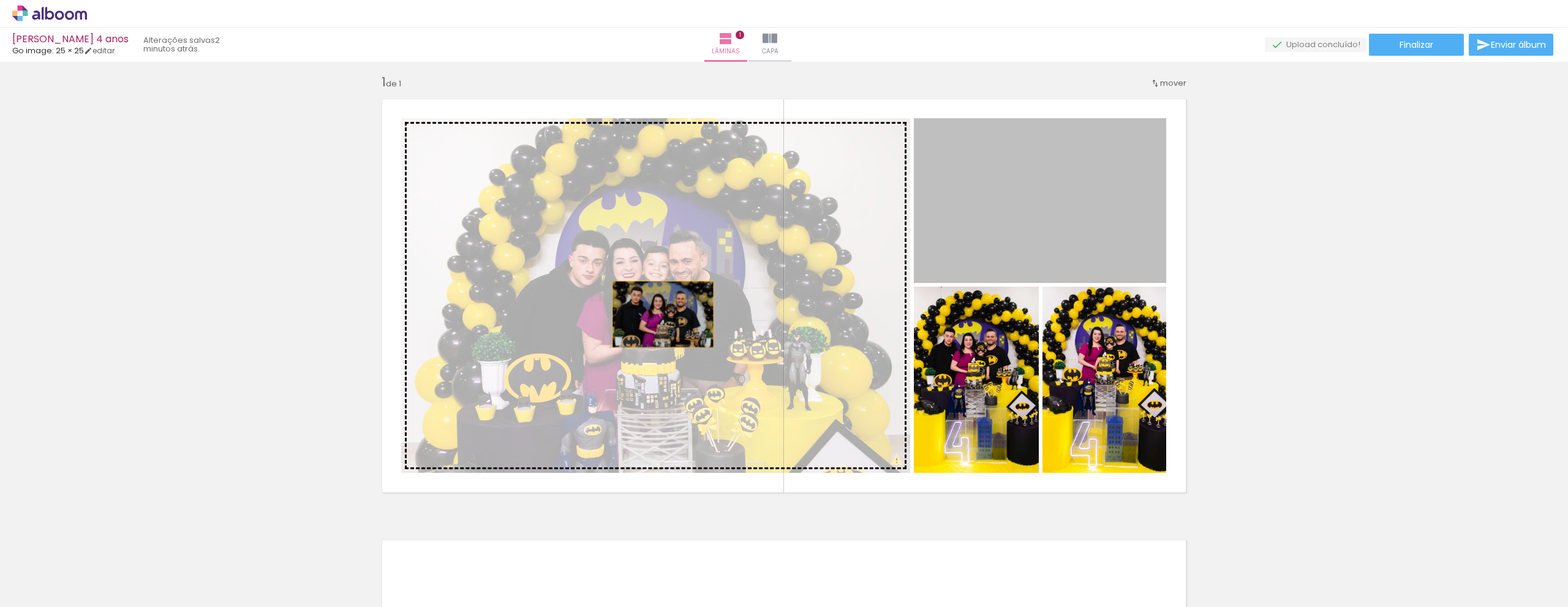
drag, startPoint x: 1004, startPoint y: 214, endPoint x: 658, endPoint y: 314, distance: 360.2
click at [0, 0] on slot at bounding box center [0, 0] width 0 height 0
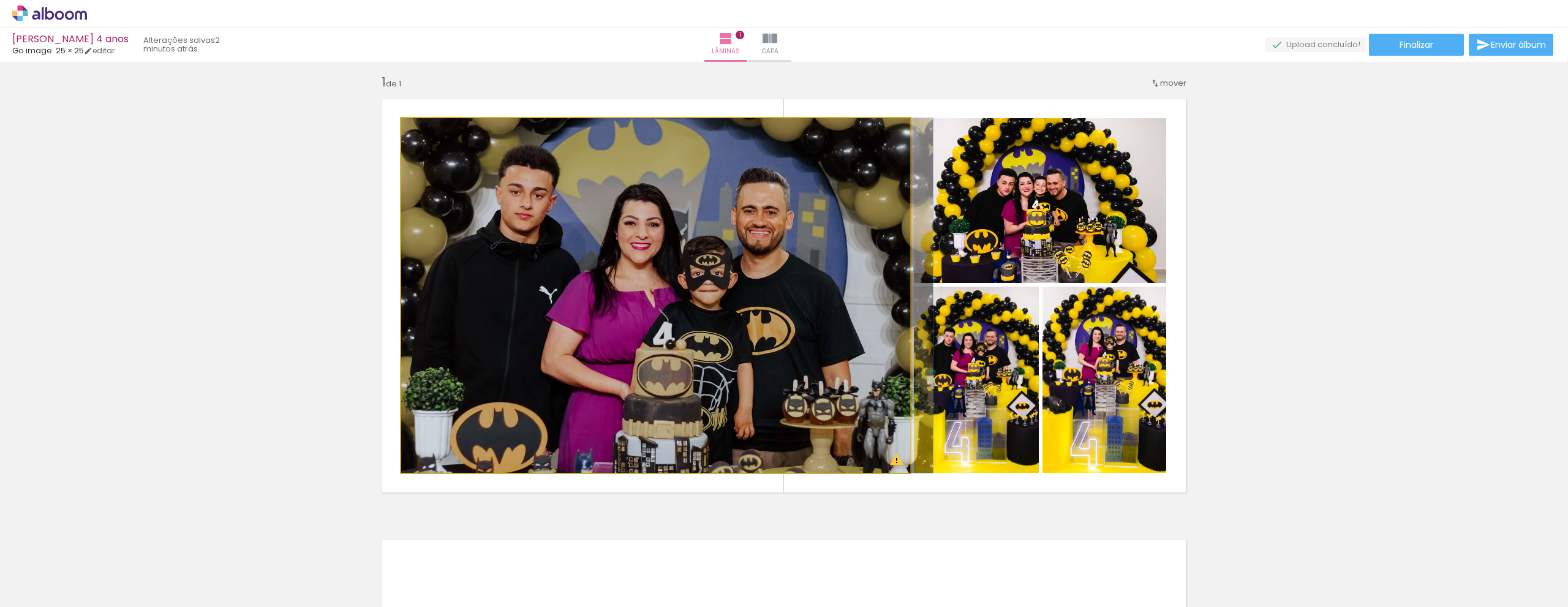
drag, startPoint x: 666, startPoint y: 281, endPoint x: 677, endPoint y: 281, distance: 11.0
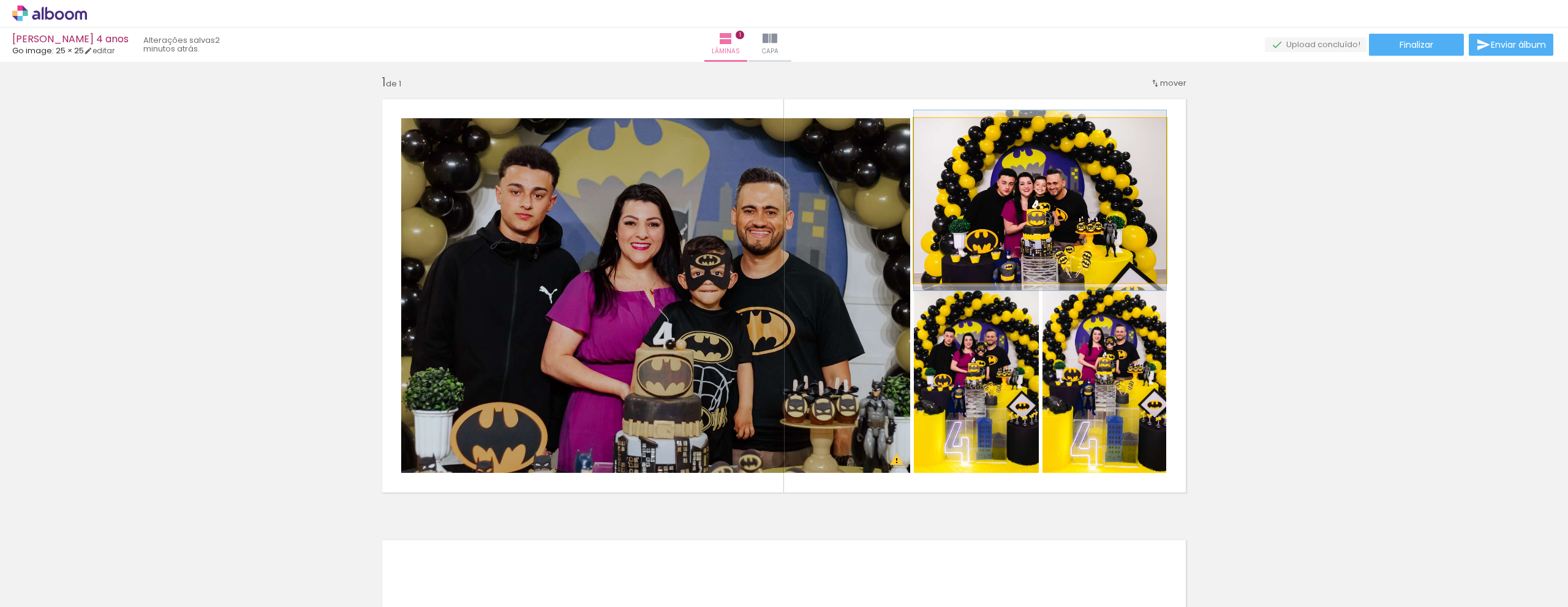
click at [1082, 223] on quentale-photo at bounding box center [1040, 200] width 252 height 165
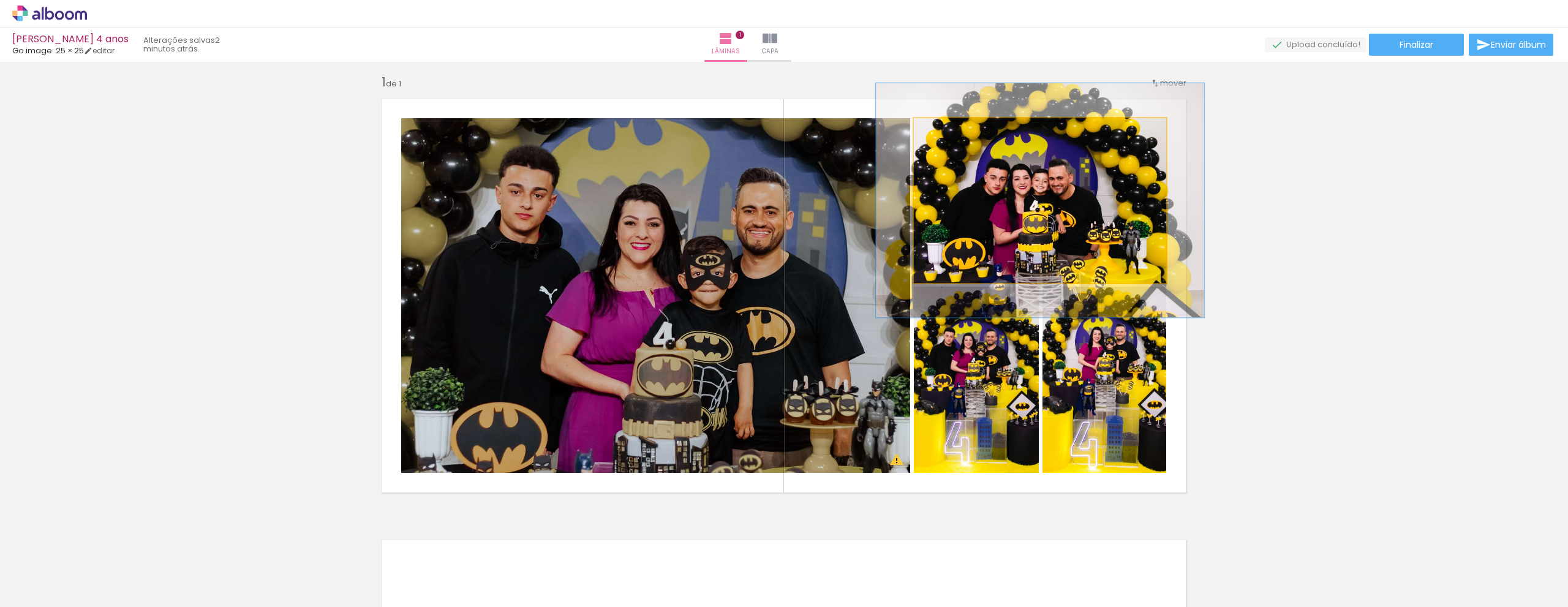
drag, startPoint x: 941, startPoint y: 133, endPoint x: 954, endPoint y: 139, distance: 14.3
type paper-slider "130"
click at [954, 139] on div at bounding box center [955, 131] width 19 height 19
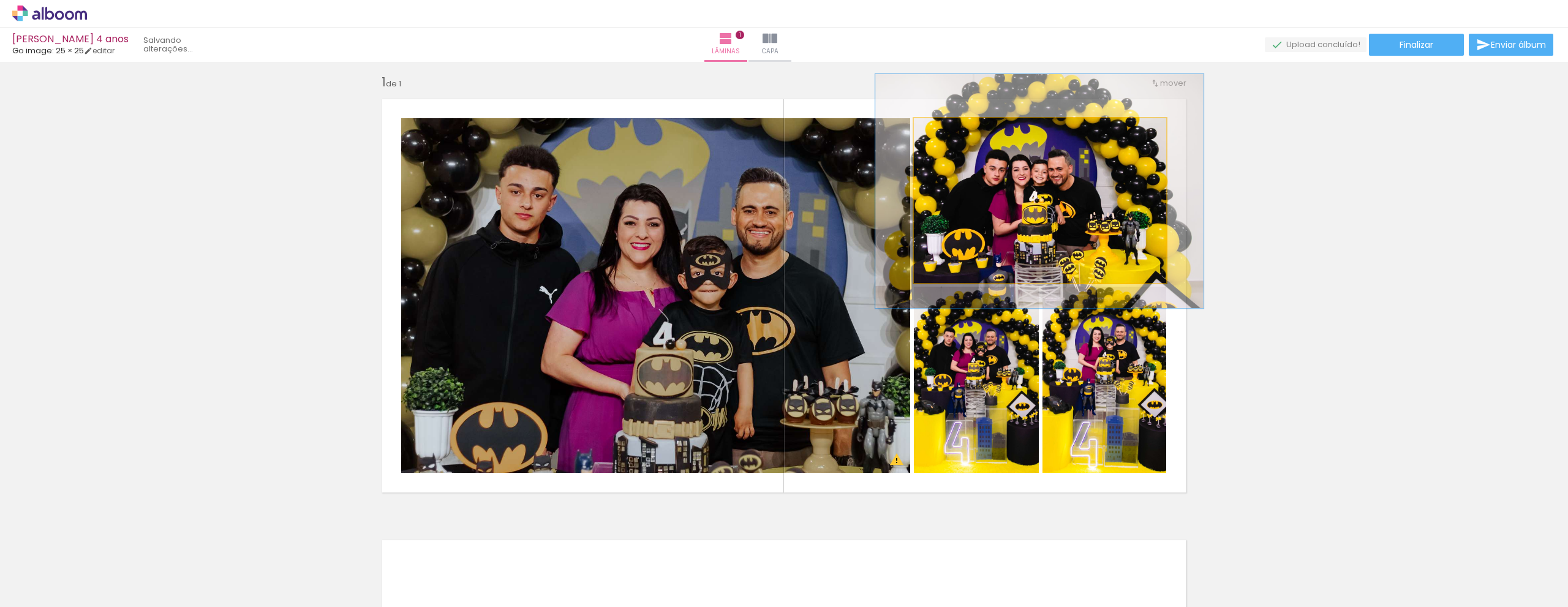
drag, startPoint x: 1094, startPoint y: 241, endPoint x: 1094, endPoint y: 233, distance: 8.0
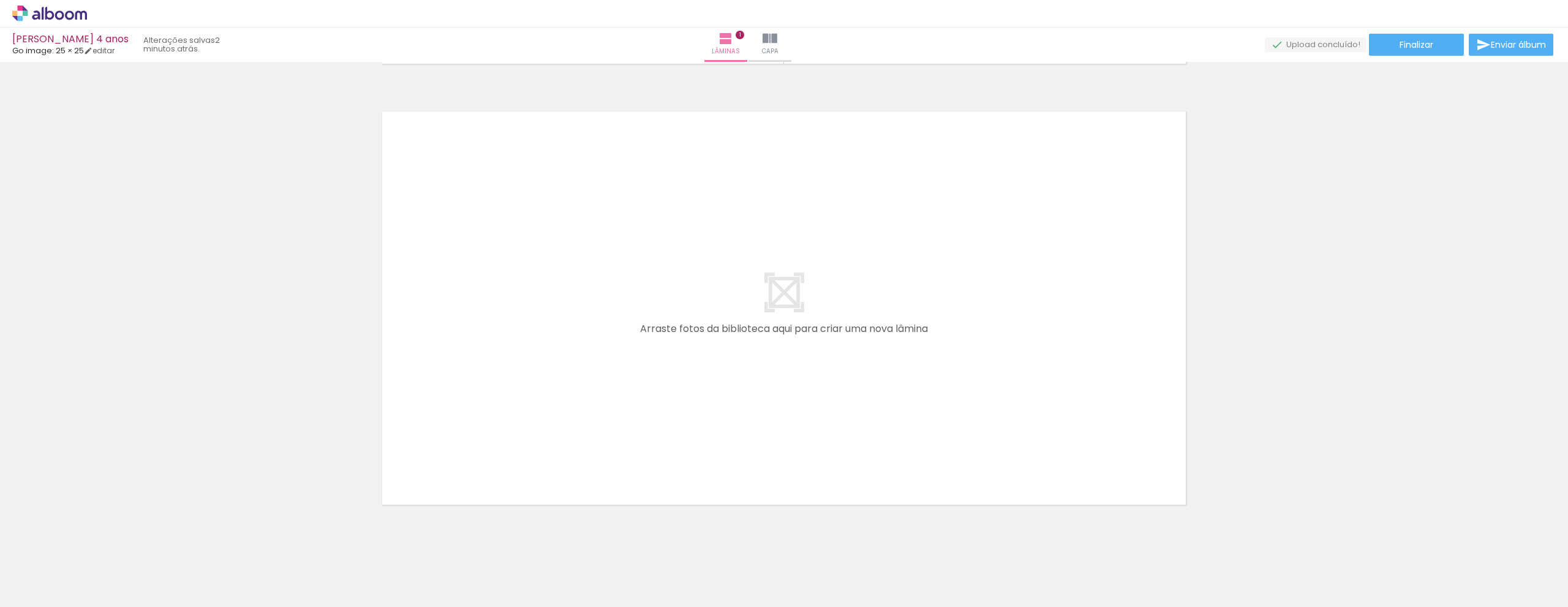
scroll to position [461, 0]
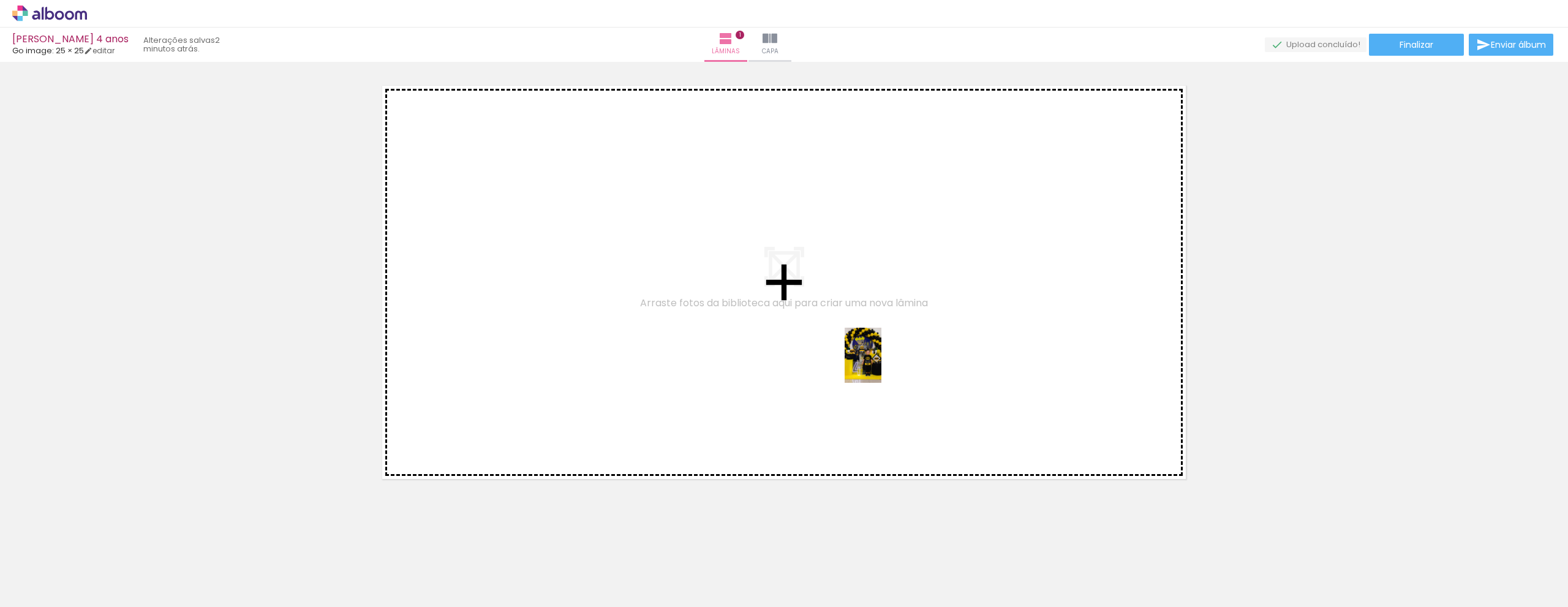
drag, startPoint x: 944, startPoint y: 577, endPoint x: 881, endPoint y: 364, distance: 222.1
click at [881, 364] on quentale-workspace at bounding box center [784, 304] width 1568 height 607
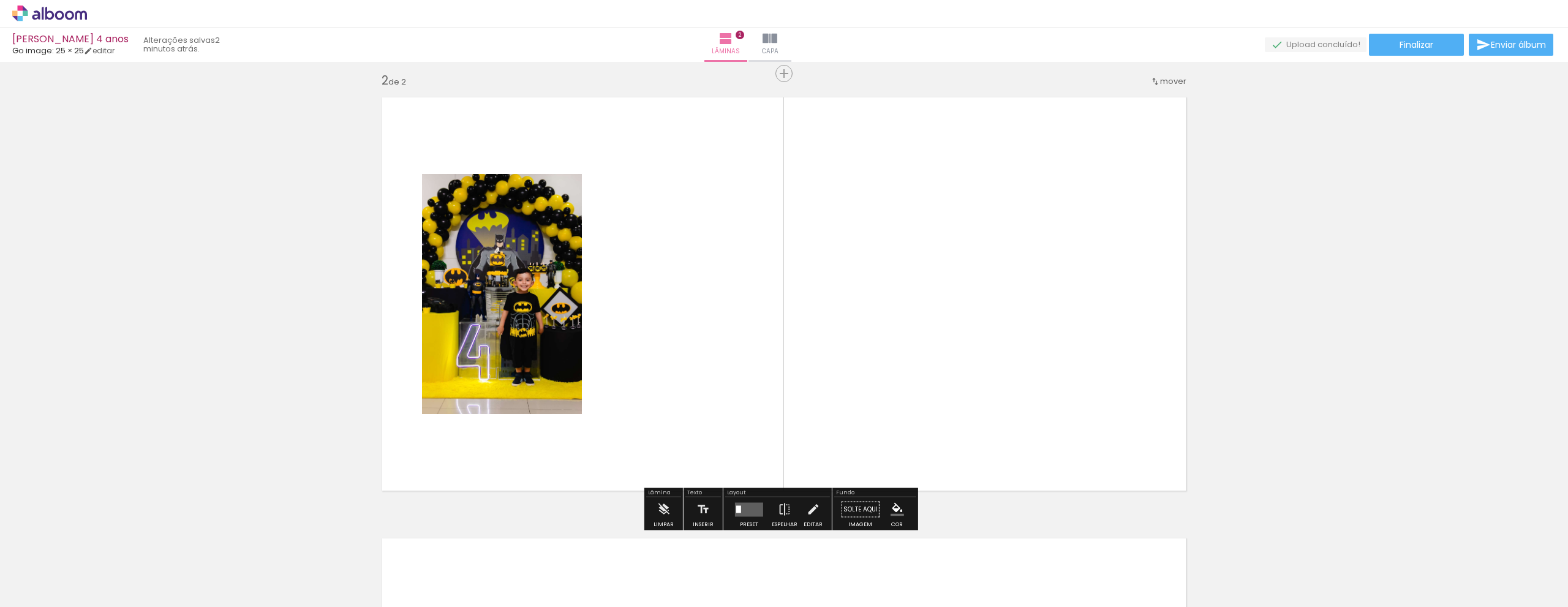
scroll to position [448, 0]
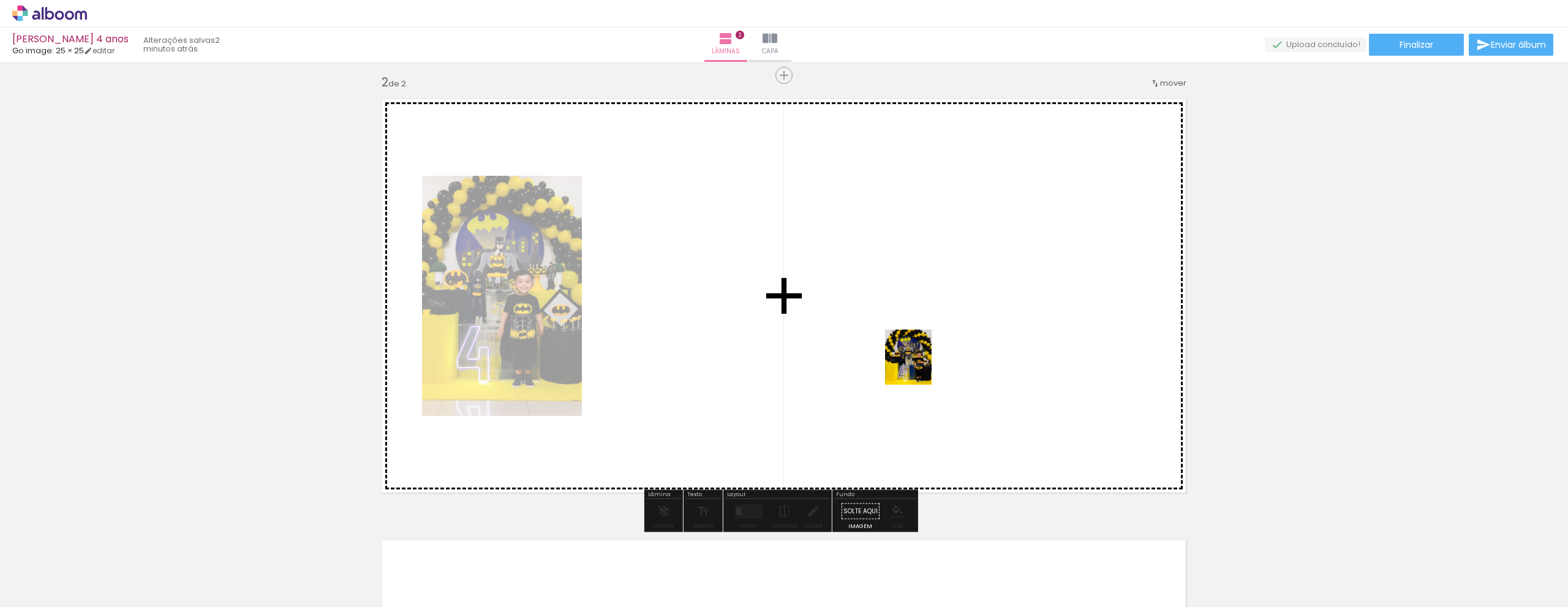
drag, startPoint x: 1024, startPoint y: 577, endPoint x: 922, endPoint y: 366, distance: 234.4
click at [922, 366] on quentale-workspace at bounding box center [784, 304] width 1568 height 607
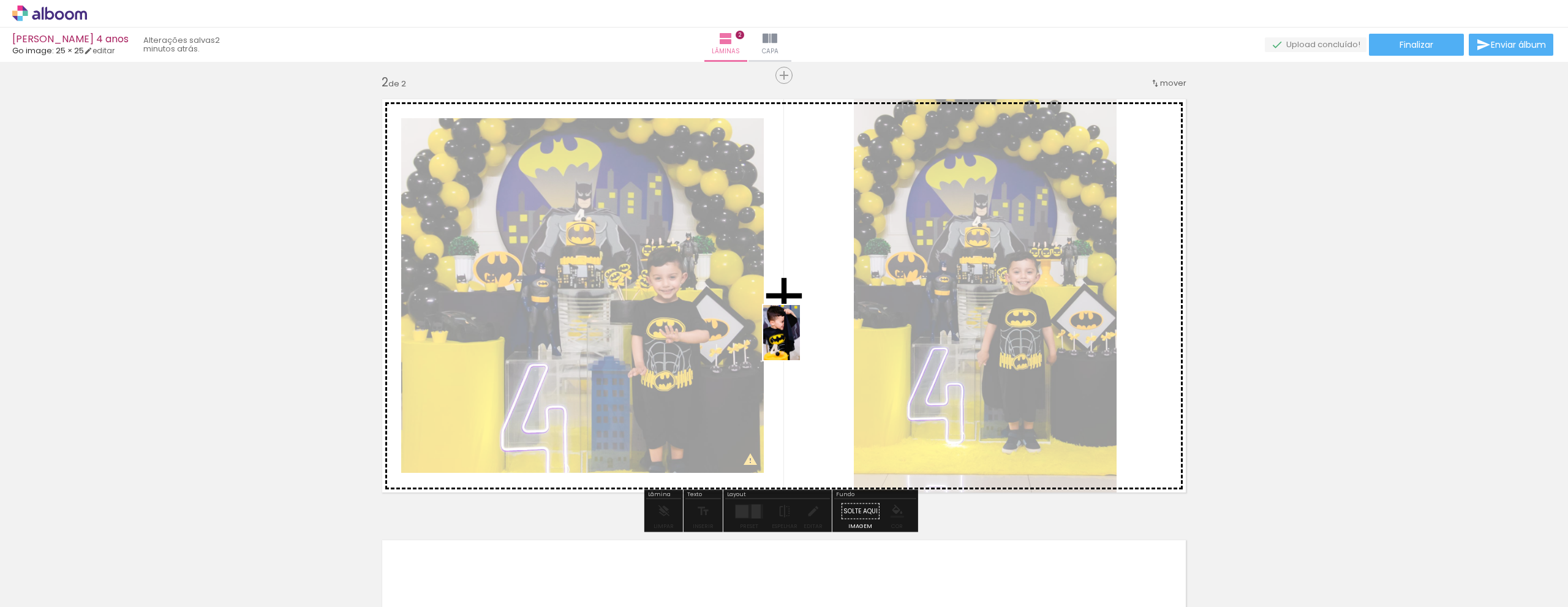
drag, startPoint x: 252, startPoint y: 570, endPoint x: 799, endPoint y: 342, distance: 592.6
click at [799, 342] on quentale-workspace at bounding box center [784, 304] width 1568 height 607
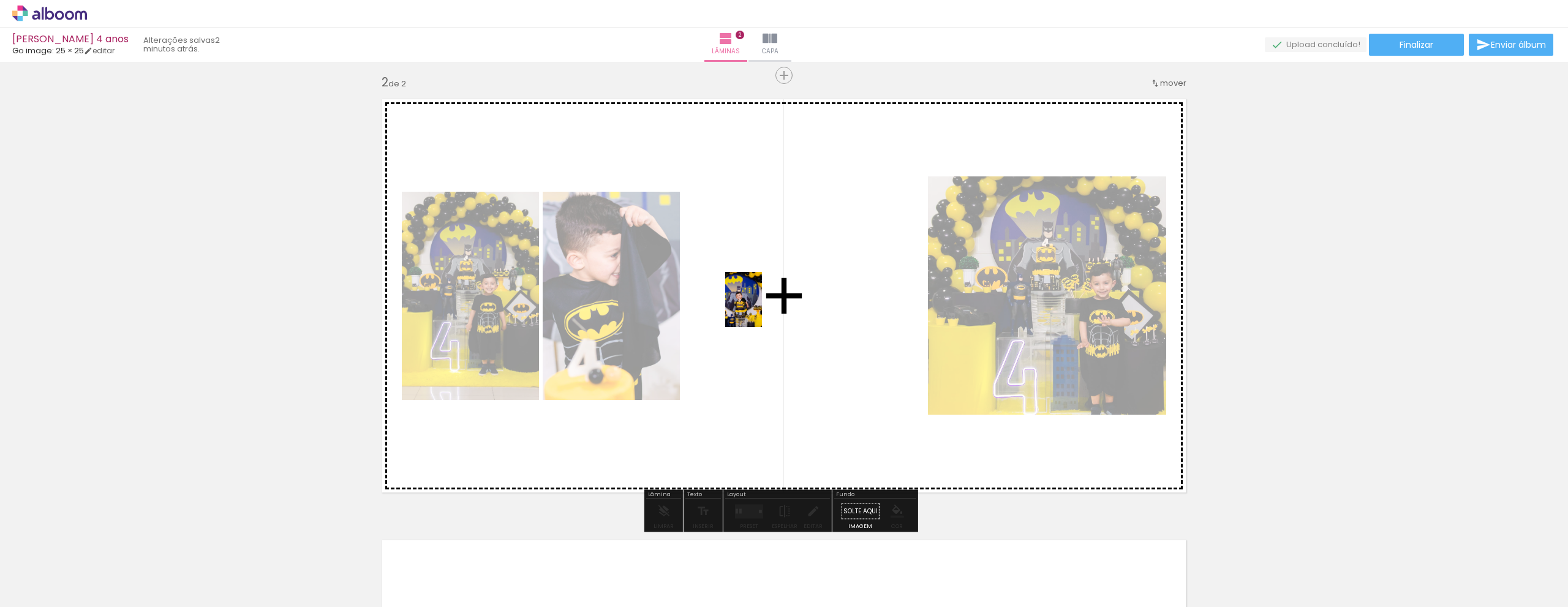
drag, startPoint x: 191, startPoint y: 567, endPoint x: 762, endPoint y: 308, distance: 627.0
click at [762, 308] on quentale-workspace at bounding box center [784, 304] width 1568 height 607
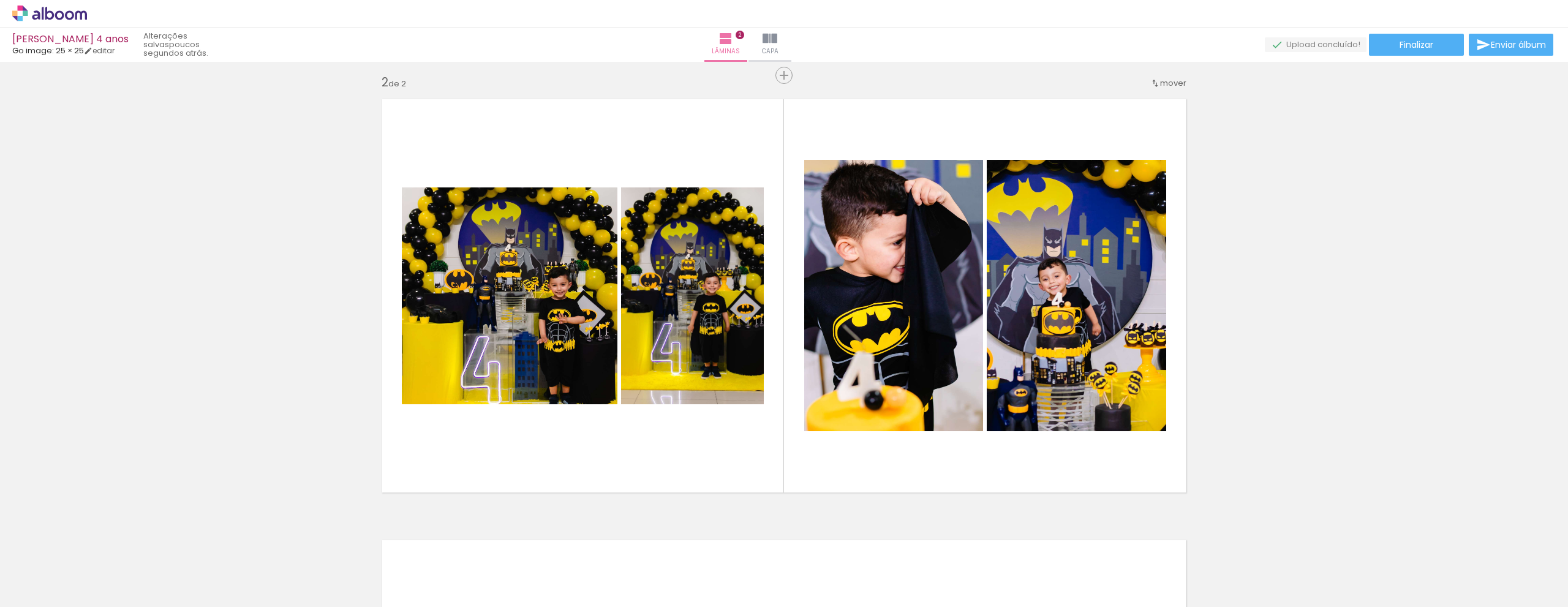
scroll to position [0, 1258]
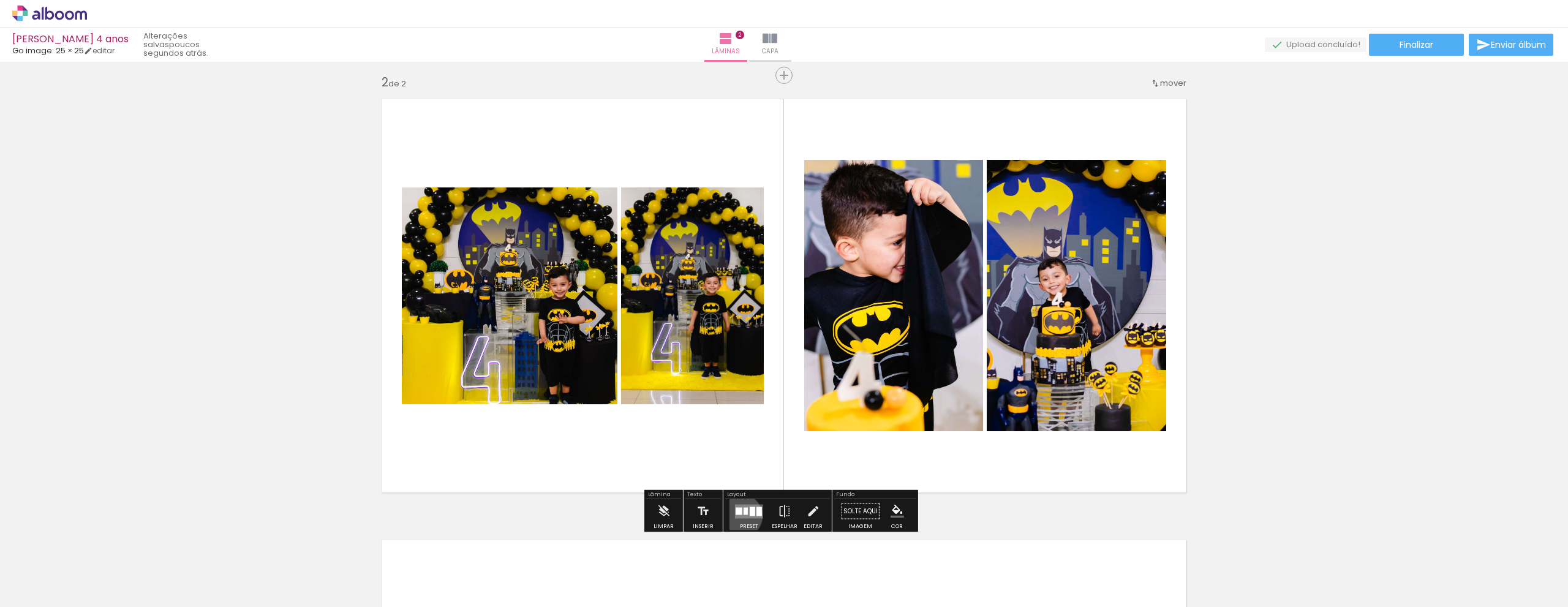
click at [737, 515] on quentale-layouter at bounding box center [748, 510] width 28 height 14
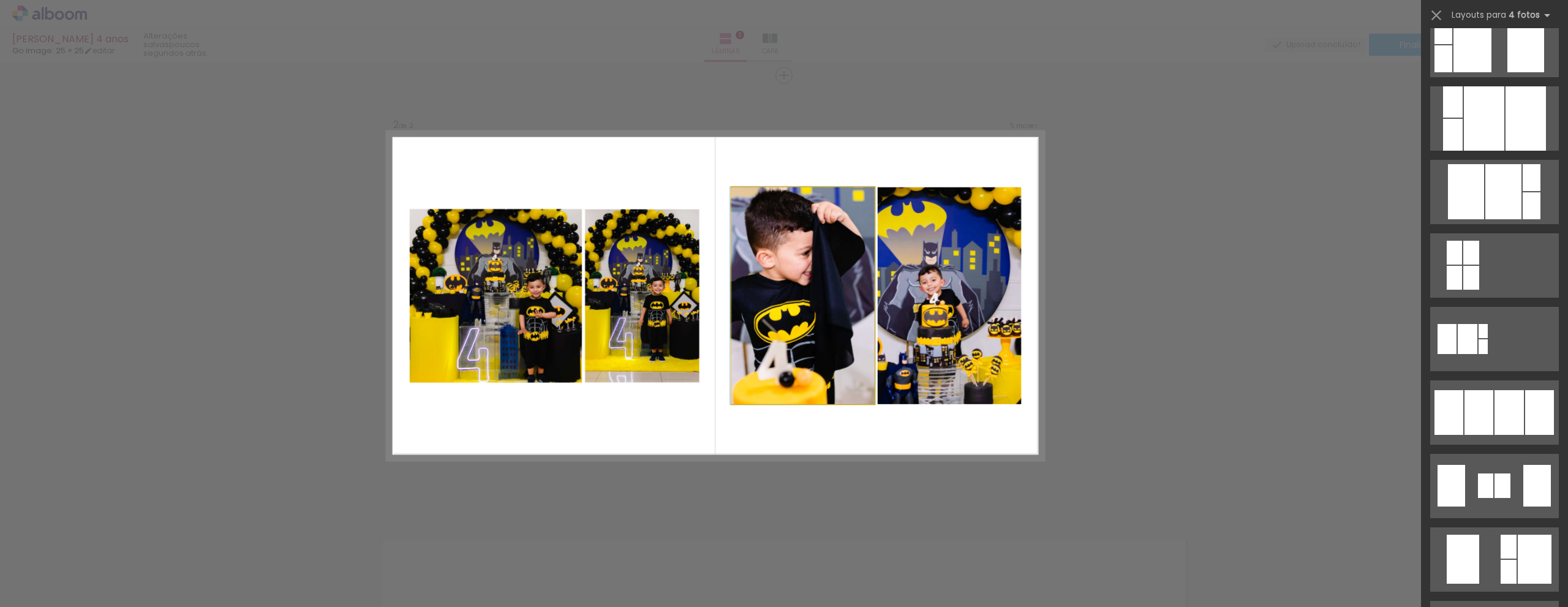
scroll to position [0, 0]
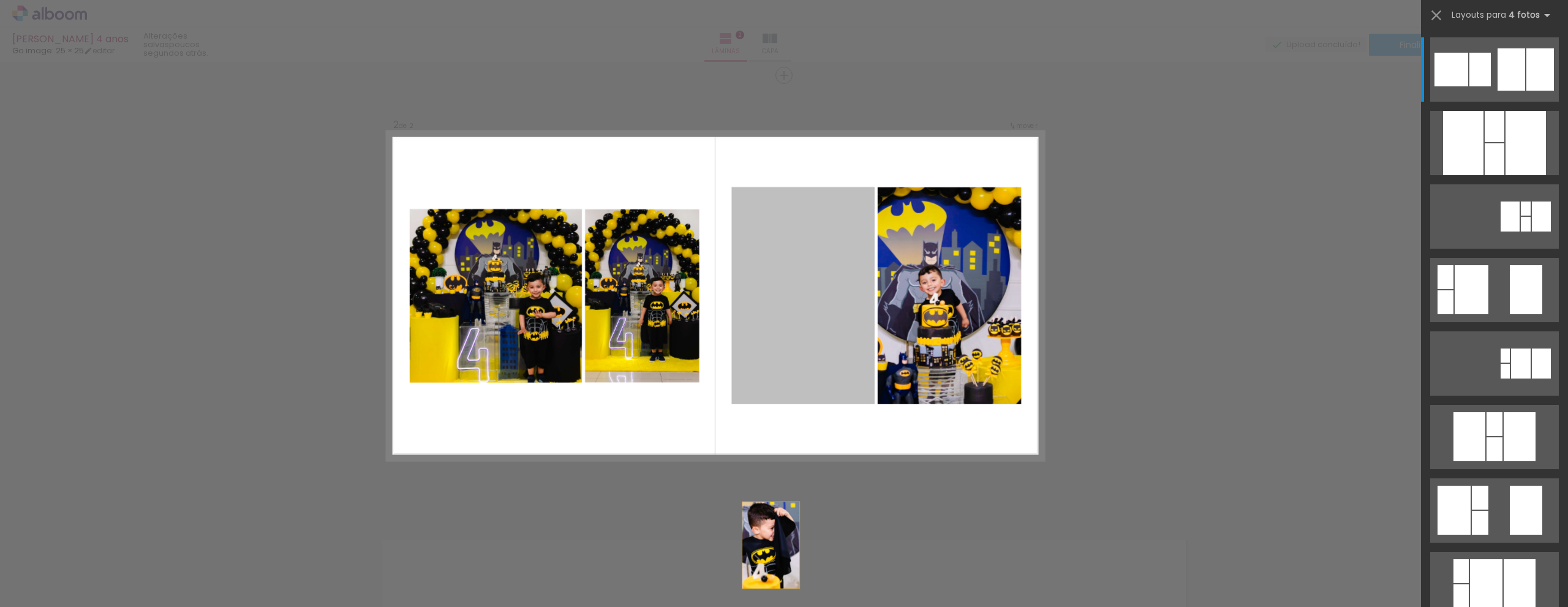
drag, startPoint x: 801, startPoint y: 268, endPoint x: 757, endPoint y: 607, distance: 341.8
click at [757, 606] on html "link( href="../../bower_components/polymer/polymer.html" rel="import" ) picture…" at bounding box center [784, 304] width 1568 height 607
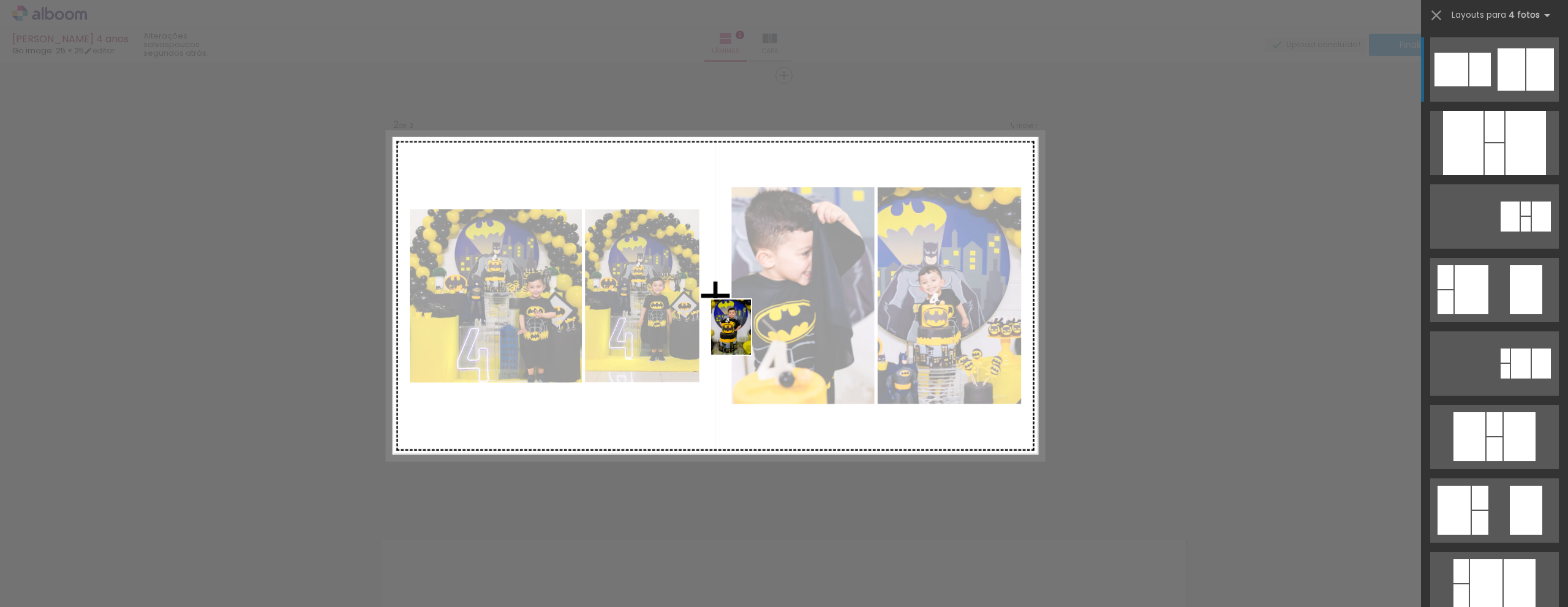
drag, startPoint x: 1128, startPoint y: 579, endPoint x: 747, endPoint y: 336, distance: 451.9
click at [747, 336] on quentale-workspace at bounding box center [784, 304] width 1568 height 607
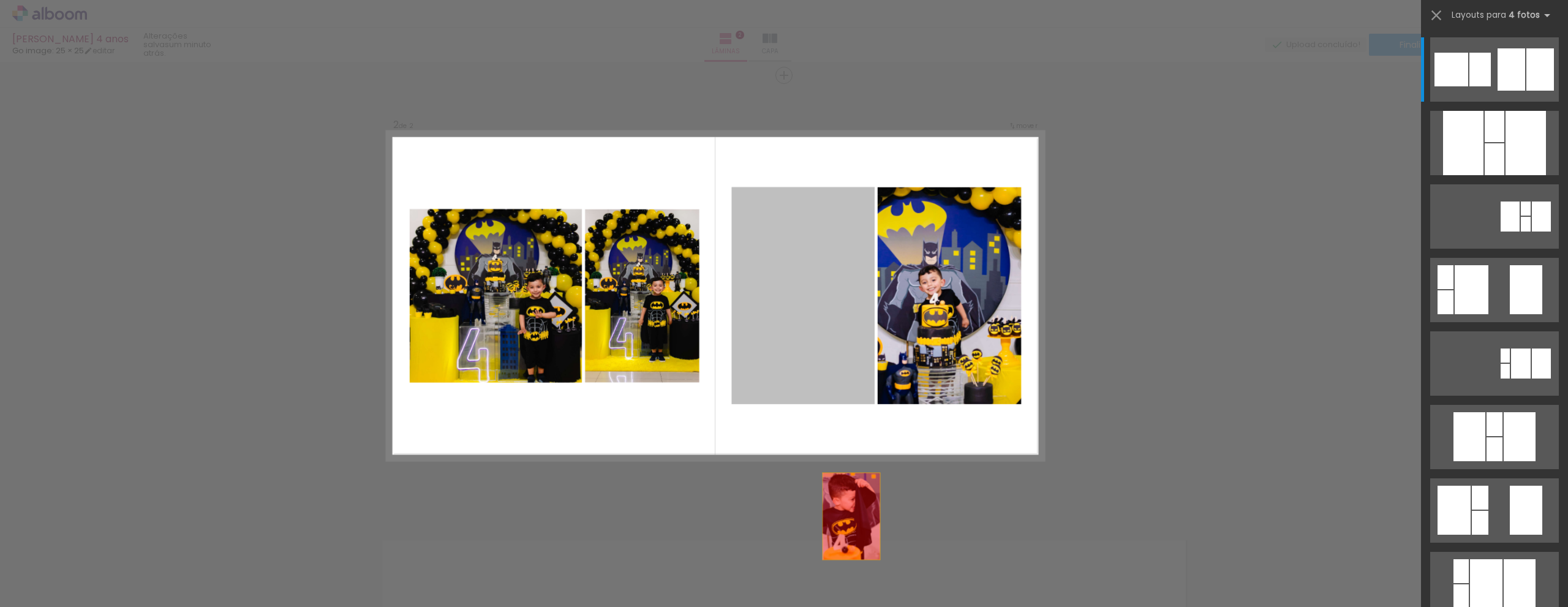
drag, startPoint x: 810, startPoint y: 336, endPoint x: 859, endPoint y: 571, distance: 240.1
click at [859, 571] on quentale-workspace at bounding box center [784, 304] width 1568 height 607
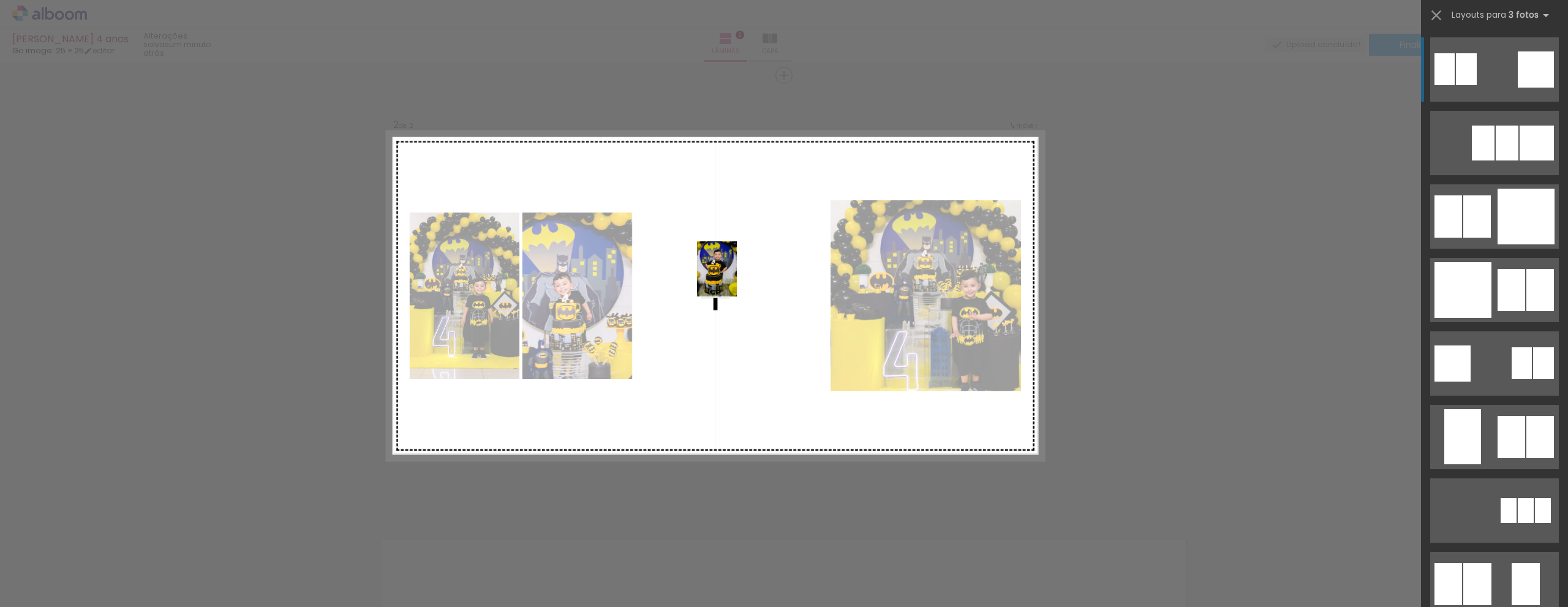
drag, startPoint x: 1133, startPoint y: 566, endPoint x: 734, endPoint y: 278, distance: 492.1
click at [734, 278] on quentale-workspace at bounding box center [784, 304] width 1568 height 607
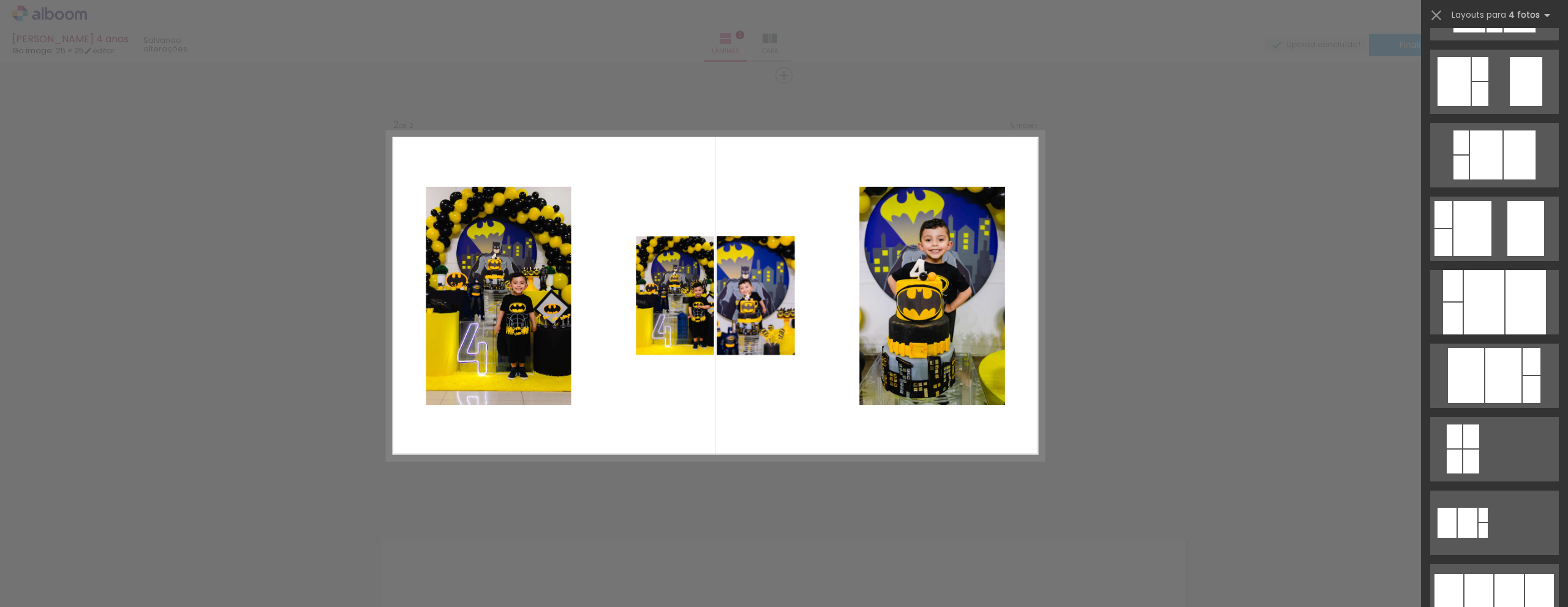
scroll to position [674, 0]
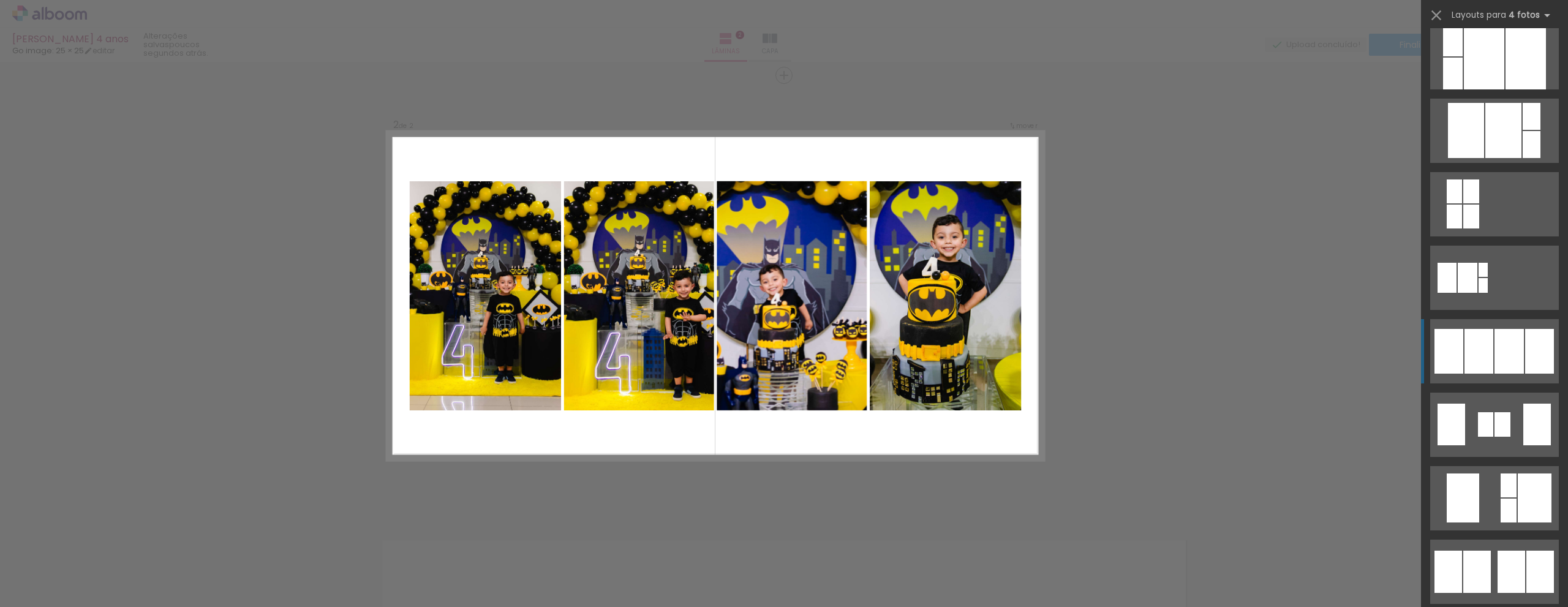
click at [1498, 353] on div at bounding box center [1509, 351] width 29 height 45
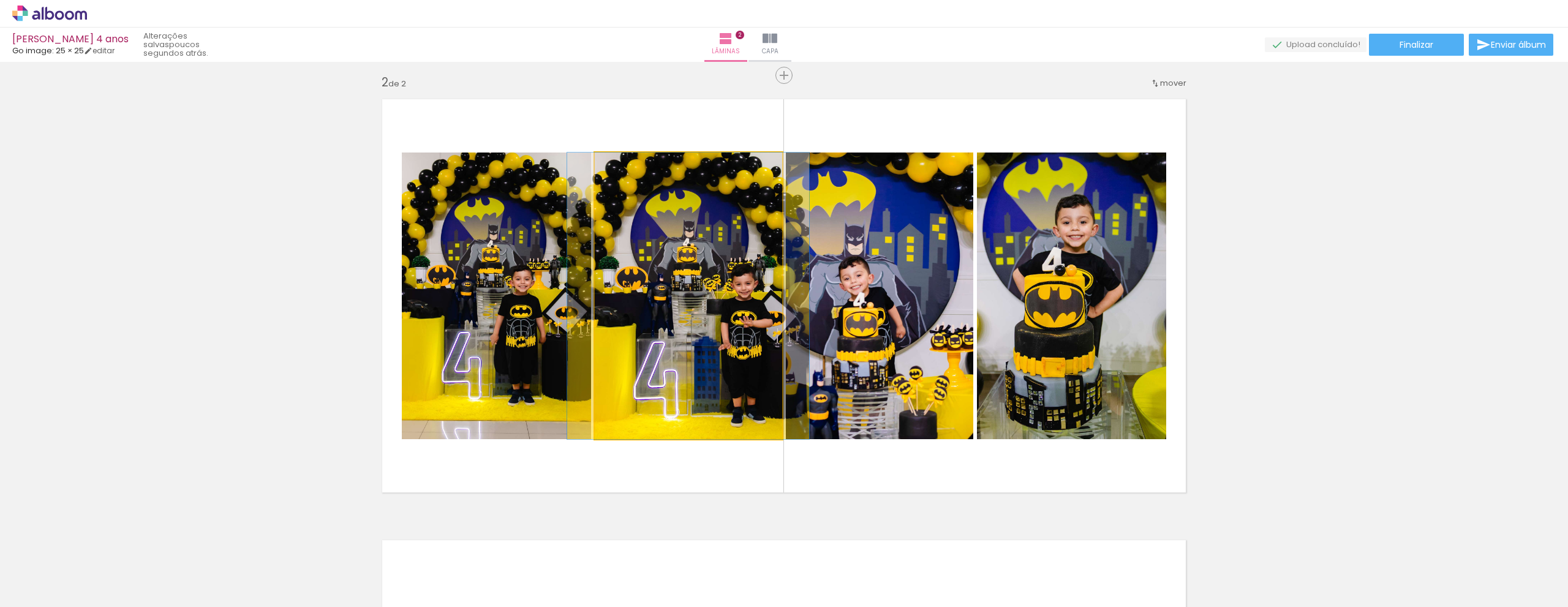
click at [669, 339] on quentale-photo at bounding box center [688, 295] width 187 height 286
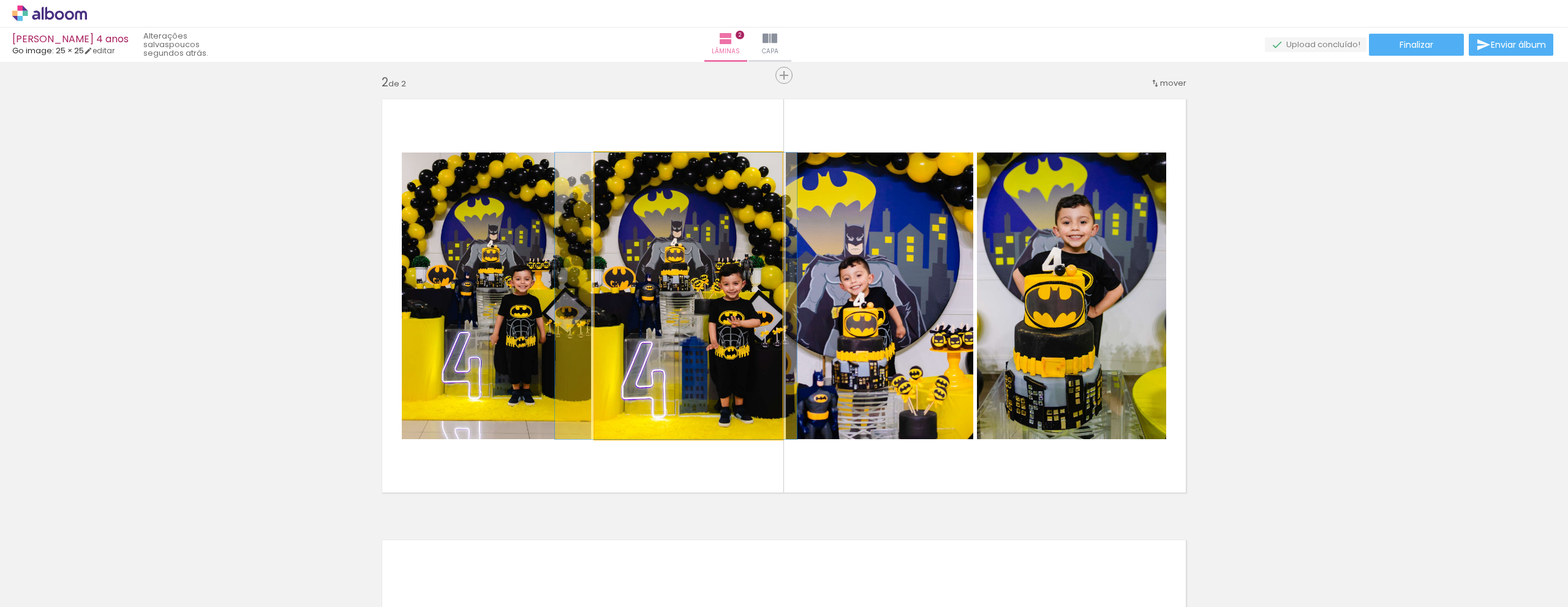
drag, startPoint x: 669, startPoint y: 339, endPoint x: 657, endPoint y: 336, distance: 12.4
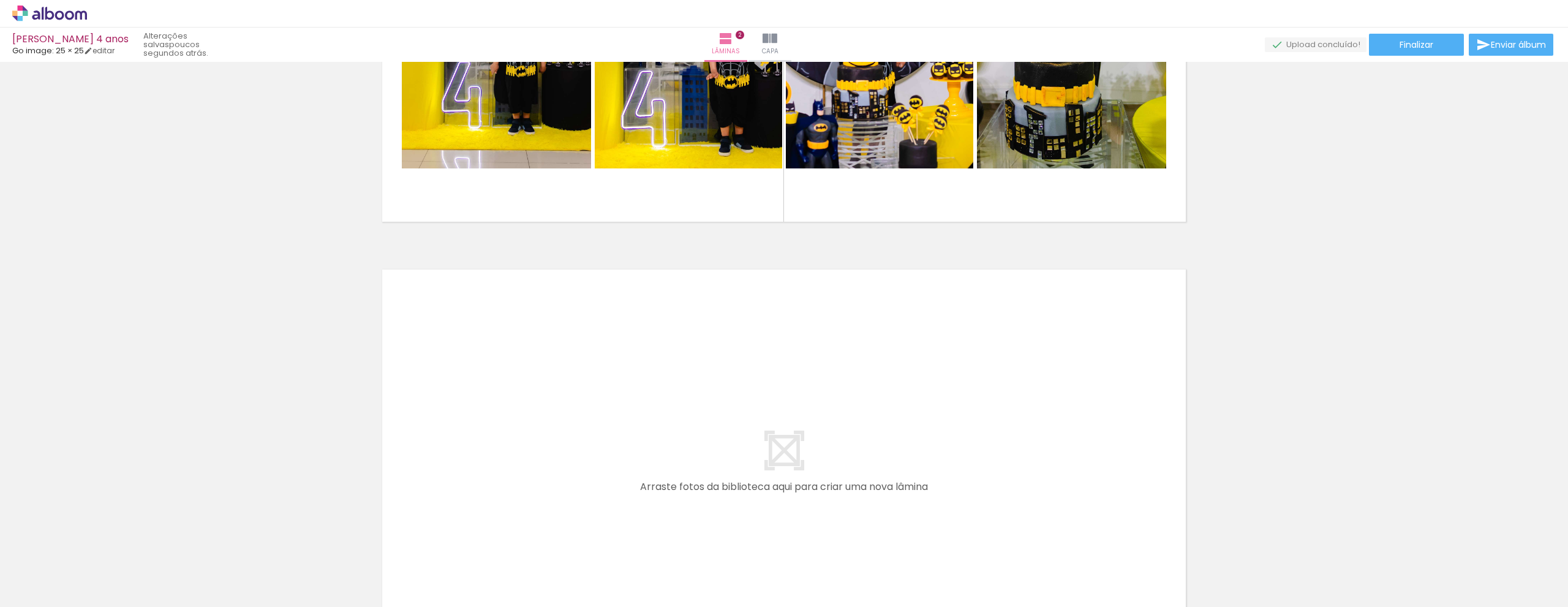
scroll to position [902, 0]
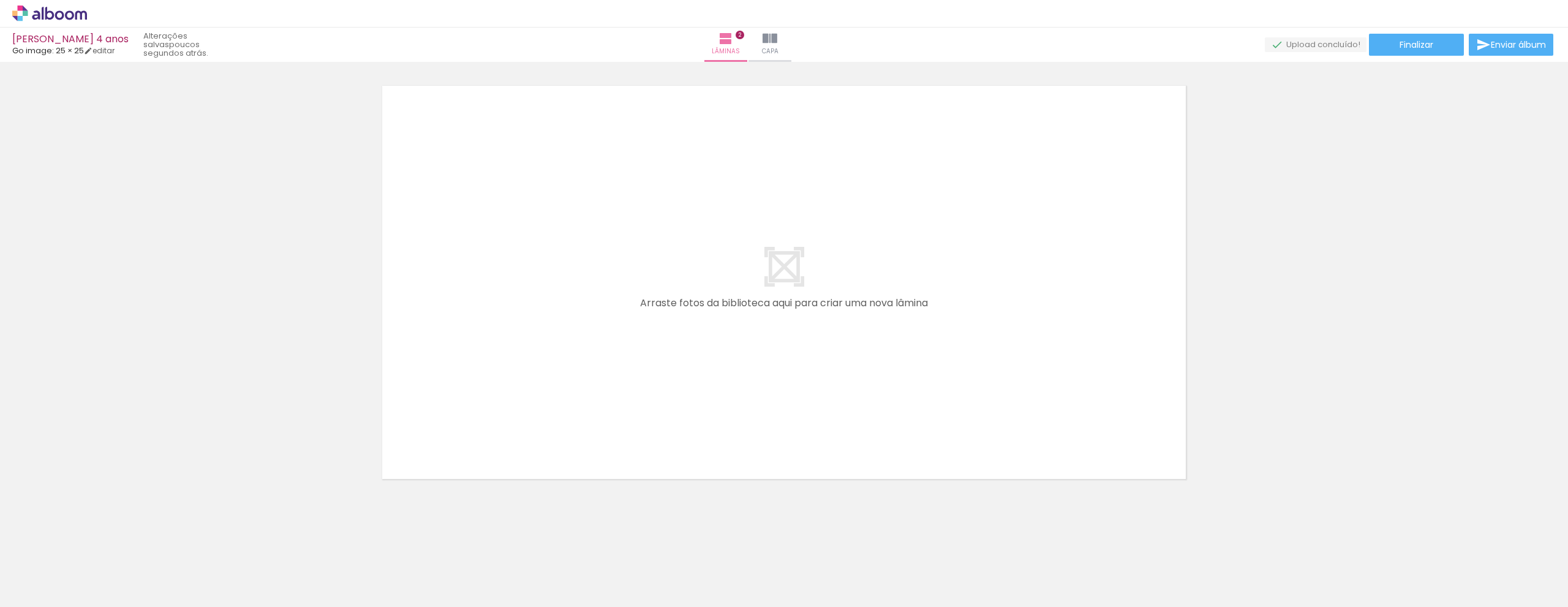
click at [25, 588] on iron-icon at bounding box center [18, 590] width 15 height 15
click at [0, 0] on input "file" at bounding box center [0, 0] width 0 height 0
click at [922, 417] on quentale-layouter at bounding box center [783, 282] width 821 height 411
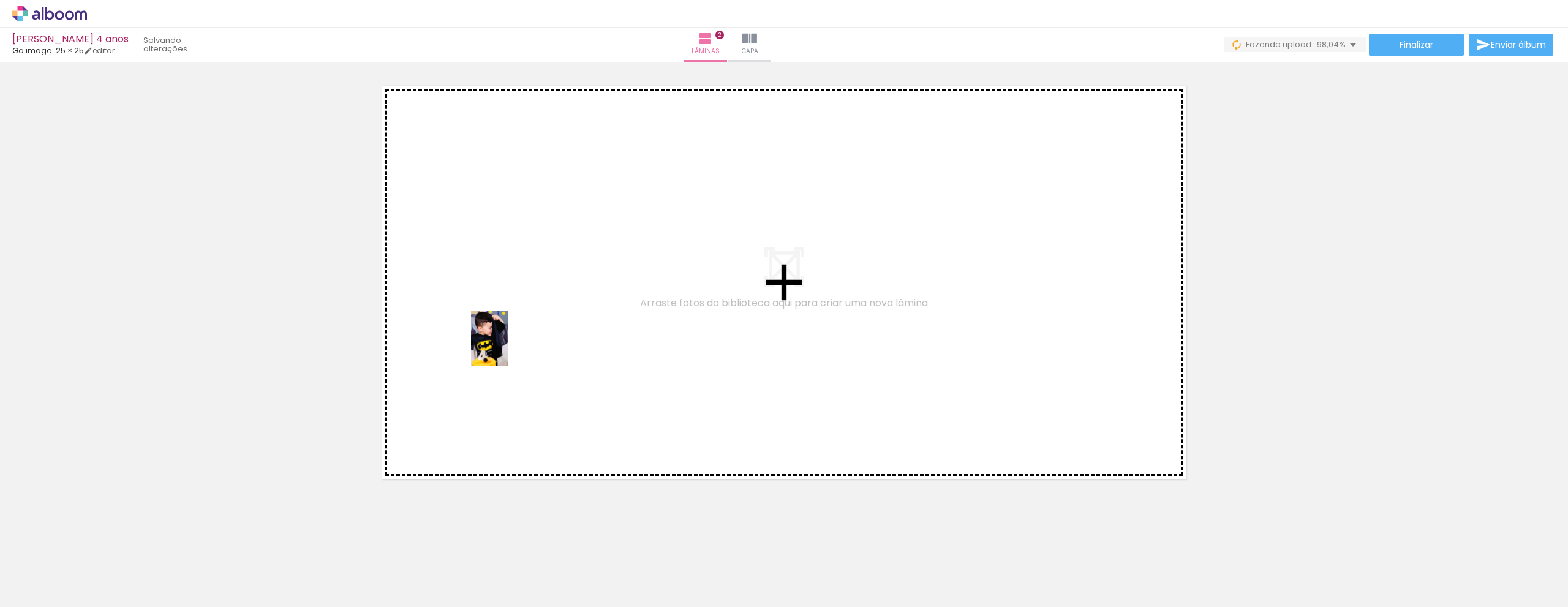
drag, startPoint x: 264, startPoint y: 575, endPoint x: 507, endPoint y: 348, distance: 332.5
click at [507, 348] on quentale-workspace at bounding box center [784, 304] width 1568 height 607
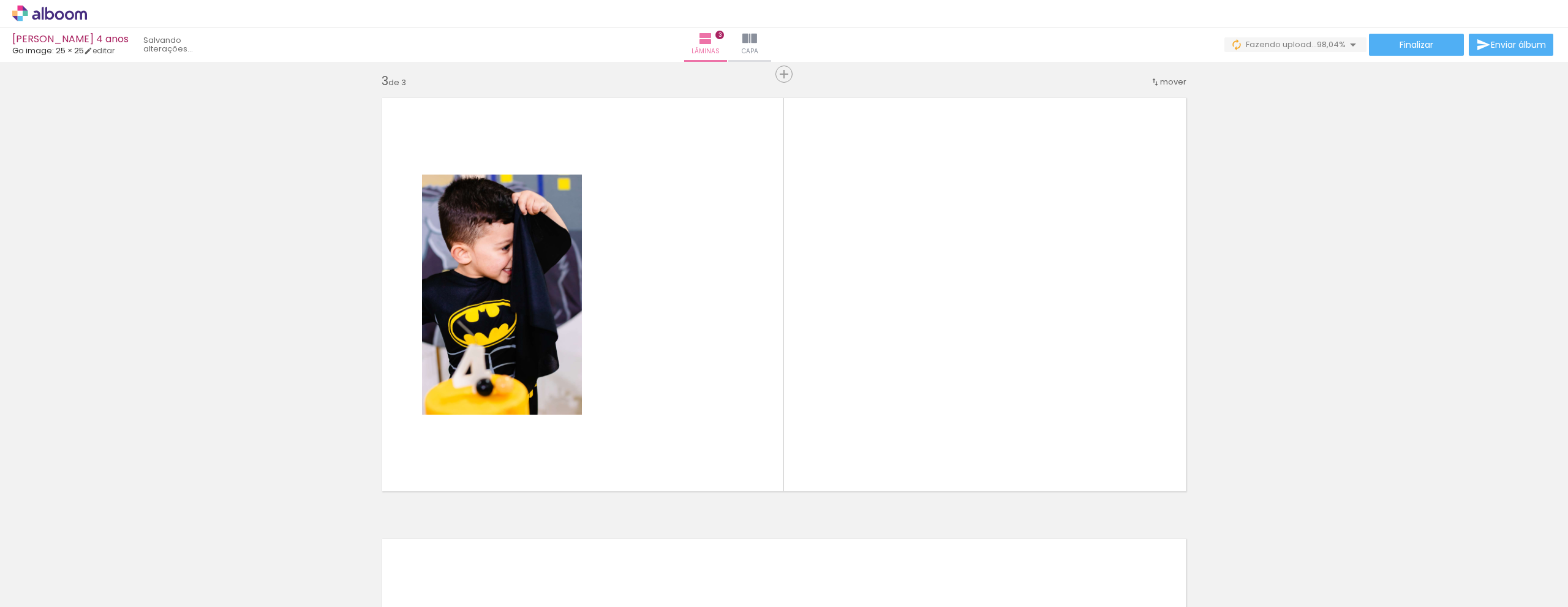
scroll to position [889, 0]
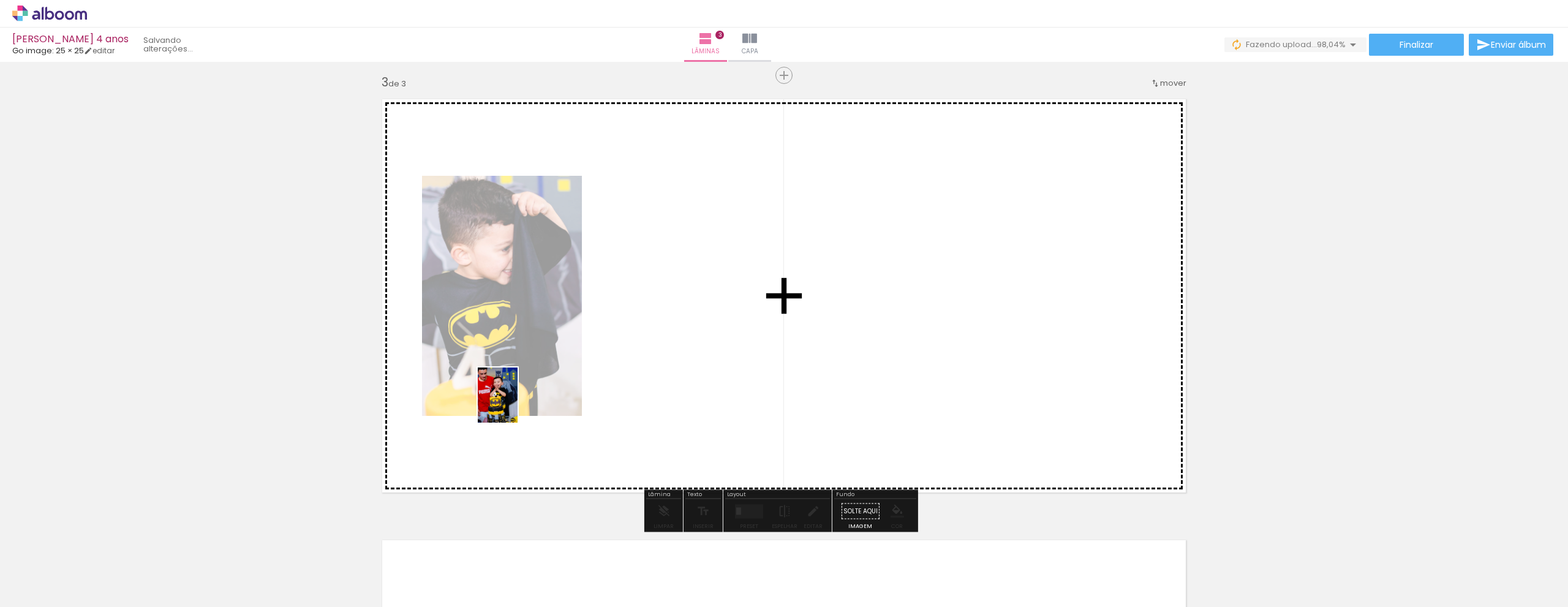
drag, startPoint x: 333, startPoint y: 560, endPoint x: 515, endPoint y: 404, distance: 239.7
click at [515, 404] on quentale-workspace at bounding box center [784, 304] width 1568 height 607
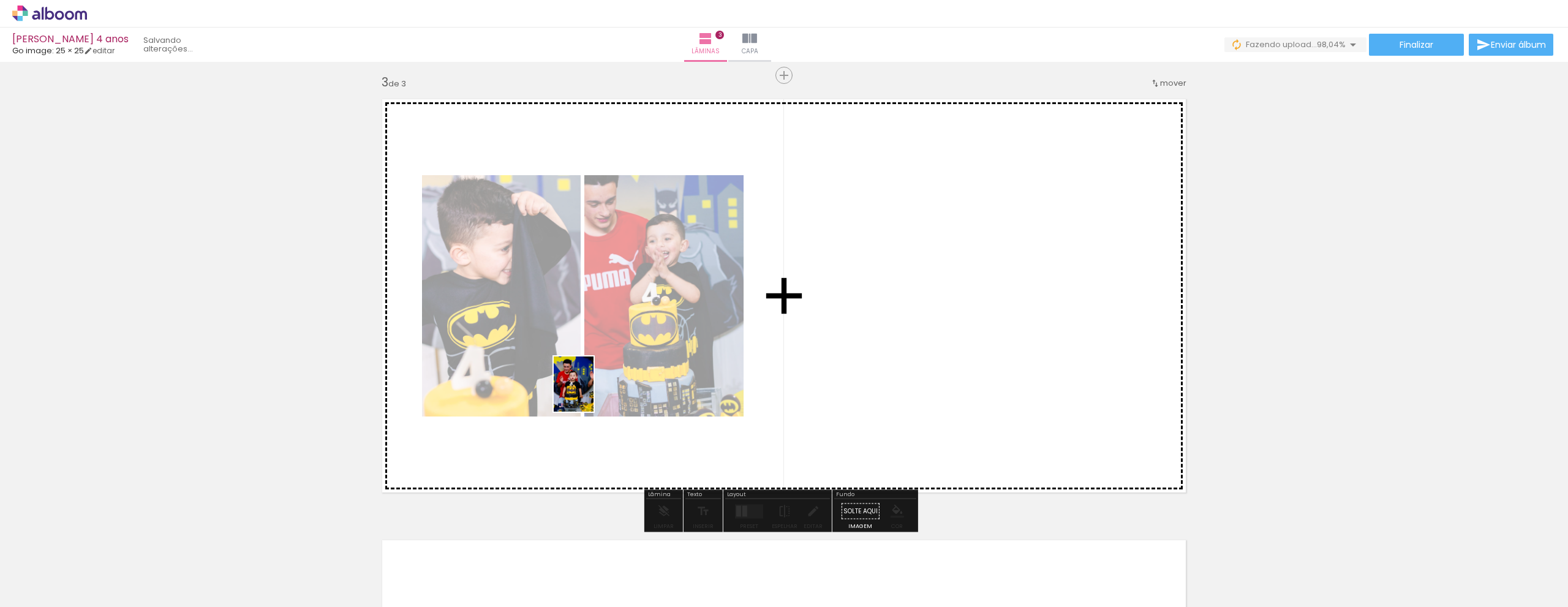
drag, startPoint x: 395, startPoint y: 567, endPoint x: 590, endPoint y: 393, distance: 261.3
click at [590, 393] on quentale-workspace at bounding box center [784, 304] width 1568 height 607
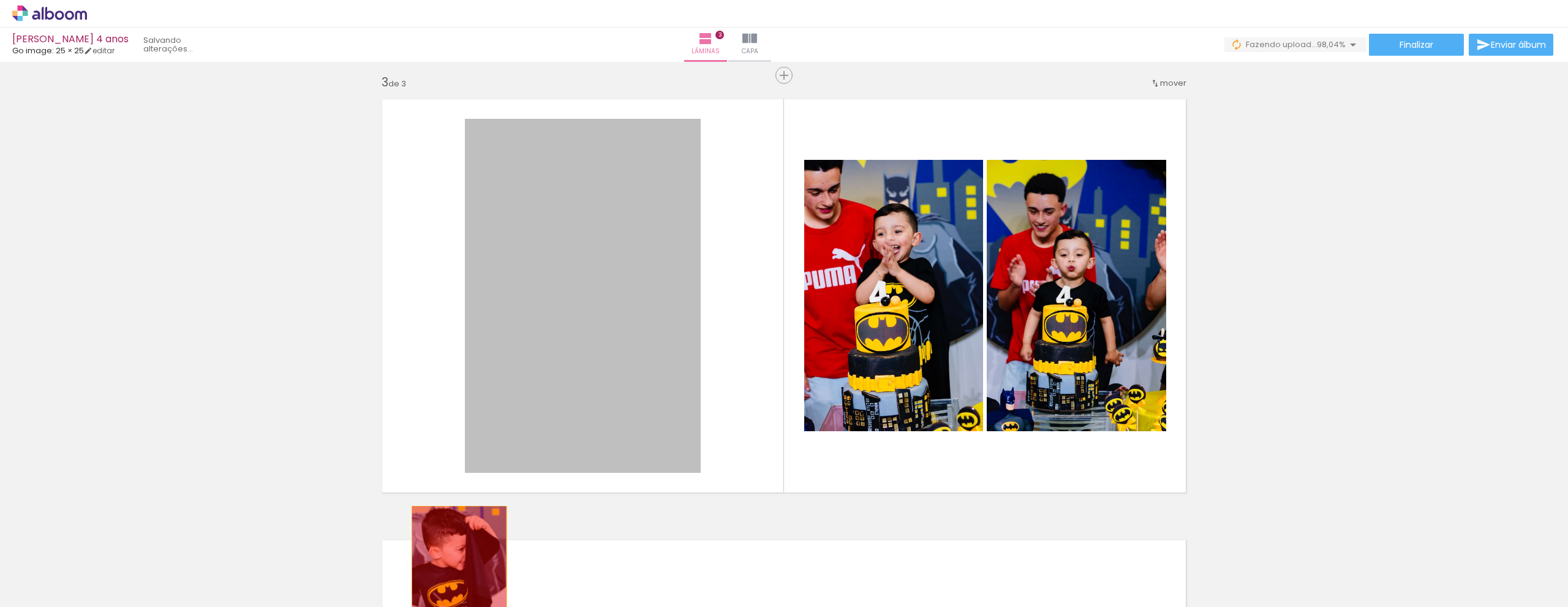
drag, startPoint x: 562, startPoint y: 321, endPoint x: 450, endPoint y: 570, distance: 273.0
click at [451, 579] on quentale-workspace at bounding box center [784, 304] width 1568 height 607
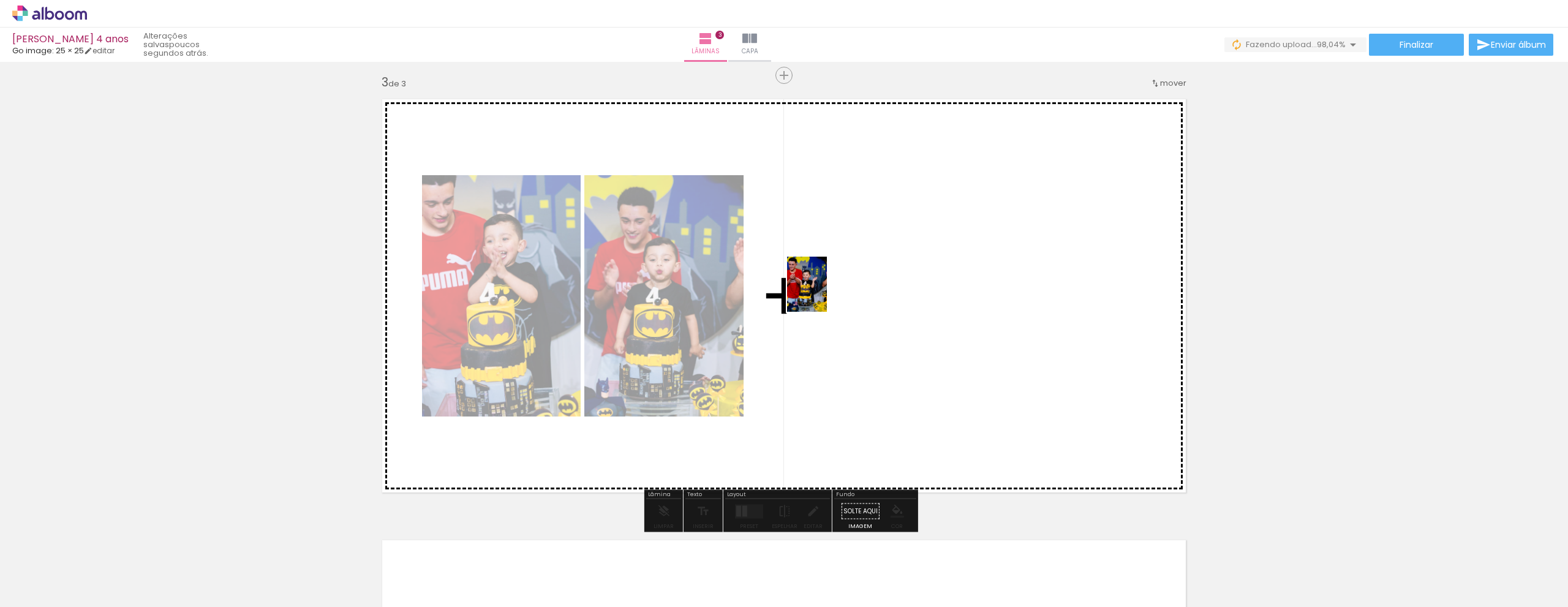
drag, startPoint x: 466, startPoint y: 578, endPoint x: 824, endPoint y: 293, distance: 457.6
click at [824, 293] on quentale-workspace at bounding box center [784, 304] width 1568 height 607
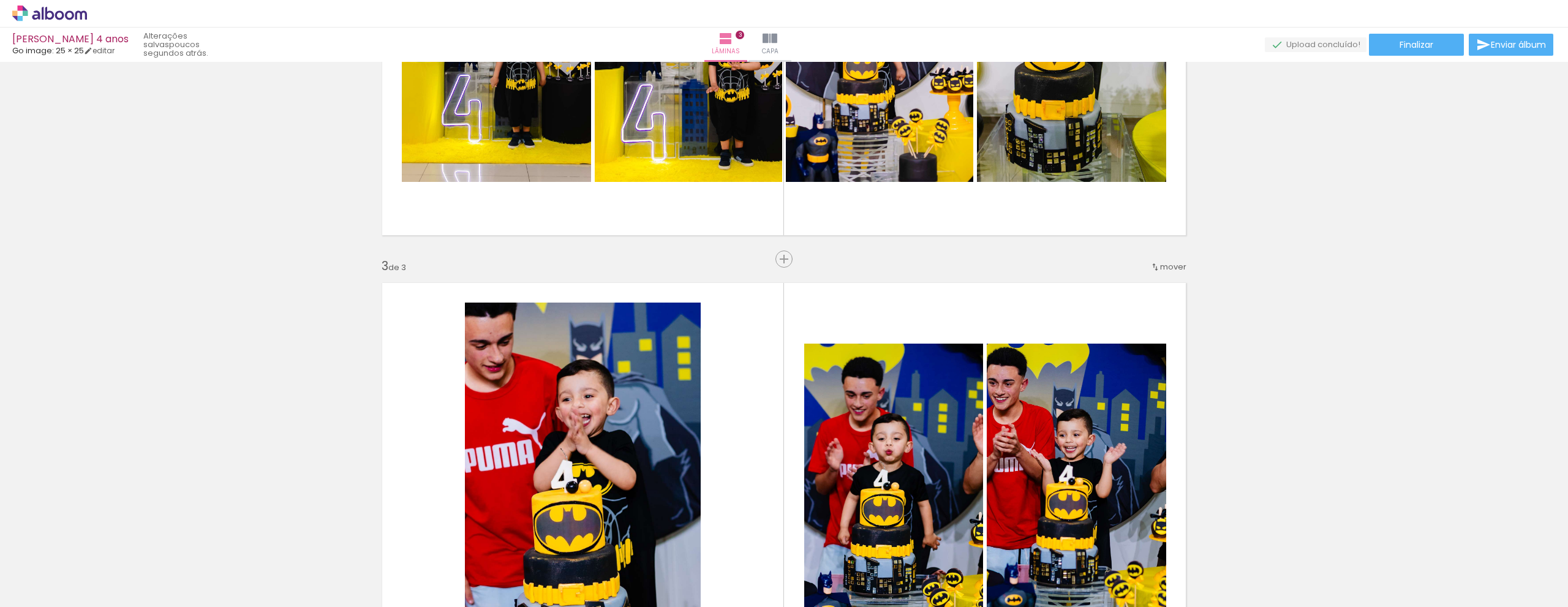
scroll to position [766, 0]
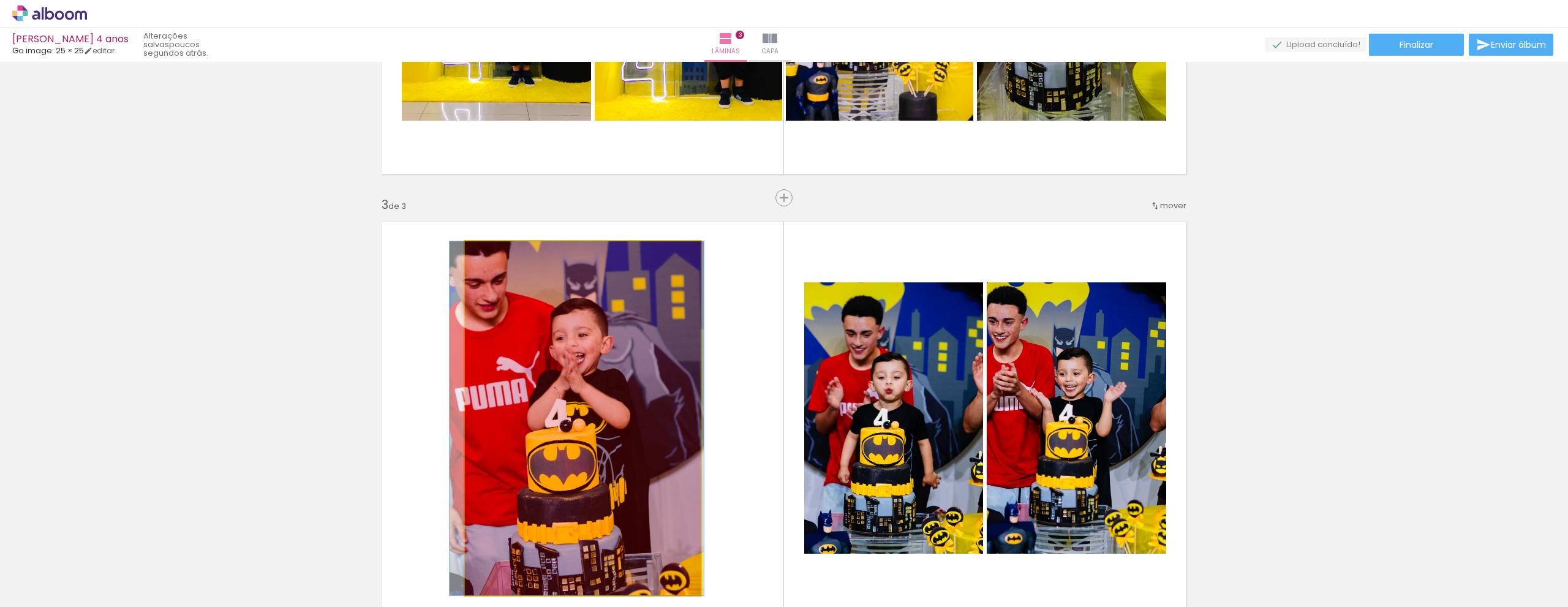
drag, startPoint x: 635, startPoint y: 450, endPoint x: 629, endPoint y: 578, distance: 128.1
click at [629, 578] on quentale-workspace at bounding box center [784, 304] width 1568 height 607
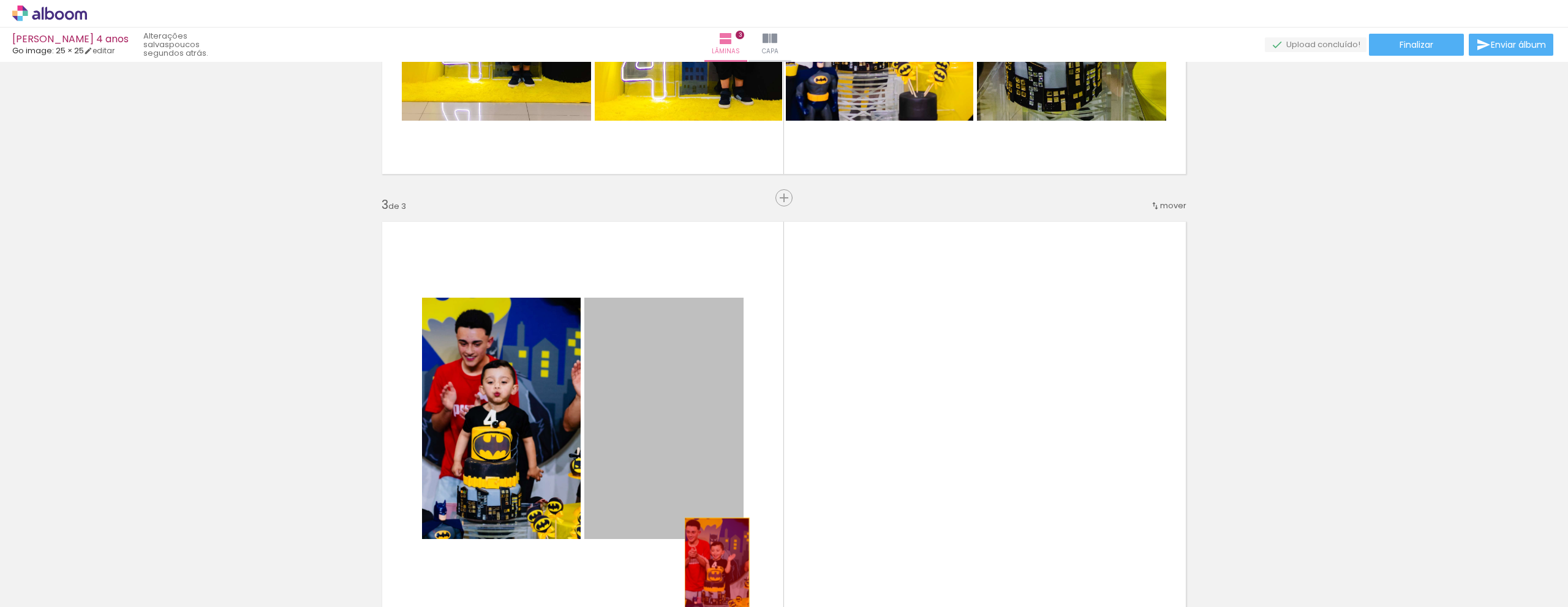
drag, startPoint x: 709, startPoint y: 455, endPoint x: 712, endPoint y: 566, distance: 111.0
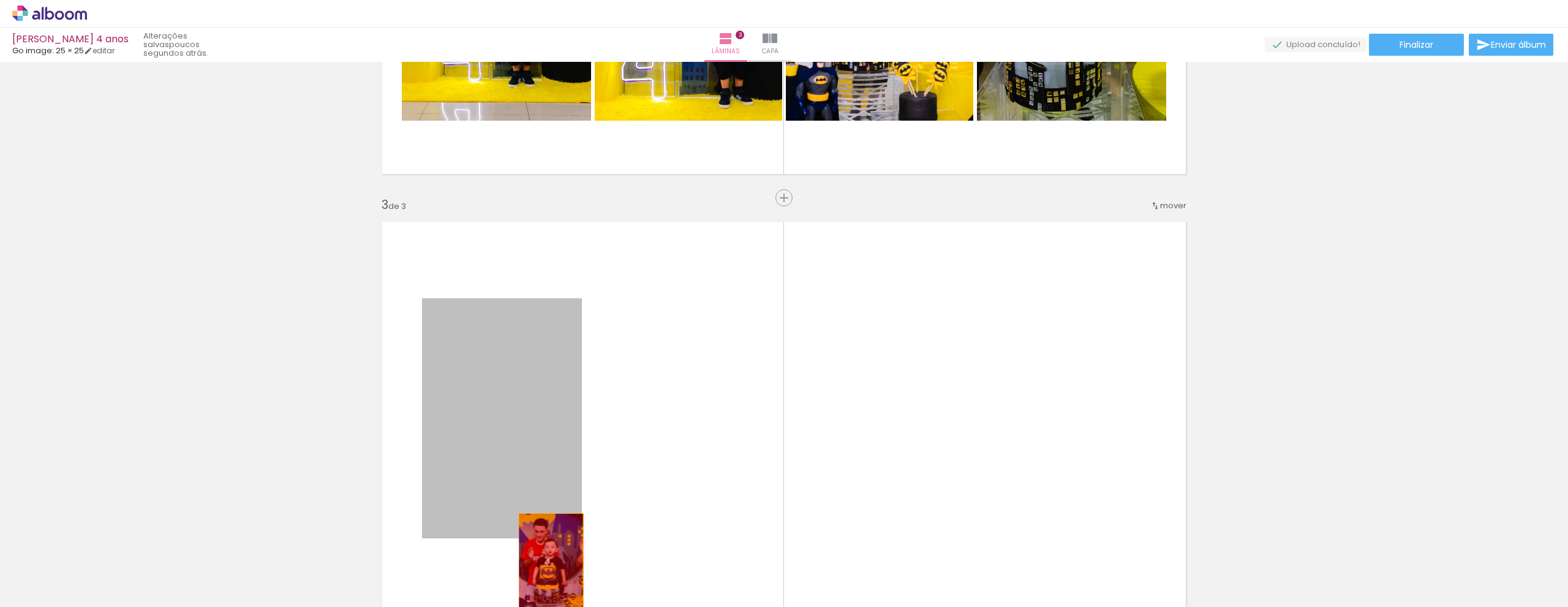
drag, startPoint x: 541, startPoint y: 454, endPoint x: 546, endPoint y: 562, distance: 108.1
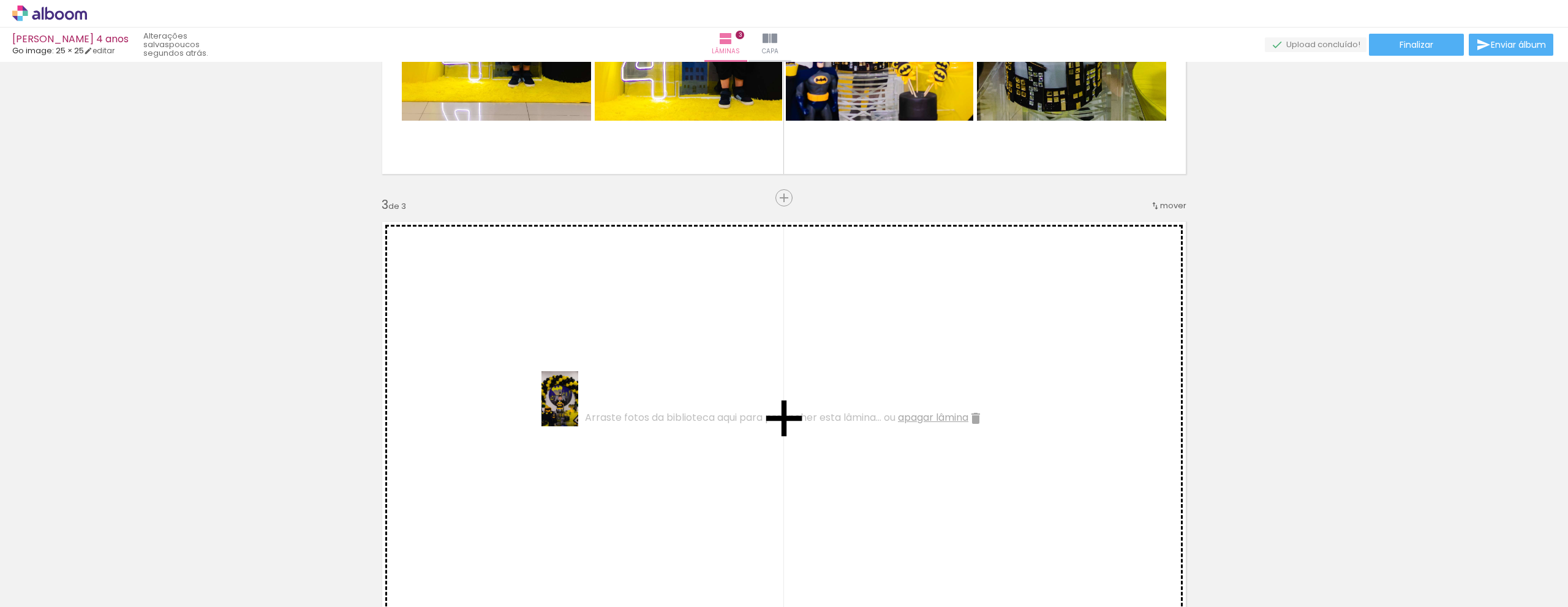
drag, startPoint x: 533, startPoint y: 572, endPoint x: 578, endPoint y: 407, distance: 171.0
click at [578, 407] on quentale-workspace at bounding box center [784, 304] width 1568 height 607
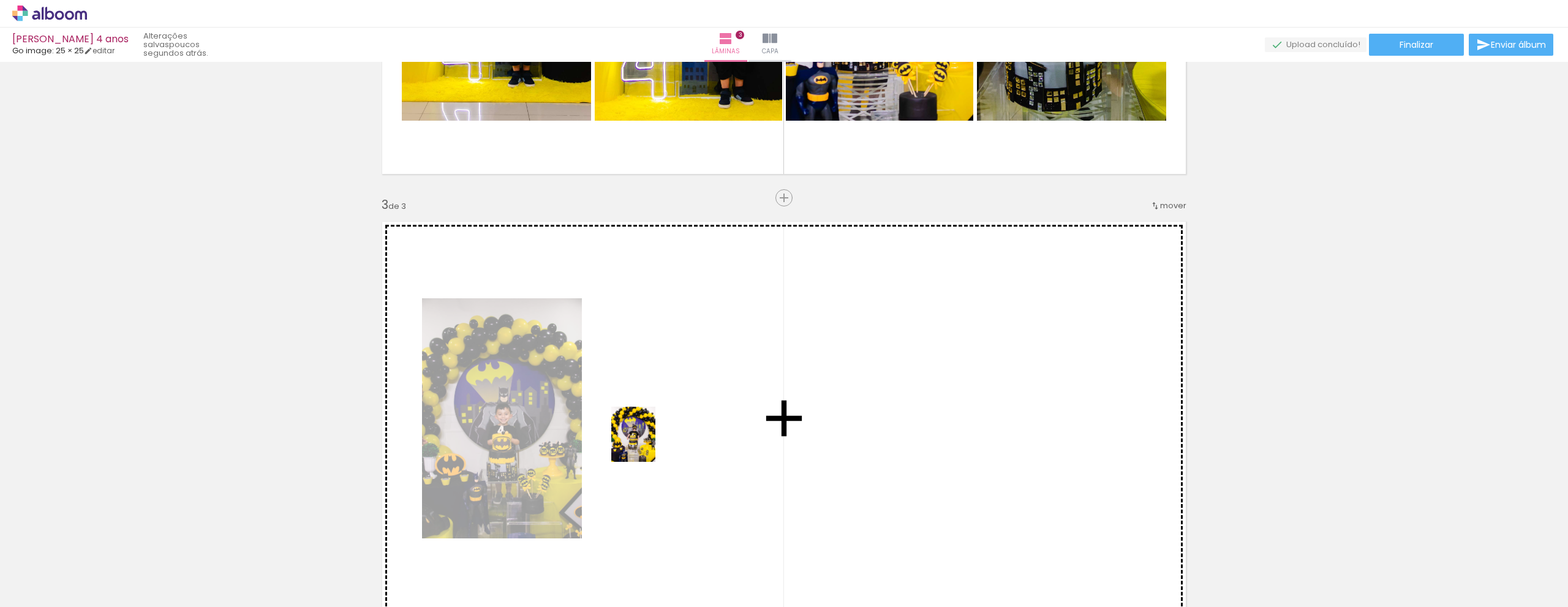
drag, startPoint x: 605, startPoint y: 570, endPoint x: 648, endPoint y: 443, distance: 134.1
click at [648, 443] on quentale-workspace at bounding box center [784, 304] width 1568 height 607
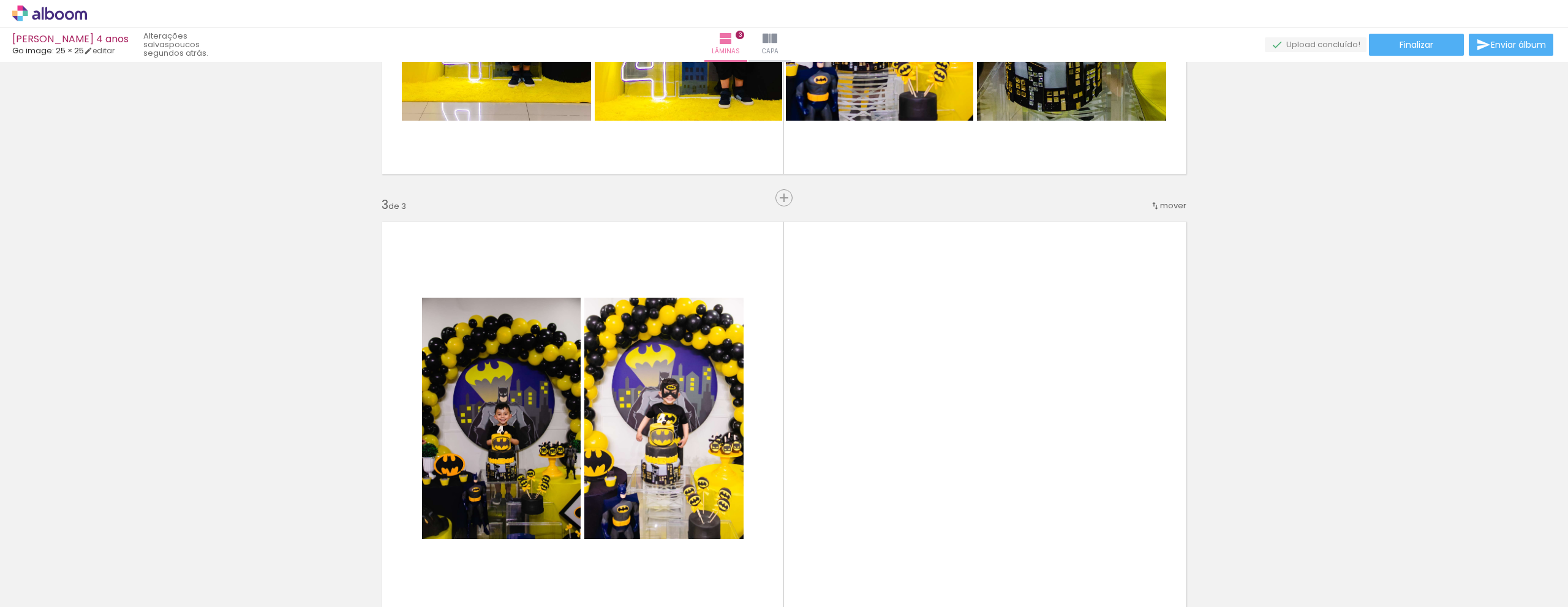
scroll to position [0, 2034]
click at [877, 446] on quentale-layouter at bounding box center [783, 419] width 821 height 411
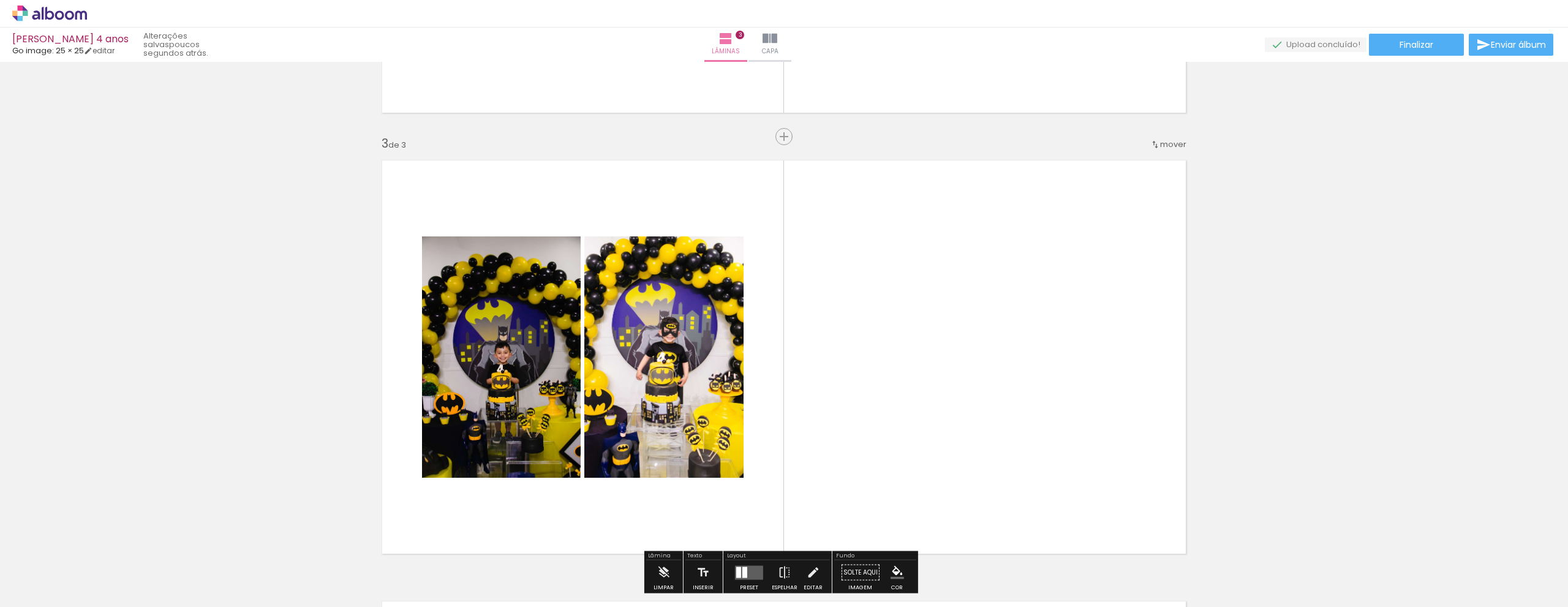
scroll to position [889, 0]
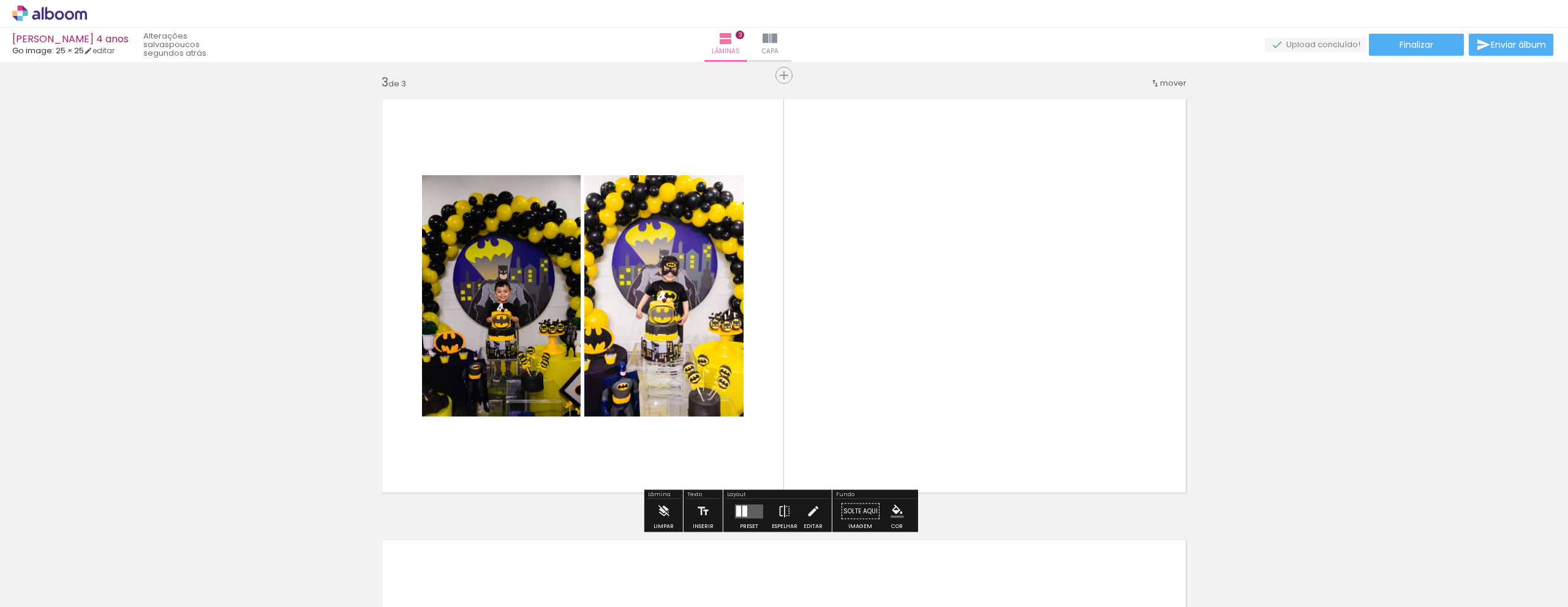
click at [858, 510] on paper-button "Solte aqui Imagem" at bounding box center [860, 514] width 44 height 31
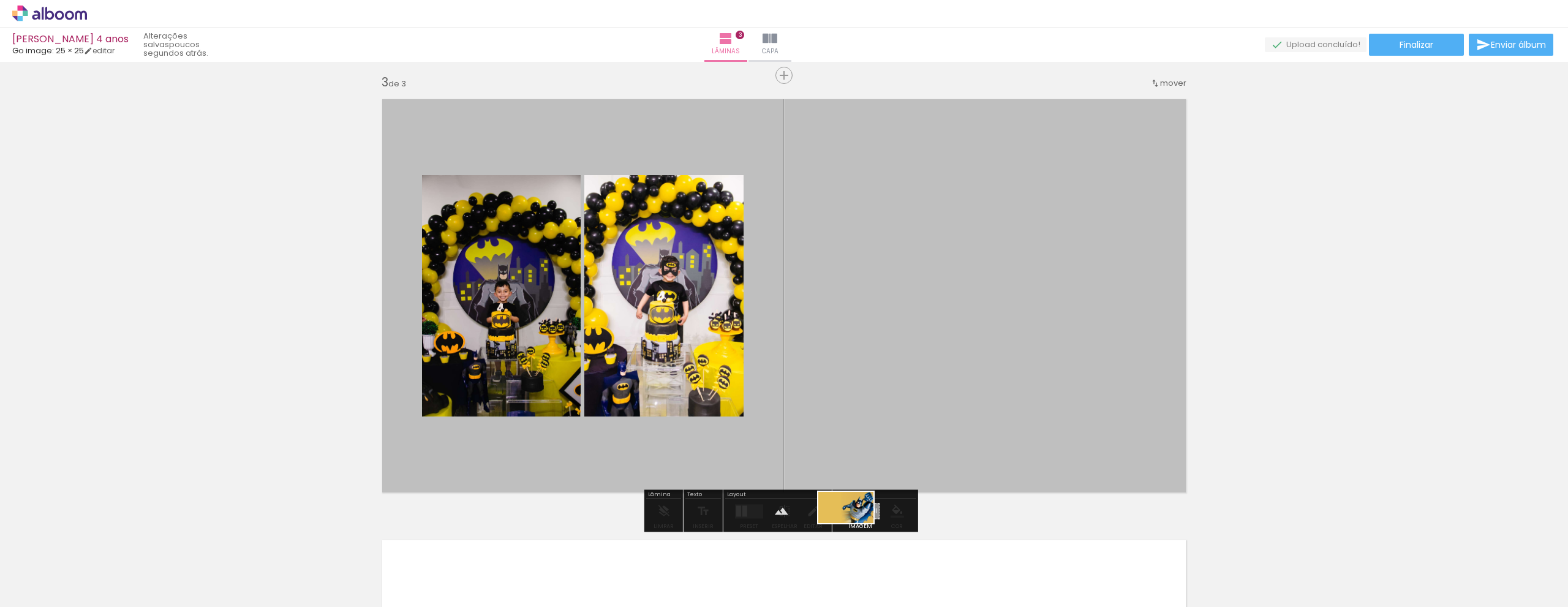
drag, startPoint x: 1536, startPoint y: 570, endPoint x: 855, endPoint y: 528, distance: 682.3
click at [855, 528] on quentale-workspace at bounding box center [784, 304] width 1568 height 607
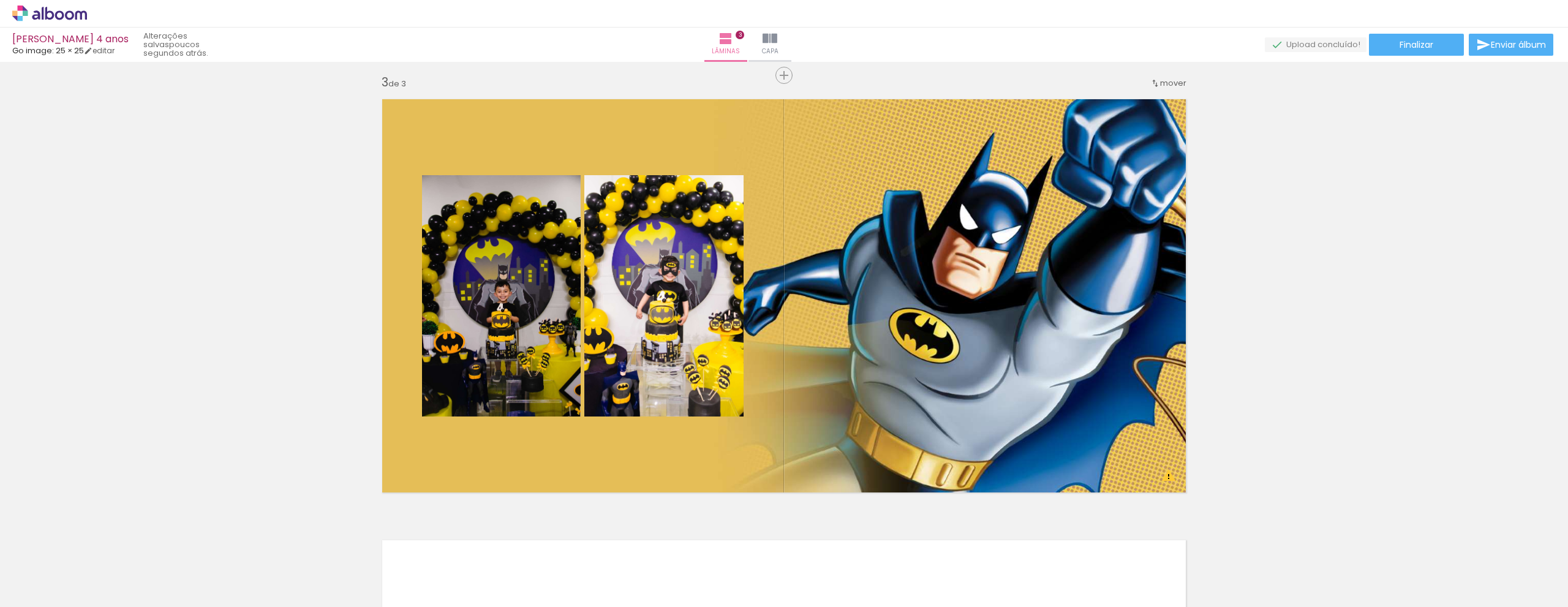
scroll to position [0, 0]
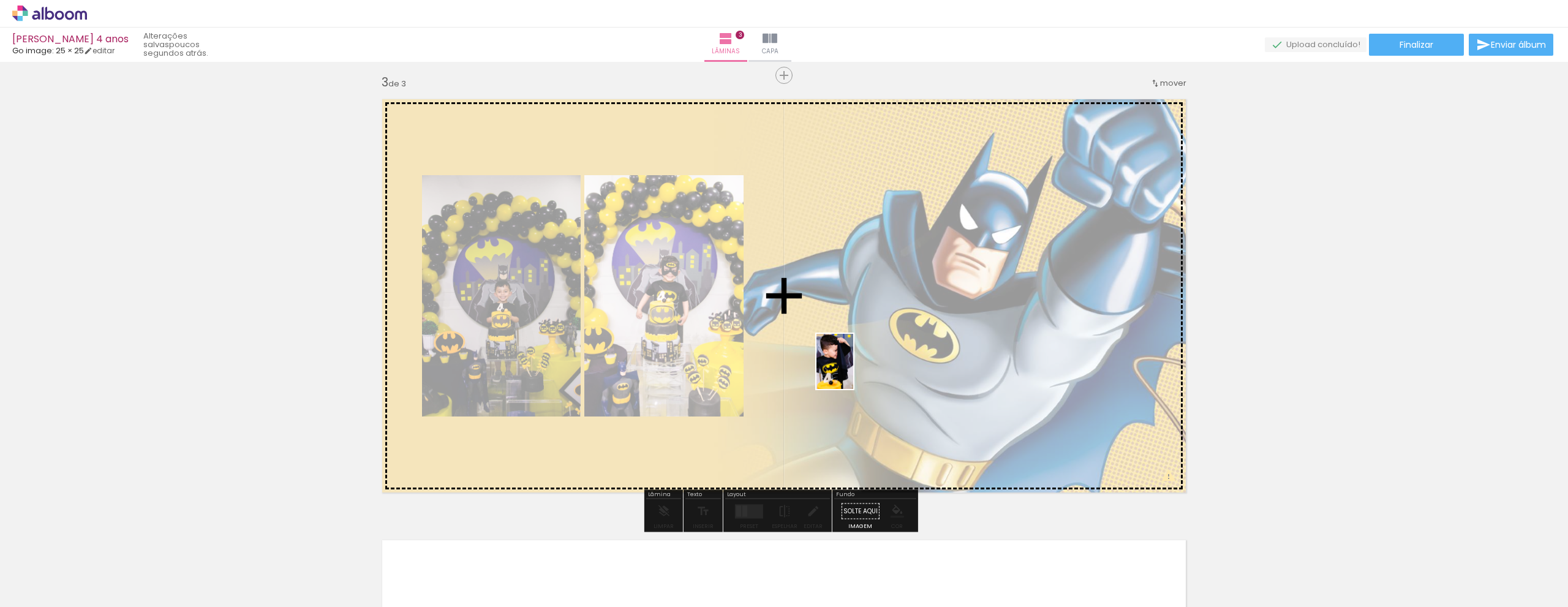
drag, startPoint x: 264, startPoint y: 566, endPoint x: 853, endPoint y: 370, distance: 620.8
click at [853, 370] on quentale-workspace at bounding box center [784, 304] width 1568 height 607
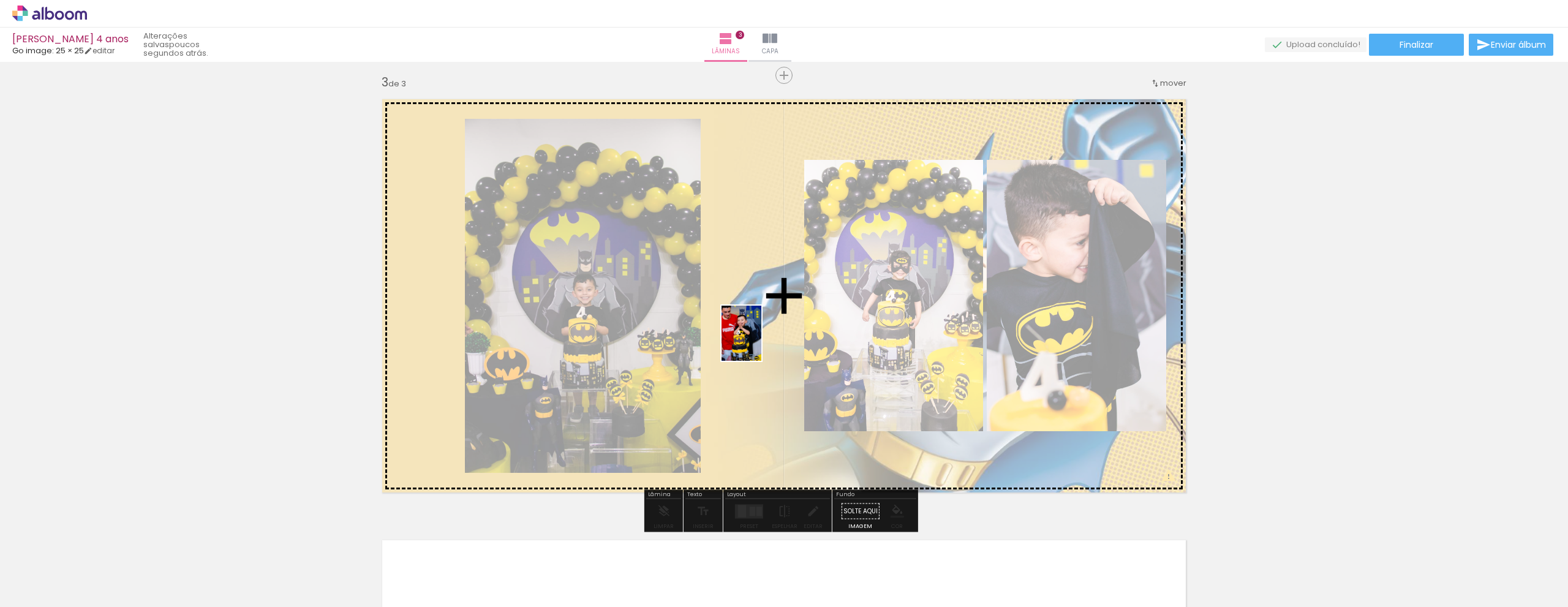
drag, startPoint x: 332, startPoint y: 566, endPoint x: 758, endPoint y: 342, distance: 481.3
click at [758, 342] on quentale-workspace at bounding box center [784, 304] width 1568 height 607
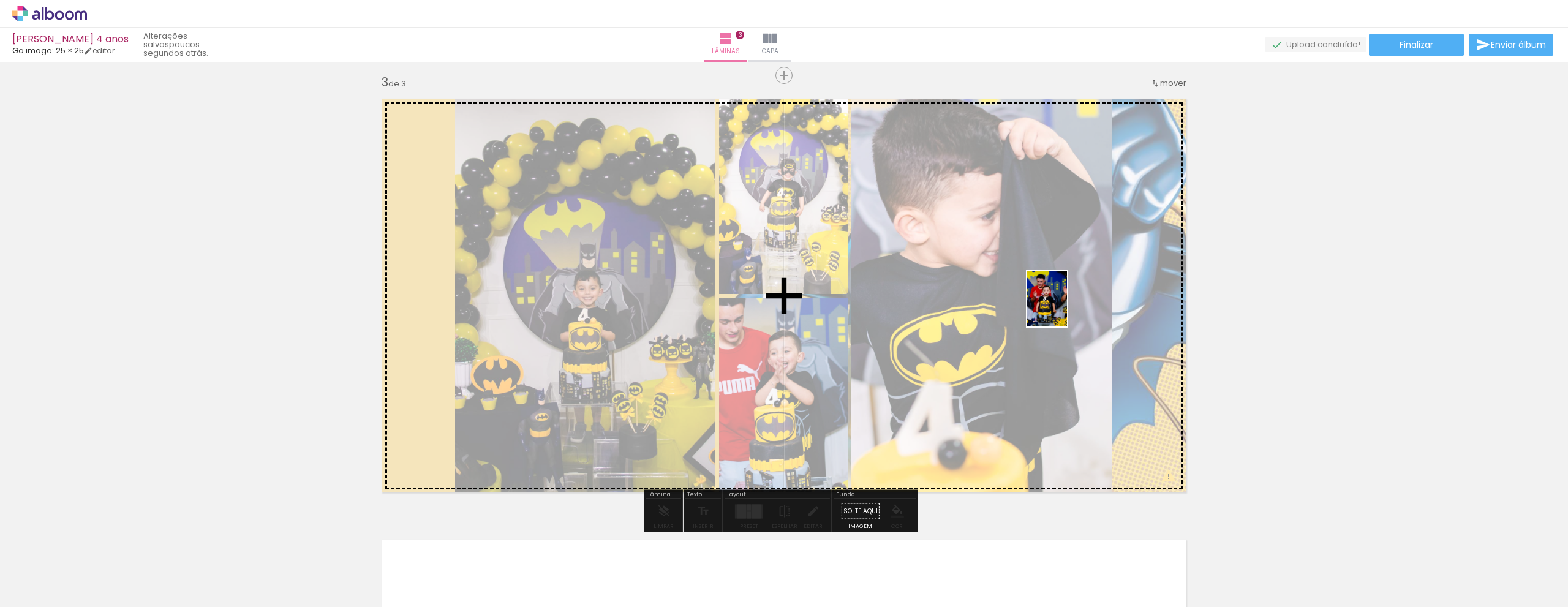
drag, startPoint x: 397, startPoint y: 562, endPoint x: 1067, endPoint y: 308, distance: 716.5
click at [1067, 308] on quentale-workspace at bounding box center [784, 304] width 1568 height 607
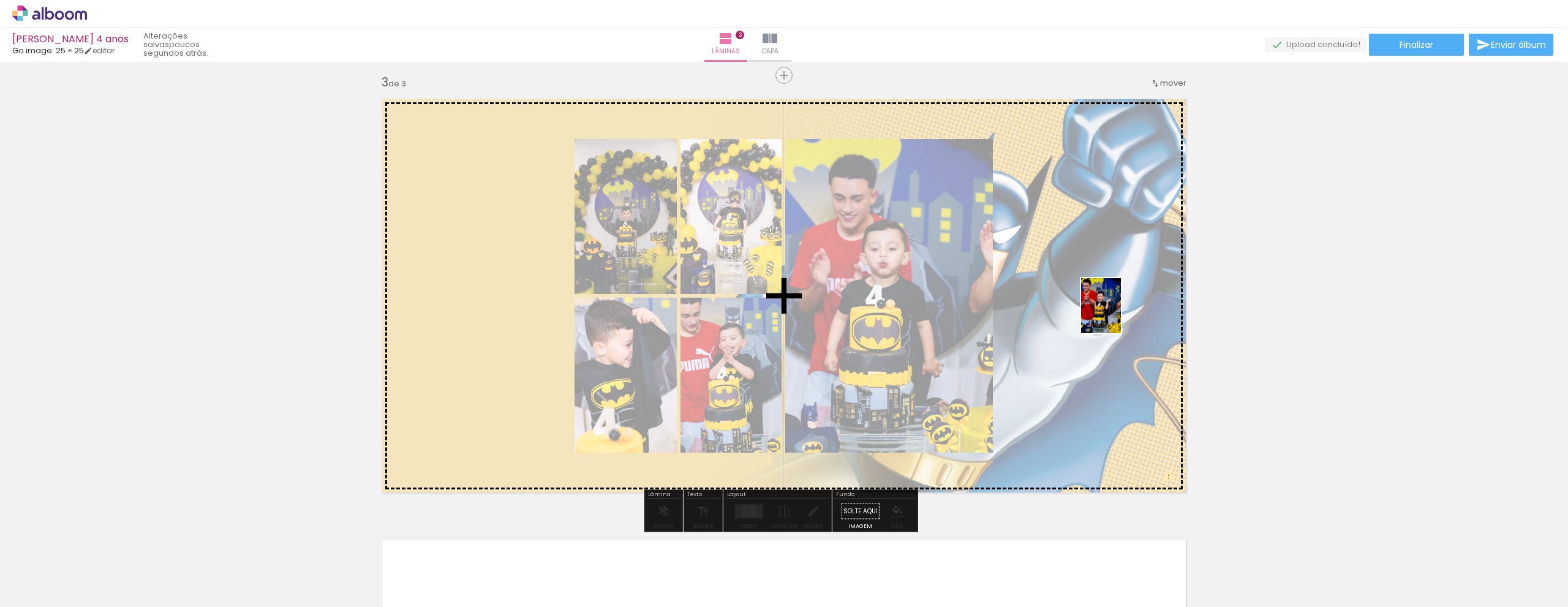
drag, startPoint x: 486, startPoint y: 556, endPoint x: 1118, endPoint y: 315, distance: 676.4
click at [1118, 315] on quentale-workspace at bounding box center [784, 304] width 1568 height 607
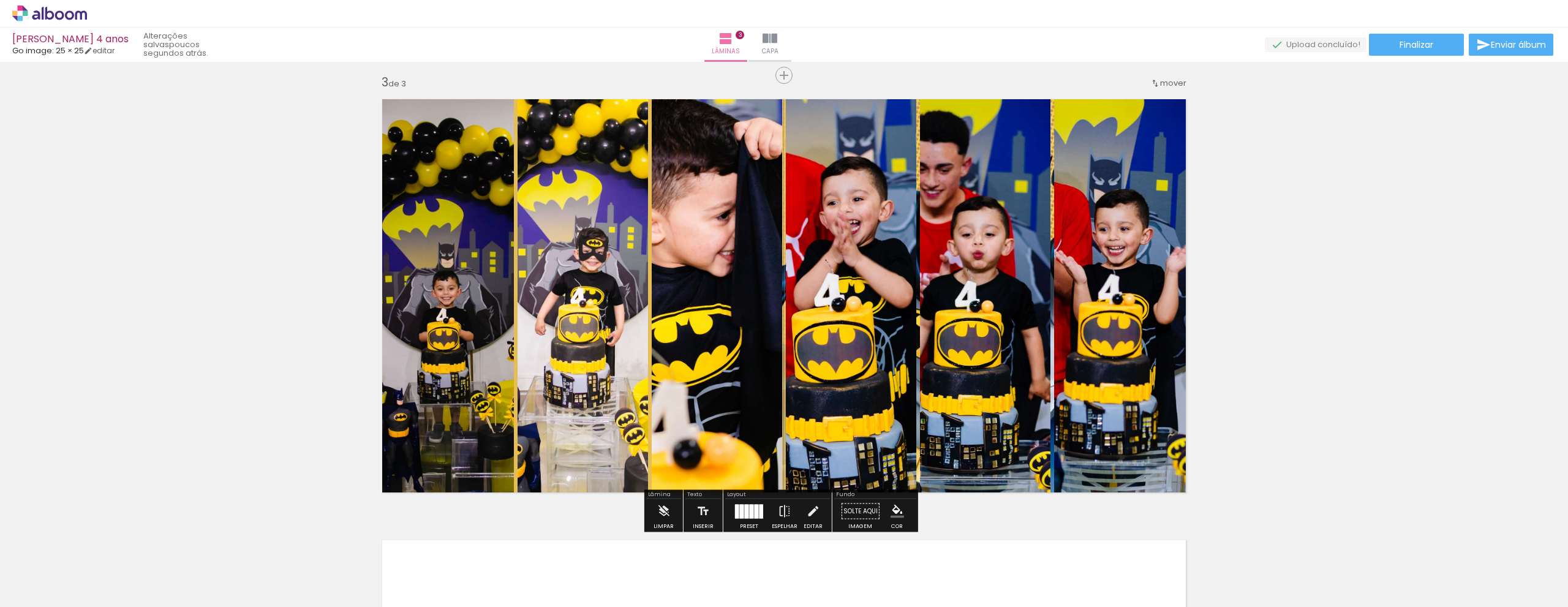
click at [739, 513] on div at bounding box center [741, 510] width 4 height 14
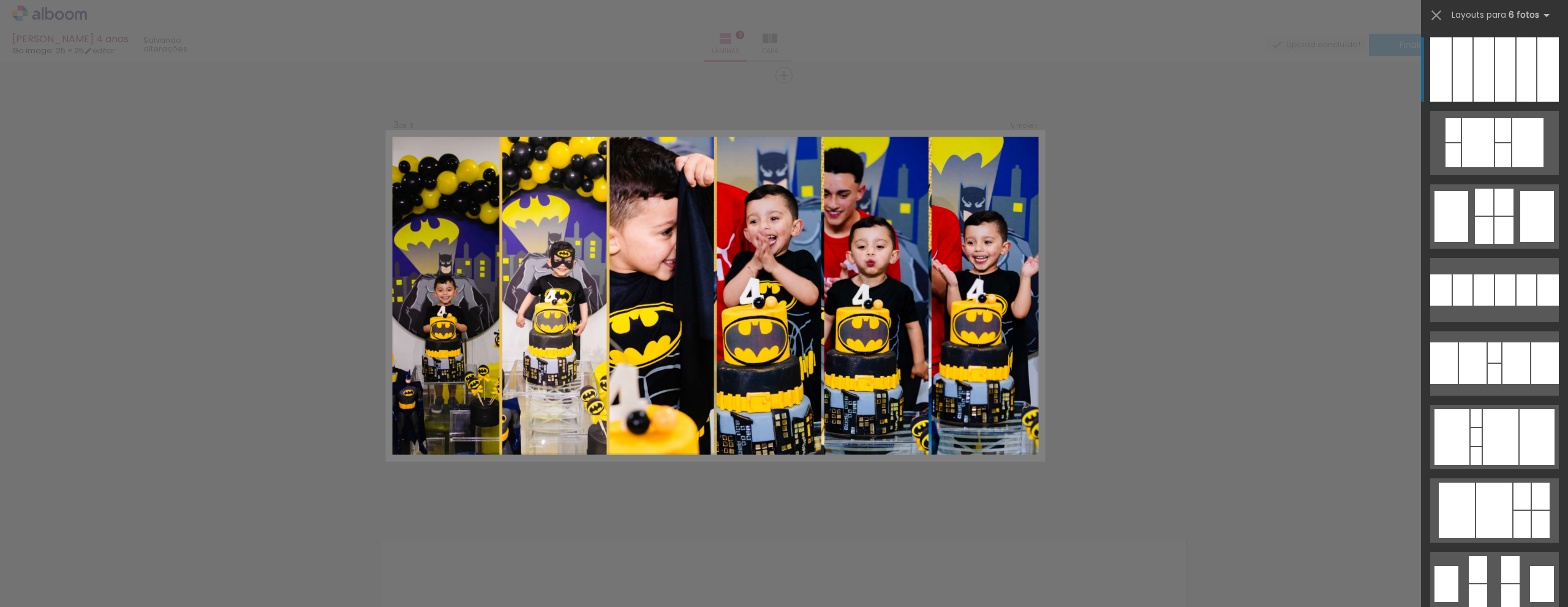
click at [1480, 73] on div at bounding box center [1483, 69] width 20 height 64
click at [993, 288] on quentale-photo at bounding box center [988, 295] width 112 height 328
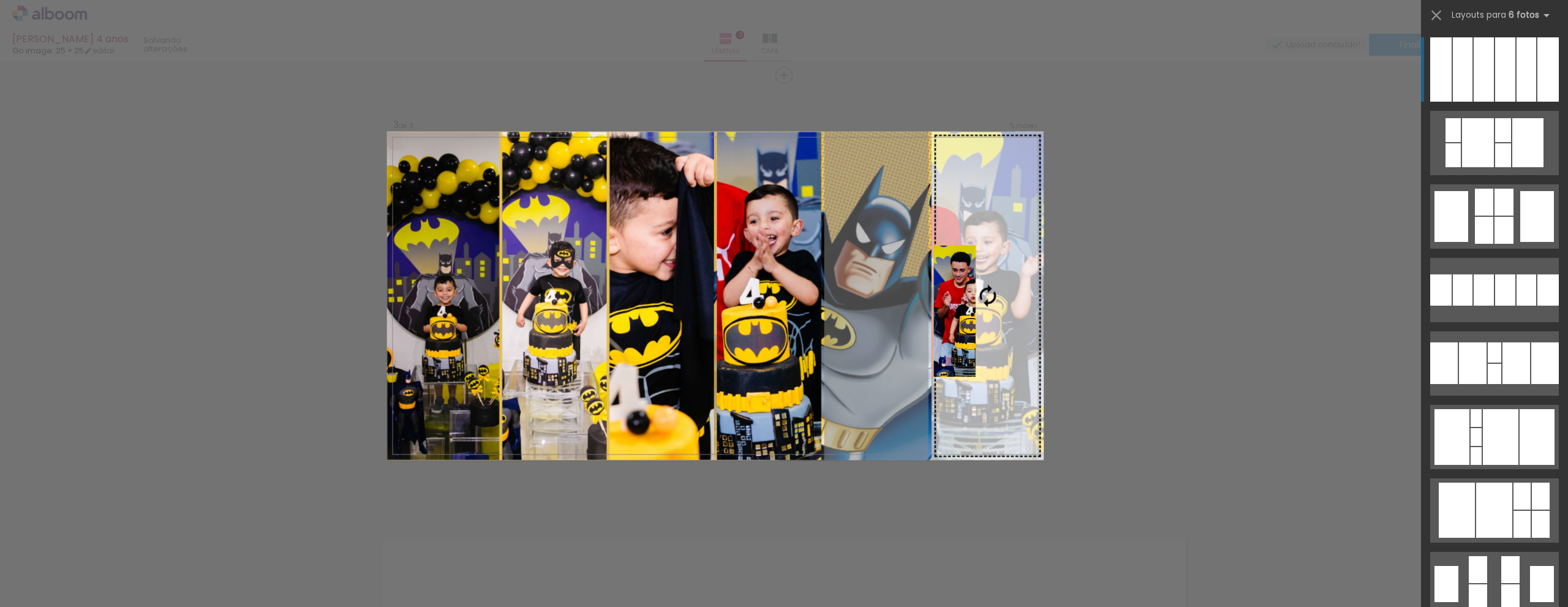
drag, startPoint x: 846, startPoint y: 327, endPoint x: 969, endPoint y: 315, distance: 123.6
click at [0, 0] on slot at bounding box center [0, 0] width 0 height 0
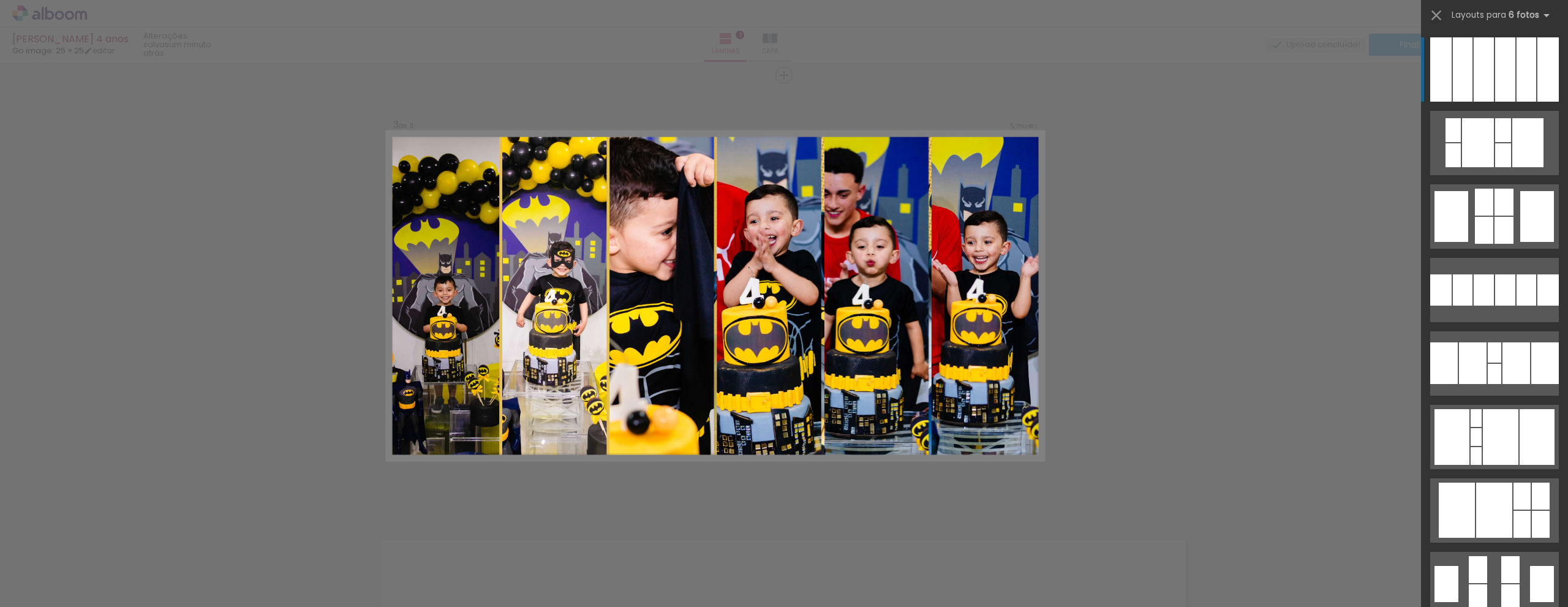
click at [971, 314] on quentale-photo at bounding box center [988, 295] width 112 height 328
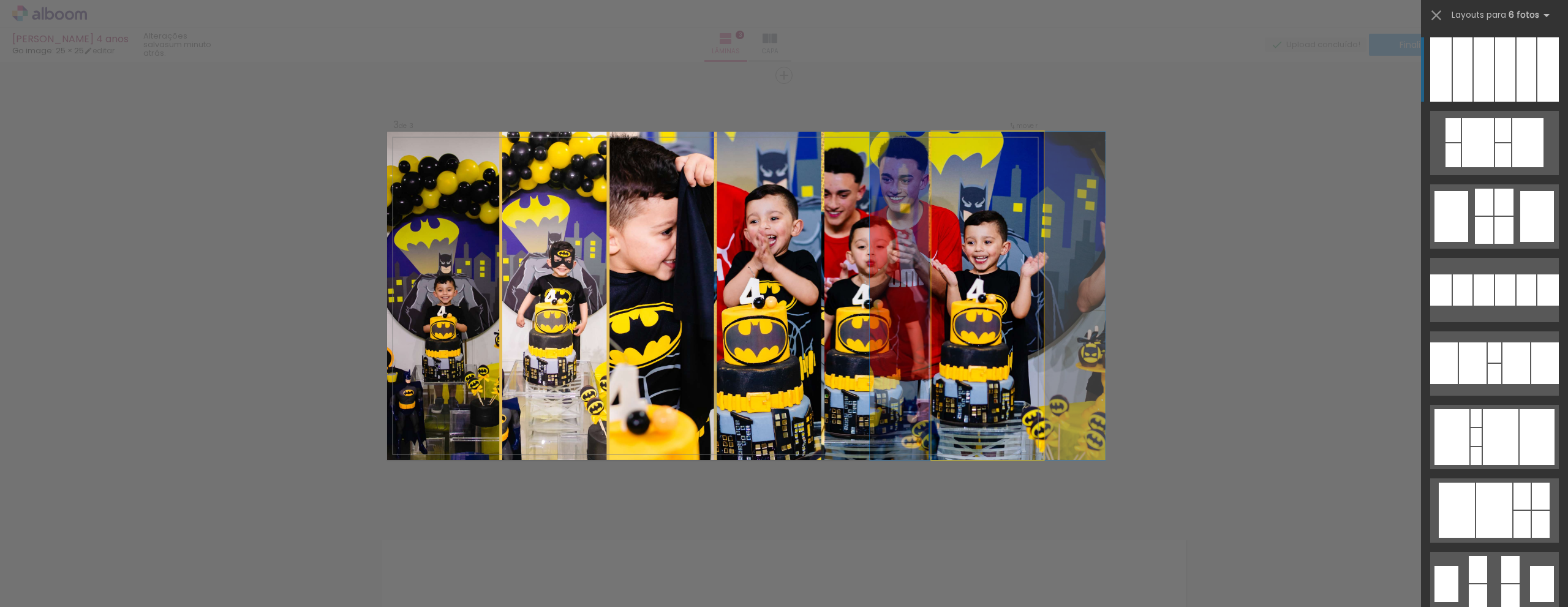
click at [971, 314] on quentale-photo at bounding box center [988, 295] width 112 height 328
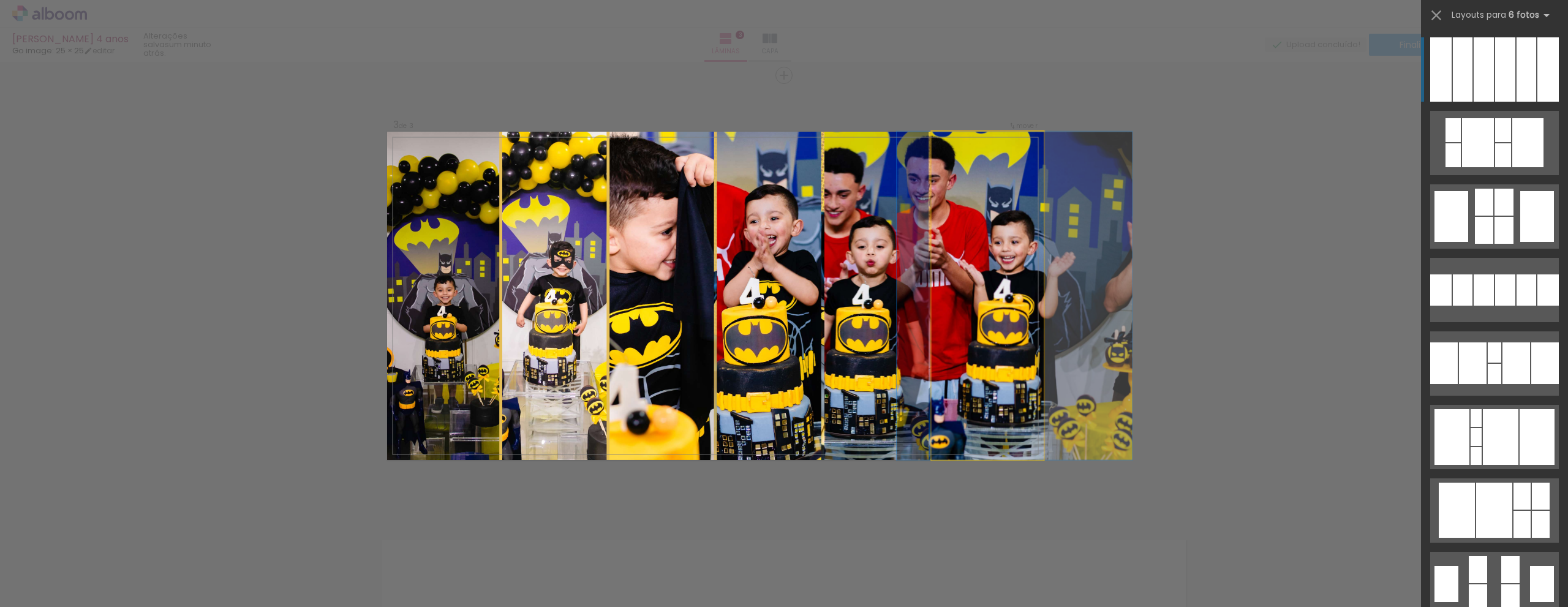
drag, startPoint x: 971, startPoint y: 314, endPoint x: 1006, endPoint y: 313, distance: 35.0
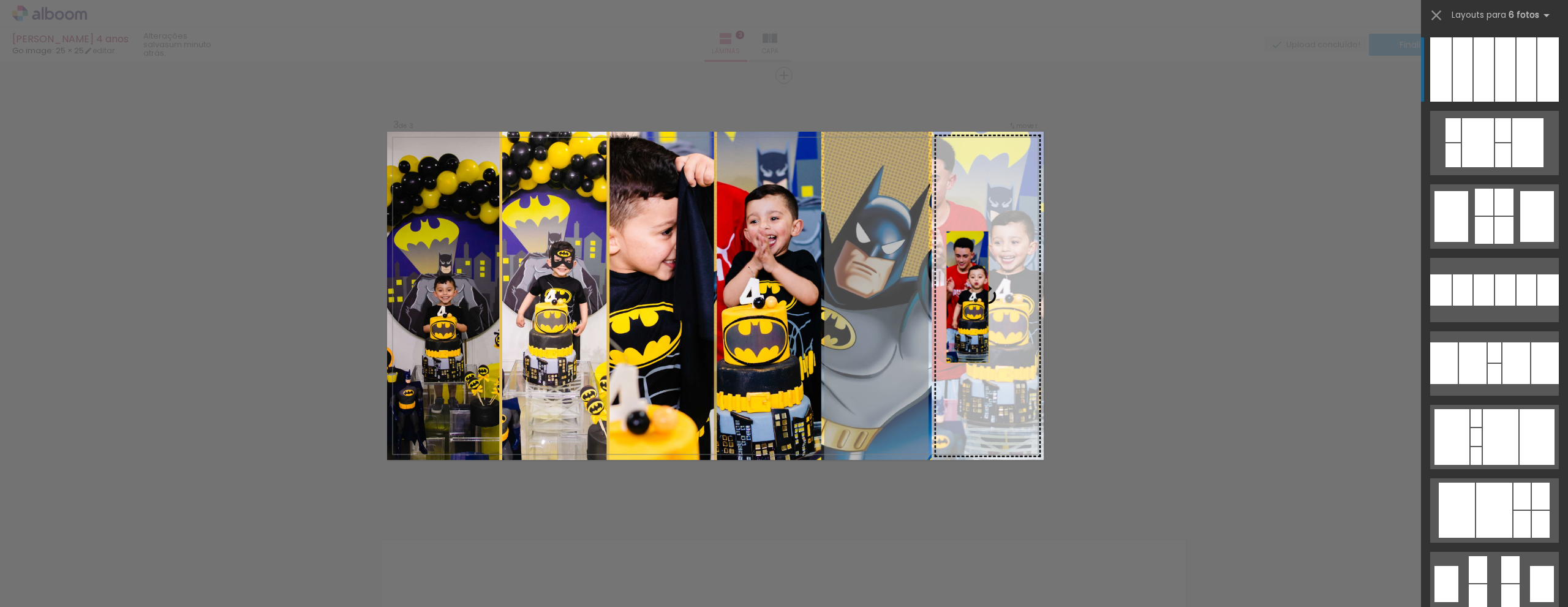
drag, startPoint x: 887, startPoint y: 299, endPoint x: 985, endPoint y: 297, distance: 98.0
click at [0, 0] on slot at bounding box center [0, 0] width 0 height 0
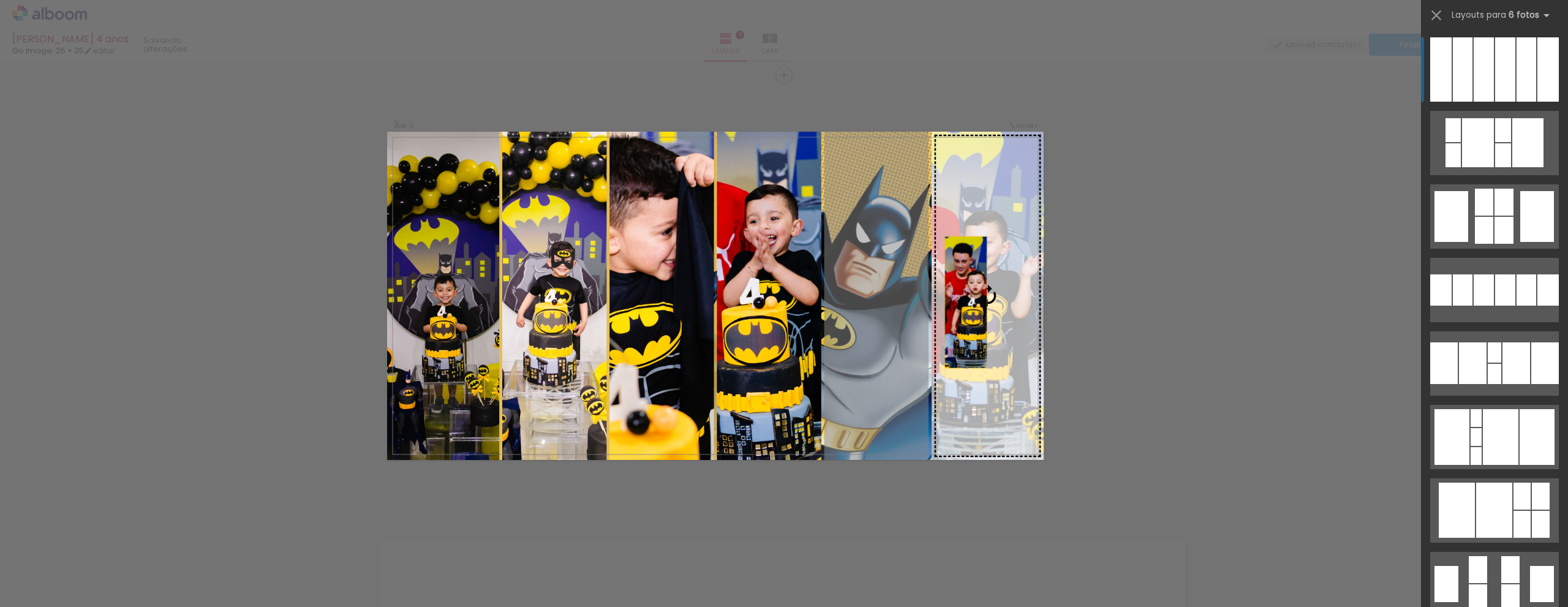
drag, startPoint x: 890, startPoint y: 311, endPoint x: 984, endPoint y: 304, distance: 94.3
click at [0, 0] on slot at bounding box center [0, 0] width 0 height 0
drag, startPoint x: 879, startPoint y: 309, endPoint x: 990, endPoint y: 304, distance: 111.1
click at [0, 0] on slot at bounding box center [0, 0] width 0 height 0
drag, startPoint x: 870, startPoint y: 280, endPoint x: 1009, endPoint y: 272, distance: 139.2
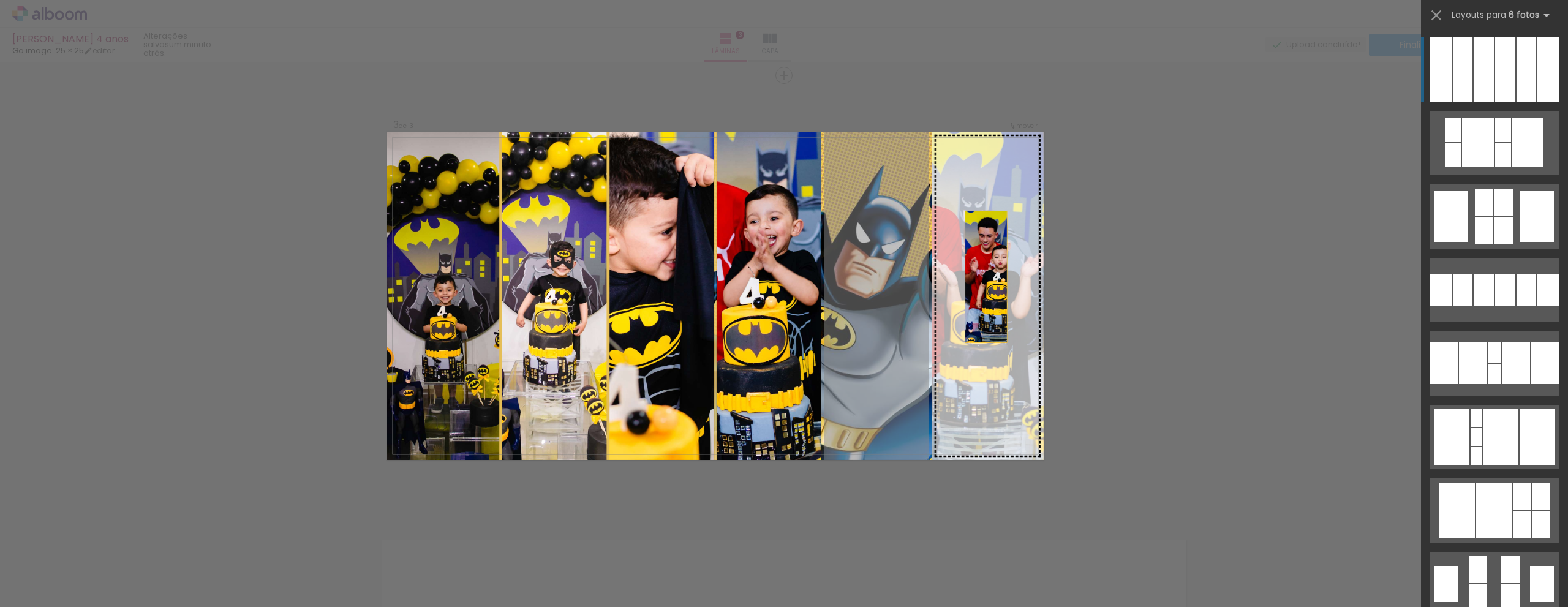
click at [0, 0] on slot at bounding box center [0, 0] width 0 height 0
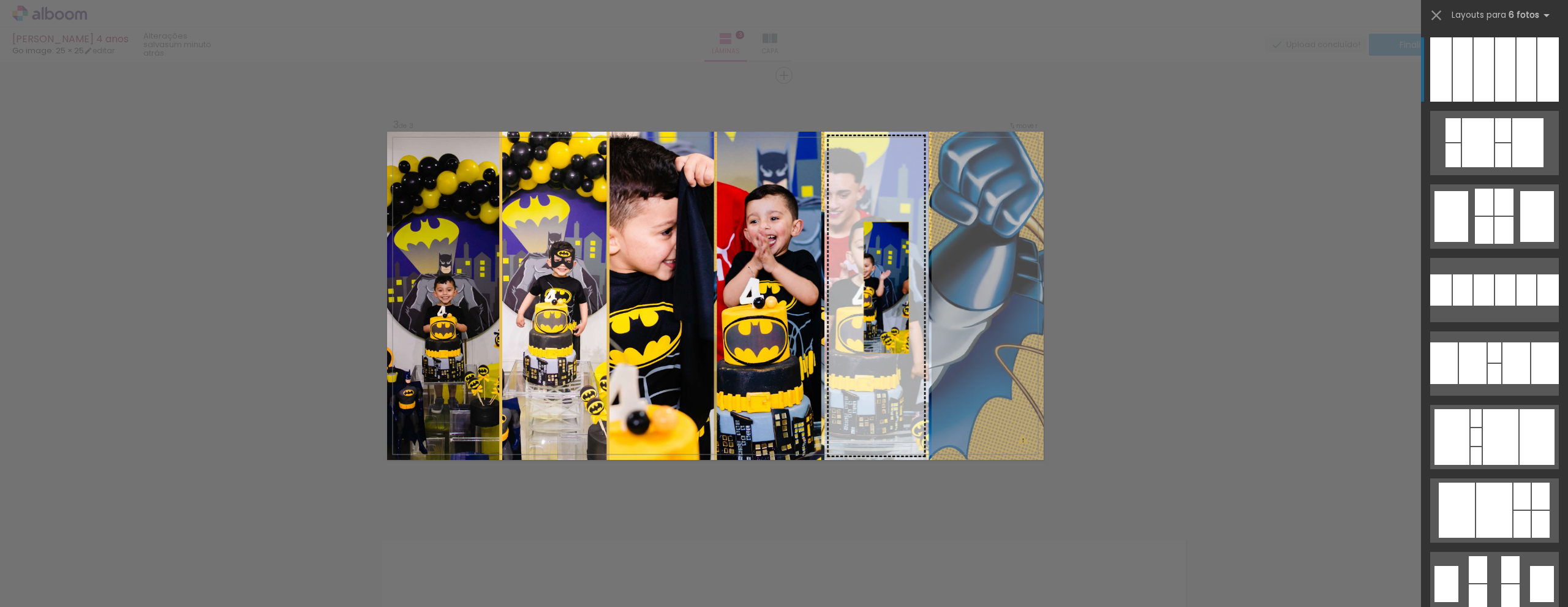
drag, startPoint x: 1005, startPoint y: 275, endPoint x: 849, endPoint y: 286, distance: 156.4
click at [0, 0] on slot at bounding box center [0, 0] width 0 height 0
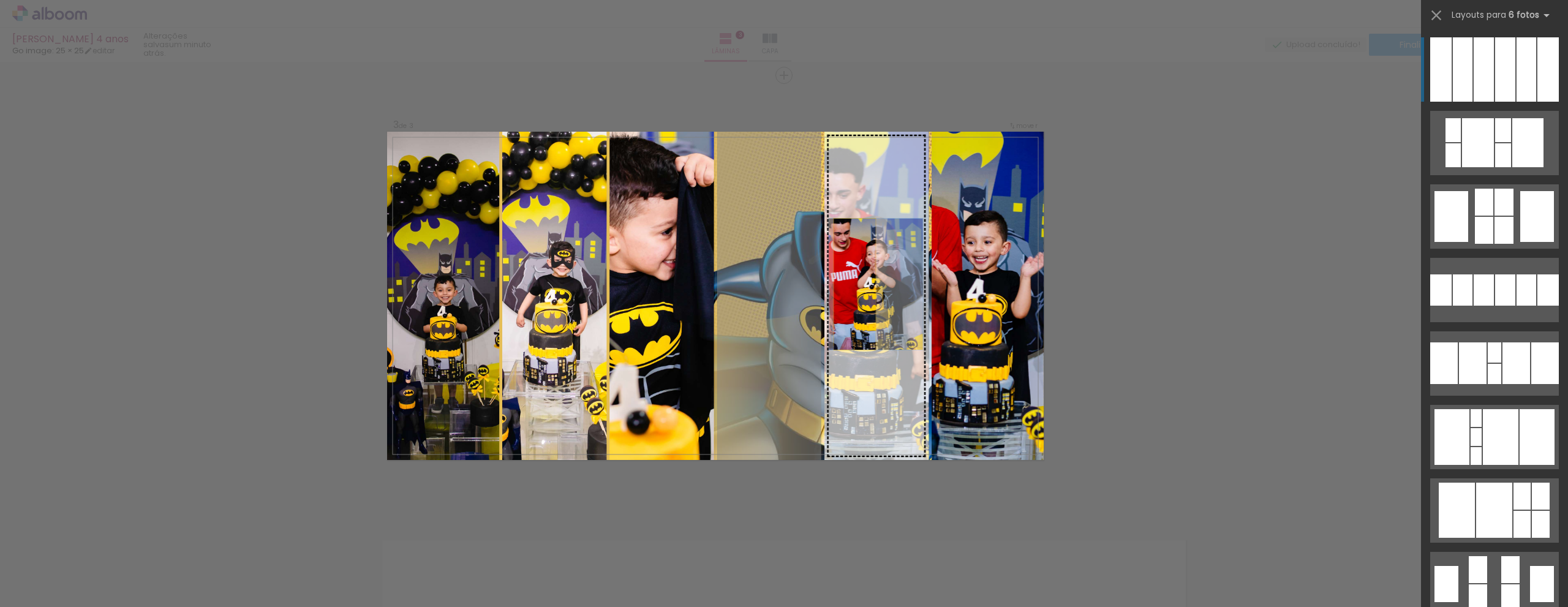
drag, startPoint x: 750, startPoint y: 286, endPoint x: 886, endPoint y: 281, distance: 136.1
click at [0, 0] on slot at bounding box center [0, 0] width 0 height 0
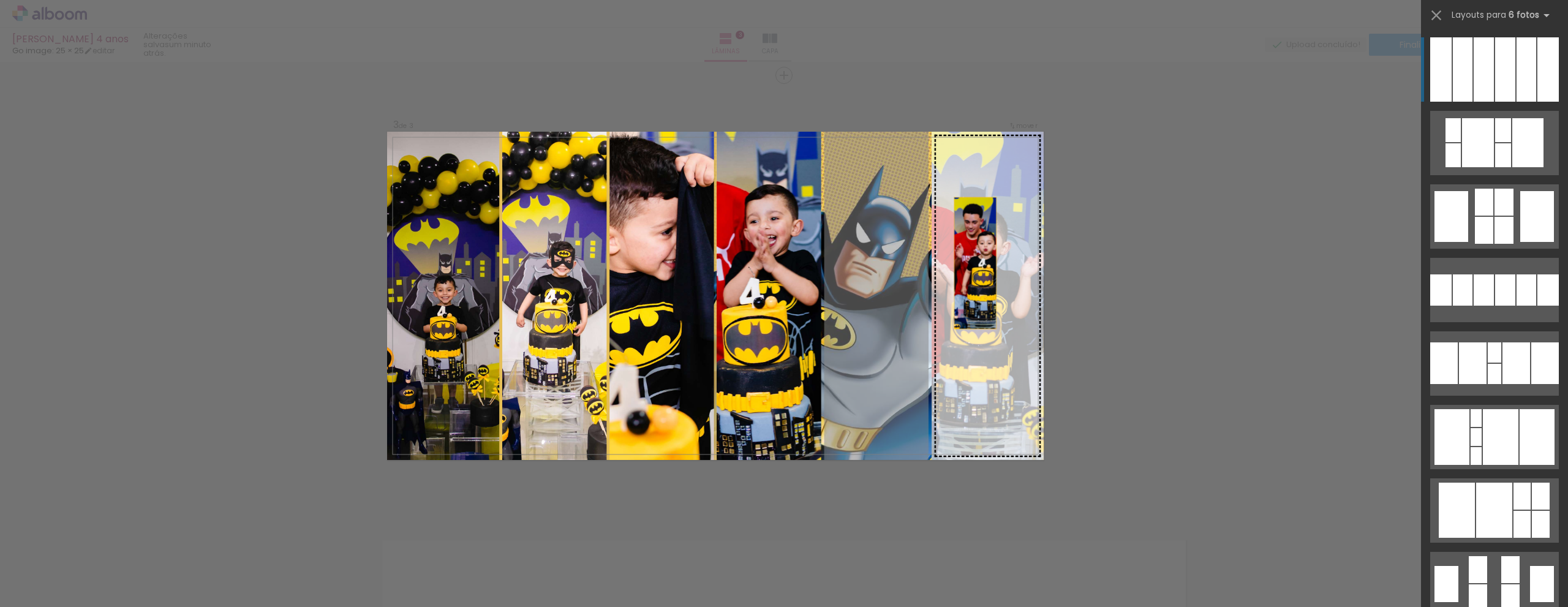
drag, startPoint x: 924, startPoint y: 278, endPoint x: 995, endPoint y: 255, distance: 74.6
click at [0, 0] on slot at bounding box center [0, 0] width 0 height 0
drag, startPoint x: 875, startPoint y: 262, endPoint x: 989, endPoint y: 218, distance: 122.2
click at [0, 0] on slot at bounding box center [0, 0] width 0 height 0
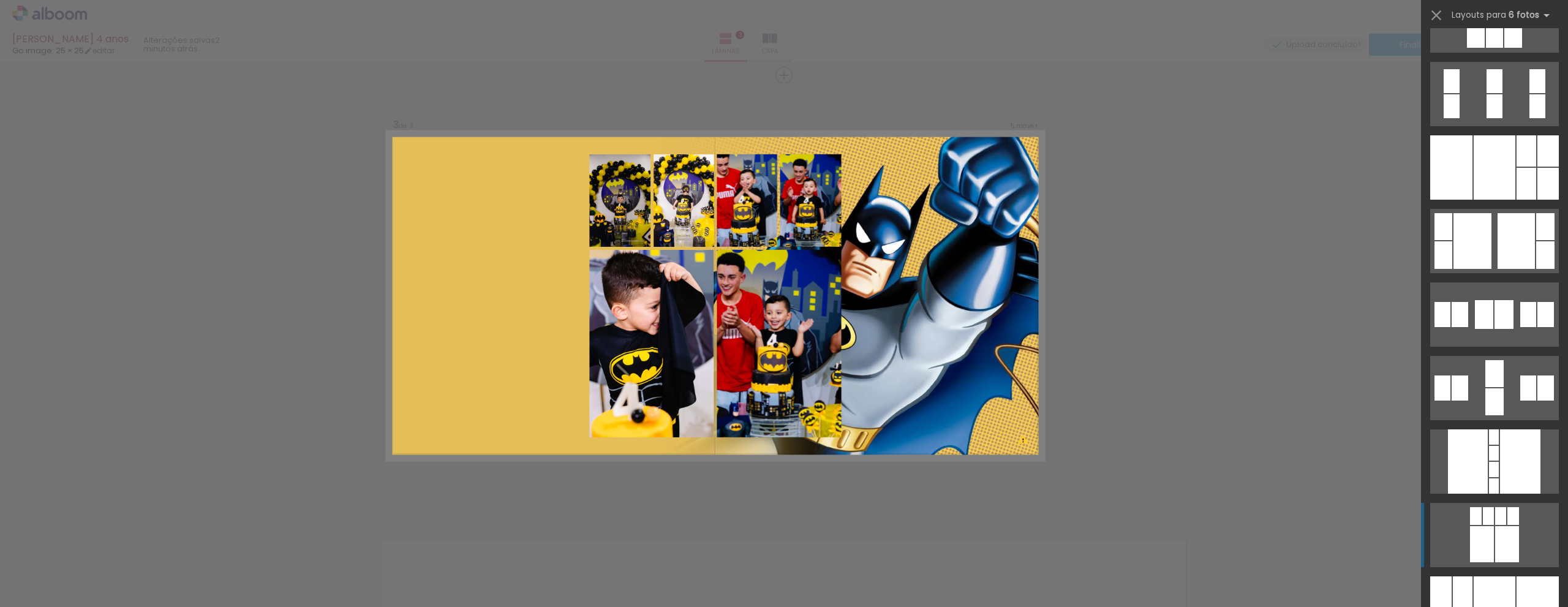
scroll to position [2388, 0]
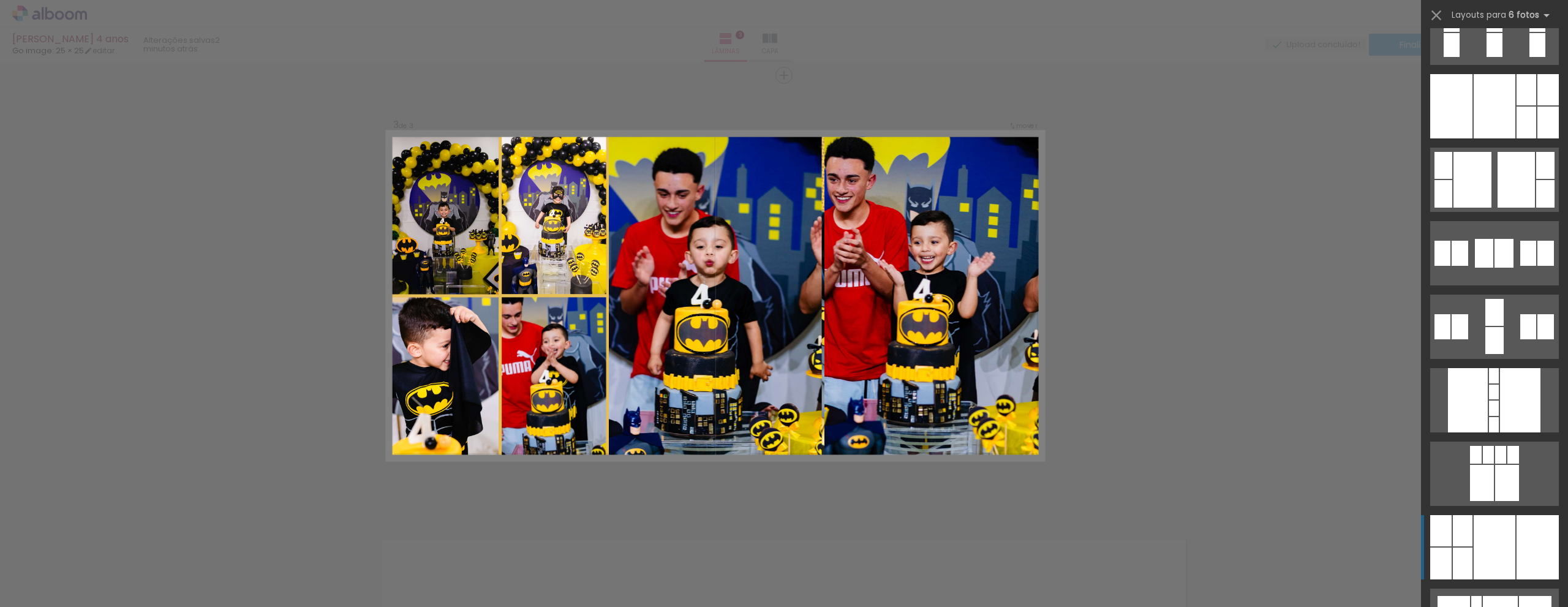
click at [1497, 526] on div at bounding box center [1493, 547] width 41 height 64
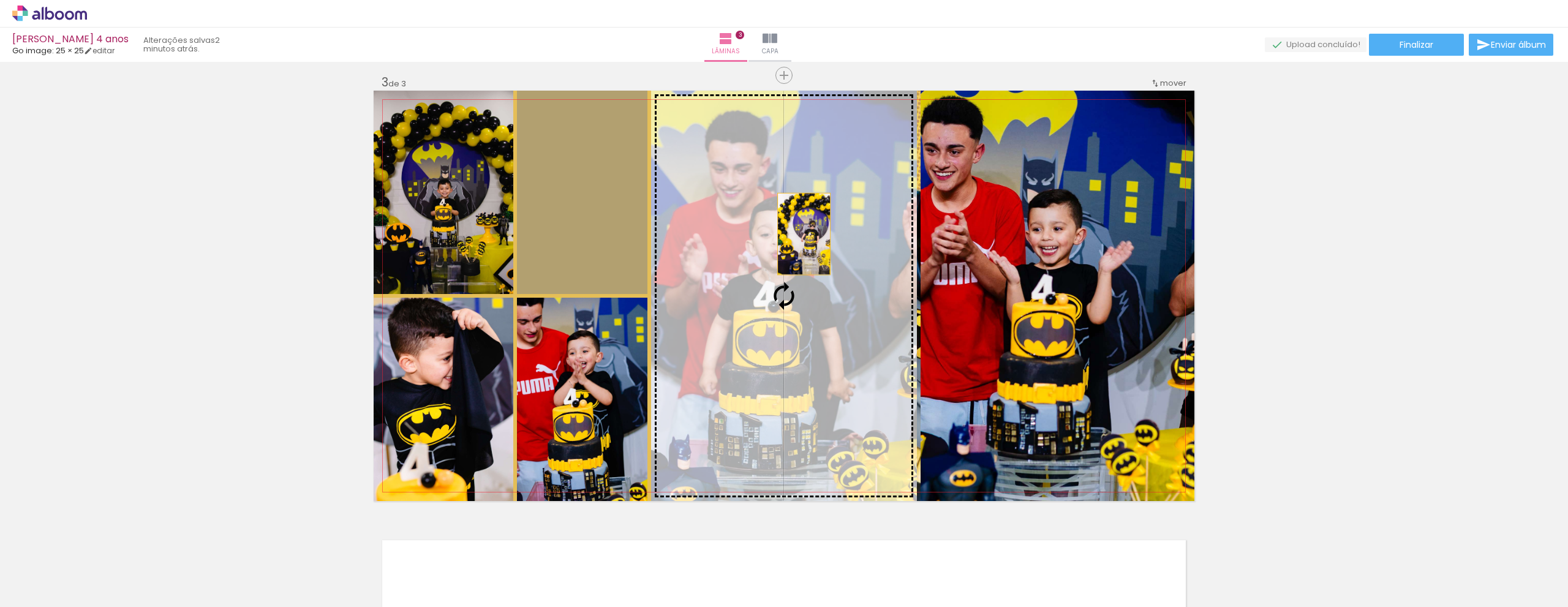
drag, startPoint x: 588, startPoint y: 206, endPoint x: 801, endPoint y: 235, distance: 215.0
click at [0, 0] on slot at bounding box center [0, 0] width 0 height 0
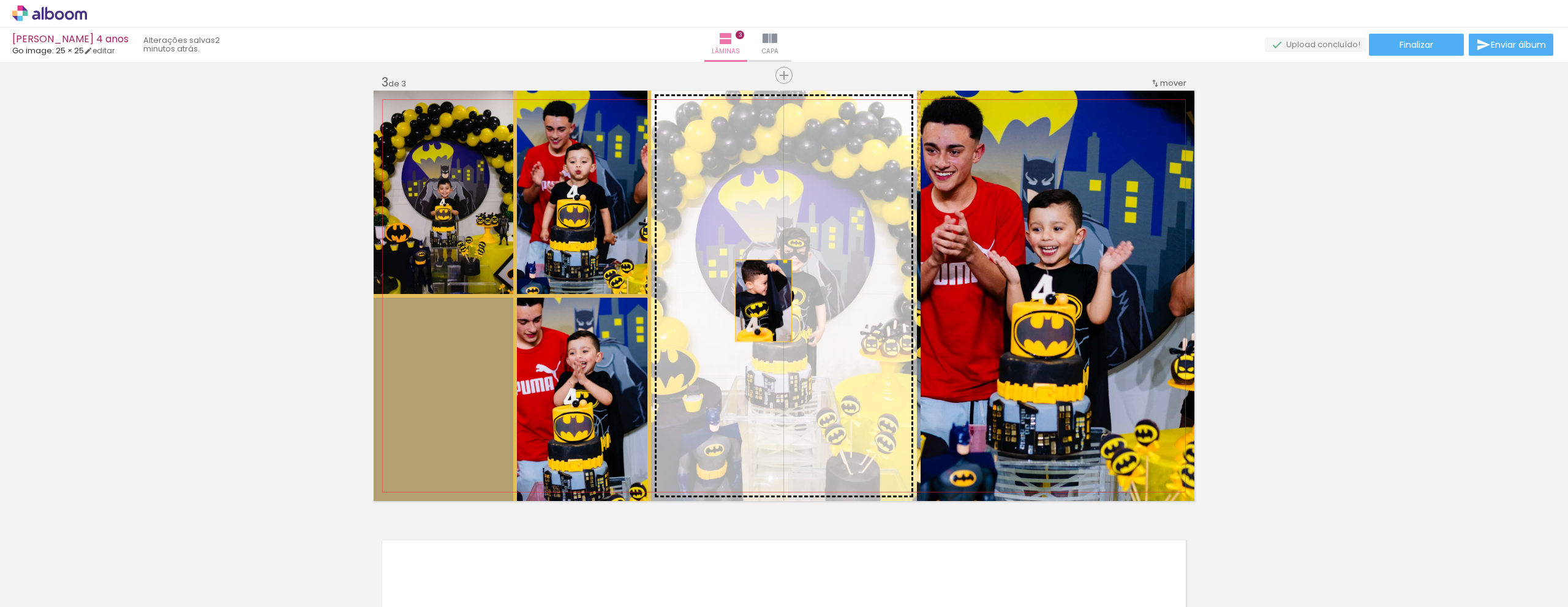
drag, startPoint x: 455, startPoint y: 347, endPoint x: 760, endPoint y: 300, distance: 308.6
click at [0, 0] on slot at bounding box center [0, 0] width 0 height 0
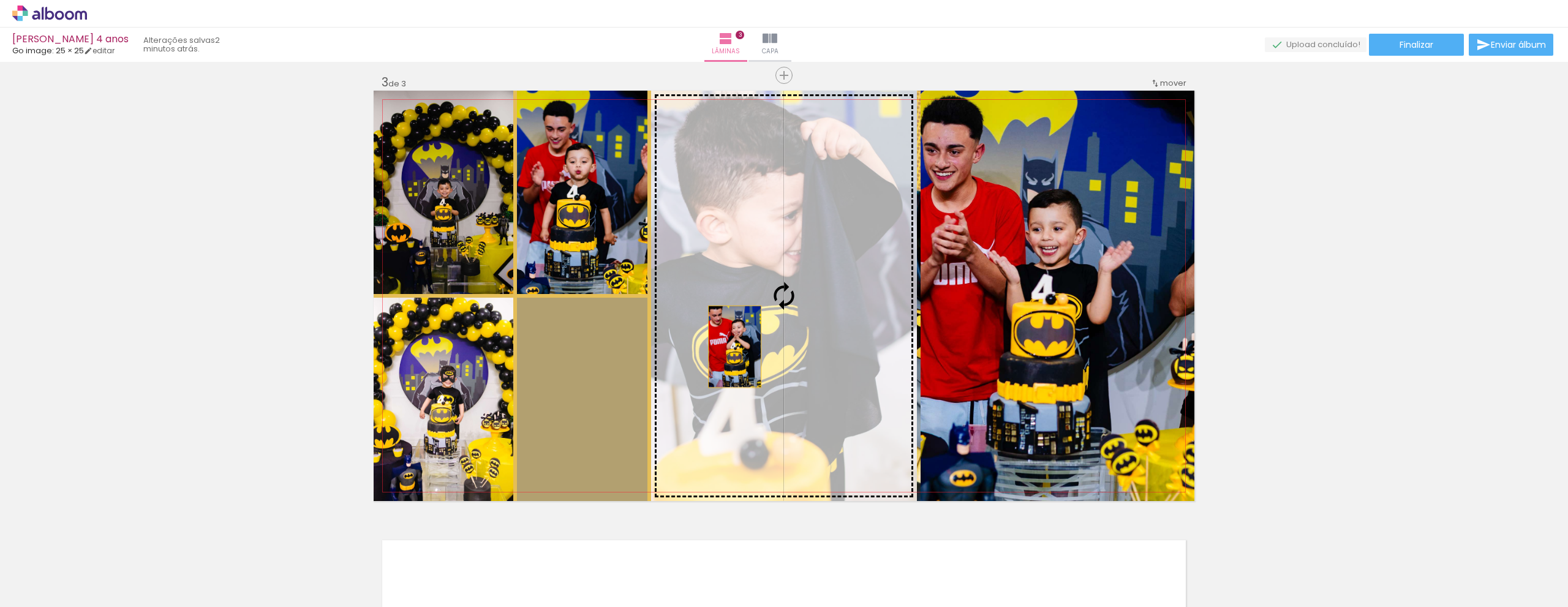
drag, startPoint x: 558, startPoint y: 393, endPoint x: 752, endPoint y: 335, distance: 202.5
click at [0, 0] on slot at bounding box center [0, 0] width 0 height 0
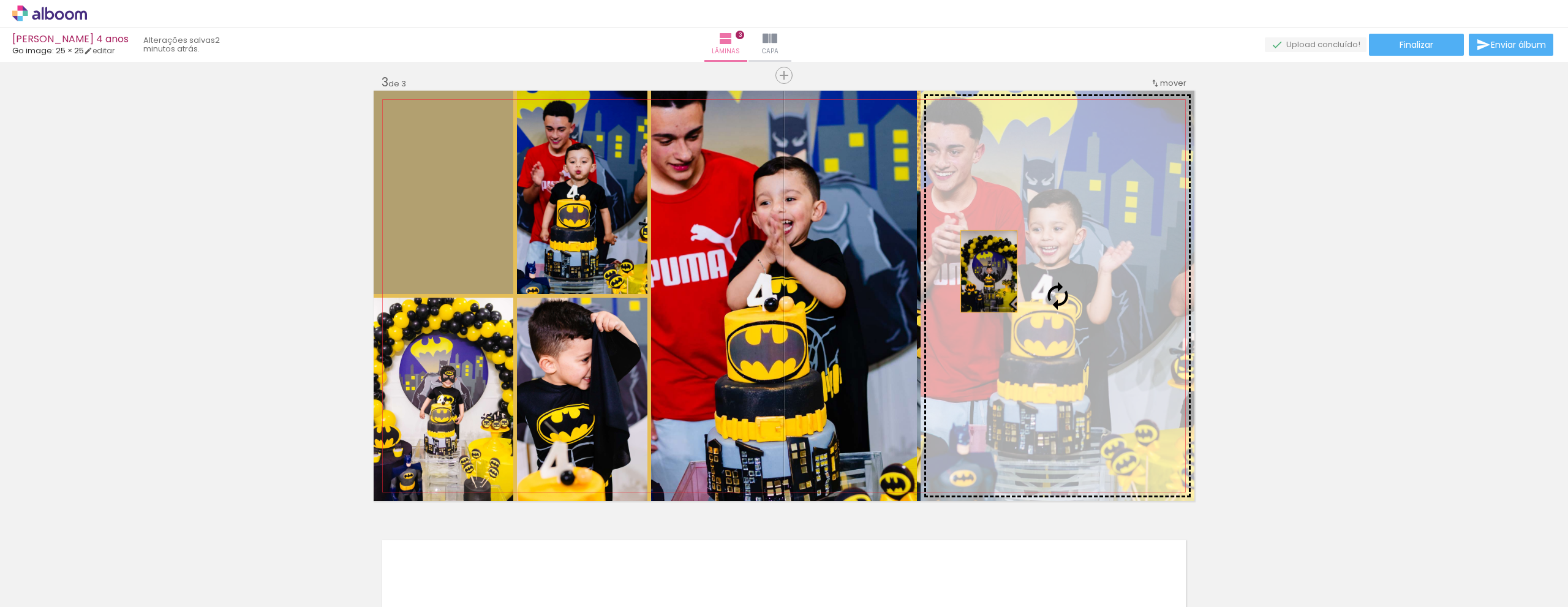
drag, startPoint x: 443, startPoint y: 210, endPoint x: 984, endPoint y: 271, distance: 544.4
click at [0, 0] on slot at bounding box center [0, 0] width 0 height 0
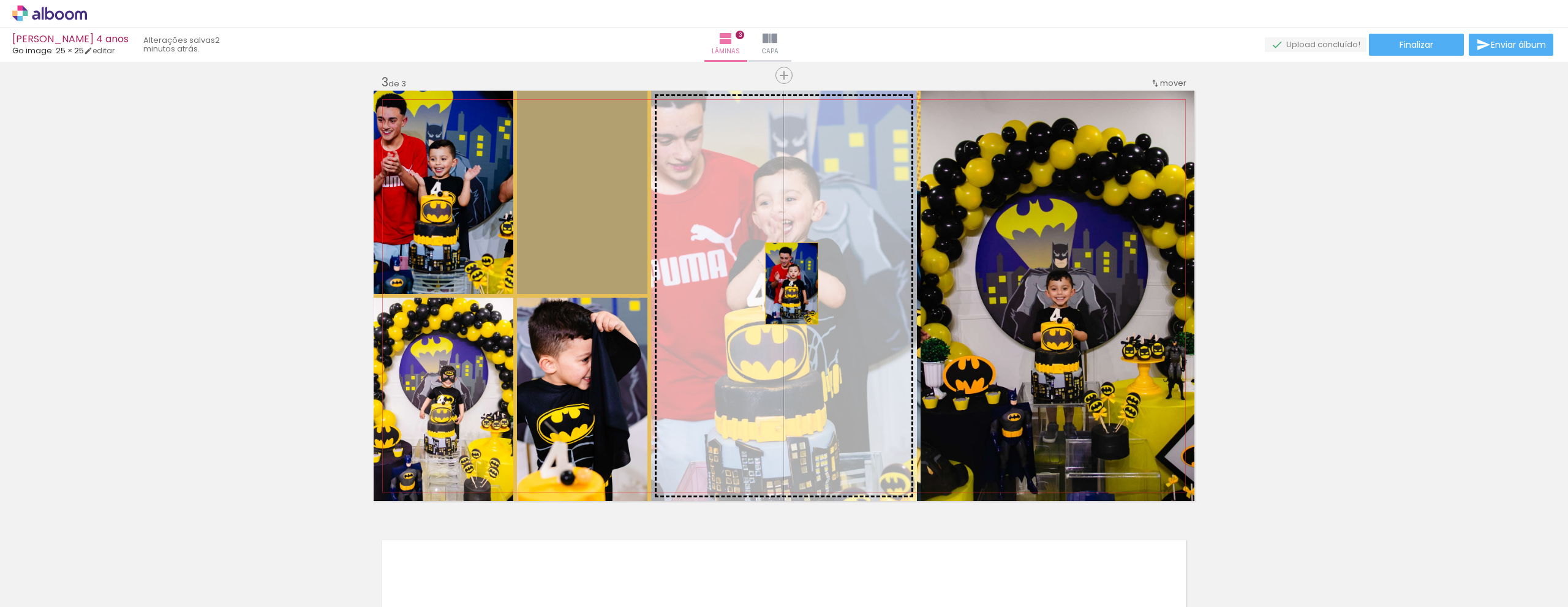
drag, startPoint x: 595, startPoint y: 218, endPoint x: 787, endPoint y: 283, distance: 202.7
click at [0, 0] on slot at bounding box center [0, 0] width 0 height 0
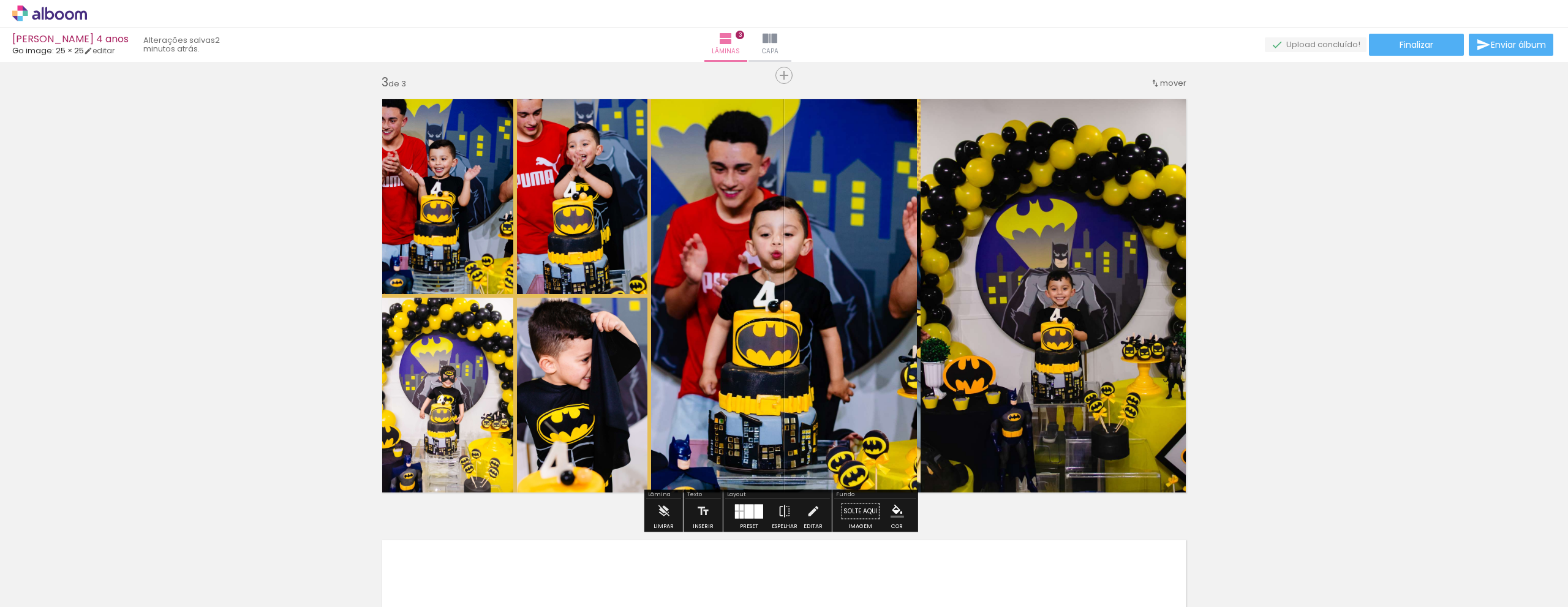
scroll to position [949, 0]
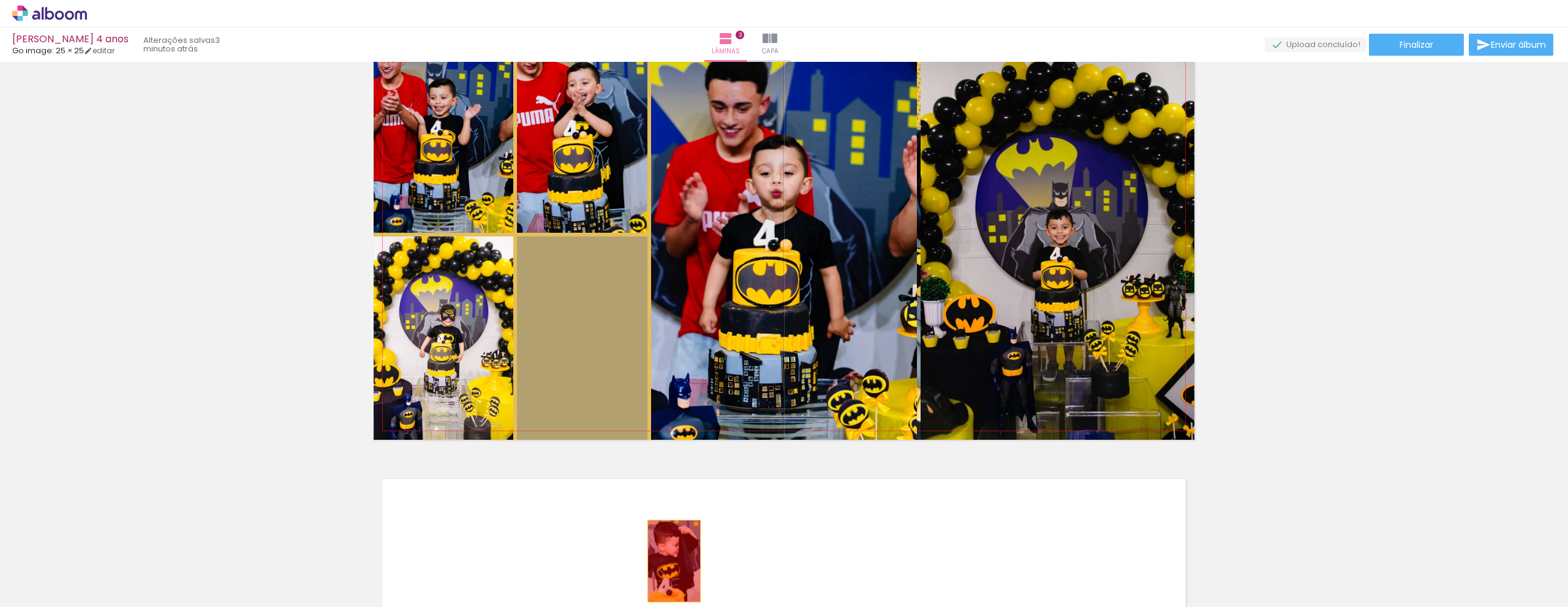
drag, startPoint x: 587, startPoint y: 328, endPoint x: 670, endPoint y: 561, distance: 247.3
click at [670, 561] on quentale-workspace at bounding box center [784, 304] width 1568 height 607
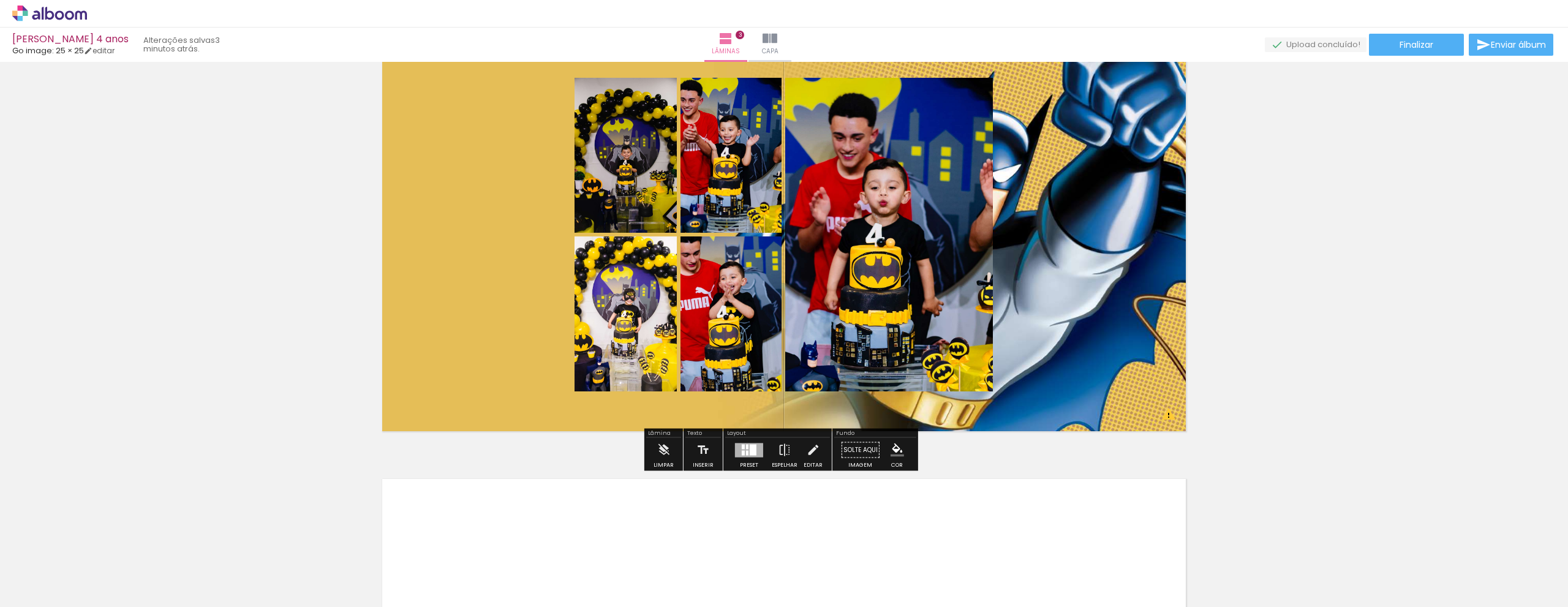
click at [734, 435] on div "Layout" at bounding box center [777, 433] width 105 height 7
click at [742, 447] on div at bounding box center [743, 446] width 3 height 5
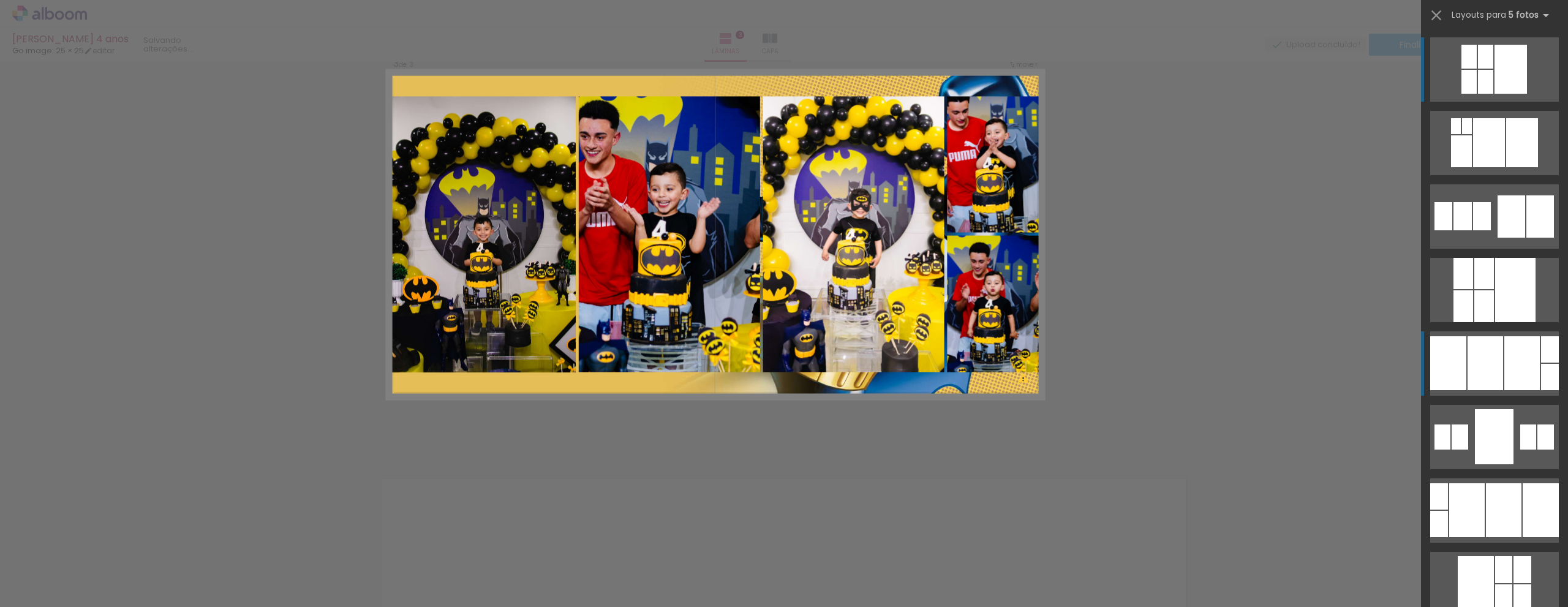
scroll to position [889, 0]
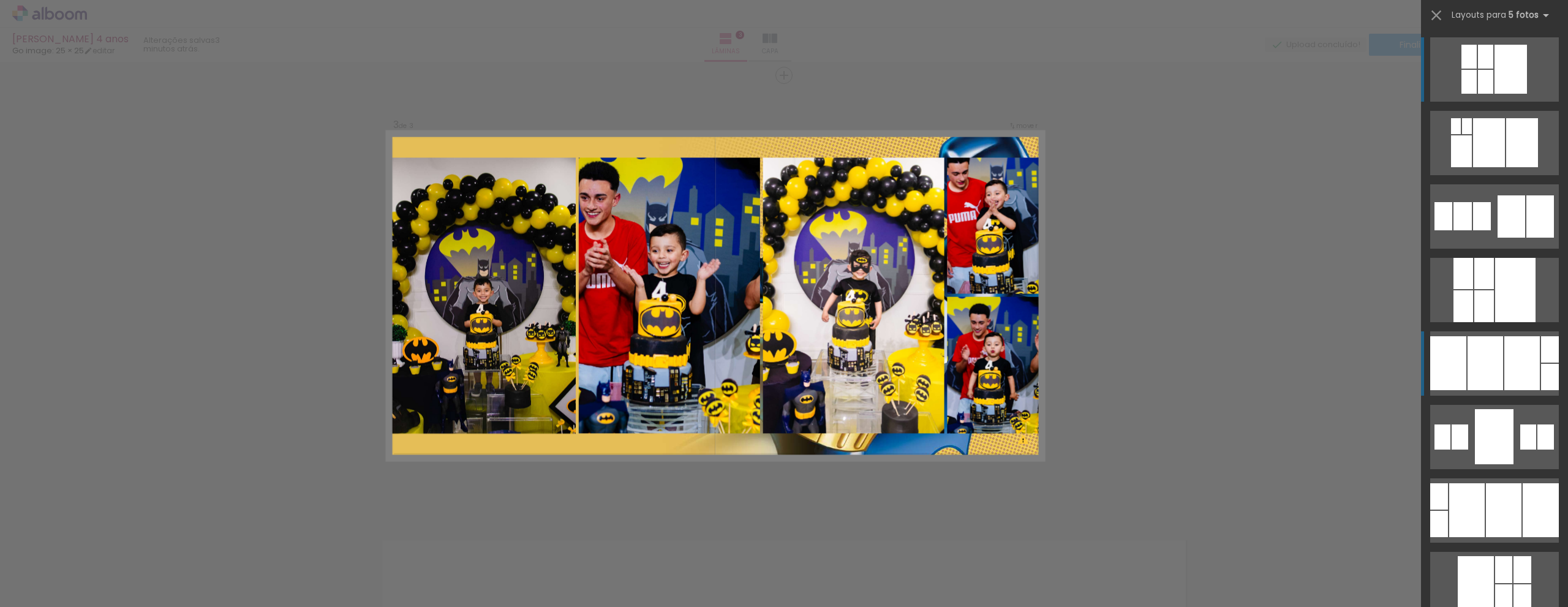
click at [1483, 373] on div at bounding box center [1485, 363] width 36 height 54
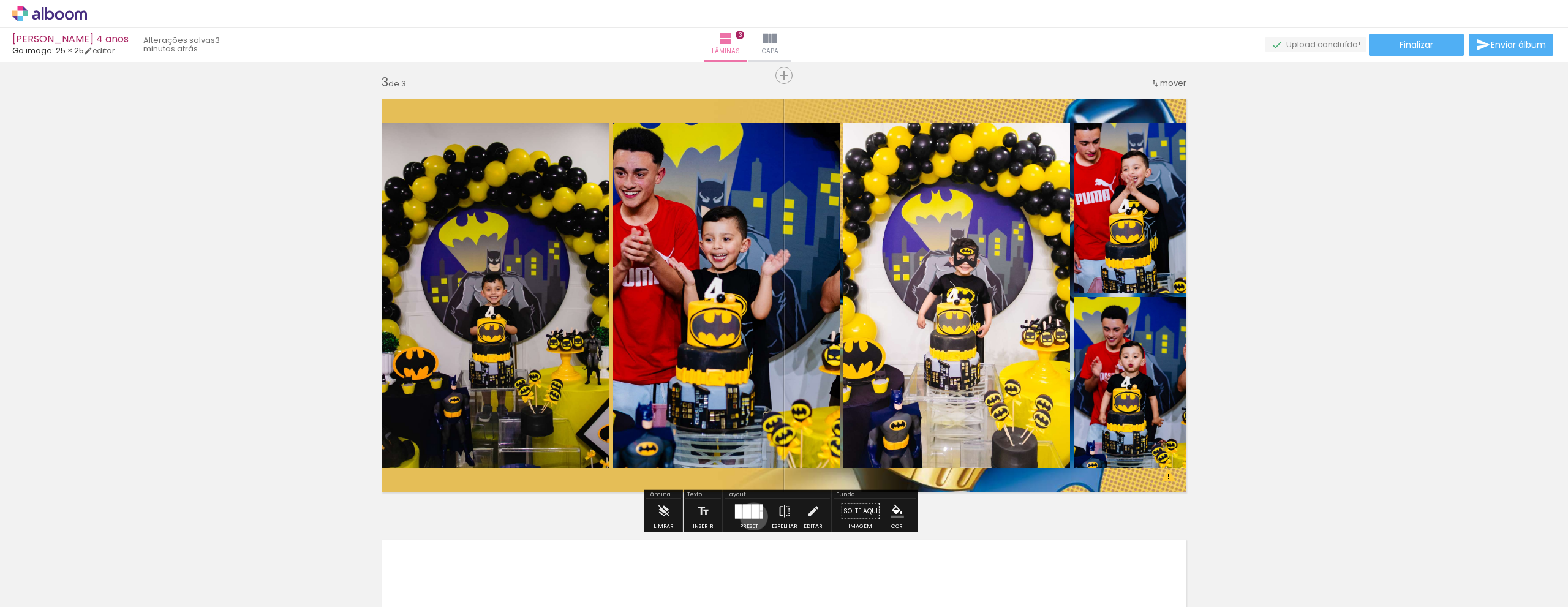
click at [752, 516] on div at bounding box center [756, 510] width 6 height 14
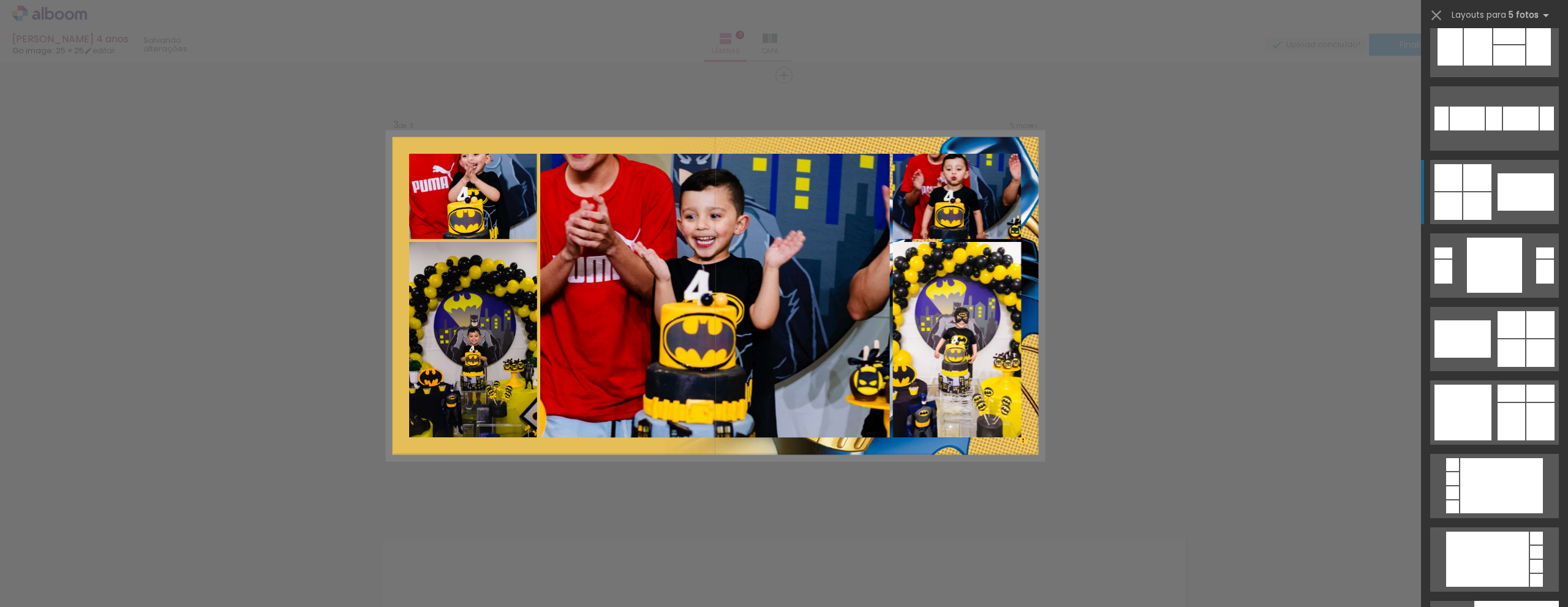
scroll to position [11070, 0]
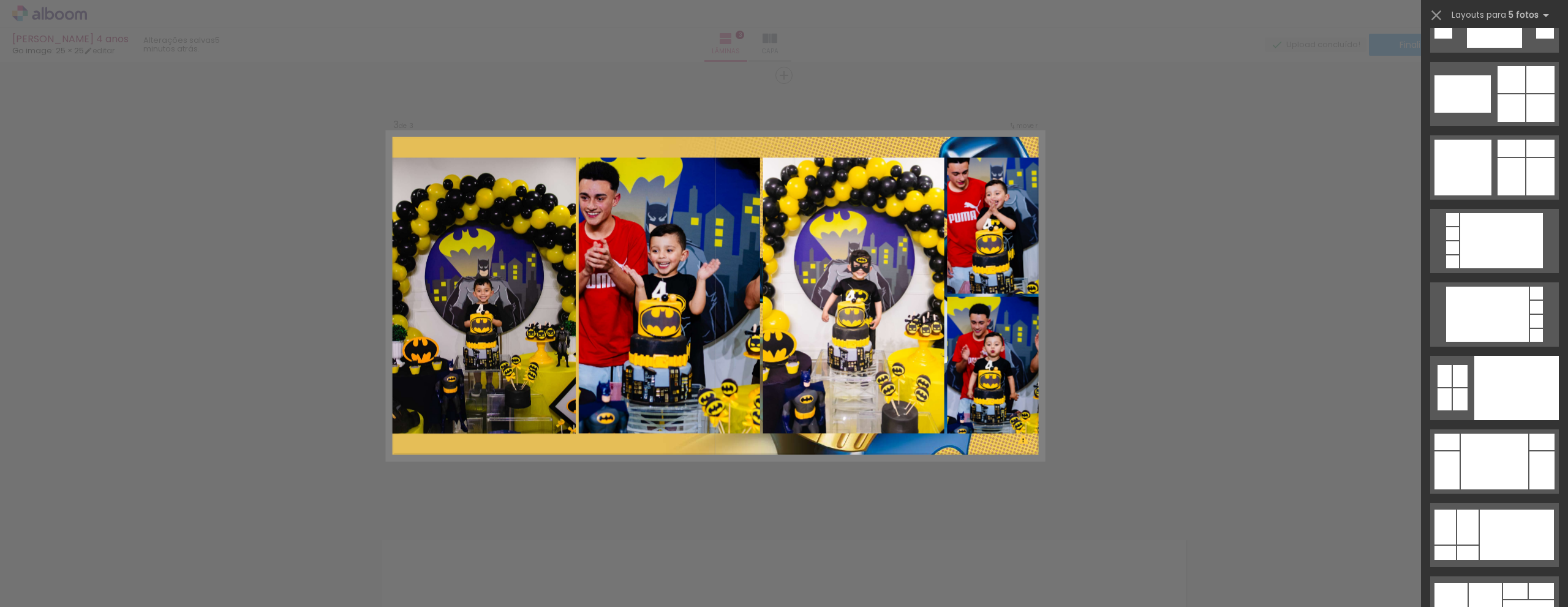
click at [1019, 441] on quentale-layouter at bounding box center [715, 295] width 657 height 328
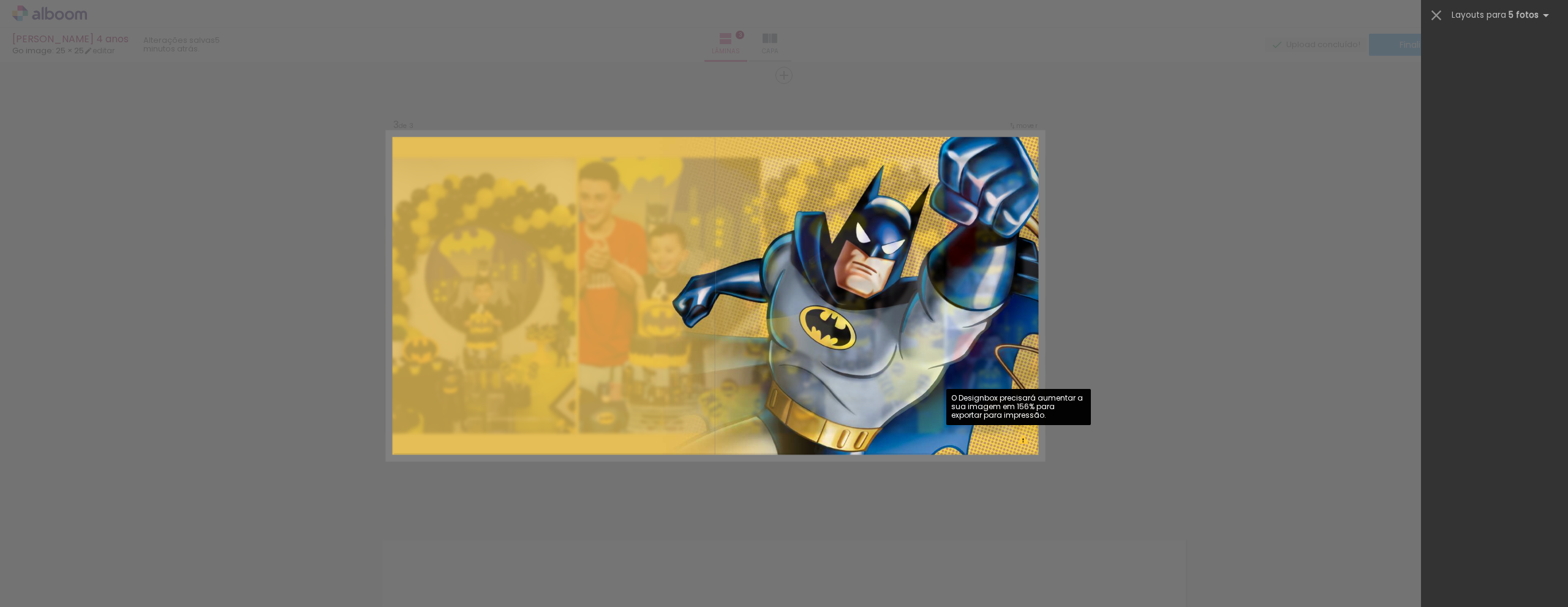
scroll to position [294, 0]
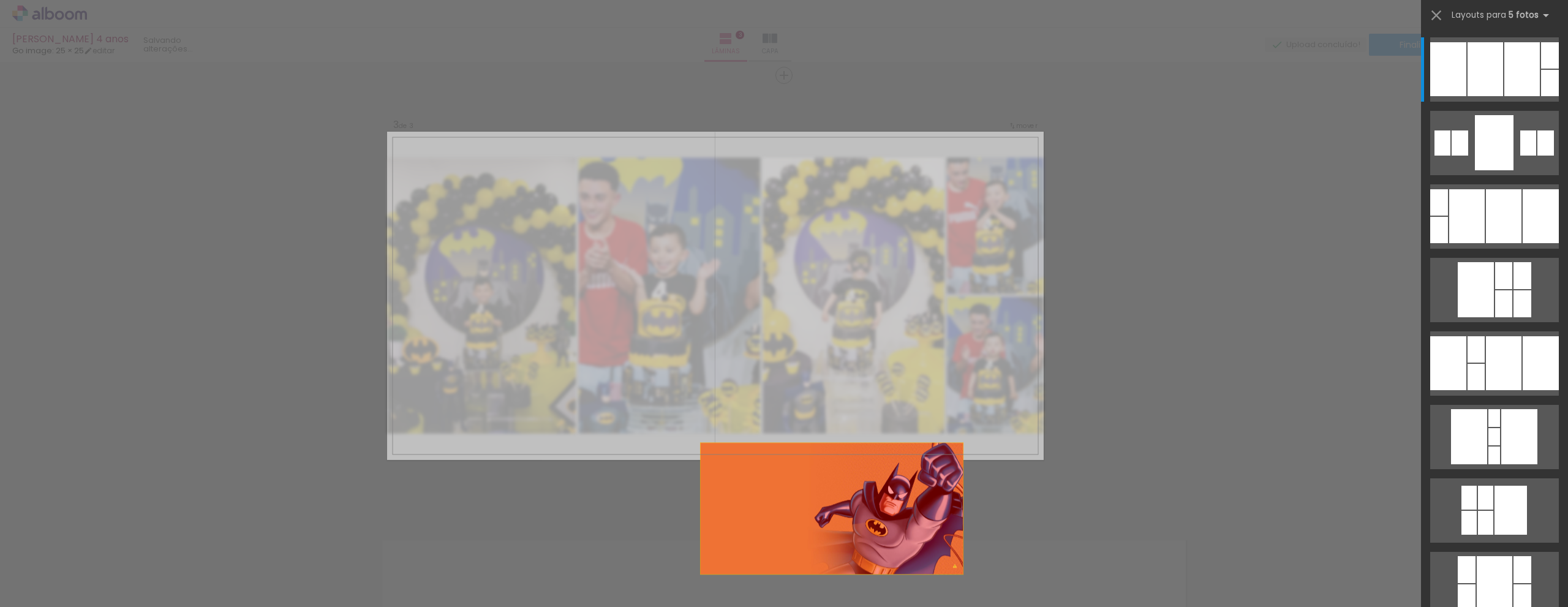
drag, startPoint x: 876, startPoint y: 378, endPoint x: 856, endPoint y: 562, distance: 185.1
click at [856, 562] on quentale-workspace at bounding box center [784, 304] width 1568 height 607
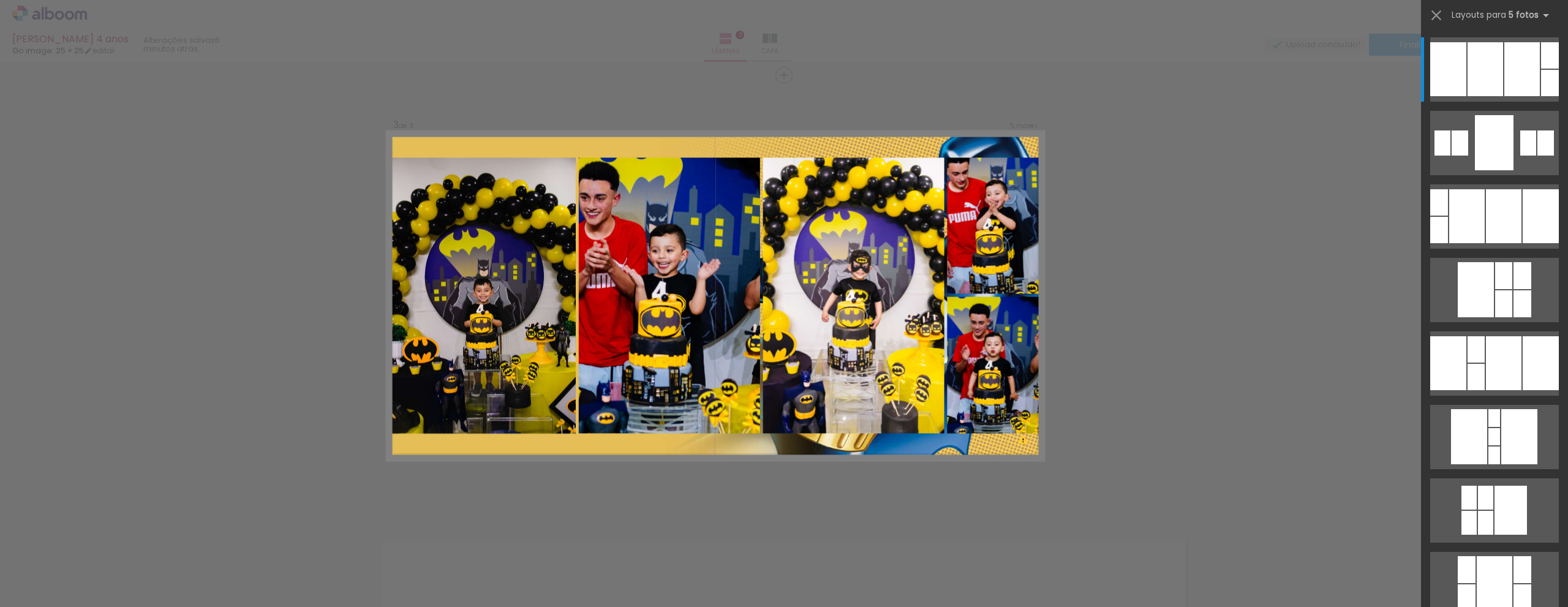
click at [971, 449] on quentale-layouter at bounding box center [715, 295] width 657 height 328
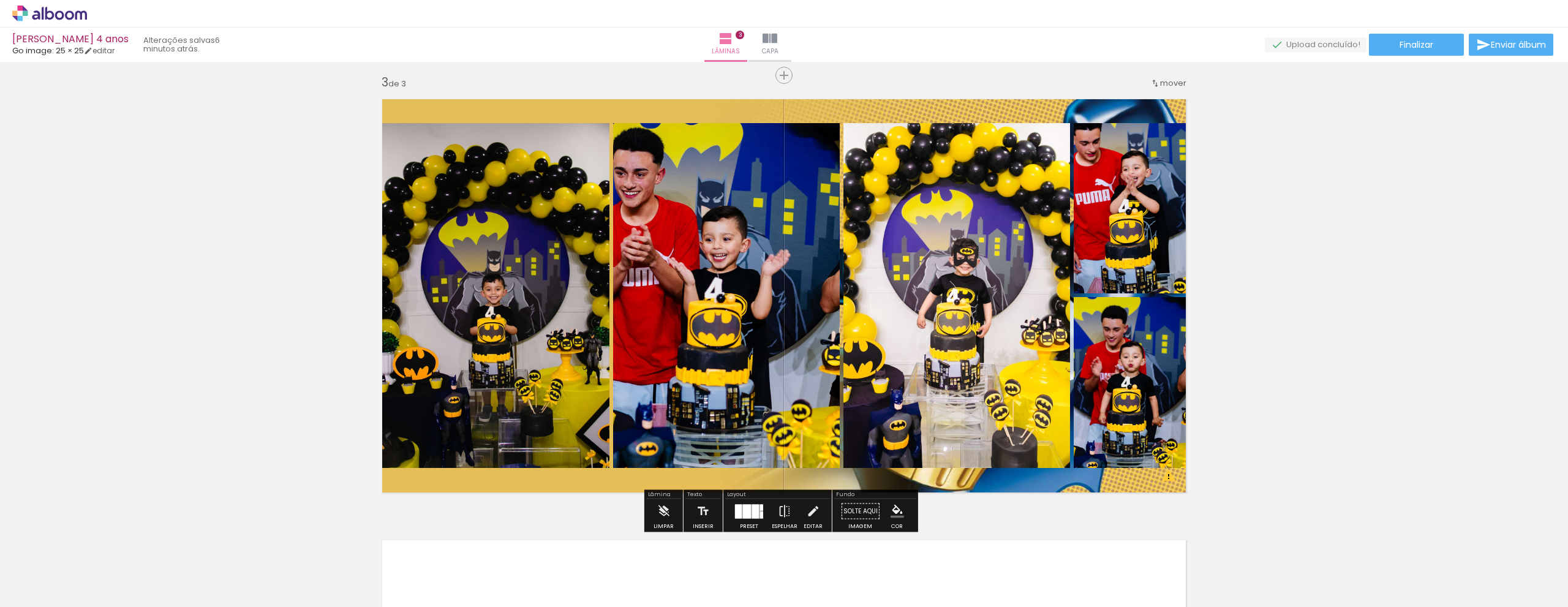
scroll to position [294, 0]
drag, startPoint x: 982, startPoint y: 480, endPoint x: 983, endPoint y: 496, distance: 16.0
click at [983, 496] on quentale-layouter at bounding box center [783, 296] width 821 height 411
click at [989, 484] on quentale-layouter at bounding box center [783, 296] width 821 height 411
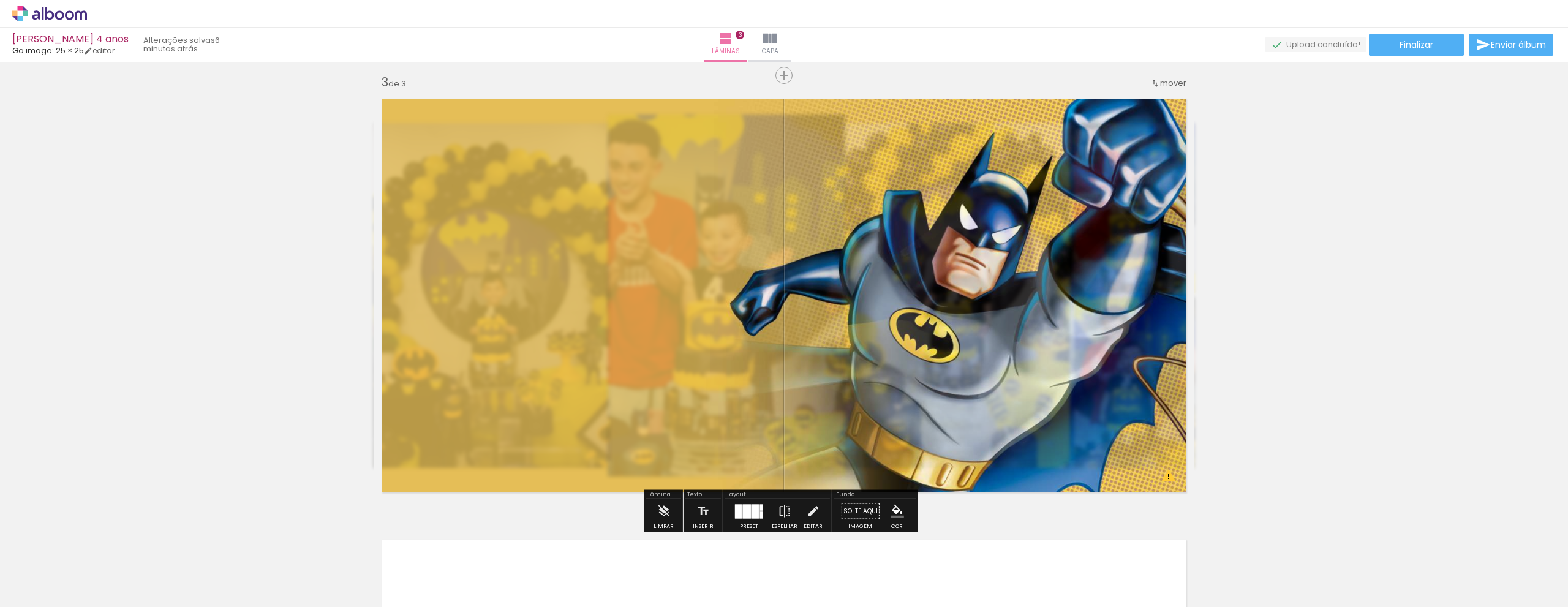
click at [989, 484] on quentale-photo at bounding box center [783, 296] width 821 height 411
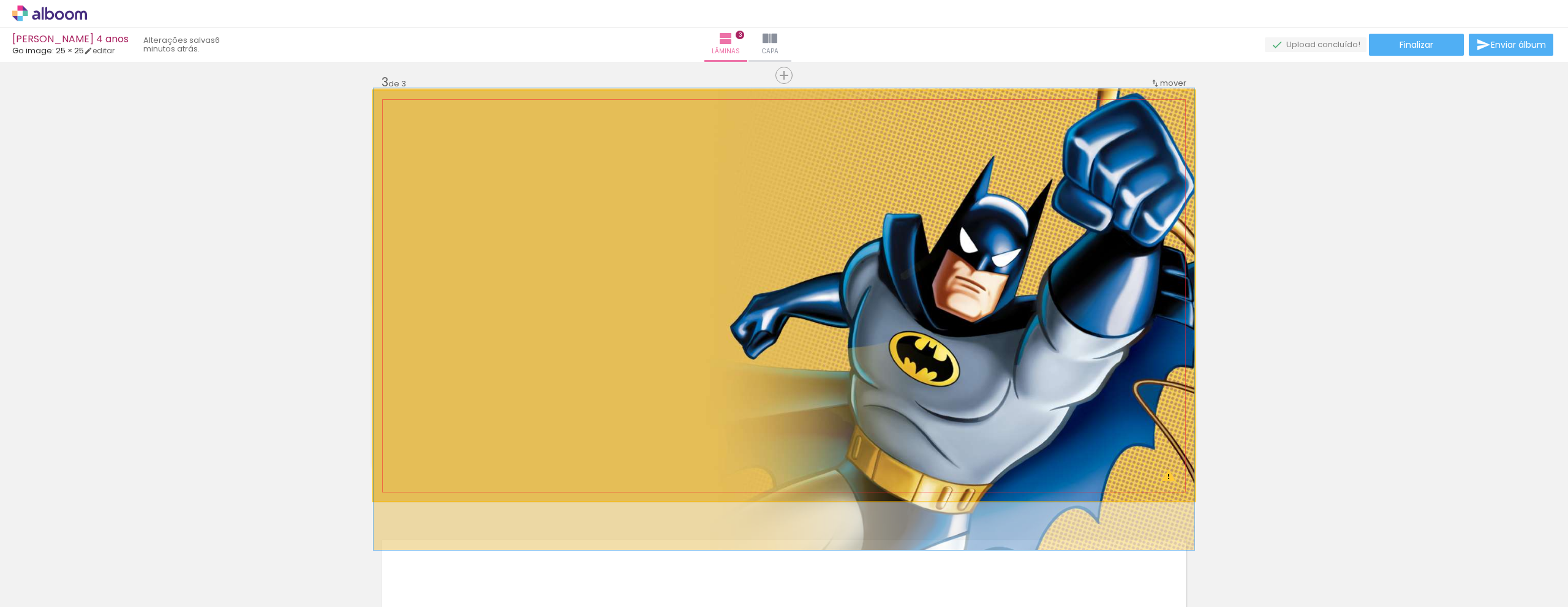
drag, startPoint x: 981, startPoint y: 358, endPoint x: 981, endPoint y: 378, distance: 20.0
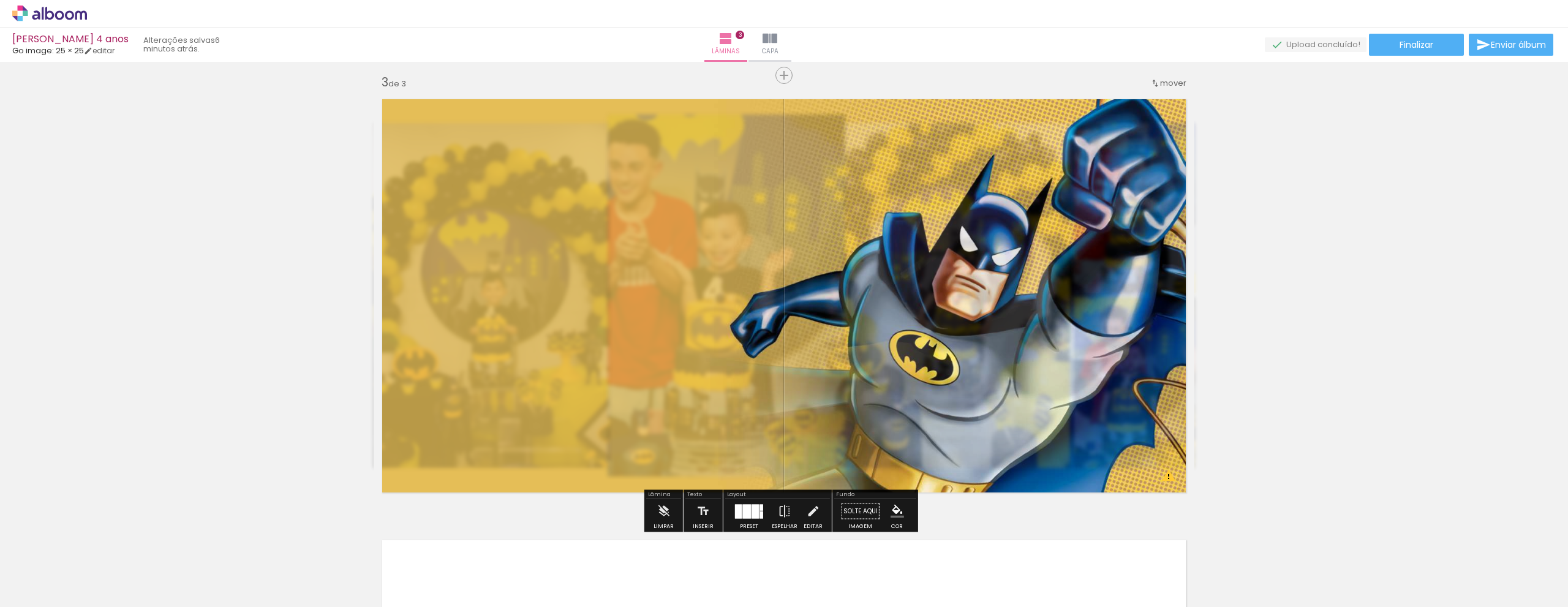
click at [597, 138] on paper-item at bounding box center [602, 142] width 22 height 9
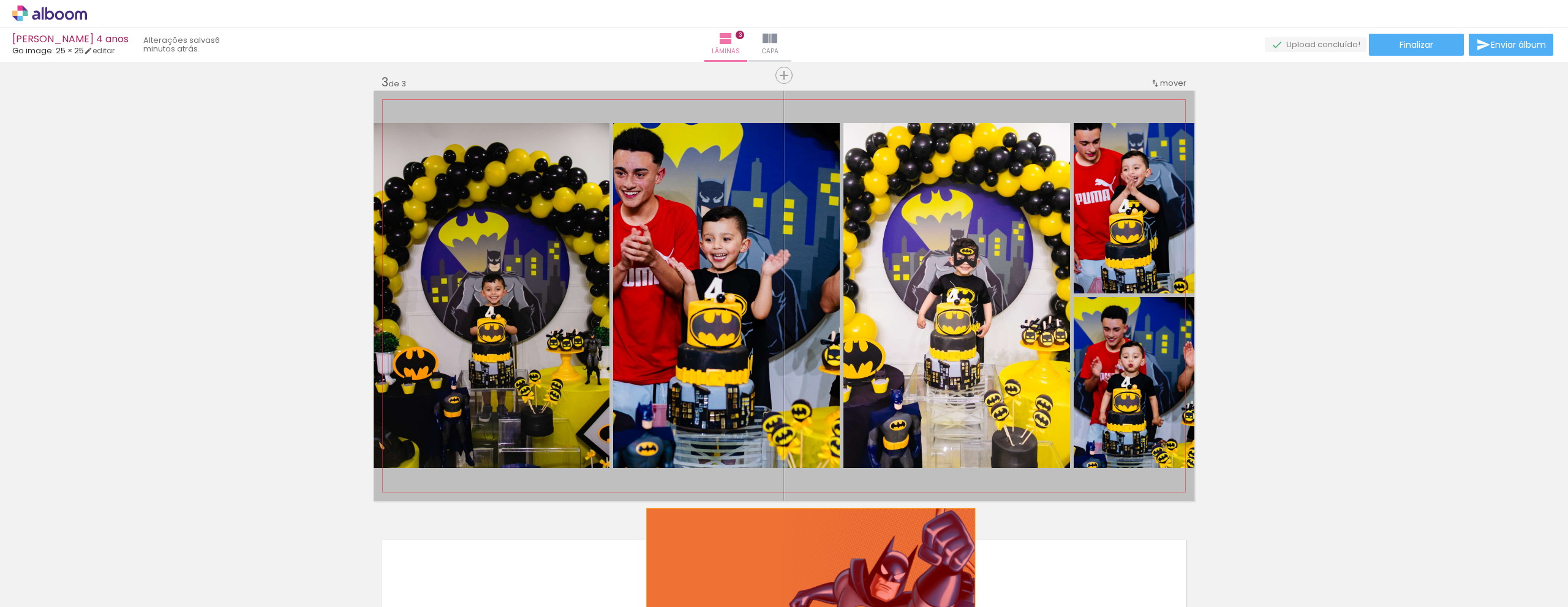
drag, startPoint x: 643, startPoint y: 328, endPoint x: 806, endPoint y: 592, distance: 310.3
click at [806, 592] on quentale-workspace at bounding box center [784, 304] width 1568 height 607
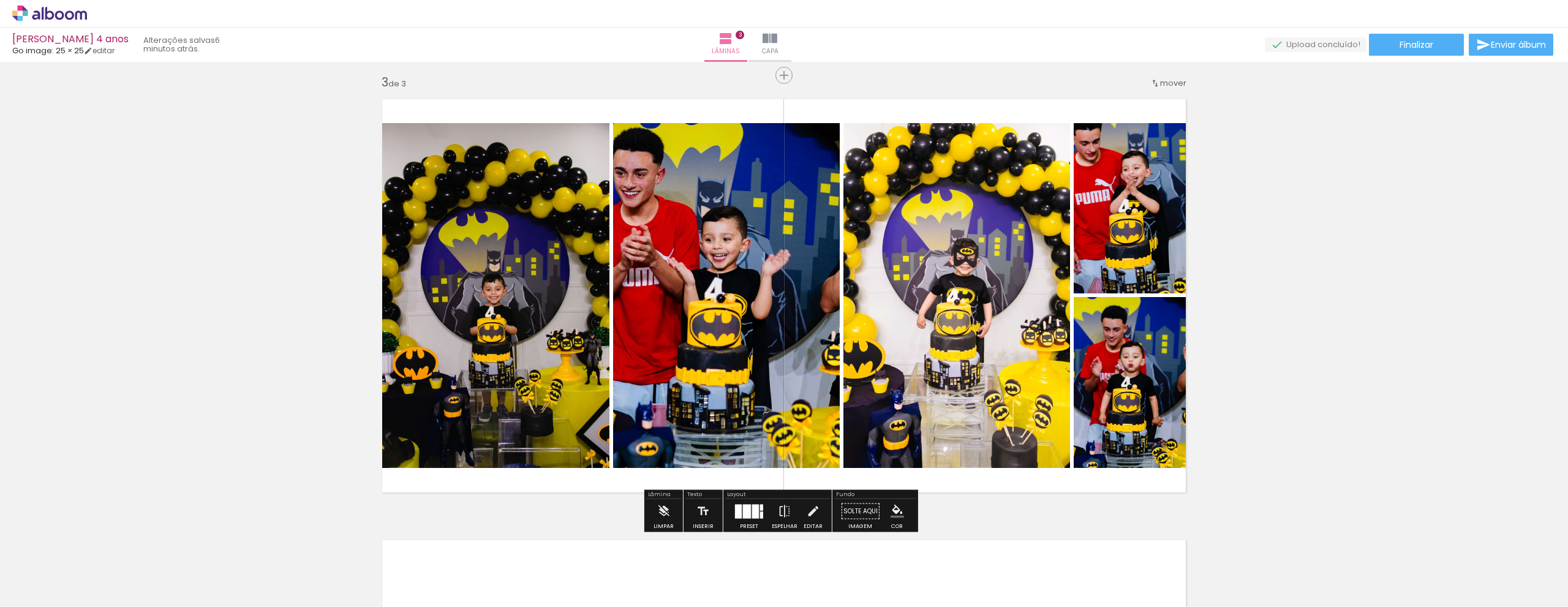
click at [1260, 412] on div "Inserir lâmina 1 de 3 Inserir lâmina 2 de 3 Inserir lâmina 3 de 3 O Designbox p…" at bounding box center [784, 60] width 1568 height 1764
click at [739, 518] on div at bounding box center [748, 511] width 33 height 24
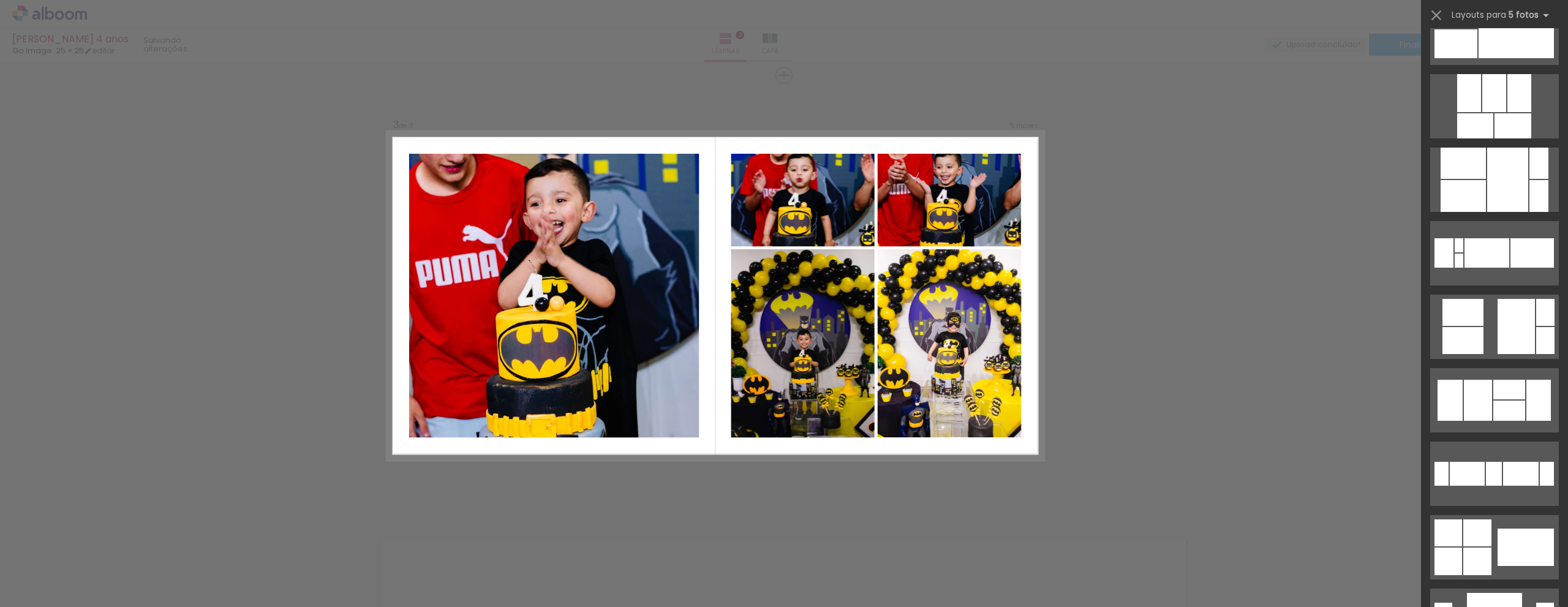
scroll to position [10715, 0]
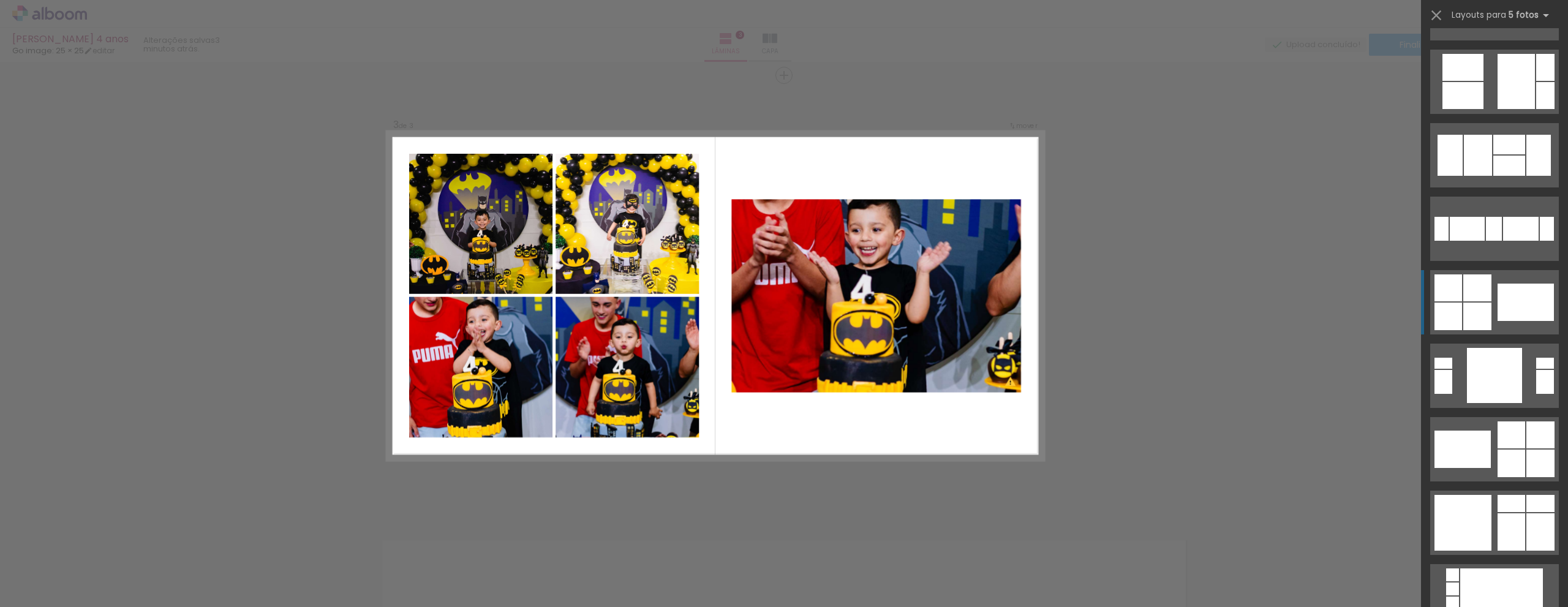
click at [1463, 286] on div at bounding box center [1477, 287] width 28 height 27
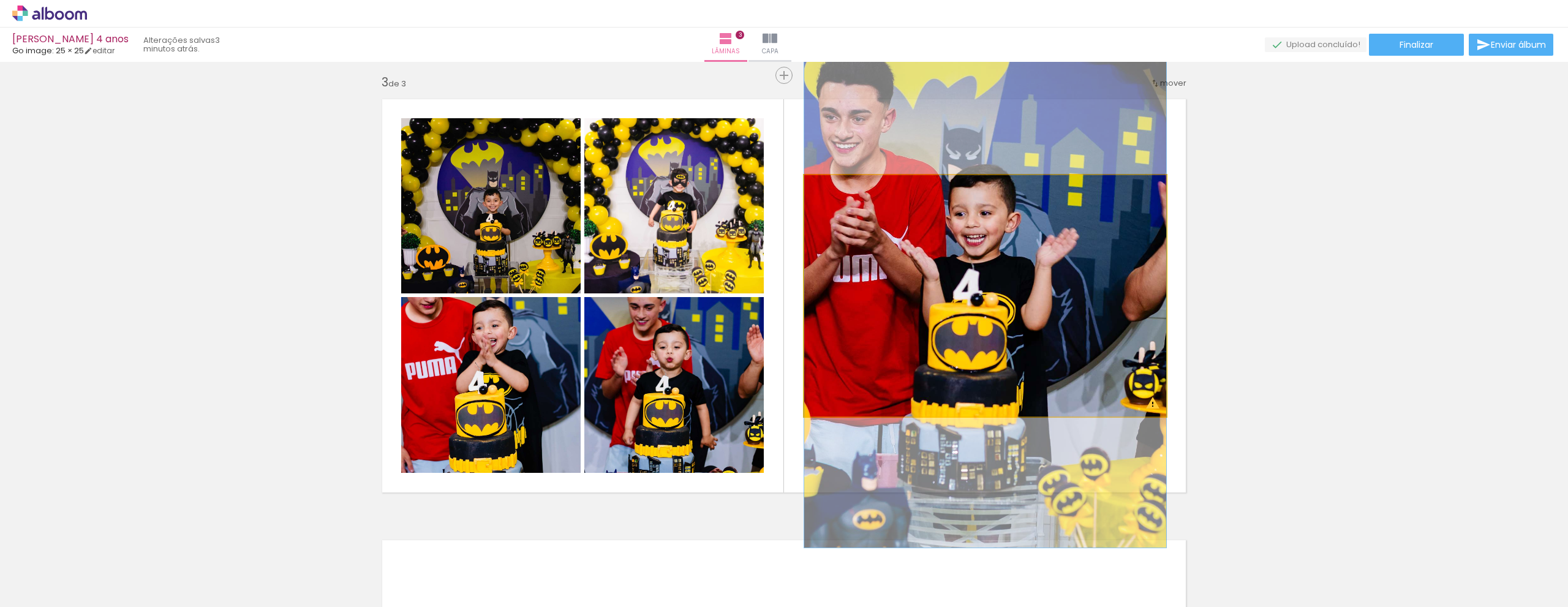
click at [1010, 277] on quentale-photo at bounding box center [985, 295] width 362 height 241
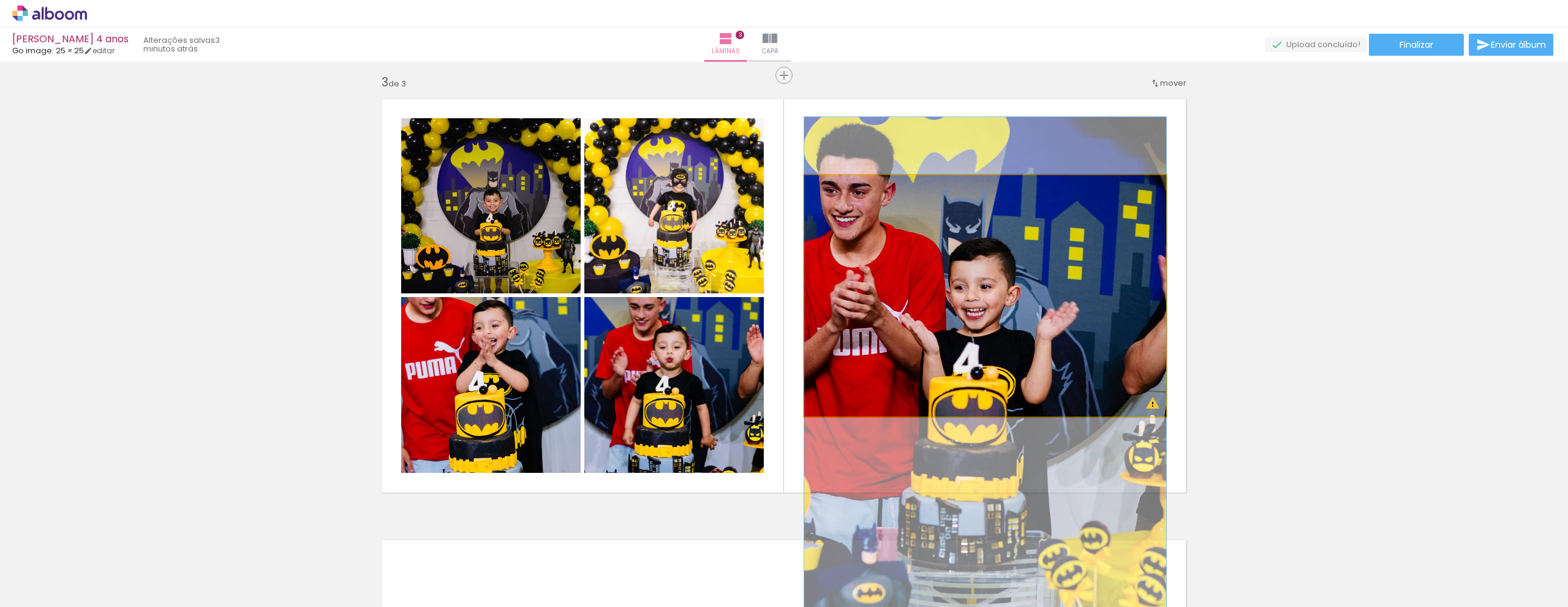
drag, startPoint x: 1010, startPoint y: 277, endPoint x: 1024, endPoint y: 351, distance: 75.3
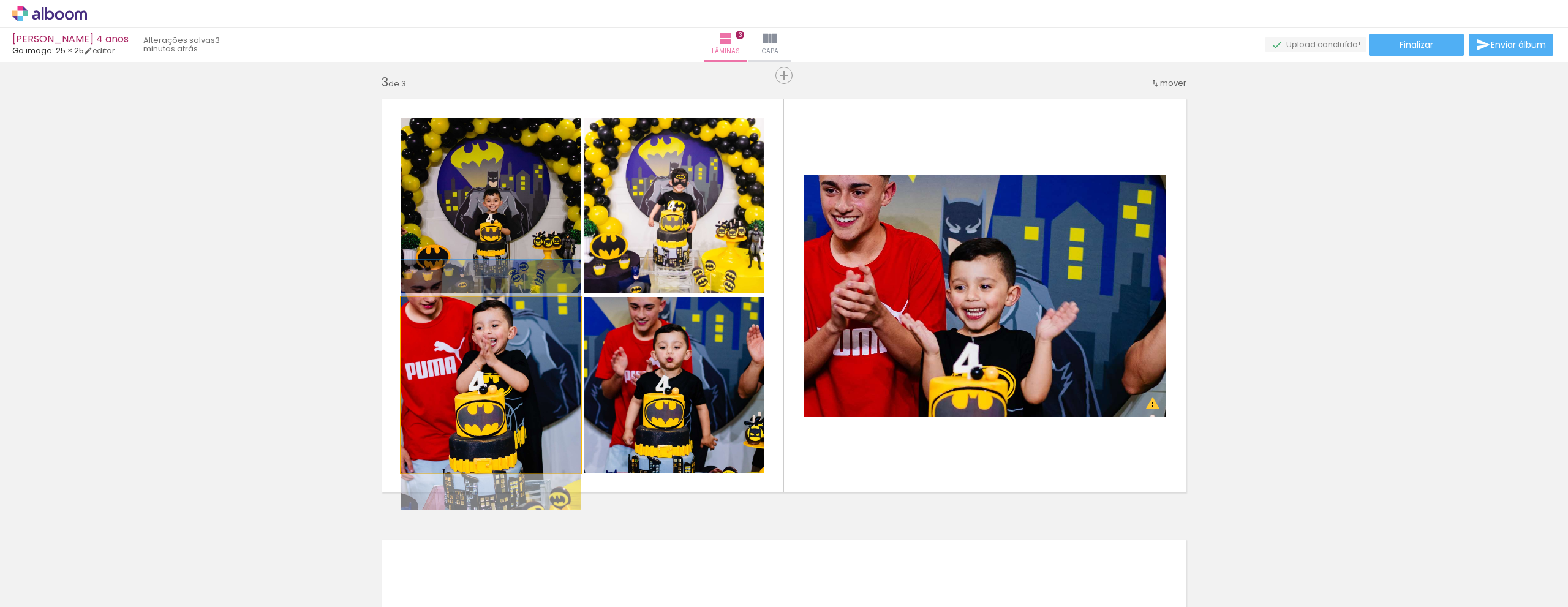
click at [474, 407] on quentale-photo at bounding box center [490, 385] width 179 height 176
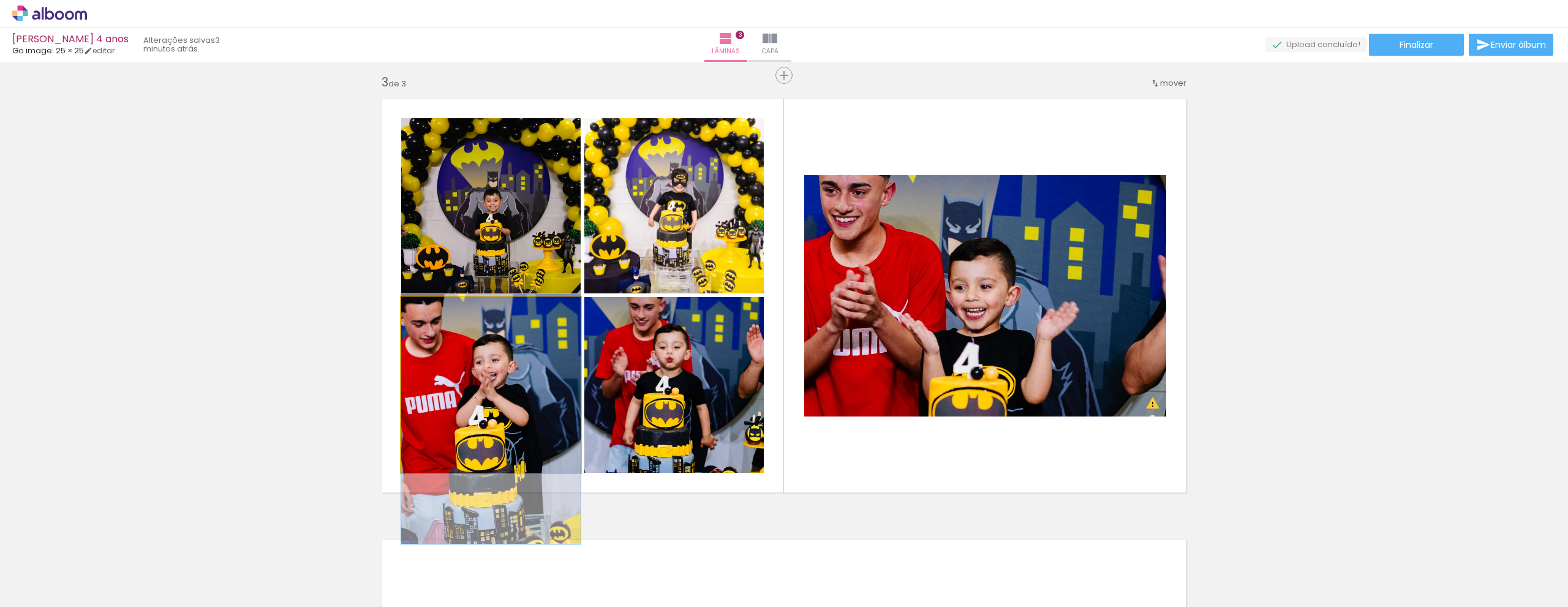
drag, startPoint x: 474, startPoint y: 407, endPoint x: 473, endPoint y: 442, distance: 35.0
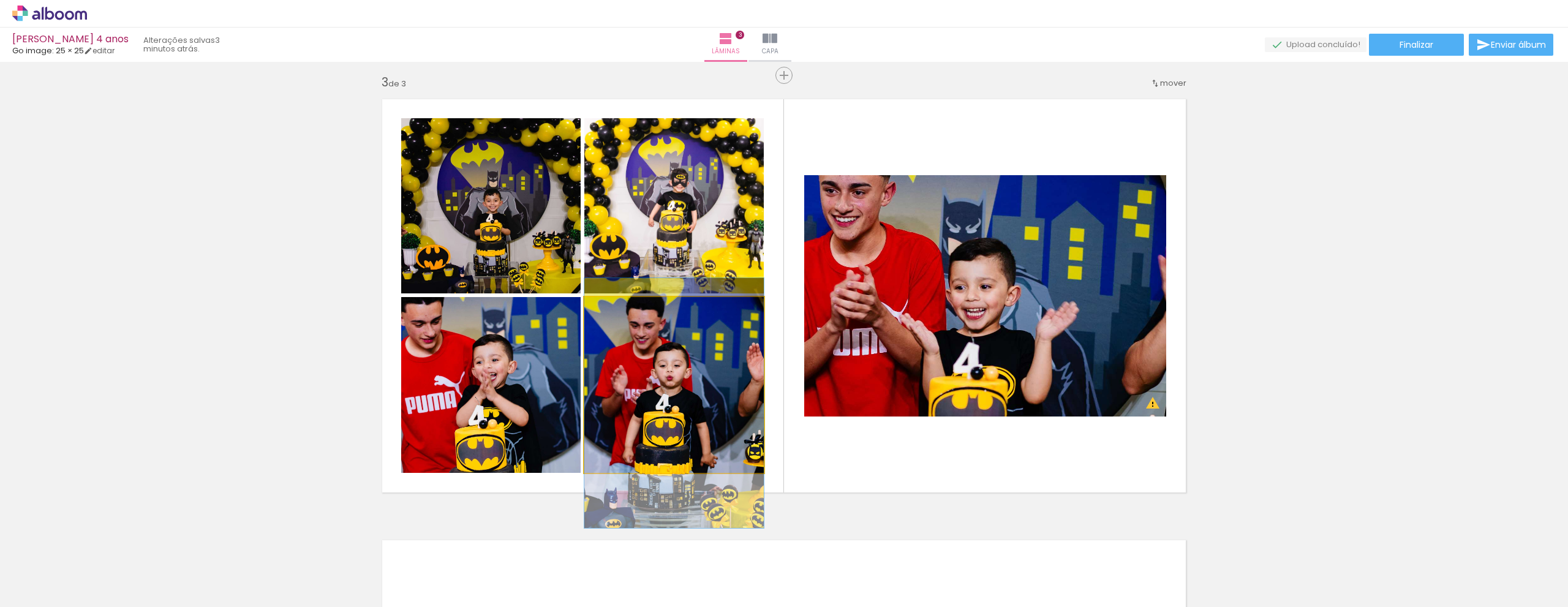
drag, startPoint x: 706, startPoint y: 363, endPoint x: 709, endPoint y: 381, distance: 18.2
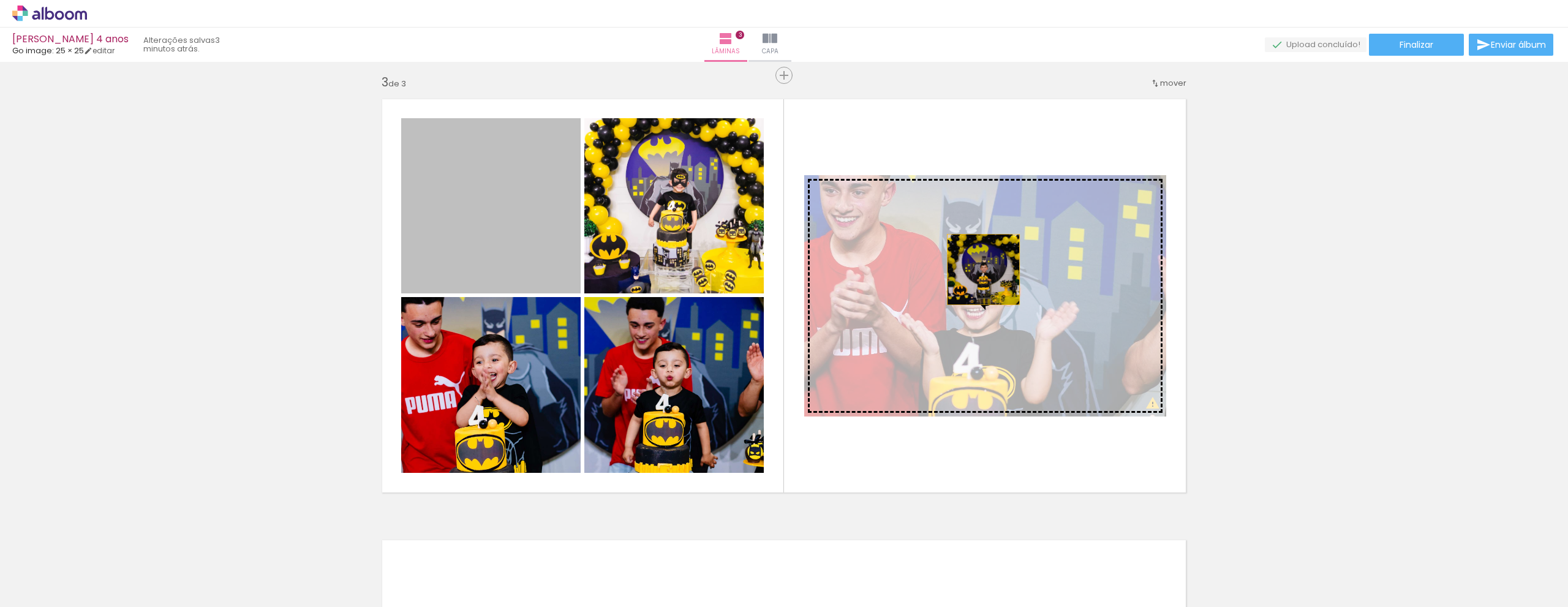
drag, startPoint x: 505, startPoint y: 234, endPoint x: 979, endPoint y: 269, distance: 475.3
click at [0, 0] on slot at bounding box center [0, 0] width 0 height 0
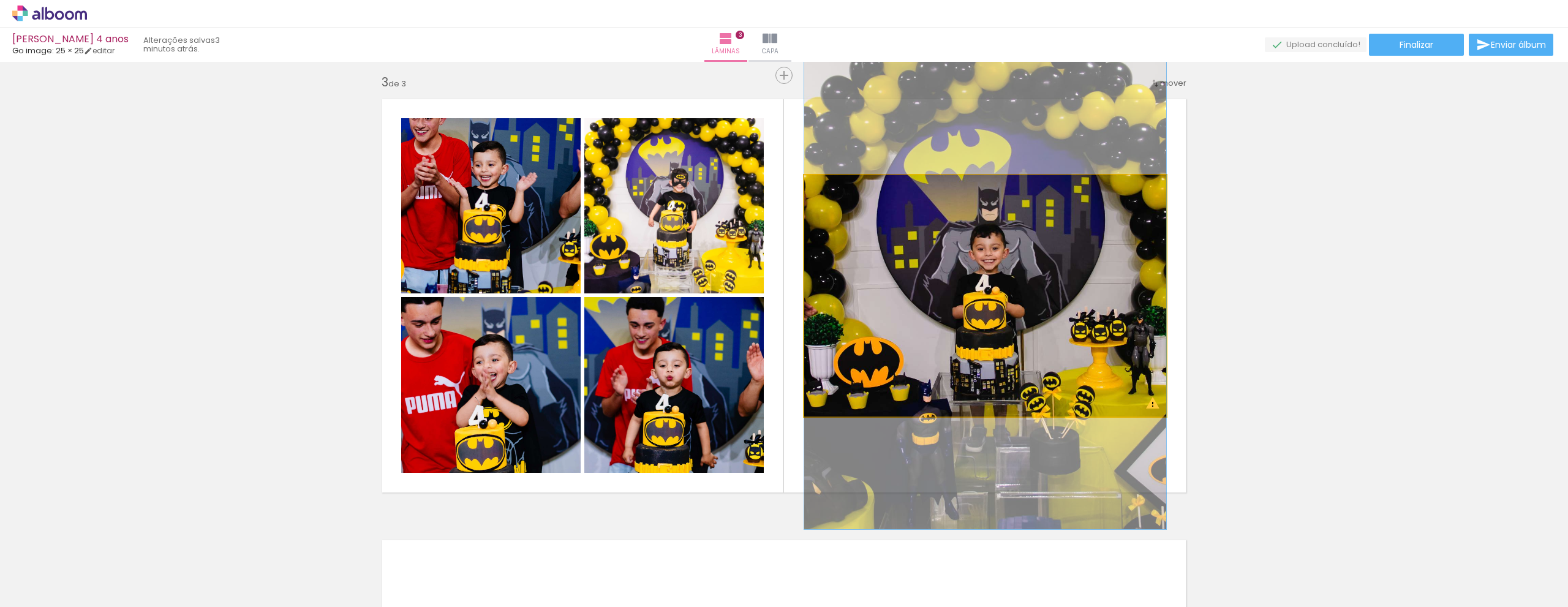
drag, startPoint x: 987, startPoint y: 277, endPoint x: 984, endPoint y: 239, distance: 38.1
click at [1053, 293] on quentale-photo at bounding box center [985, 295] width 362 height 241
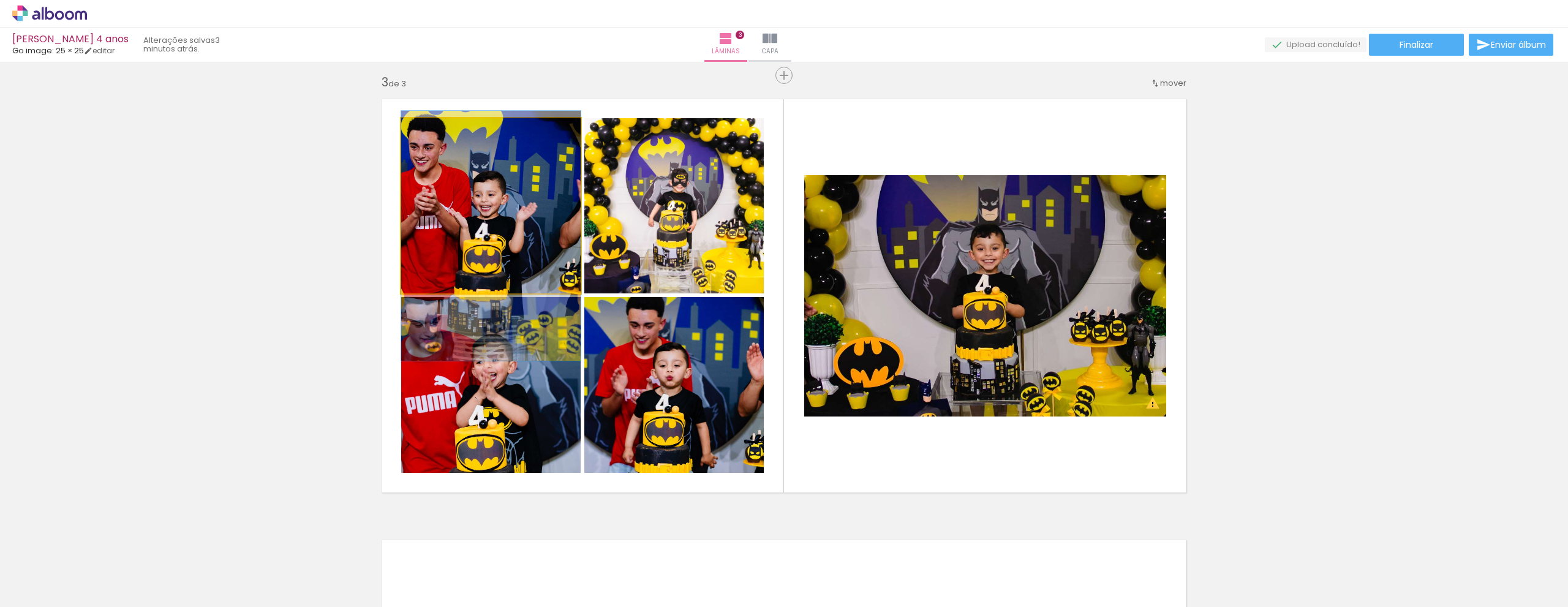
drag, startPoint x: 475, startPoint y: 220, endPoint x: 475, endPoint y: 250, distance: 30.0
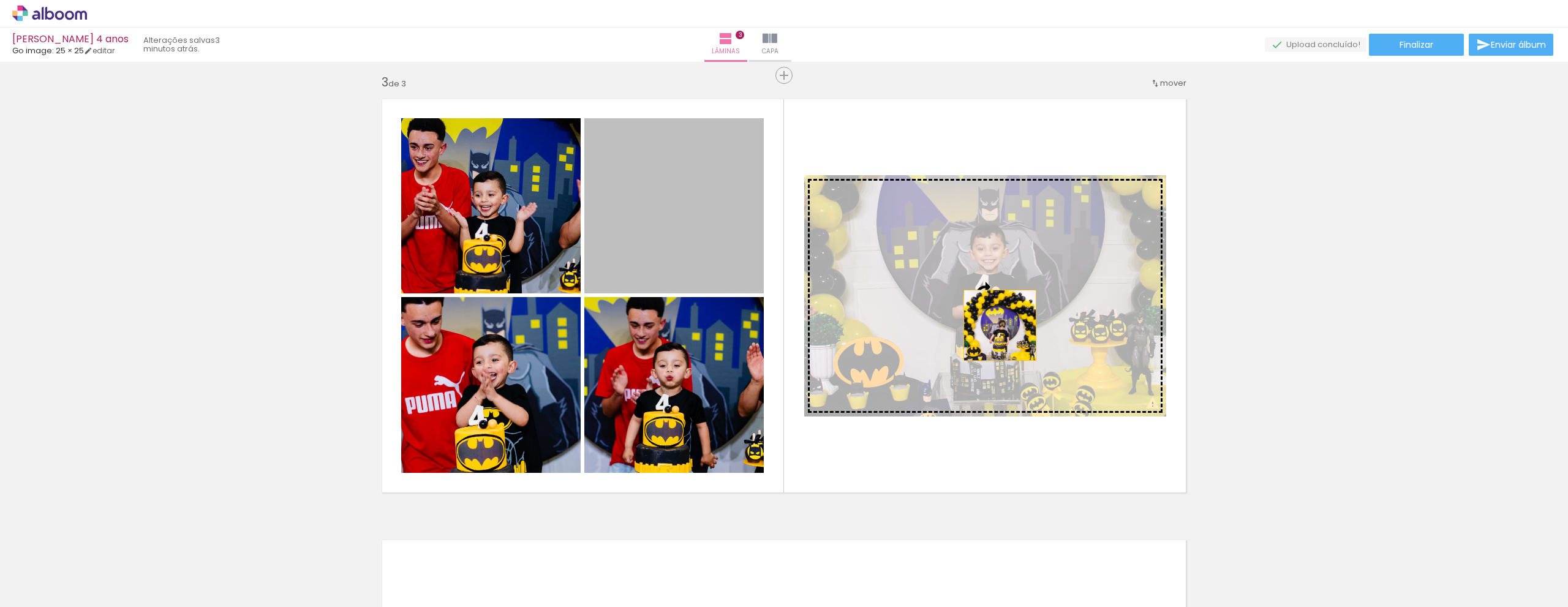
drag, startPoint x: 681, startPoint y: 240, endPoint x: 995, endPoint y: 325, distance: 325.3
click at [0, 0] on slot at bounding box center [0, 0] width 0 height 0
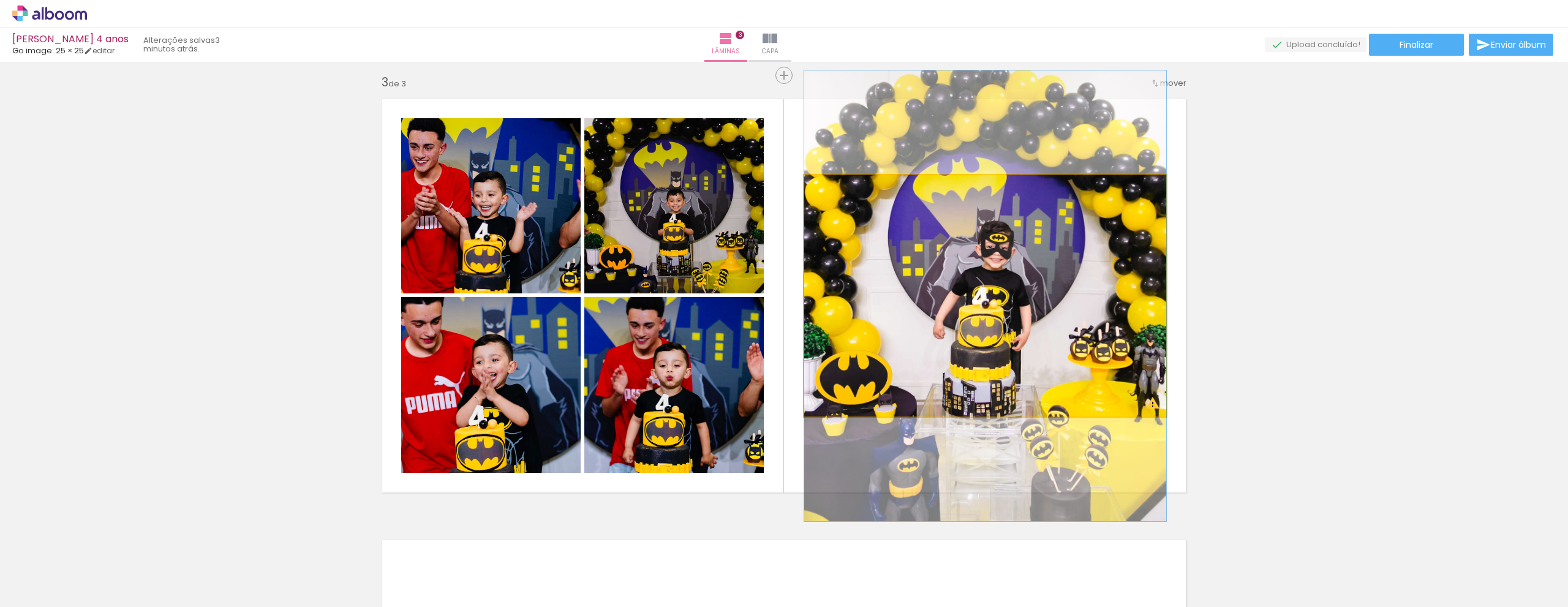
click at [995, 325] on quentale-photo at bounding box center [985, 295] width 362 height 241
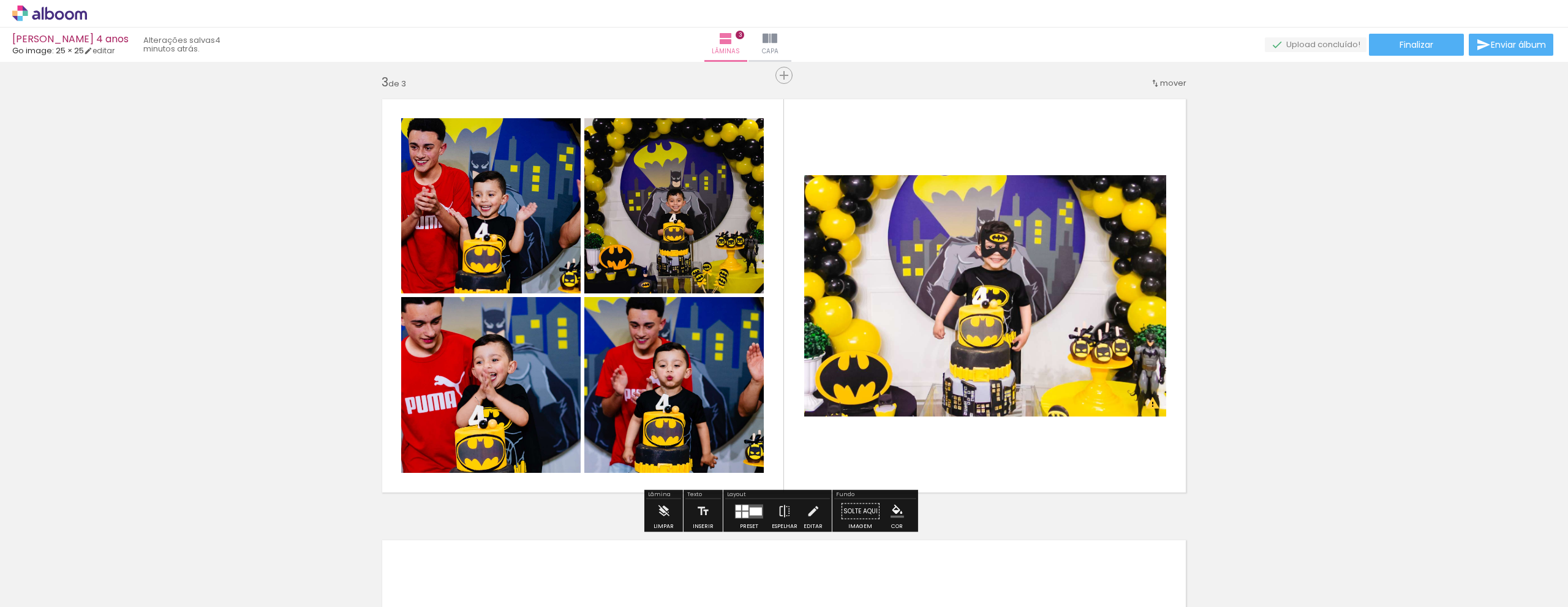
click at [752, 508] on div at bounding box center [756, 511] width 12 height 8
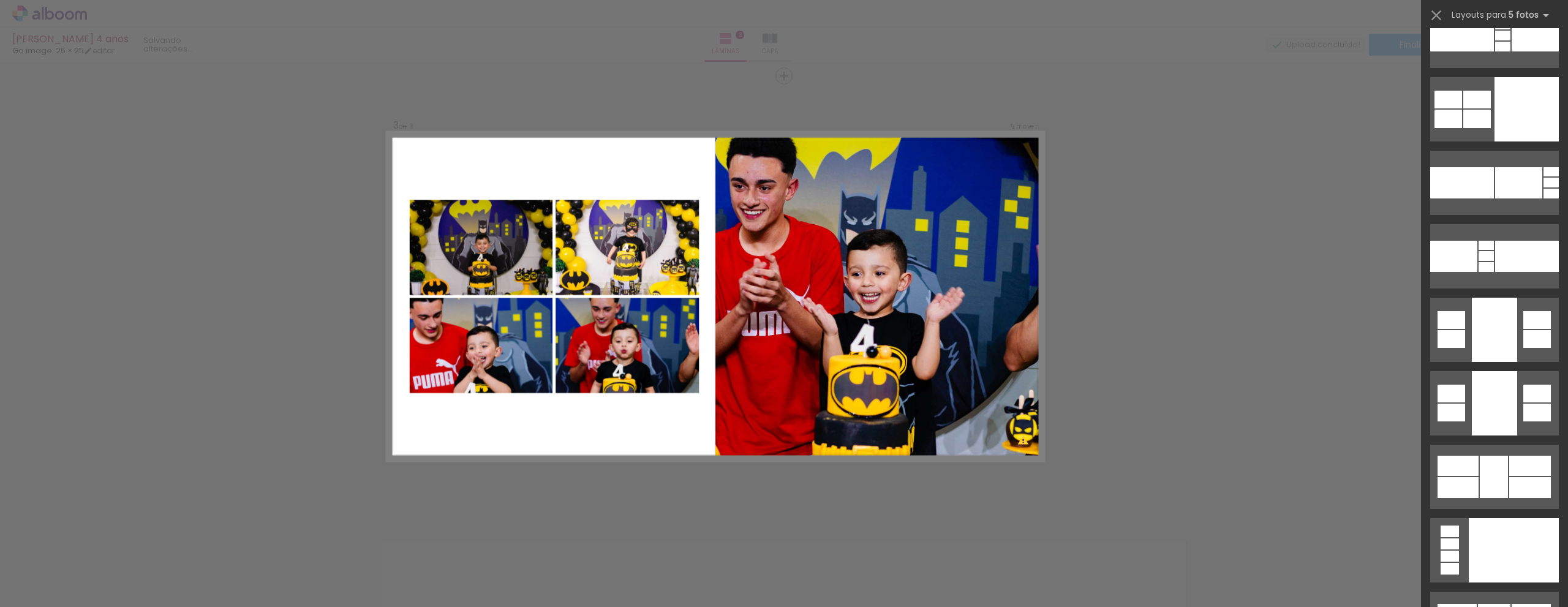
scroll to position [31517, 0]
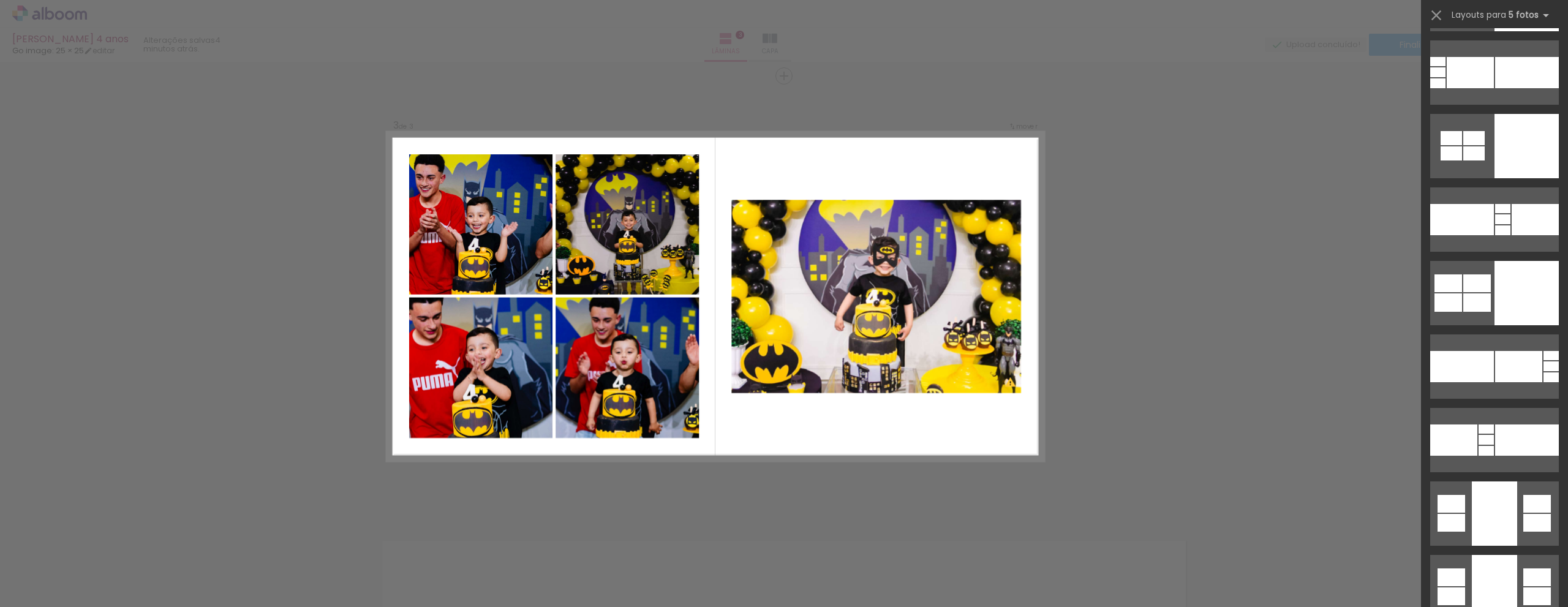
click at [1086, 405] on div "Confirmar Cancelar" at bounding box center [784, 70] width 1568 height 1793
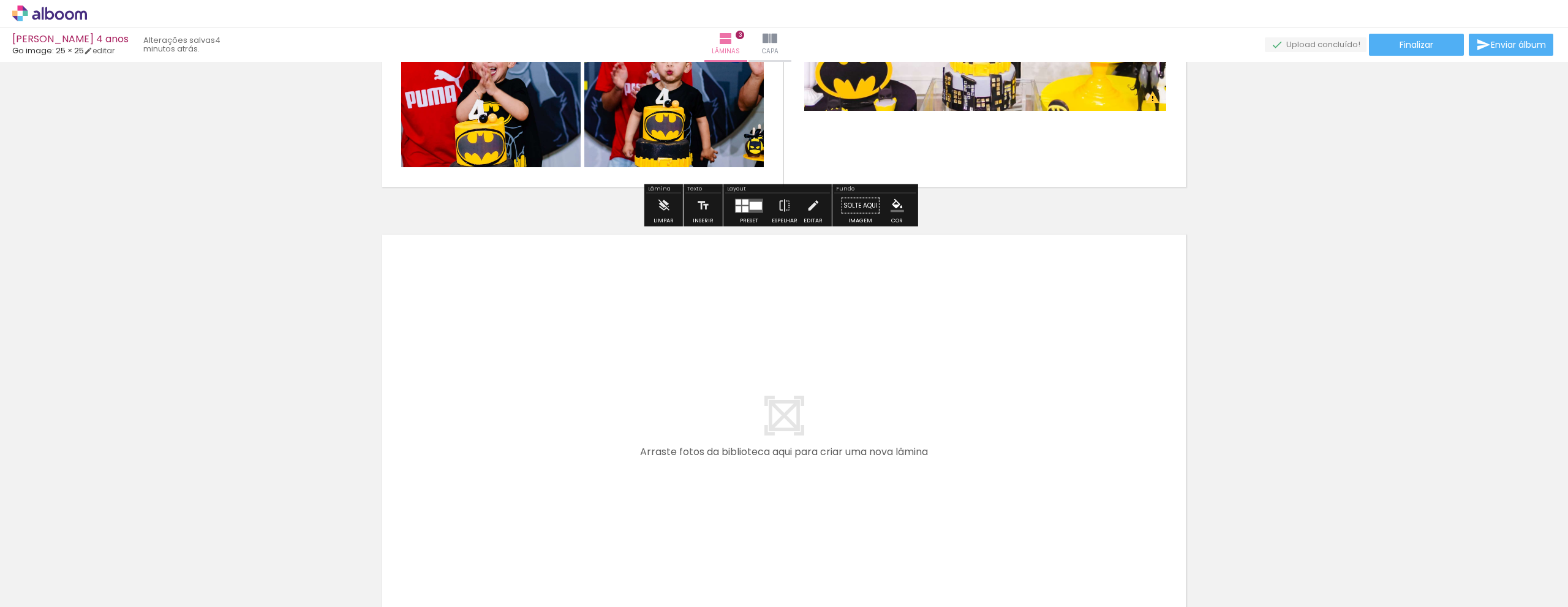
scroll to position [1316, 0]
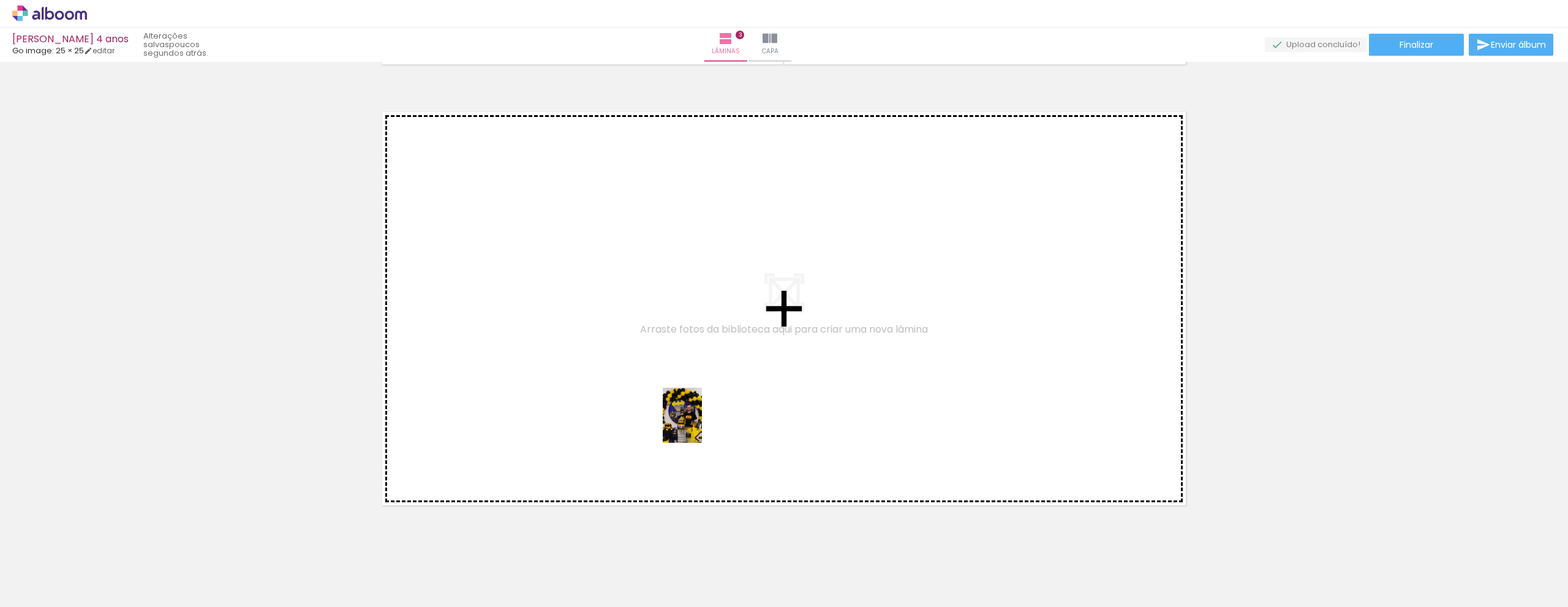
drag, startPoint x: 675, startPoint y: 573, endPoint x: 700, endPoint y: 420, distance: 155.0
click at [700, 420] on quentale-workspace at bounding box center [784, 304] width 1568 height 607
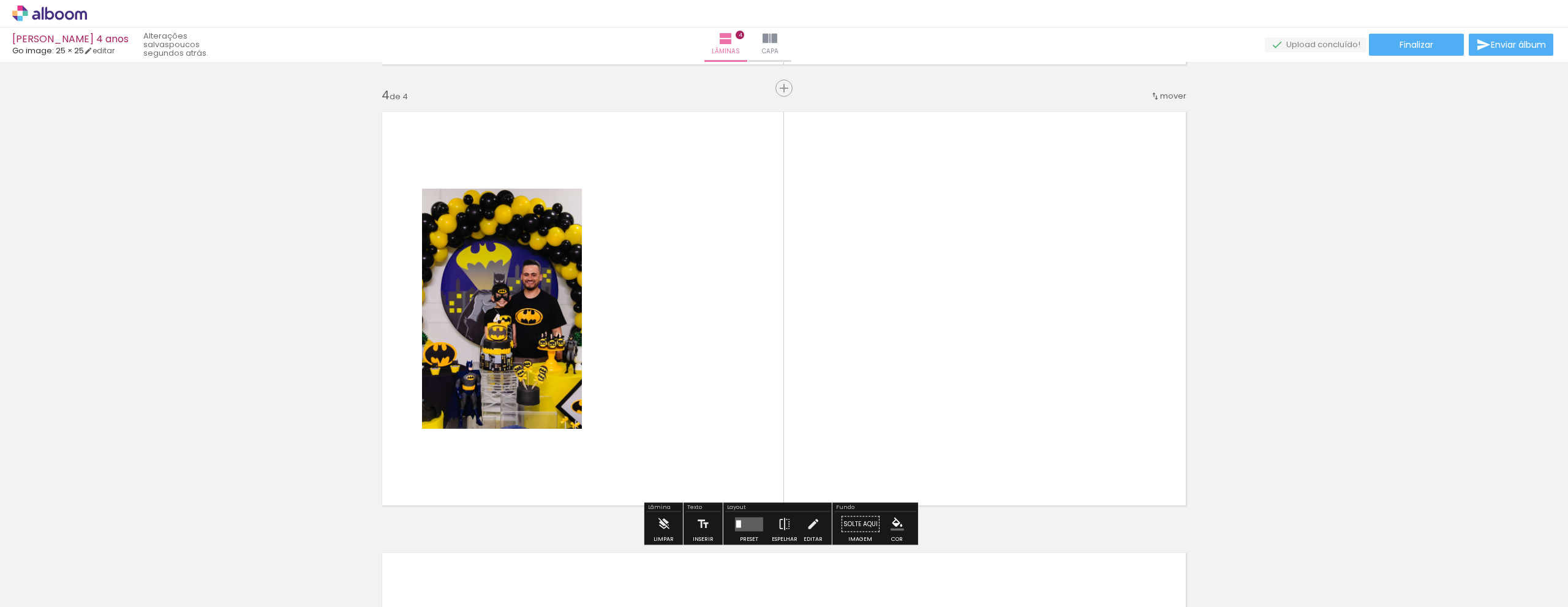
scroll to position [1329, 0]
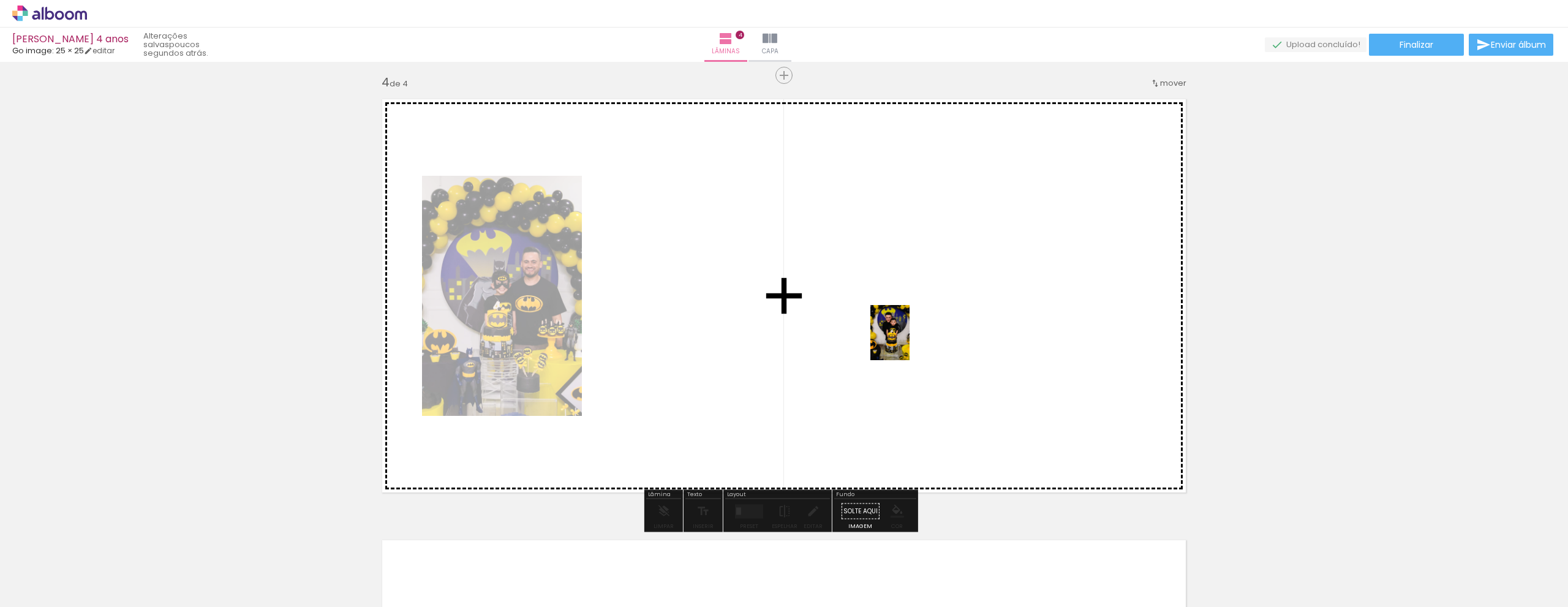
drag, startPoint x: 1081, startPoint y: 569, endPoint x: 907, endPoint y: 342, distance: 286.0
click at [907, 342] on quentale-workspace at bounding box center [784, 304] width 1568 height 607
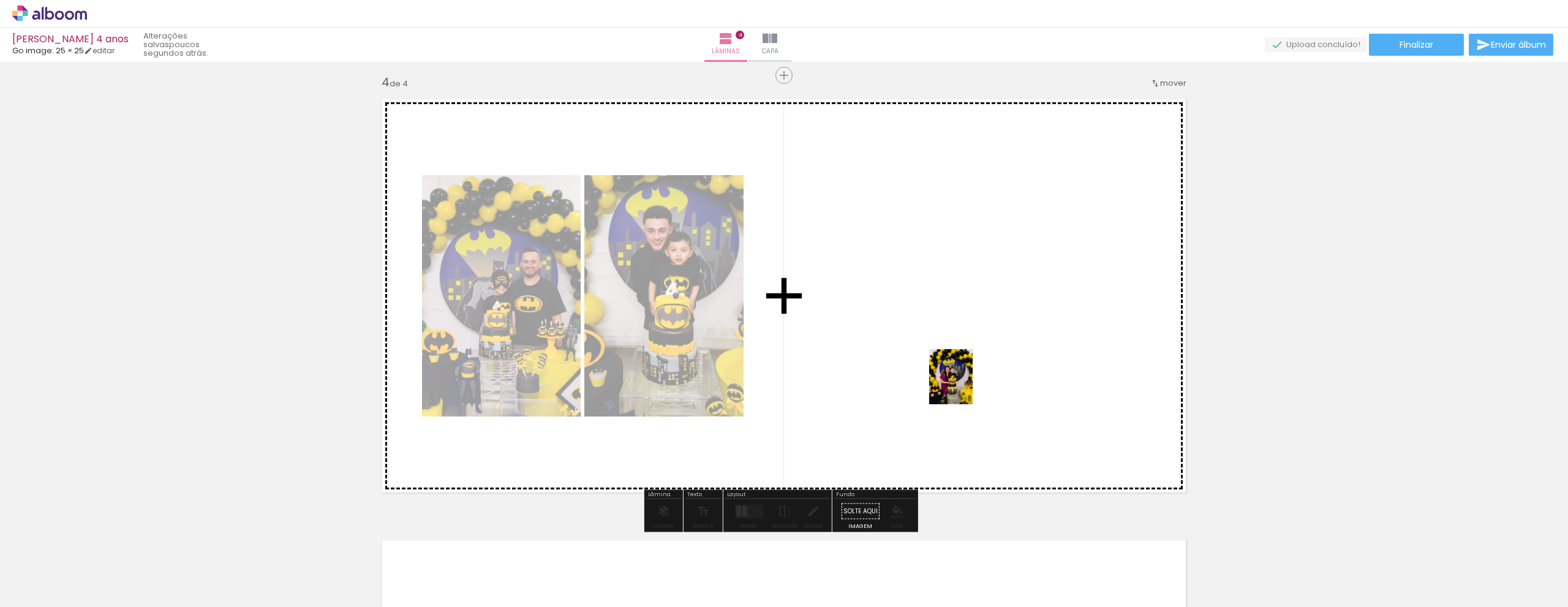
drag, startPoint x: 1144, startPoint y: 572, endPoint x: 966, endPoint y: 385, distance: 258.2
click at [966, 385] on quentale-workspace at bounding box center [784, 304] width 1568 height 607
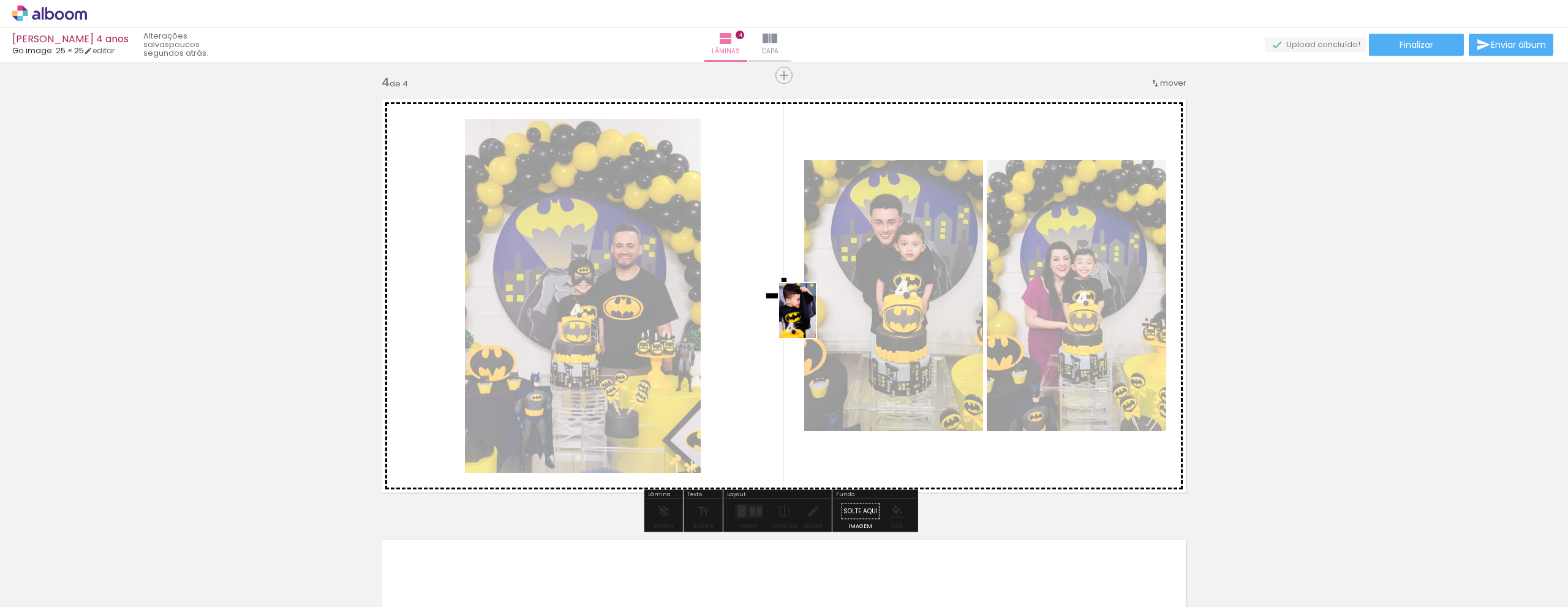
drag, startPoint x: 261, startPoint y: 570, endPoint x: 816, endPoint y: 320, distance: 608.7
click at [816, 320] on quentale-workspace at bounding box center [784, 304] width 1568 height 607
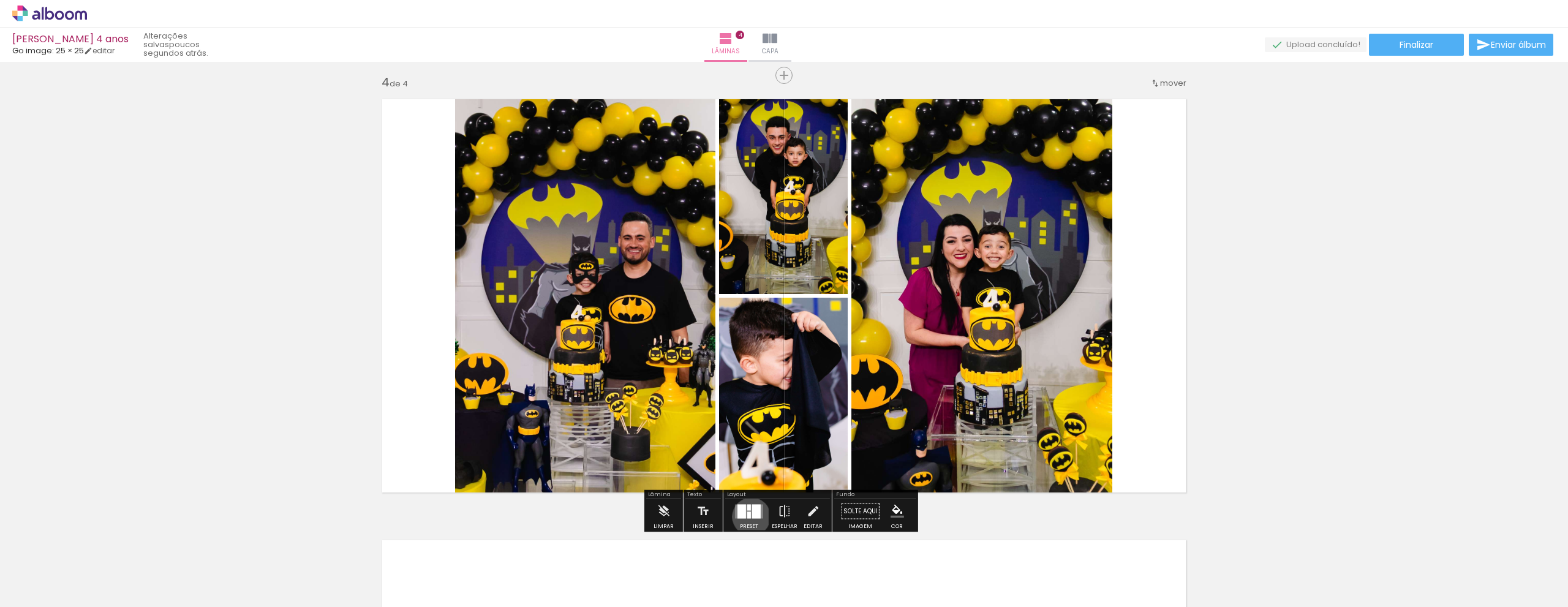
click at [748, 516] on quentale-layouter at bounding box center [748, 510] width 28 height 14
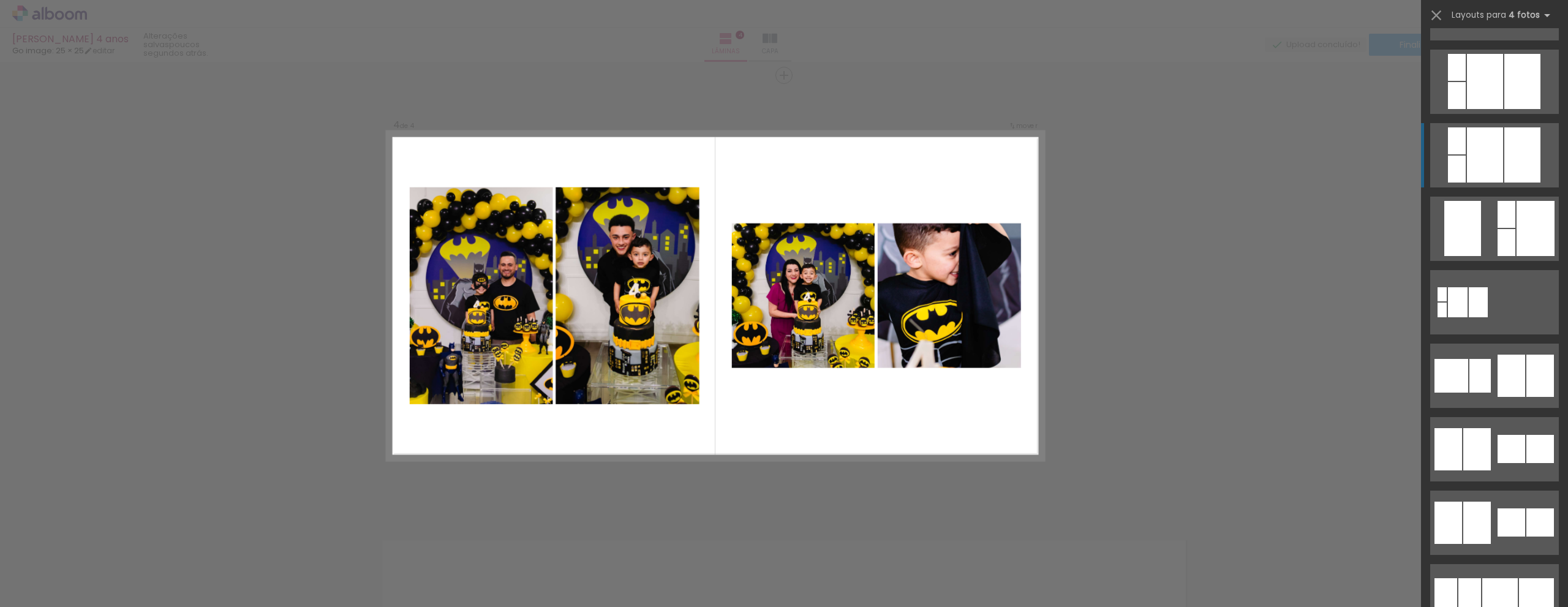
scroll to position [3062, 0]
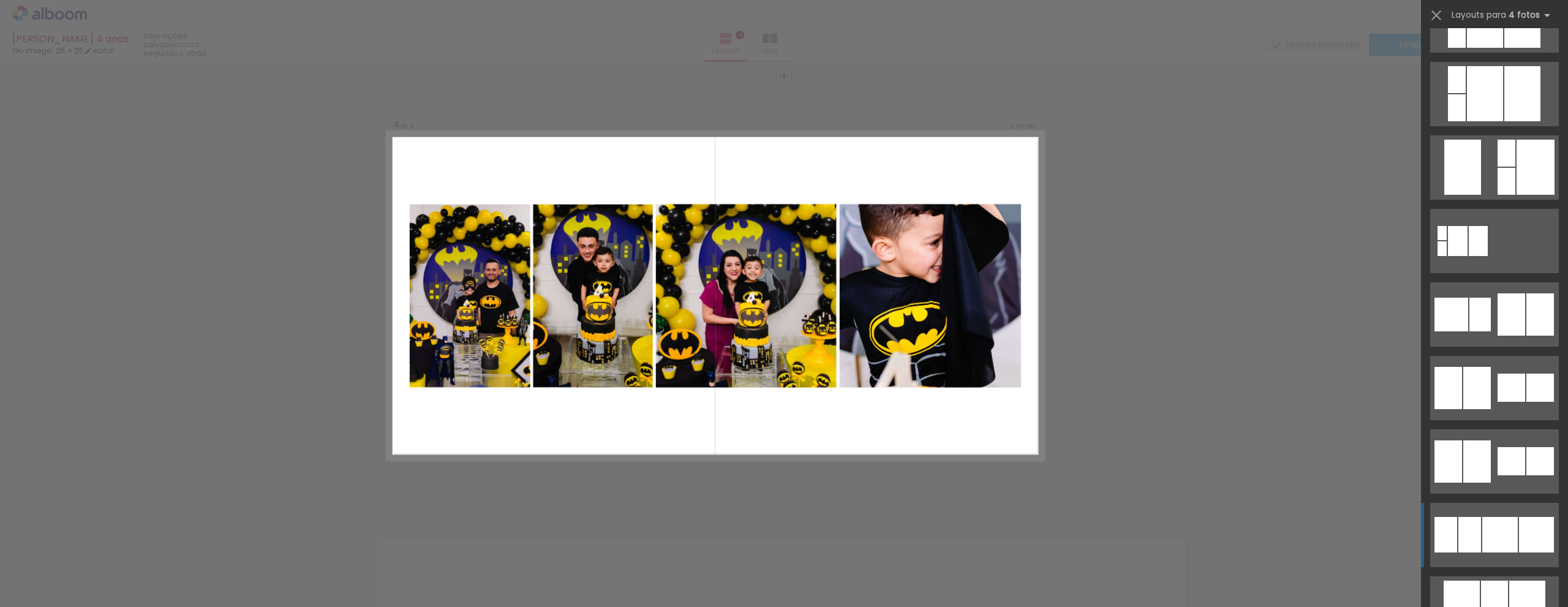
click at [1485, 532] on div at bounding box center [1500, 535] width 36 height 36
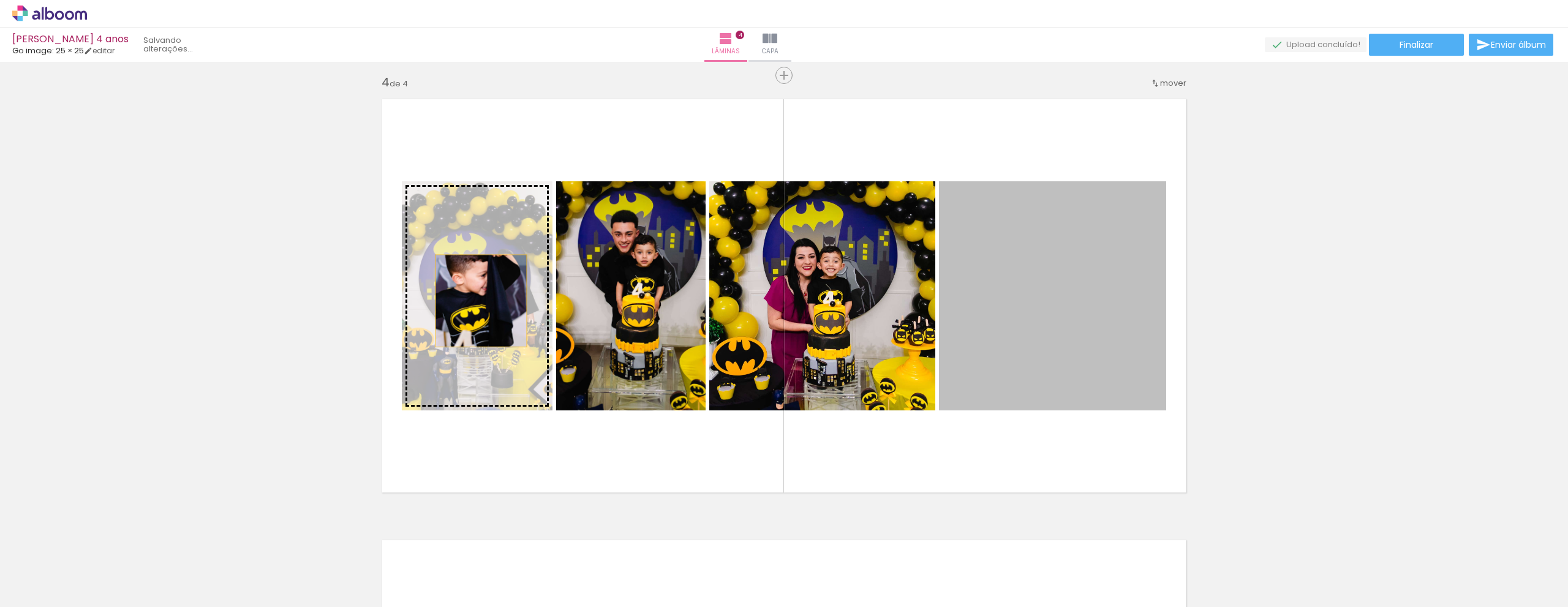
drag, startPoint x: 1021, startPoint y: 300, endPoint x: 476, endPoint y: 300, distance: 545.0
click at [0, 0] on slot at bounding box center [0, 0] width 0 height 0
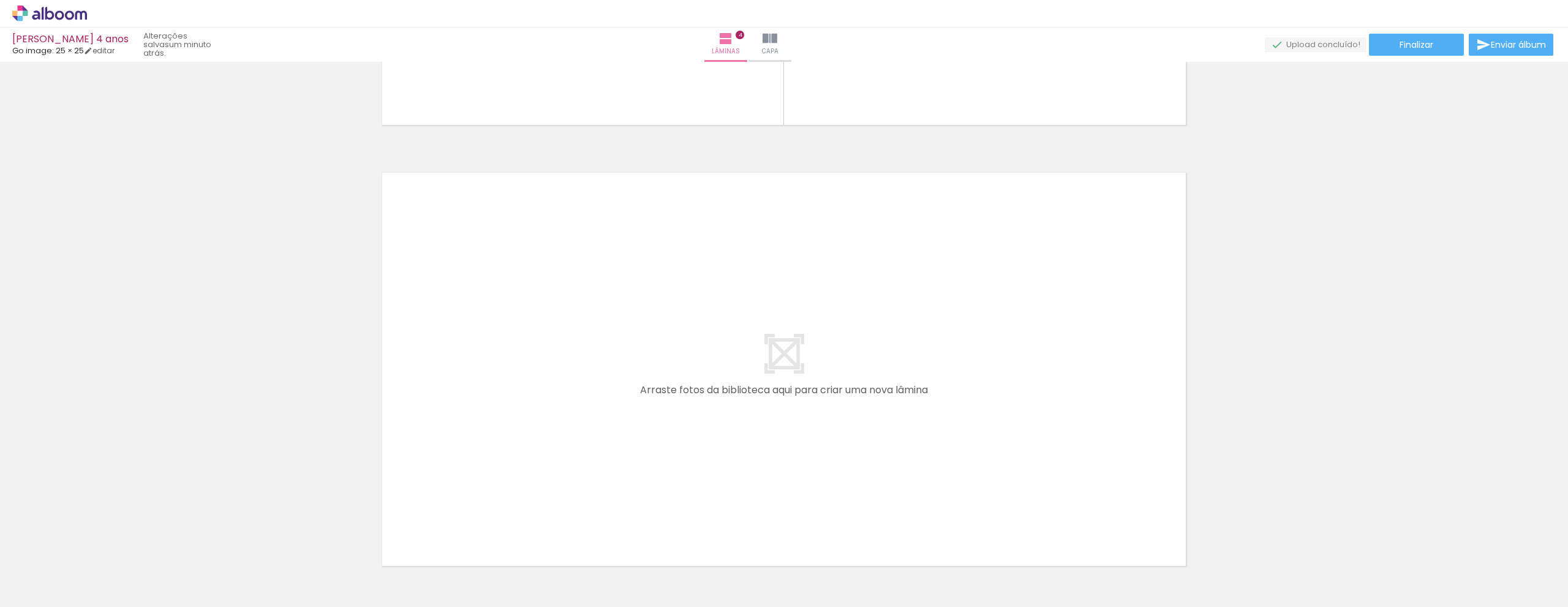
scroll to position [1758, 0]
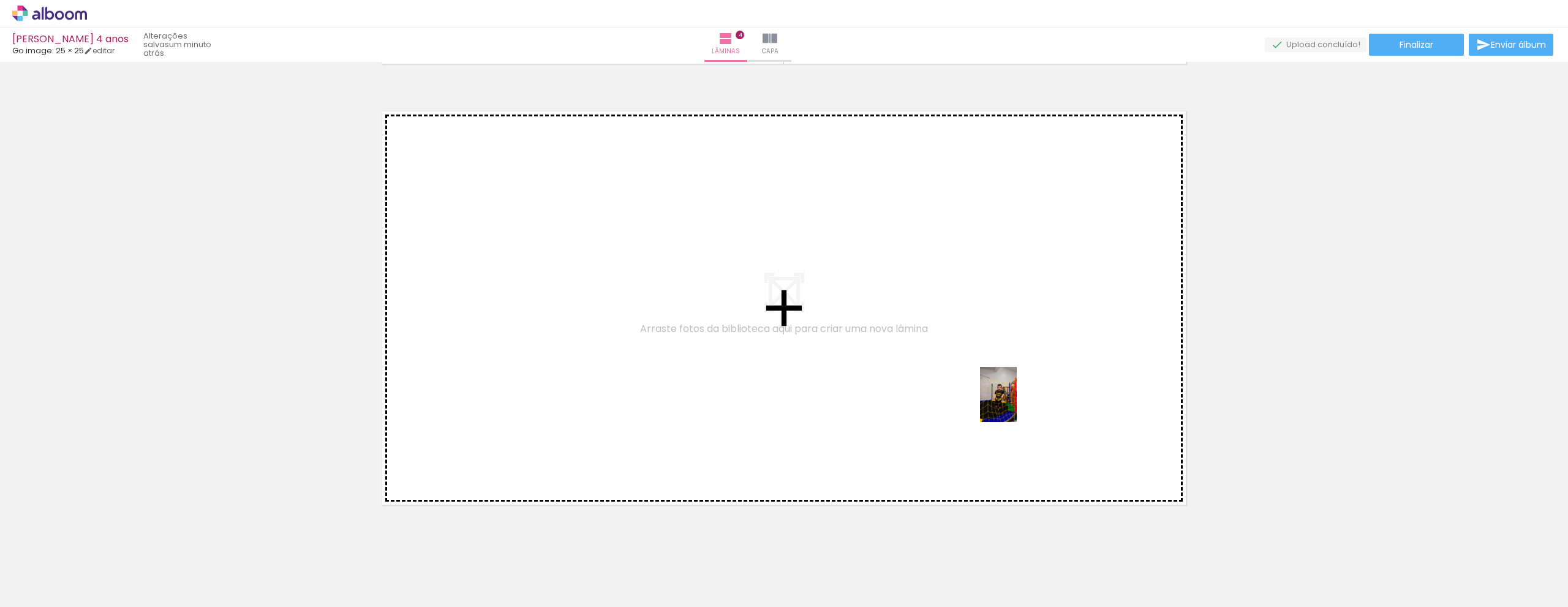
drag, startPoint x: 1230, startPoint y: 583, endPoint x: 1016, endPoint y: 403, distance: 279.6
click at [1016, 403] on quentale-workspace at bounding box center [784, 304] width 1568 height 607
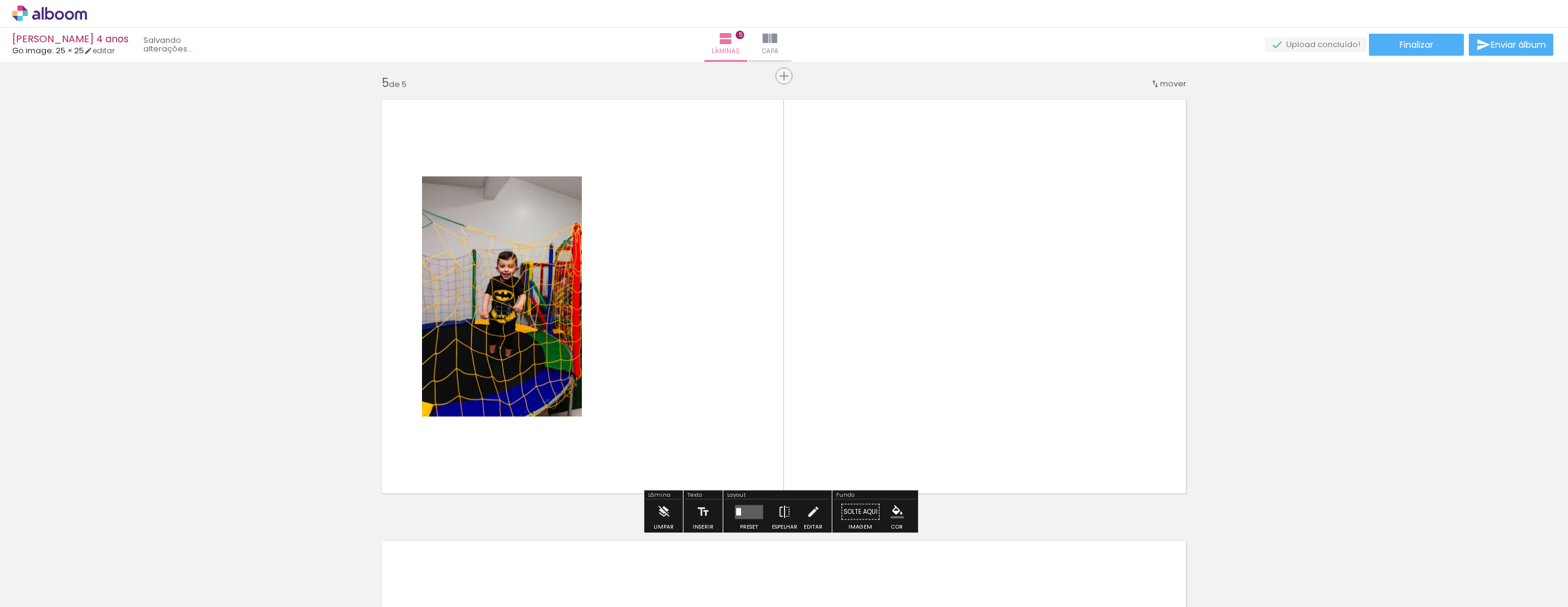
scroll to position [1770, 0]
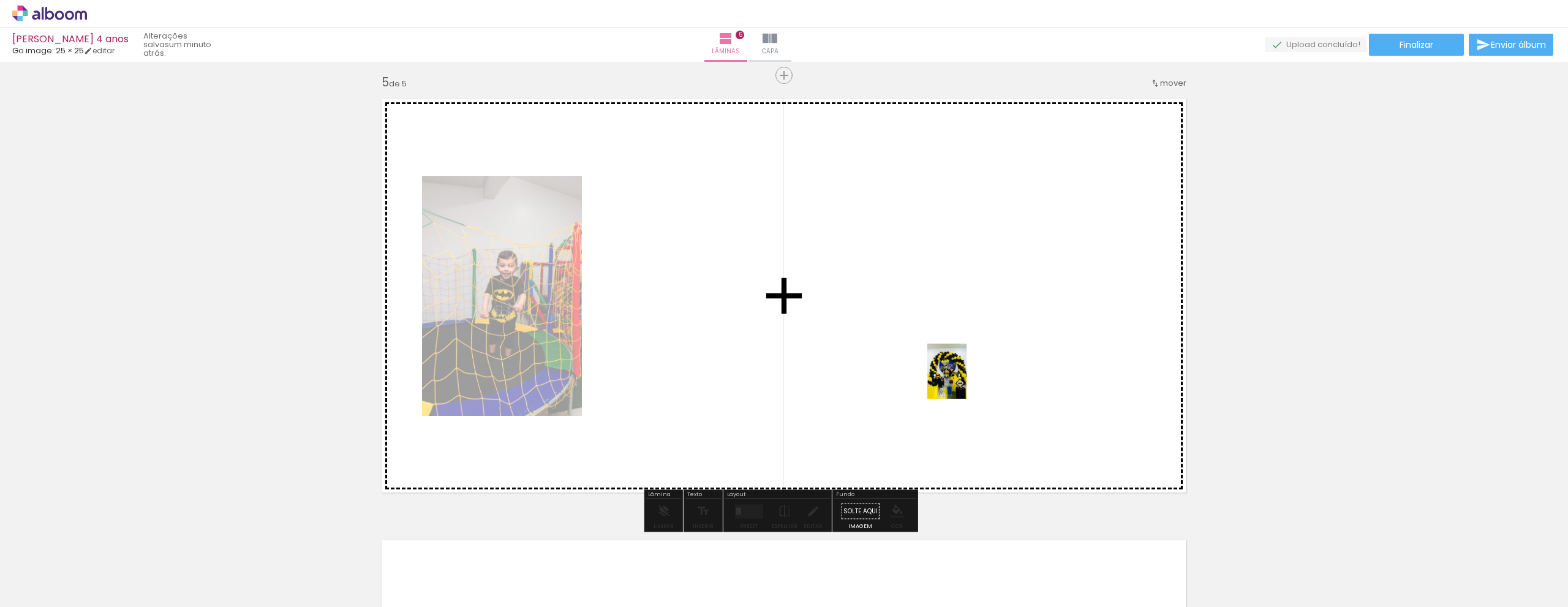
drag, startPoint x: 1282, startPoint y: 566, endPoint x: 960, endPoint y: 378, distance: 372.9
click at [960, 378] on quentale-workspace at bounding box center [784, 304] width 1568 height 607
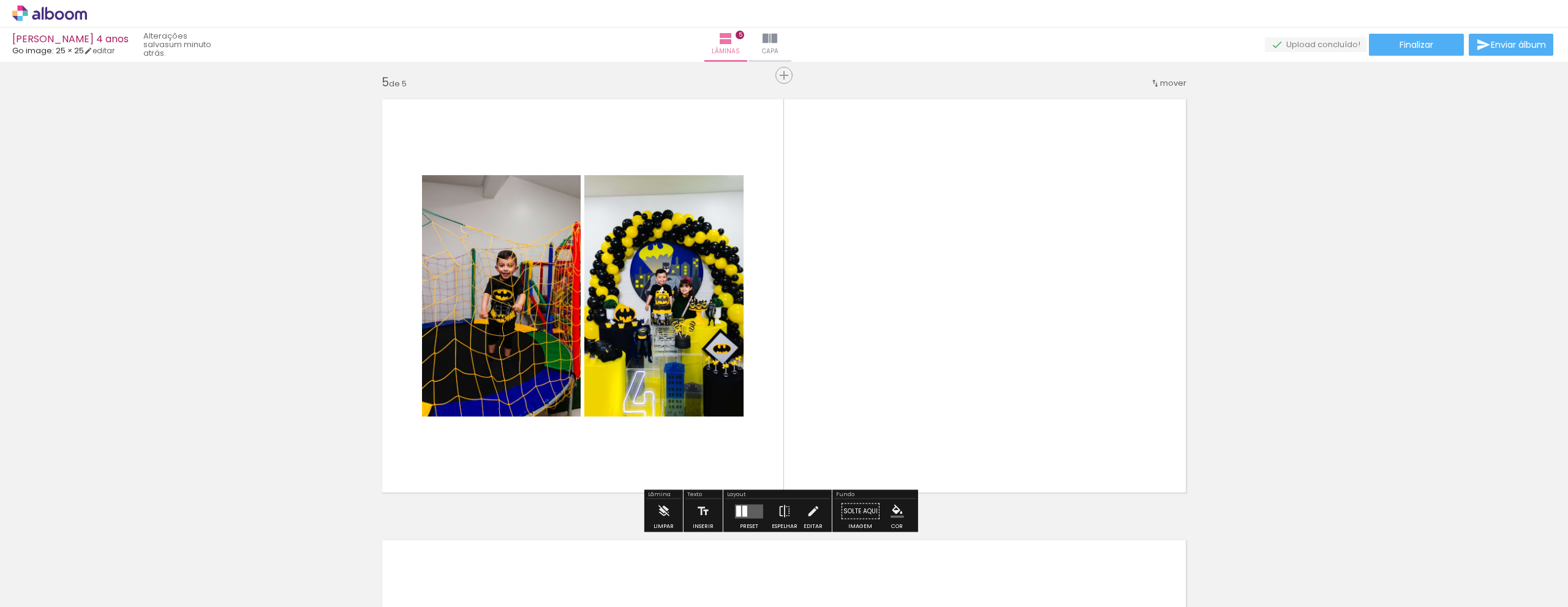
click at [666, 333] on quentale-photo at bounding box center [664, 295] width 159 height 241
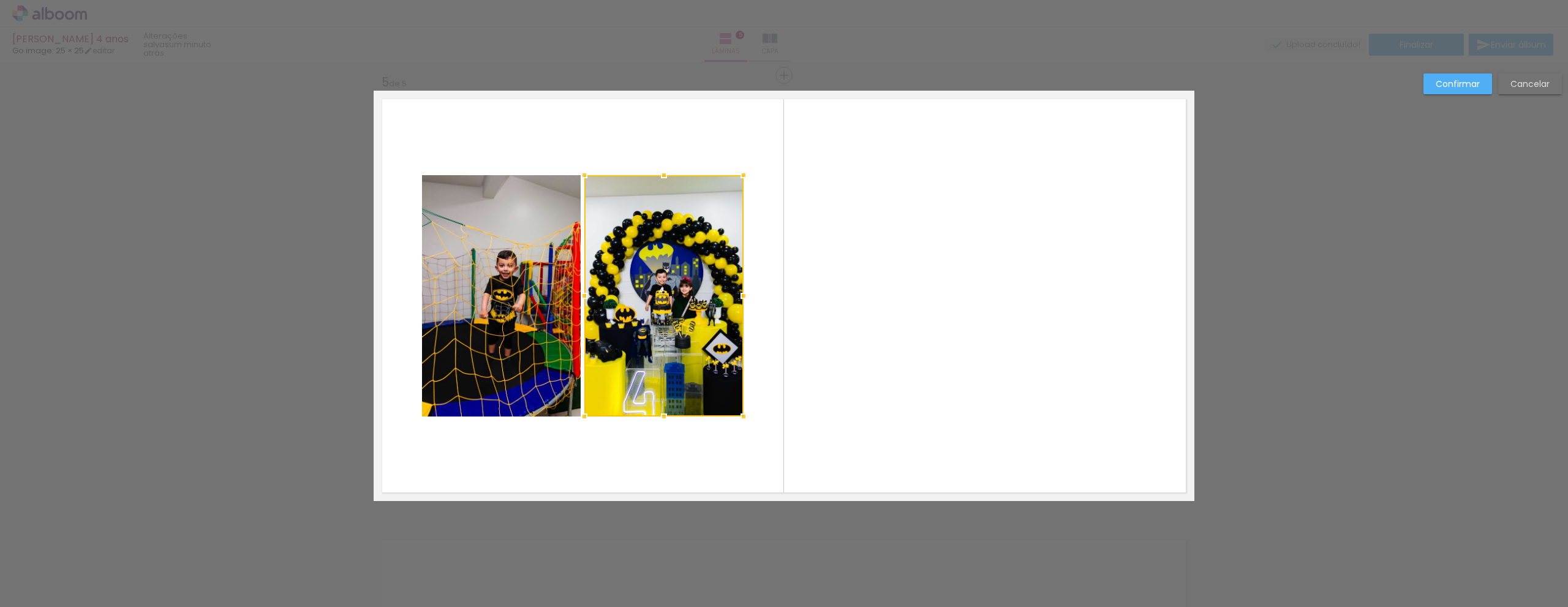
click at [641, 260] on div at bounding box center [664, 295] width 159 height 241
click at [870, 295] on quentale-layouter at bounding box center [783, 296] width 821 height 411
click at [0, 0] on slot "Confirmar" at bounding box center [0, 0] width 0 height 0
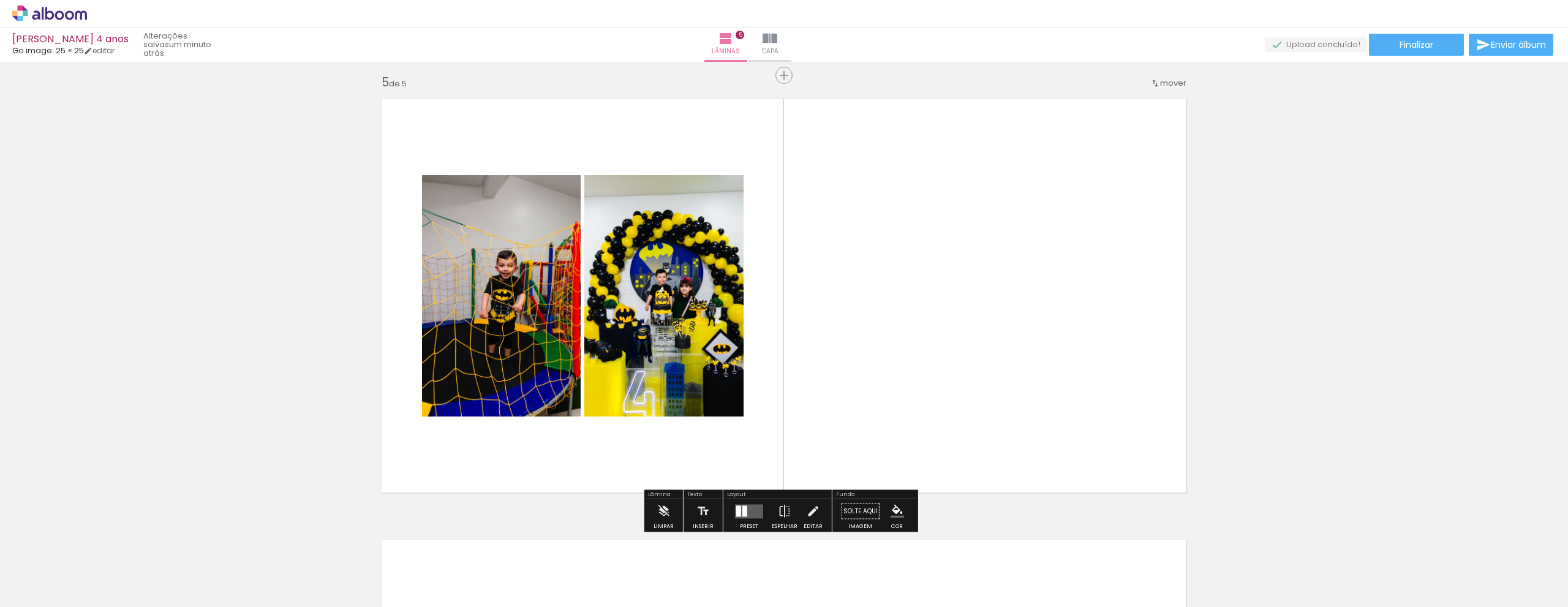
click at [691, 299] on quentale-photo at bounding box center [664, 295] width 159 height 241
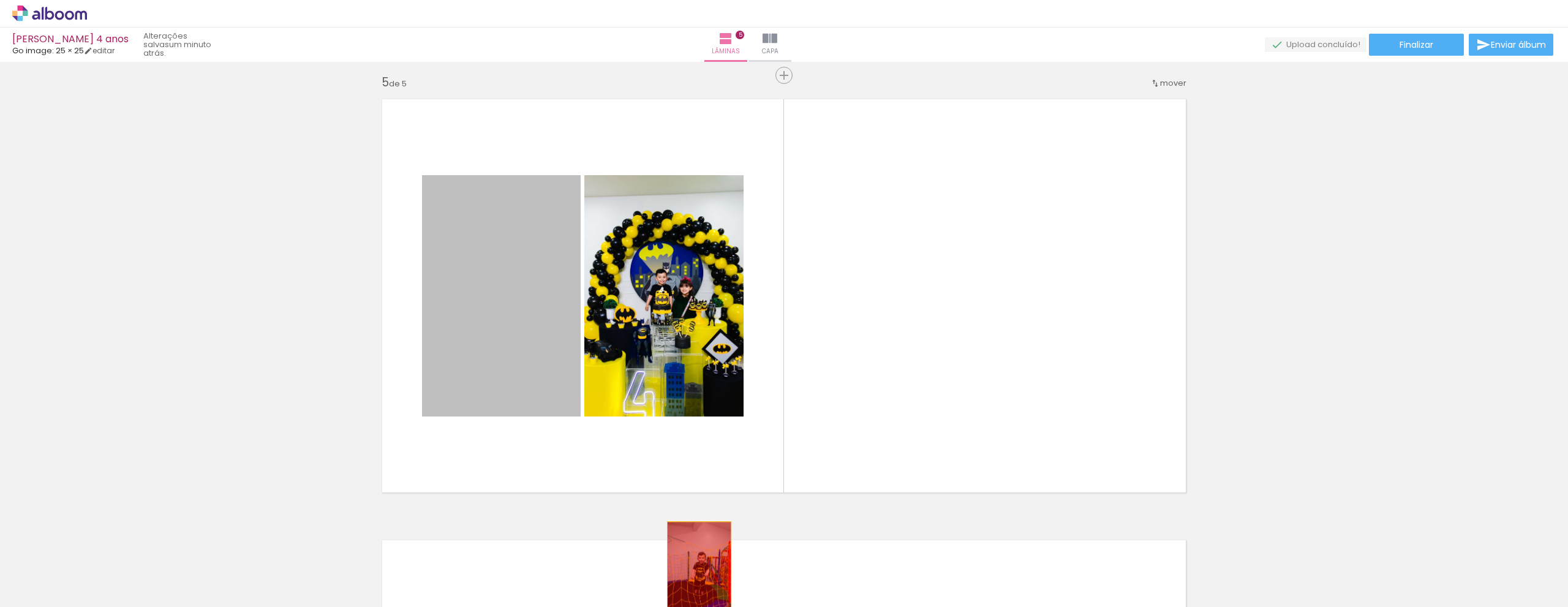
drag, startPoint x: 507, startPoint y: 278, endPoint x: 695, endPoint y: 570, distance: 347.3
click at [695, 570] on quentale-workspace at bounding box center [784, 304] width 1568 height 607
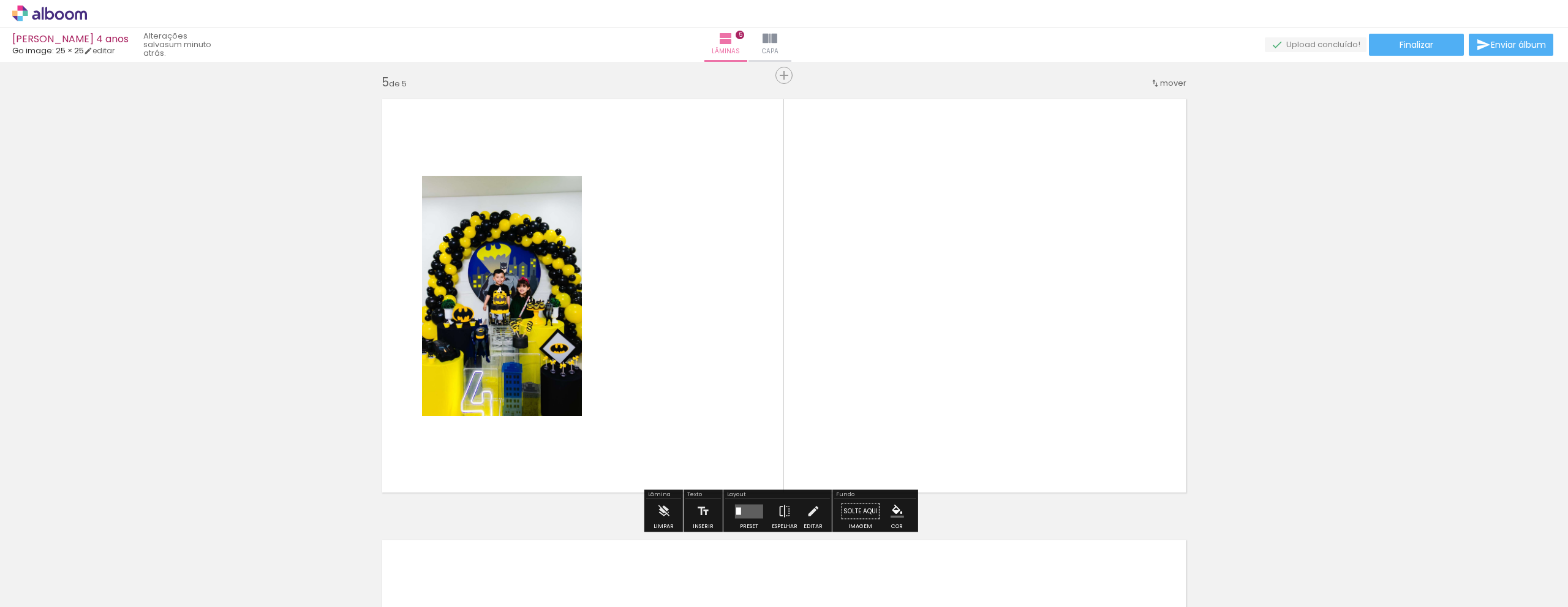
click at [493, 286] on quentale-photo at bounding box center [502, 296] width 160 height 240
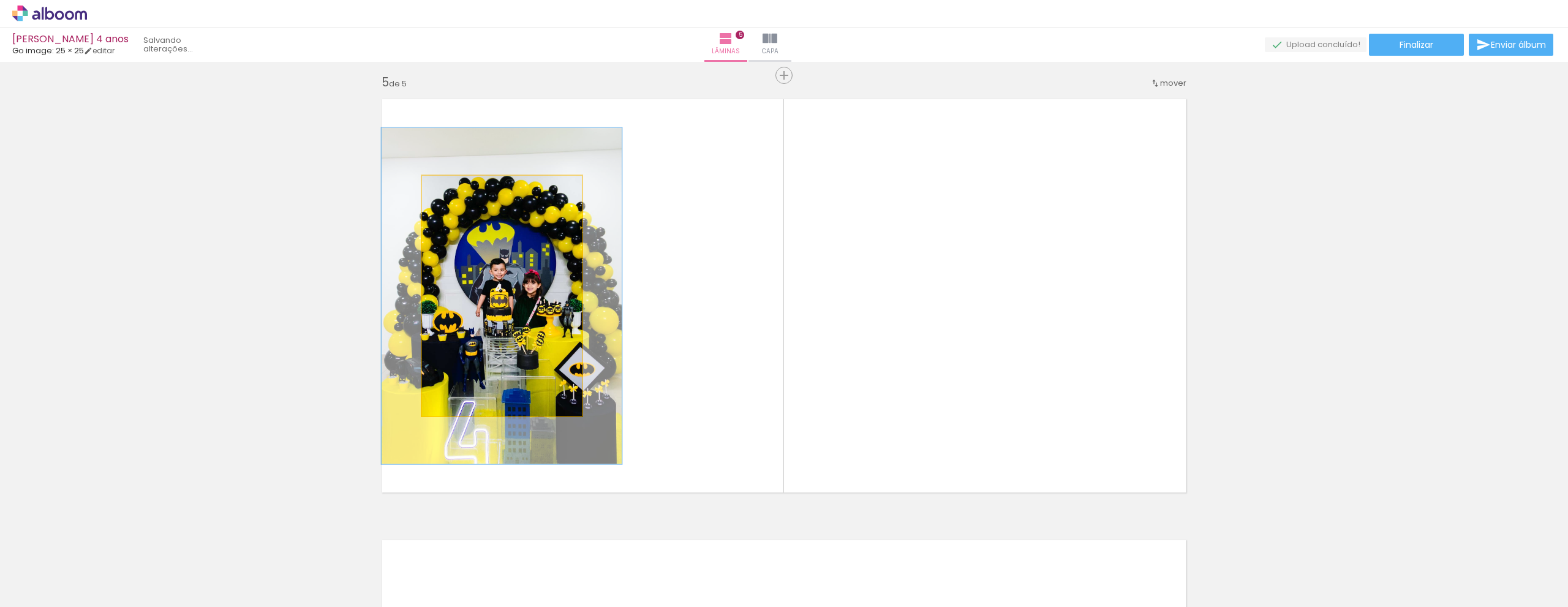
click at [467, 188] on div at bounding box center [474, 188] width 48 height 19
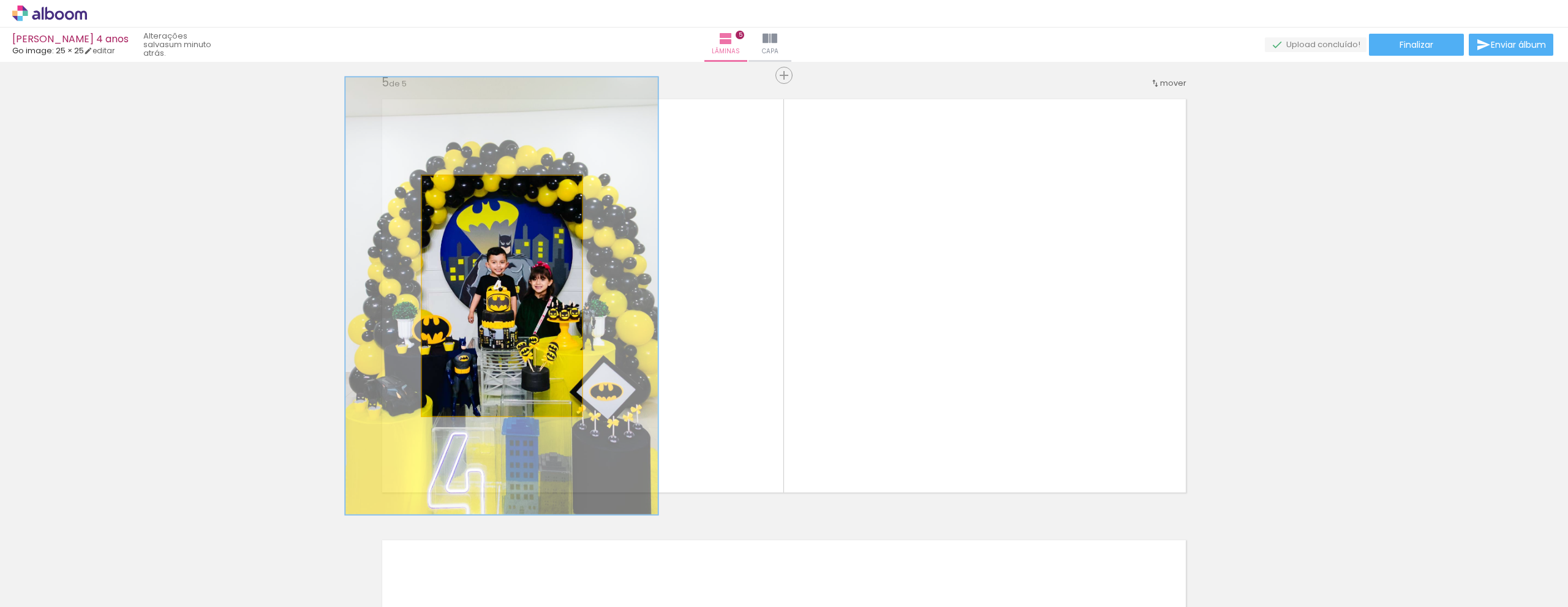
drag, startPoint x: 467, startPoint y: 188, endPoint x: 488, endPoint y: 200, distance: 24.2
type paper-slider "182"
click at [488, 200] on quentale-photo at bounding box center [502, 296] width 160 height 240
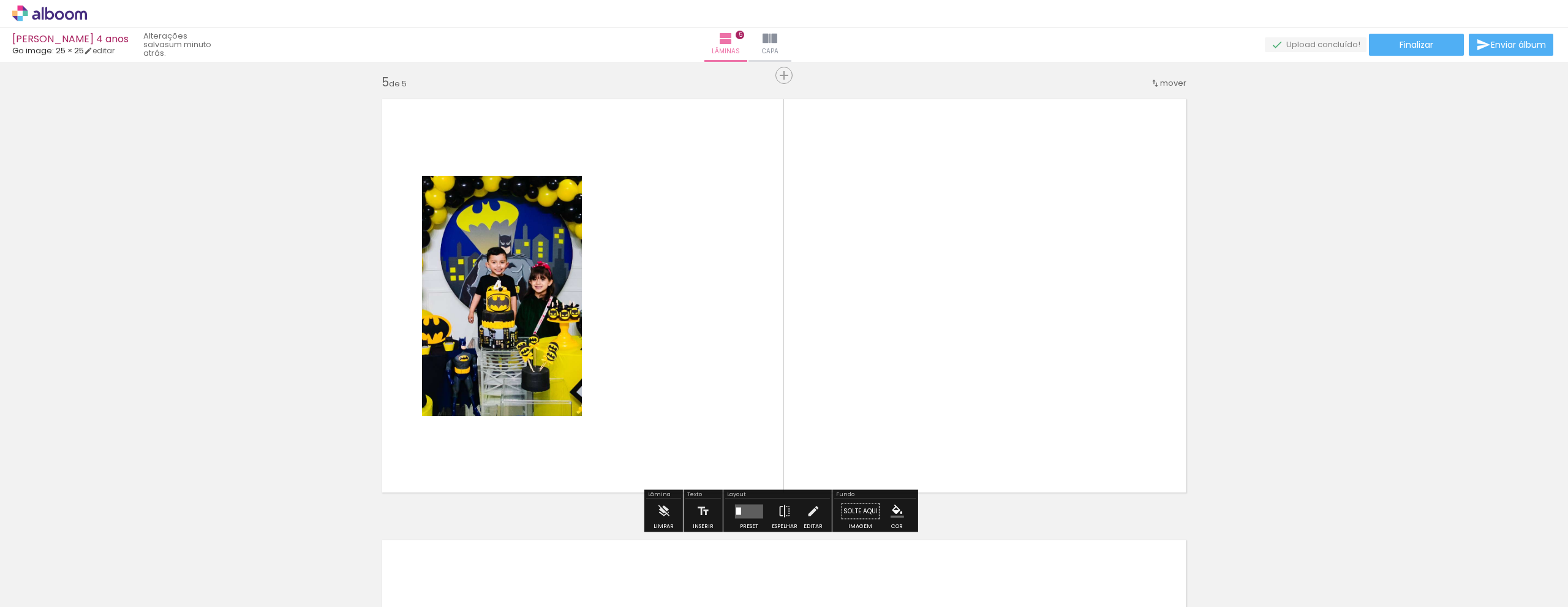
click at [1355, 575] on div at bounding box center [1358, 565] width 44 height 61
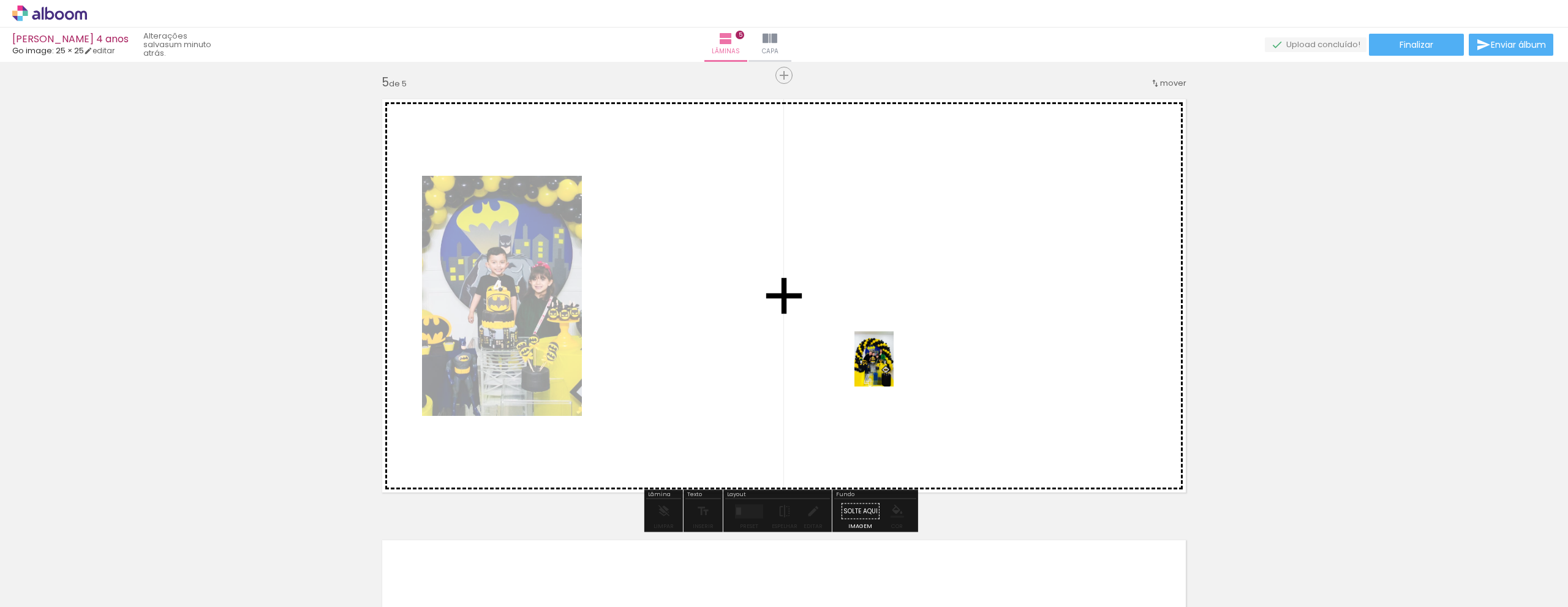
drag, startPoint x: 1355, startPoint y: 575, endPoint x: 1257, endPoint y: 526, distance: 109.6
click at [858, 345] on quentale-workspace at bounding box center [784, 304] width 1568 height 607
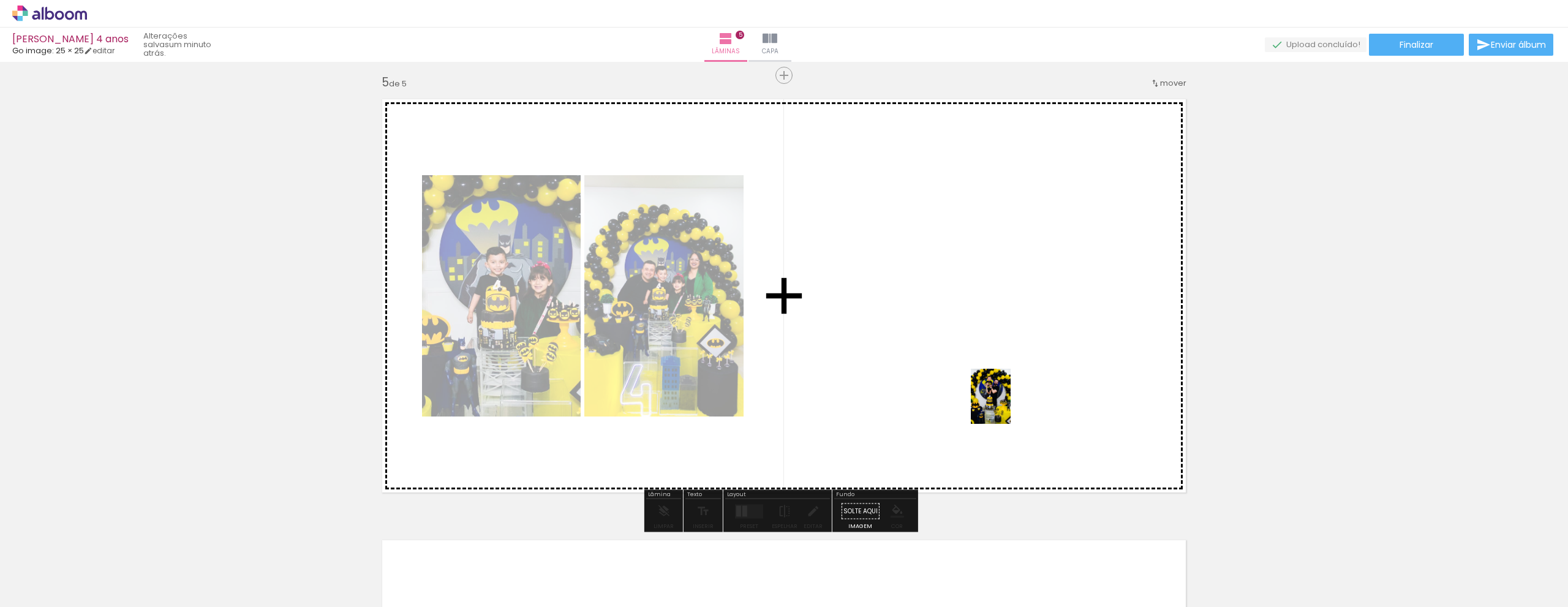
drag, startPoint x: 1428, startPoint y: 567, endPoint x: 1004, endPoint y: 401, distance: 455.3
click at [1004, 401] on quentale-workspace at bounding box center [784, 304] width 1568 height 607
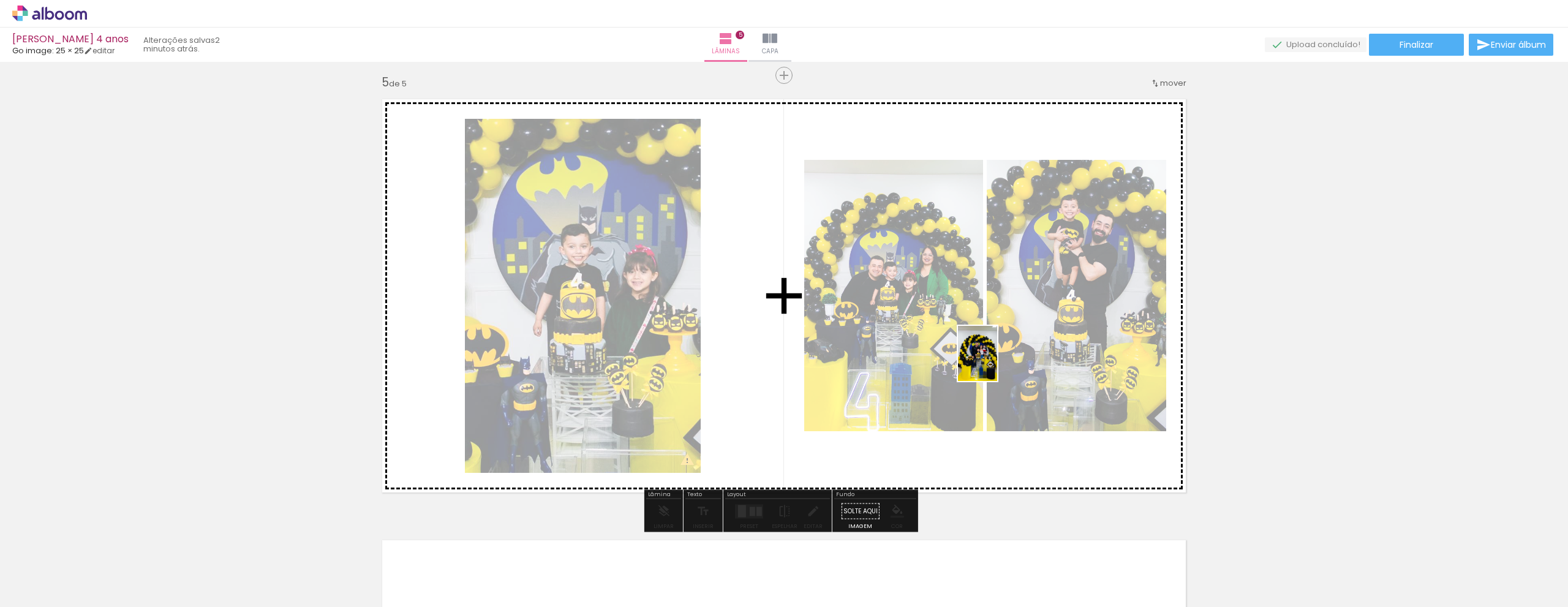
drag, startPoint x: 1493, startPoint y: 575, endPoint x: 994, endPoint y: 363, distance: 542.2
click at [994, 363] on quentale-workspace at bounding box center [784, 304] width 1568 height 607
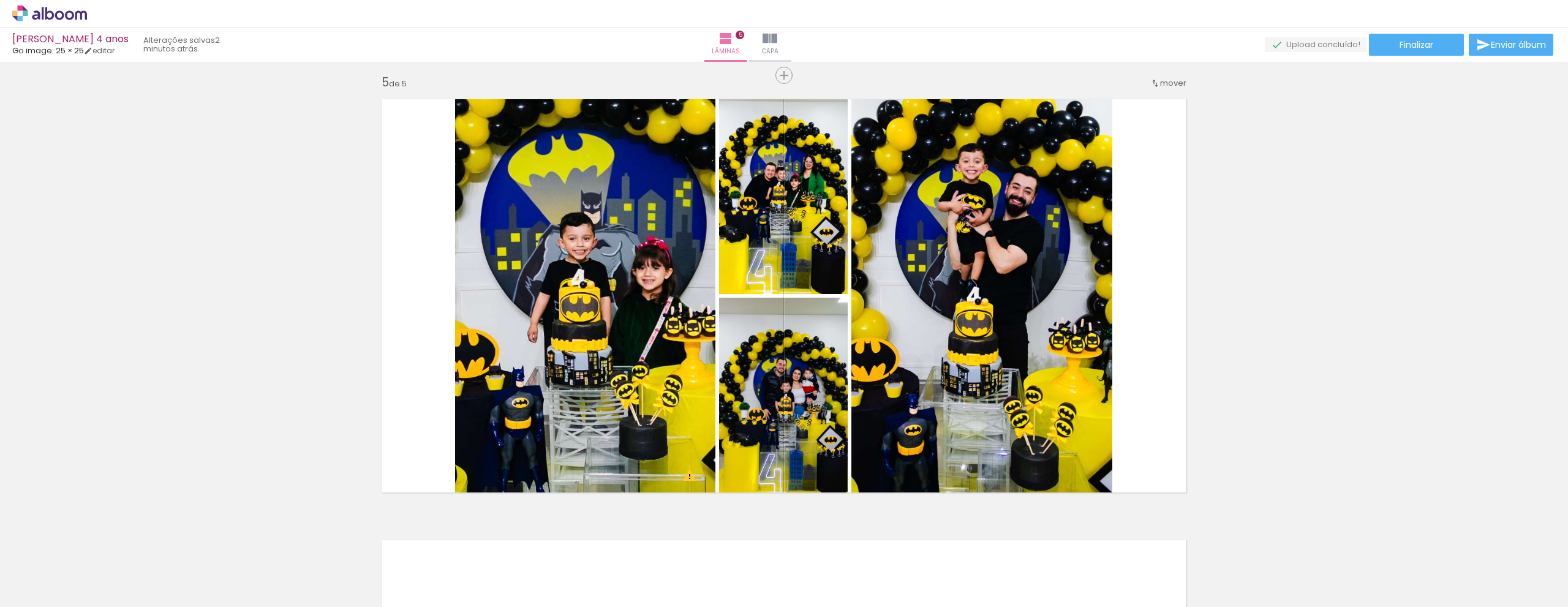
scroll to position [0, 661]
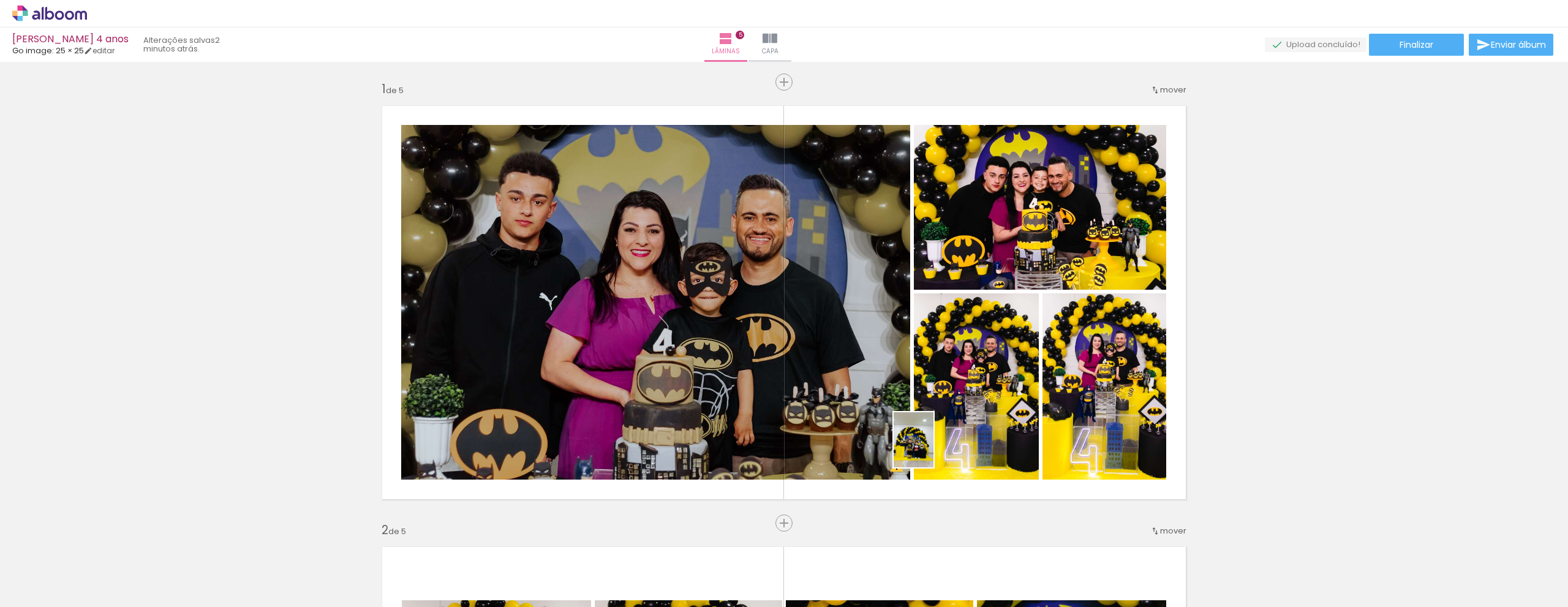
click at [930, 449] on quentale-workspace at bounding box center [784, 304] width 1568 height 607
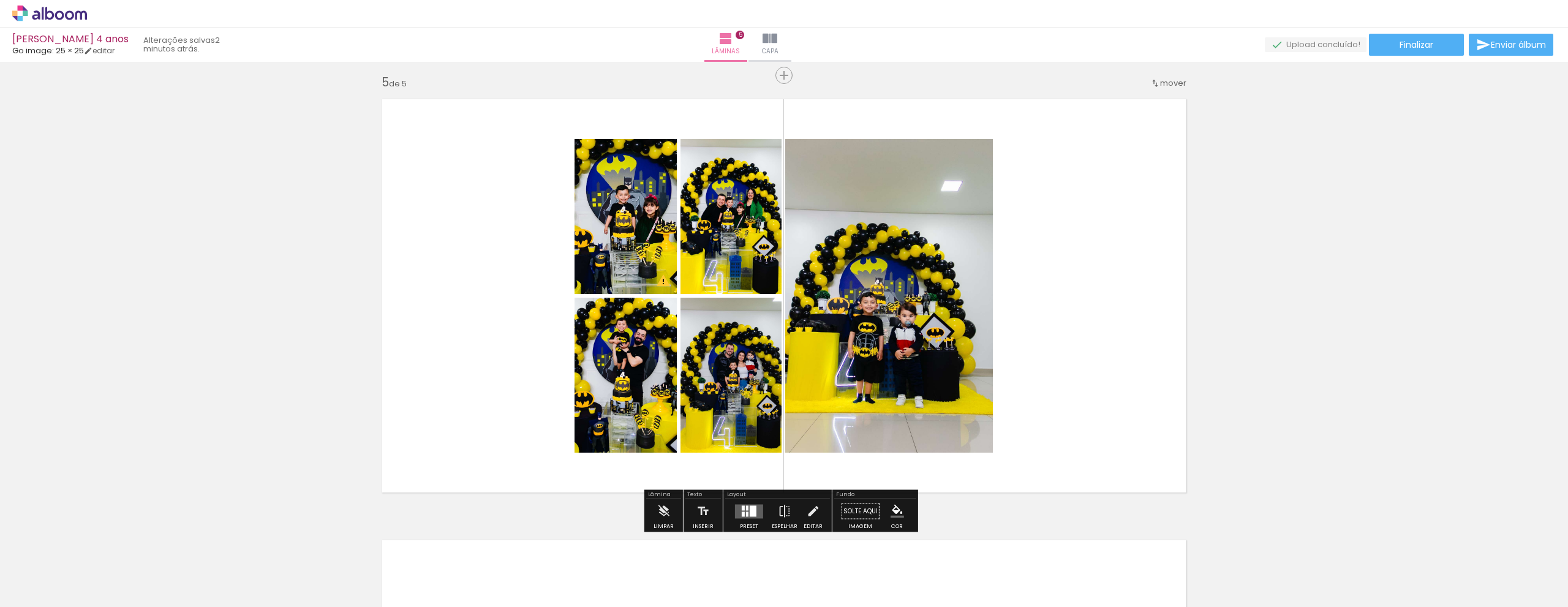
scroll to position [0, 661]
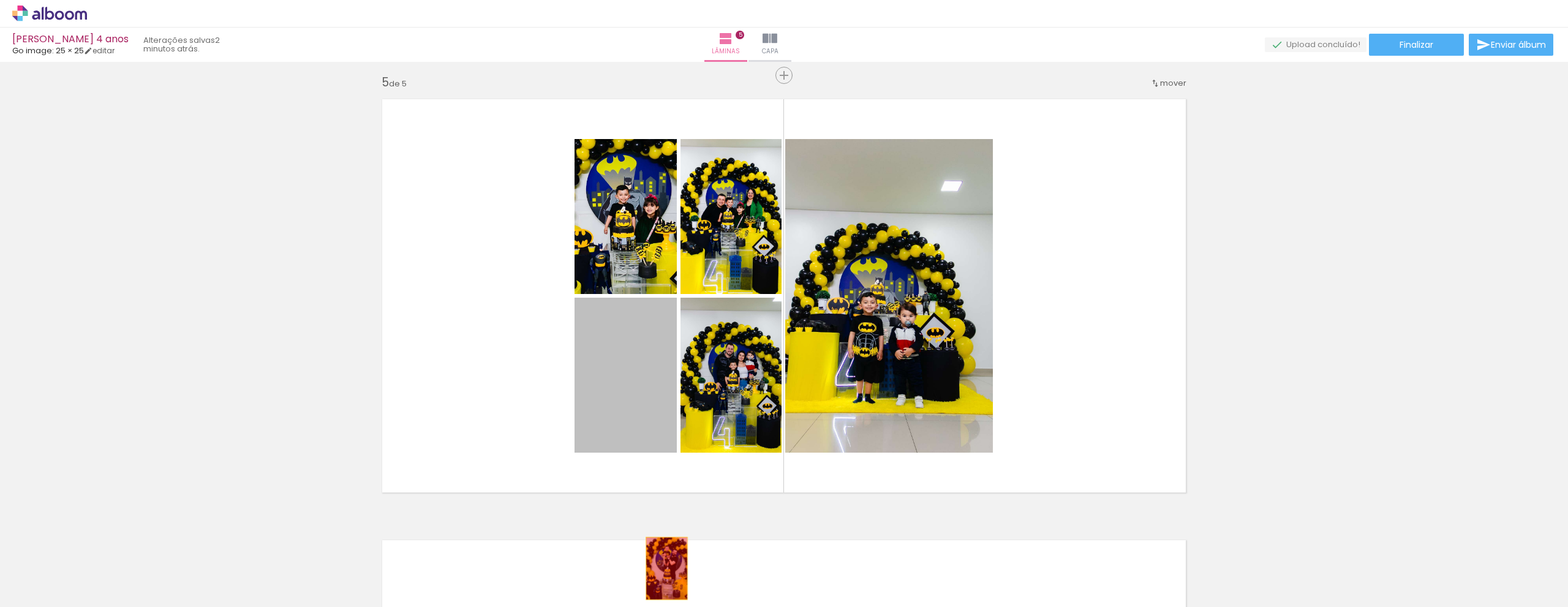
drag, startPoint x: 638, startPoint y: 372, endPoint x: 698, endPoint y: 437, distance: 88.5
click at [662, 568] on quentale-workspace at bounding box center [784, 304] width 1568 height 607
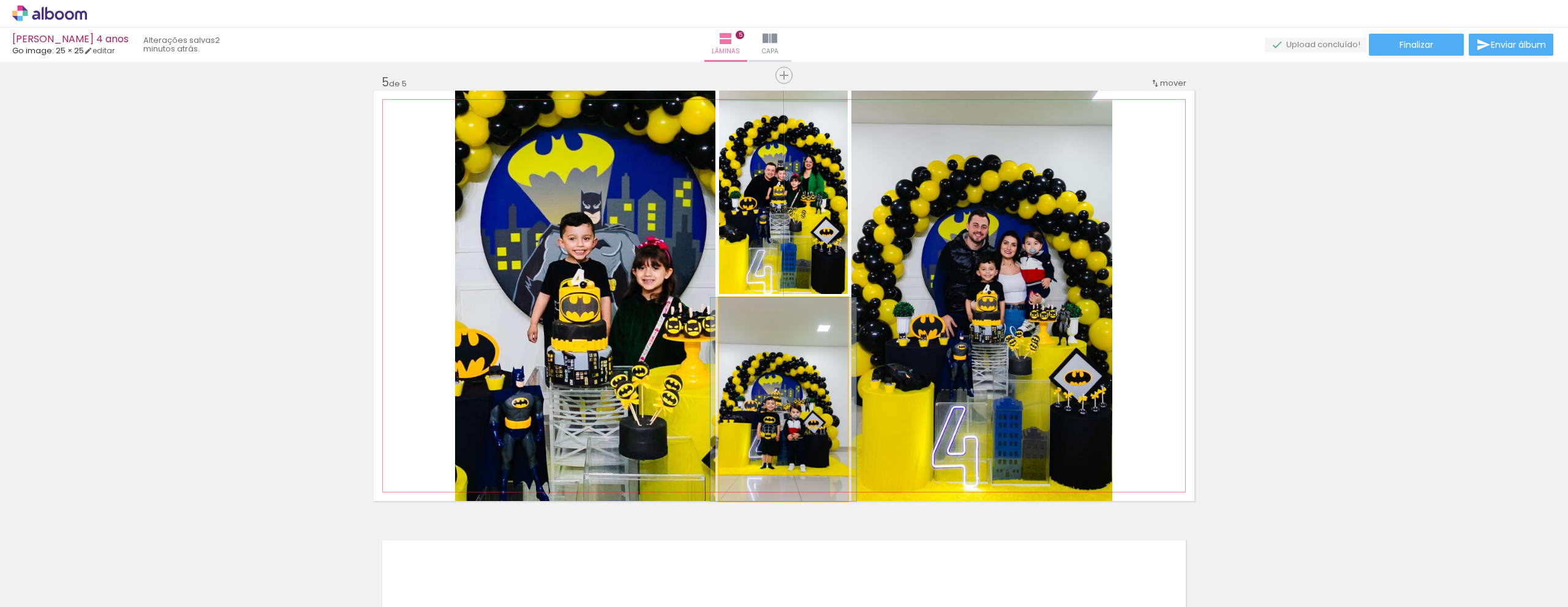
click at [779, 383] on quentale-photo at bounding box center [783, 399] width 128 height 203
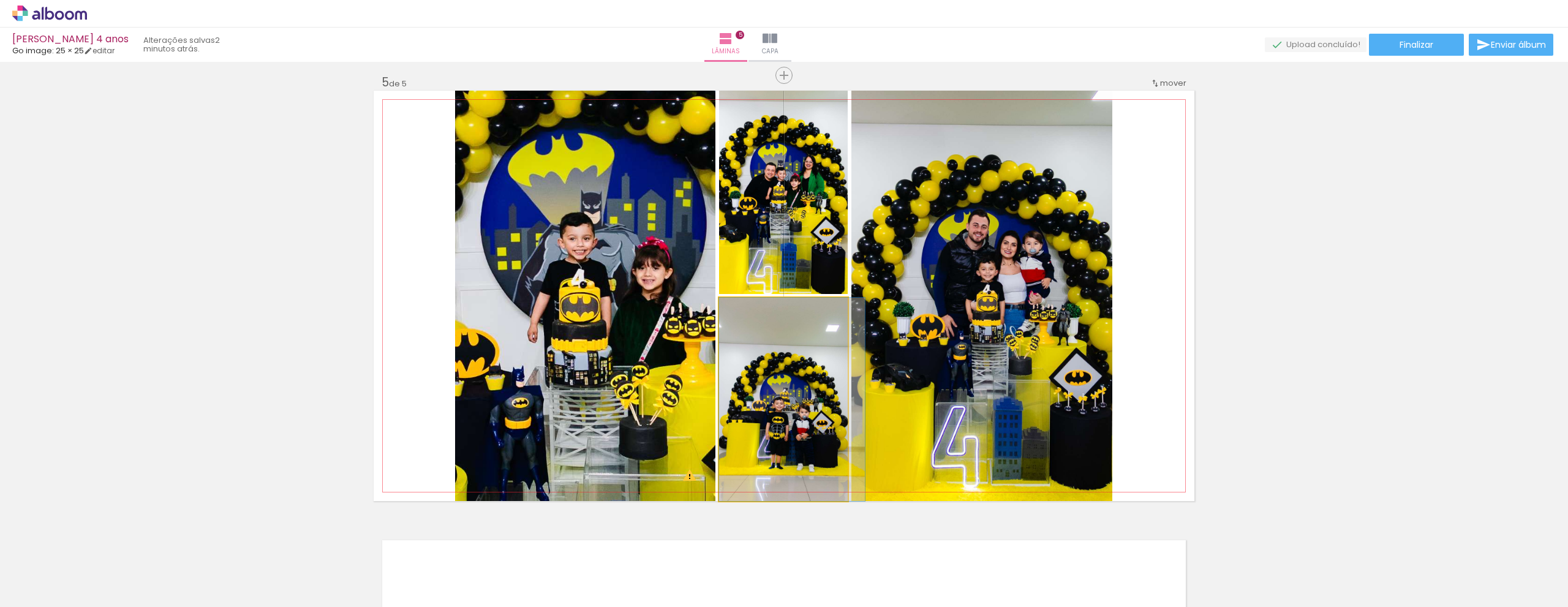
drag, startPoint x: 779, startPoint y: 383, endPoint x: 788, endPoint y: 427, distance: 44.9
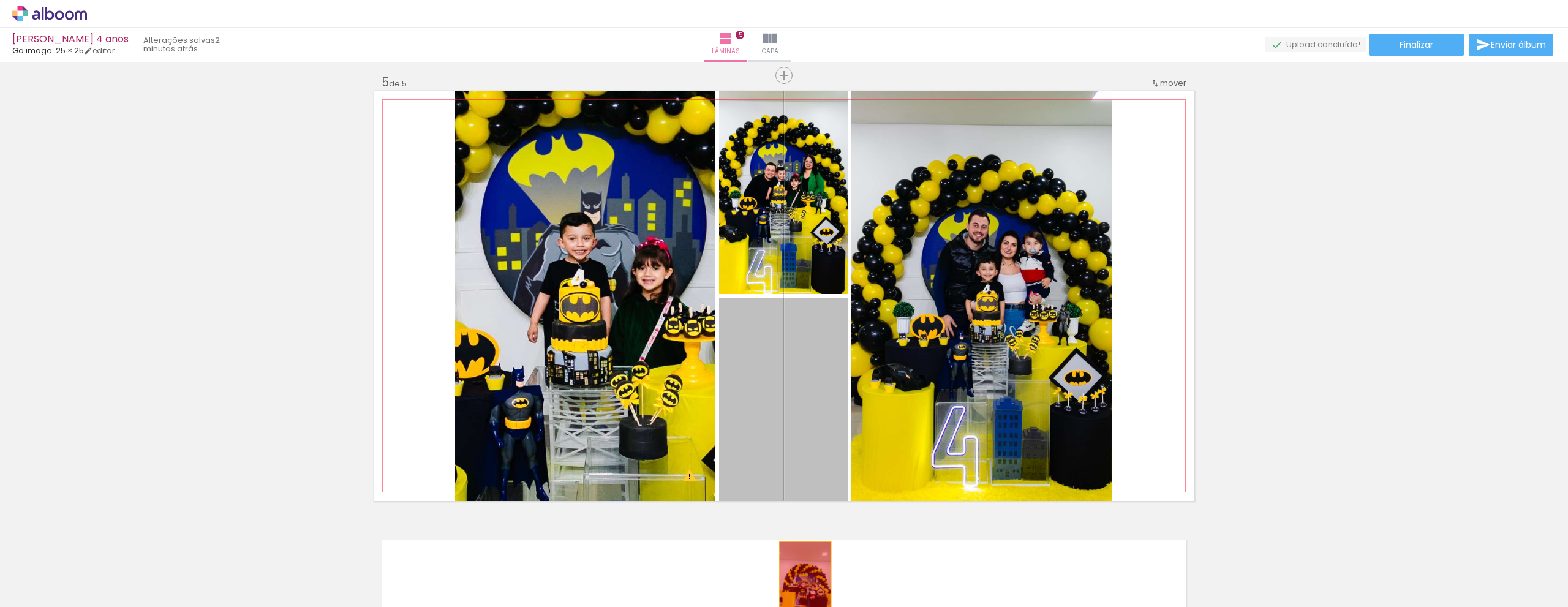
drag, startPoint x: 779, startPoint y: 393, endPoint x: 787, endPoint y: 361, distance: 33.0
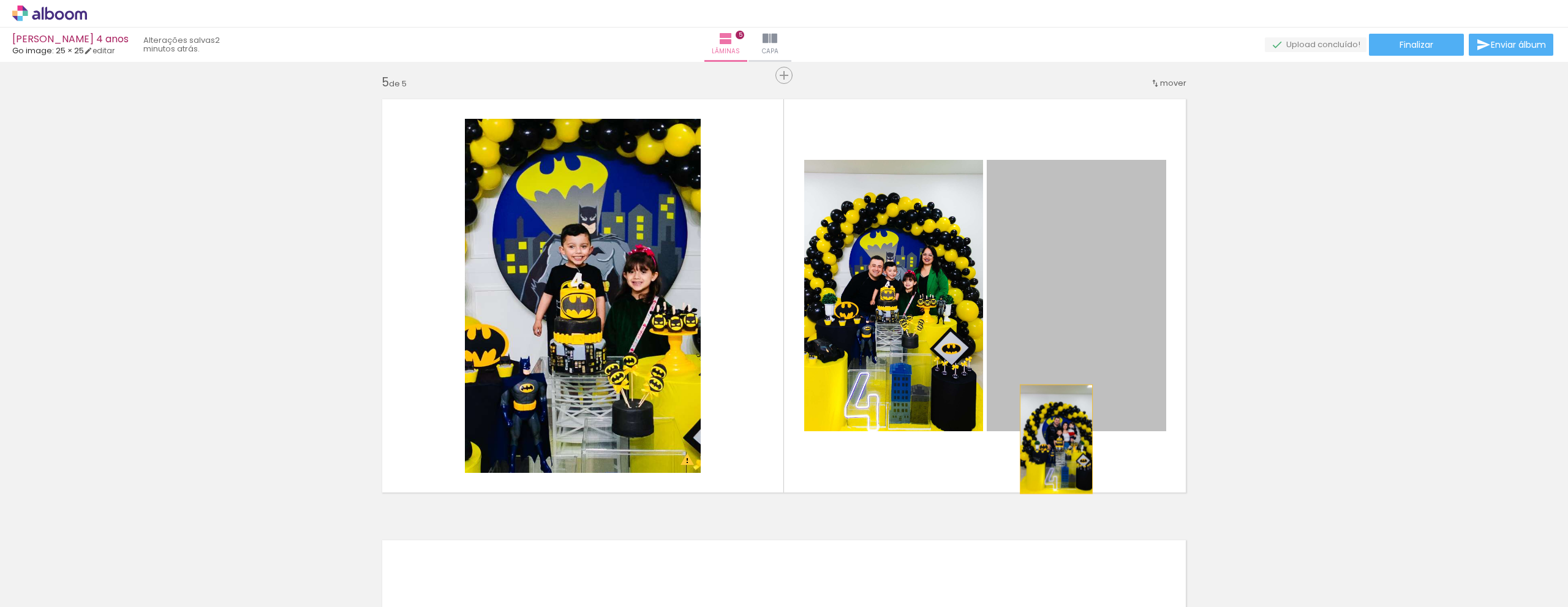
drag, startPoint x: 1047, startPoint y: 295, endPoint x: 1053, endPoint y: 434, distance: 139.1
click at [1052, 436] on quentale-layouter at bounding box center [783, 296] width 821 height 411
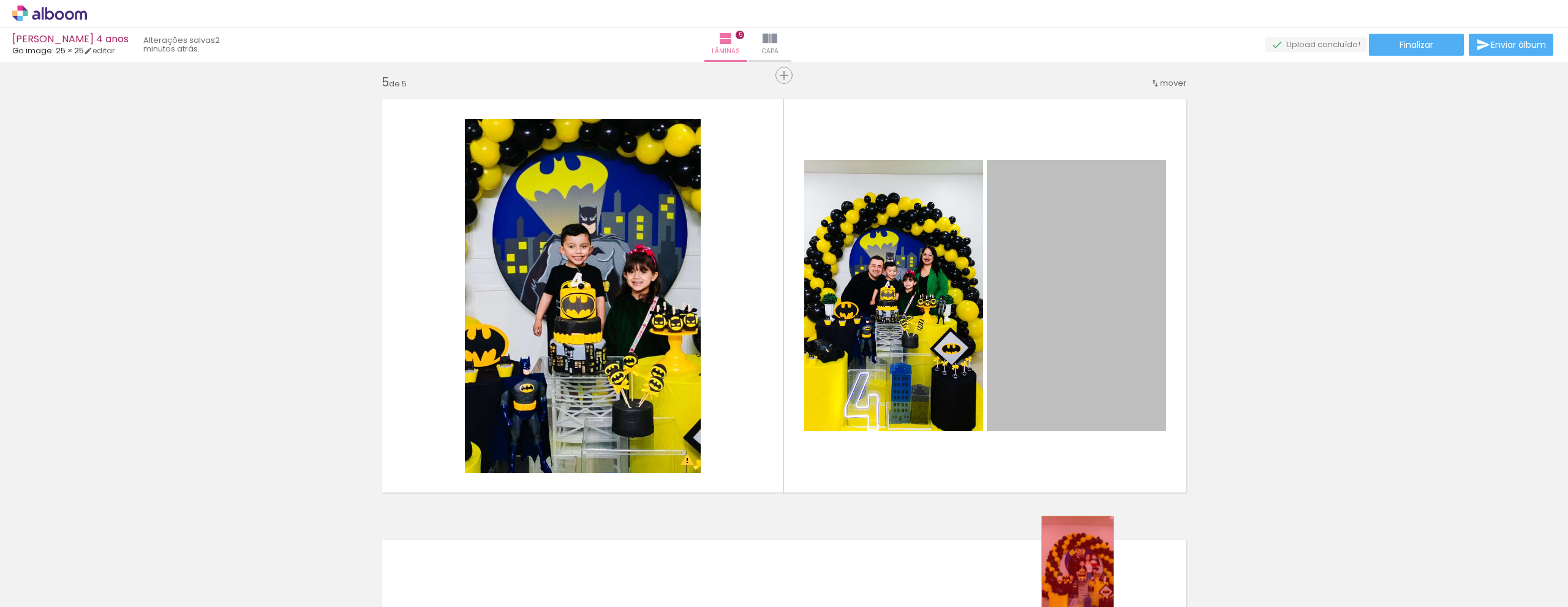
drag, startPoint x: 1053, startPoint y: 356, endPoint x: 1076, endPoint y: 570, distance: 215.2
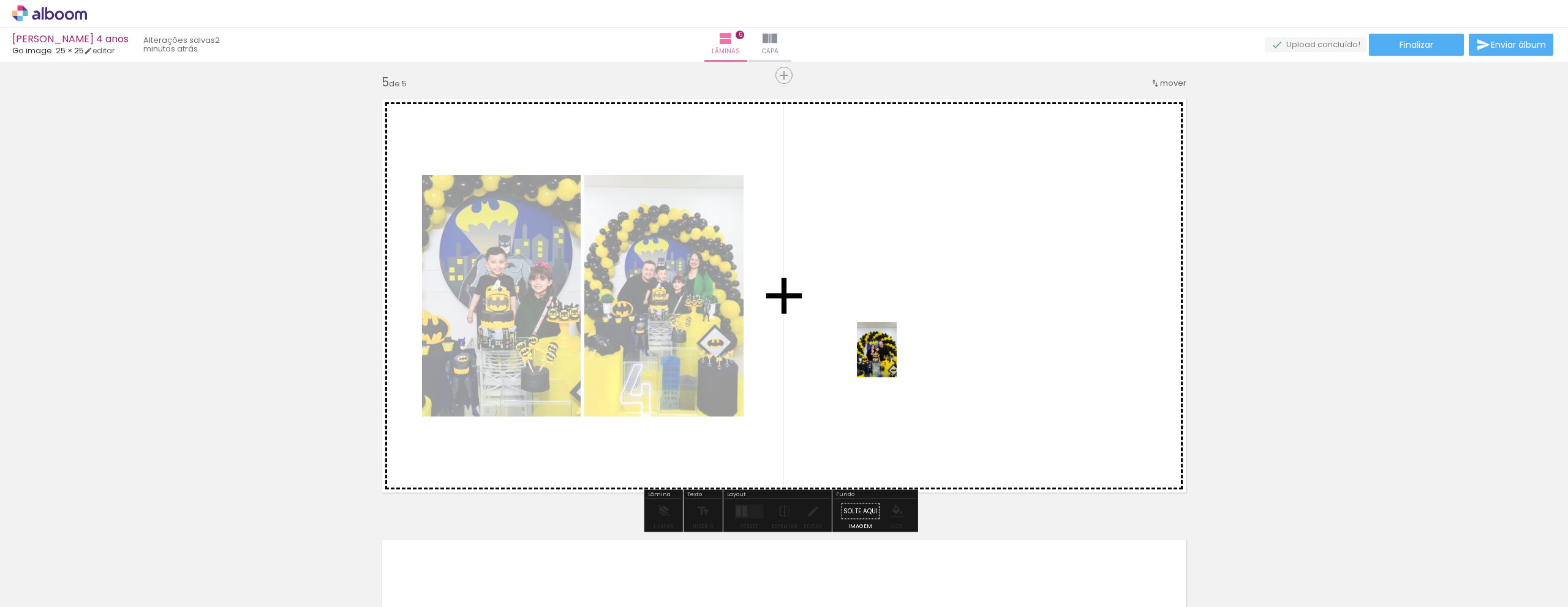
drag, startPoint x: 1056, startPoint y: 576, endPoint x: 894, endPoint y: 359, distance: 270.8
click at [894, 359] on quentale-workspace at bounding box center [784, 304] width 1568 height 607
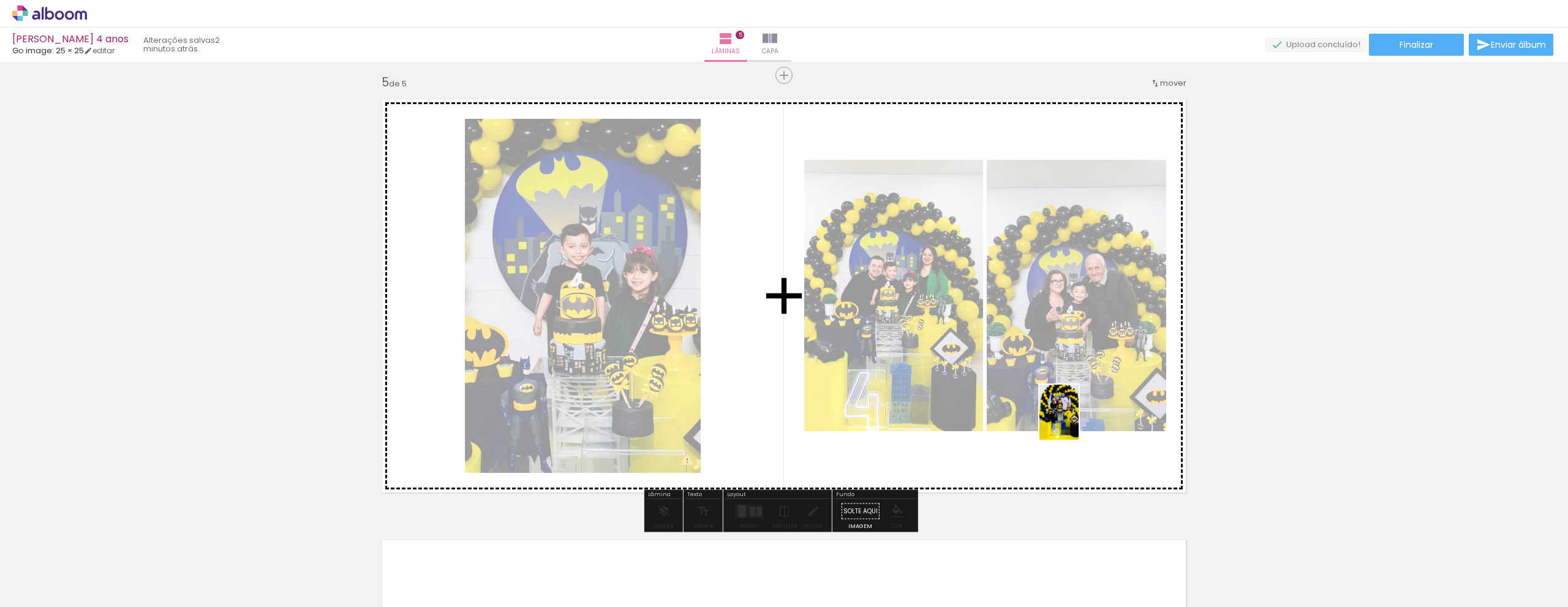
drag, startPoint x: 1176, startPoint y: 573, endPoint x: 1076, endPoint y: 421, distance: 181.9
click at [1076, 421] on quentale-workspace at bounding box center [784, 304] width 1568 height 607
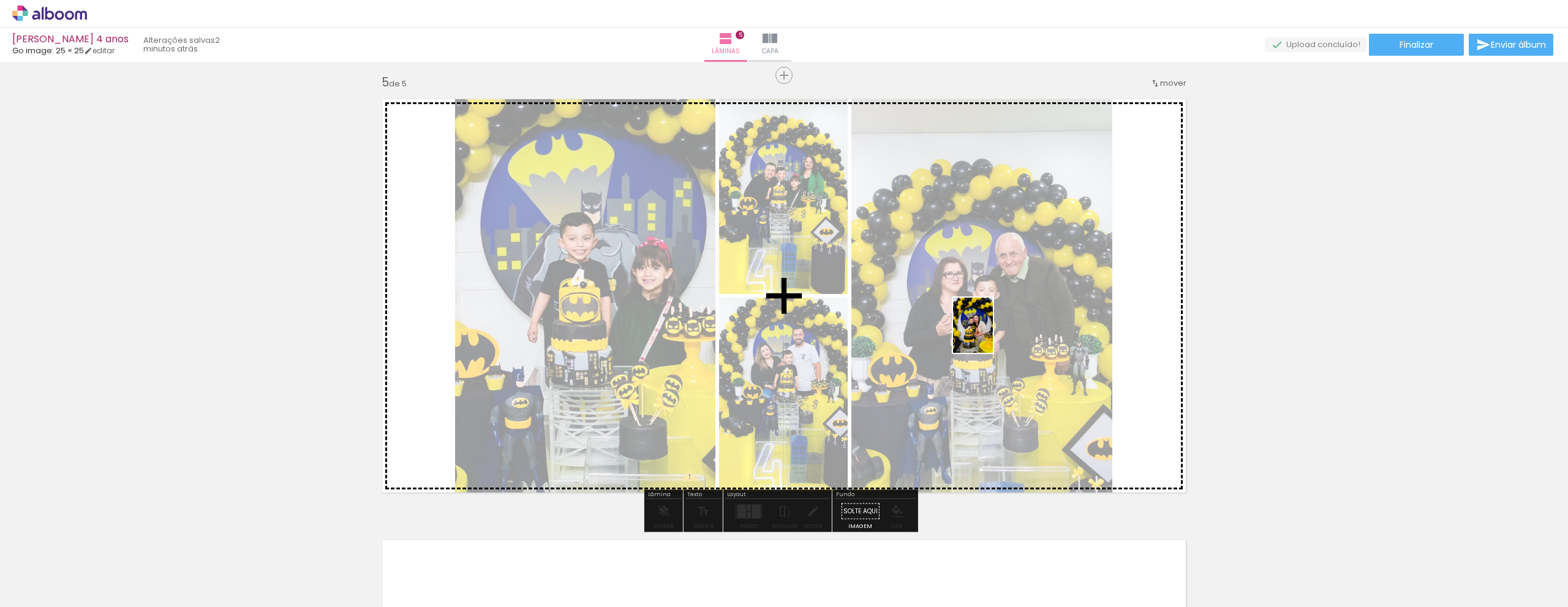
drag, startPoint x: 1251, startPoint y: 575, endPoint x: 989, endPoint y: 334, distance: 356.0
click at [989, 334] on quentale-workspace at bounding box center [784, 304] width 1568 height 607
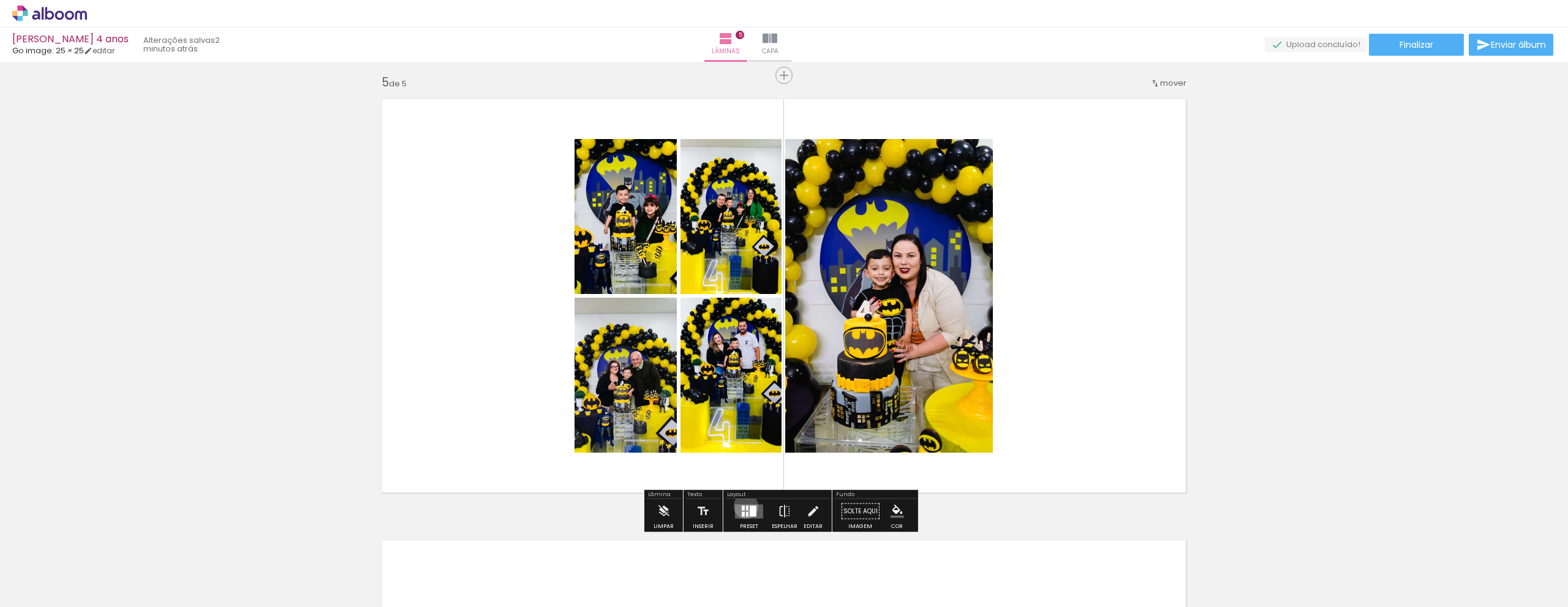
click at [746, 506] on div at bounding box center [747, 507] width 2 height 5
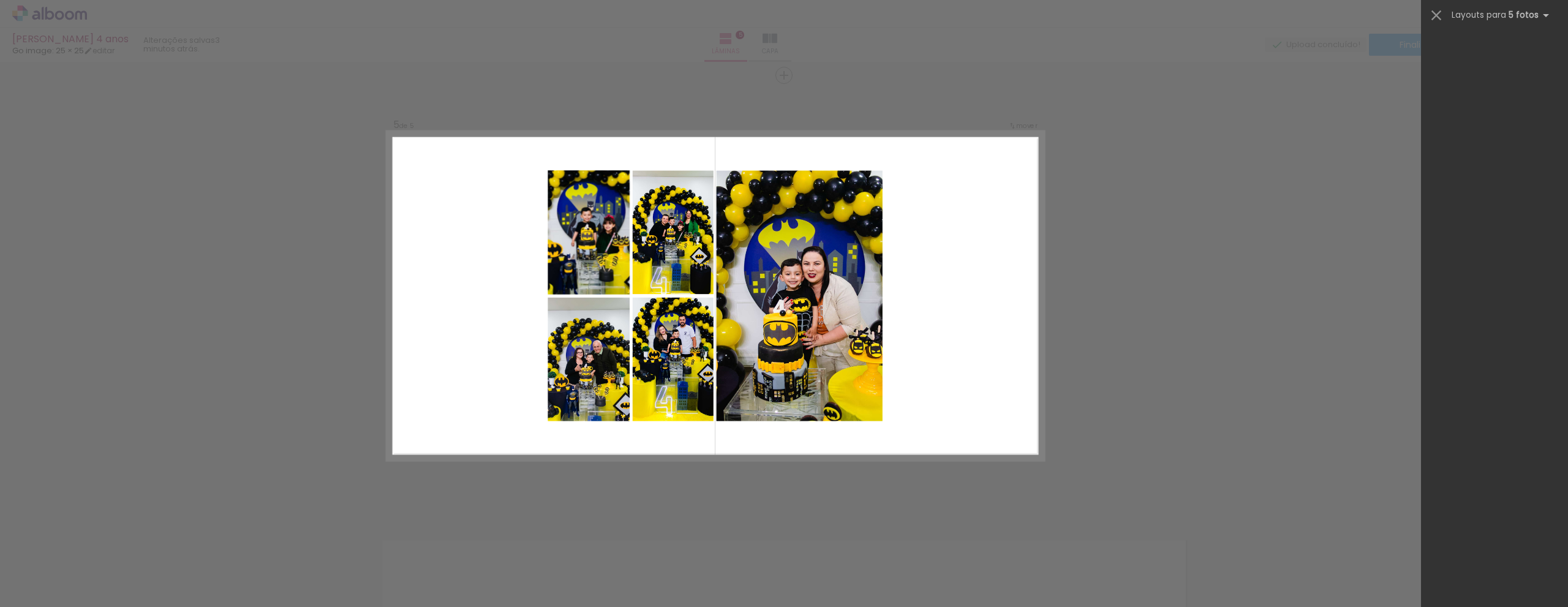
scroll to position [0, 0]
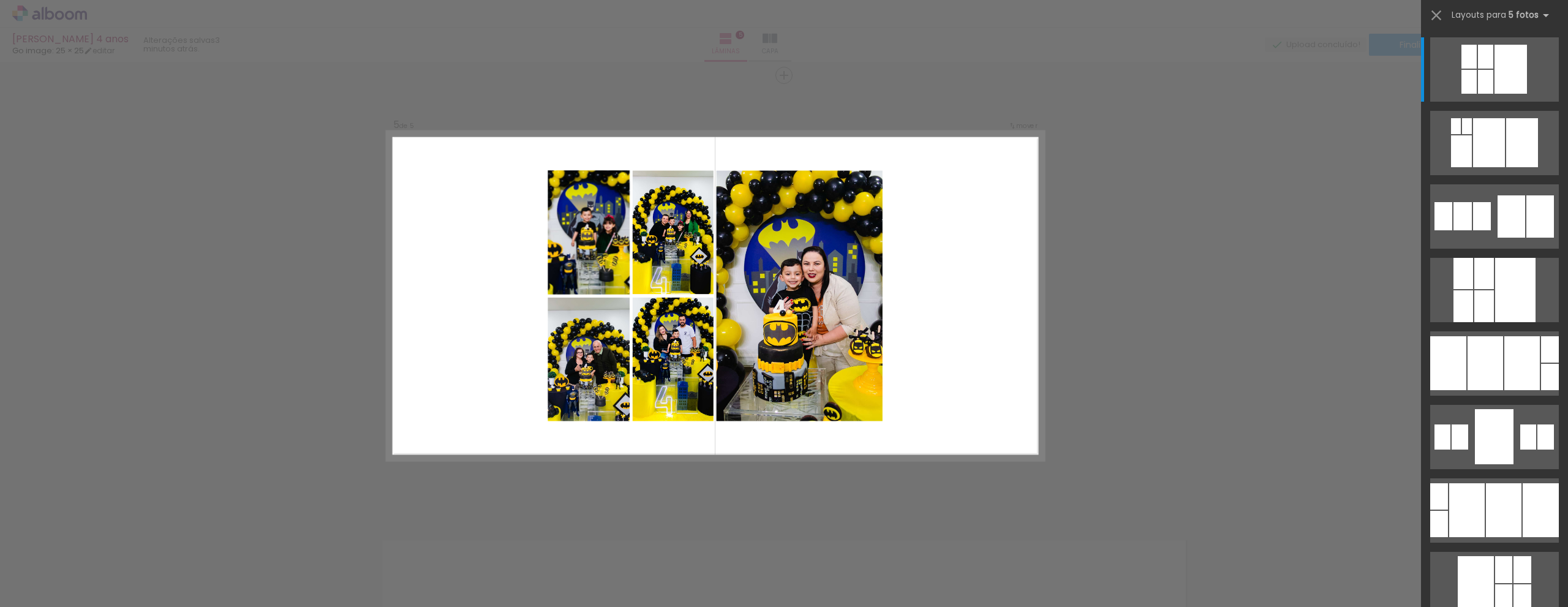
drag, startPoint x: 946, startPoint y: 329, endPoint x: 954, endPoint y: 342, distance: 15.3
click at [954, 342] on quentale-layouter at bounding box center [715, 295] width 657 height 328
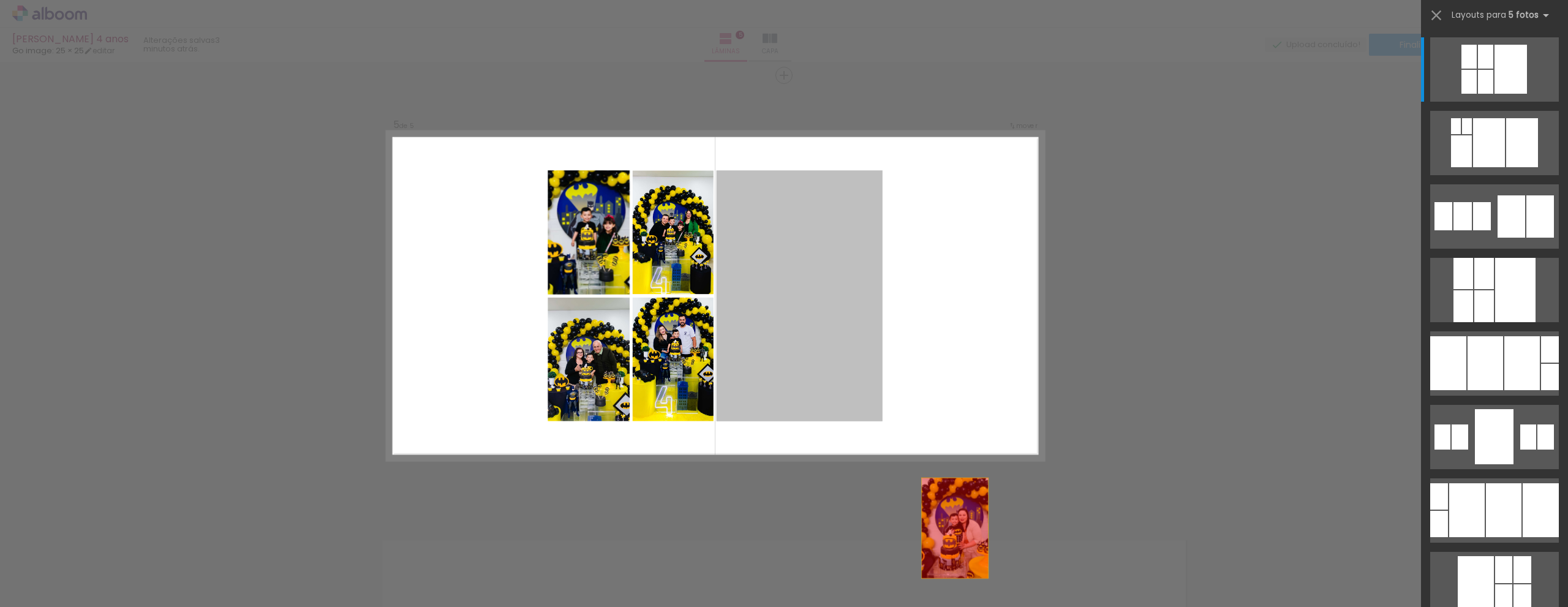
drag, startPoint x: 829, startPoint y: 319, endPoint x: 989, endPoint y: 587, distance: 312.1
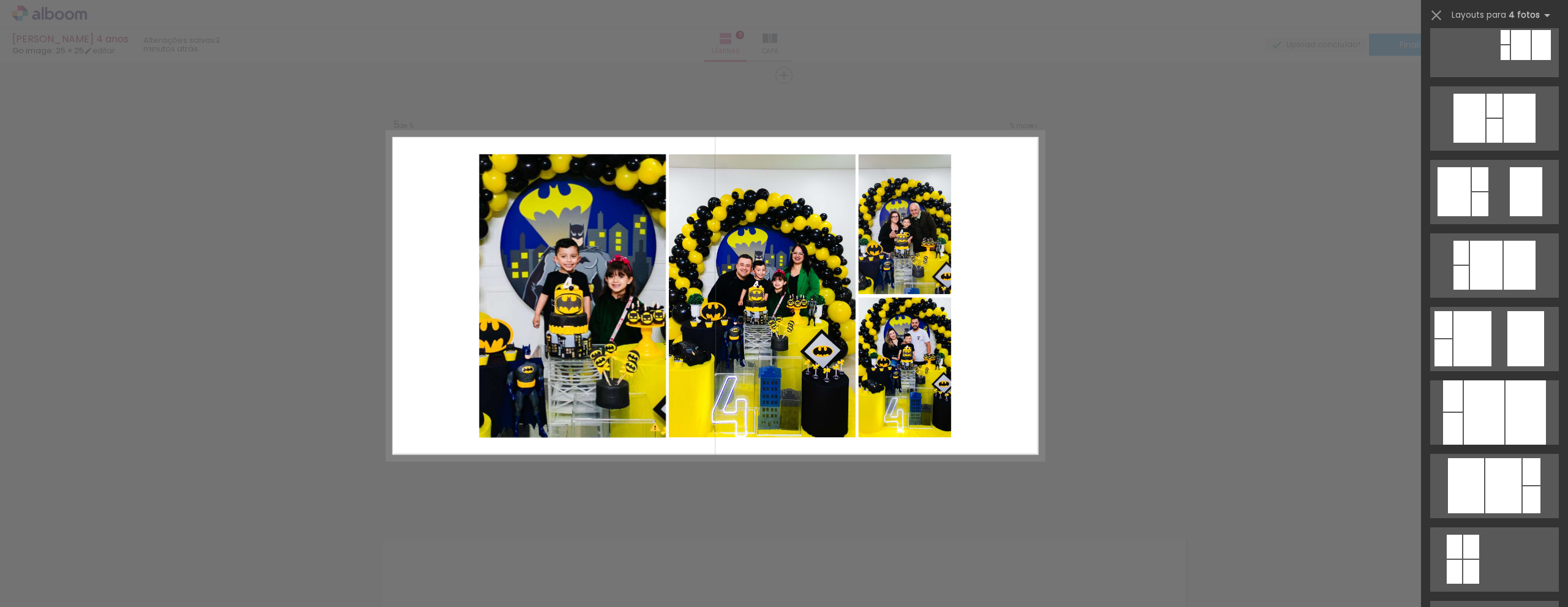
scroll to position [490, 0]
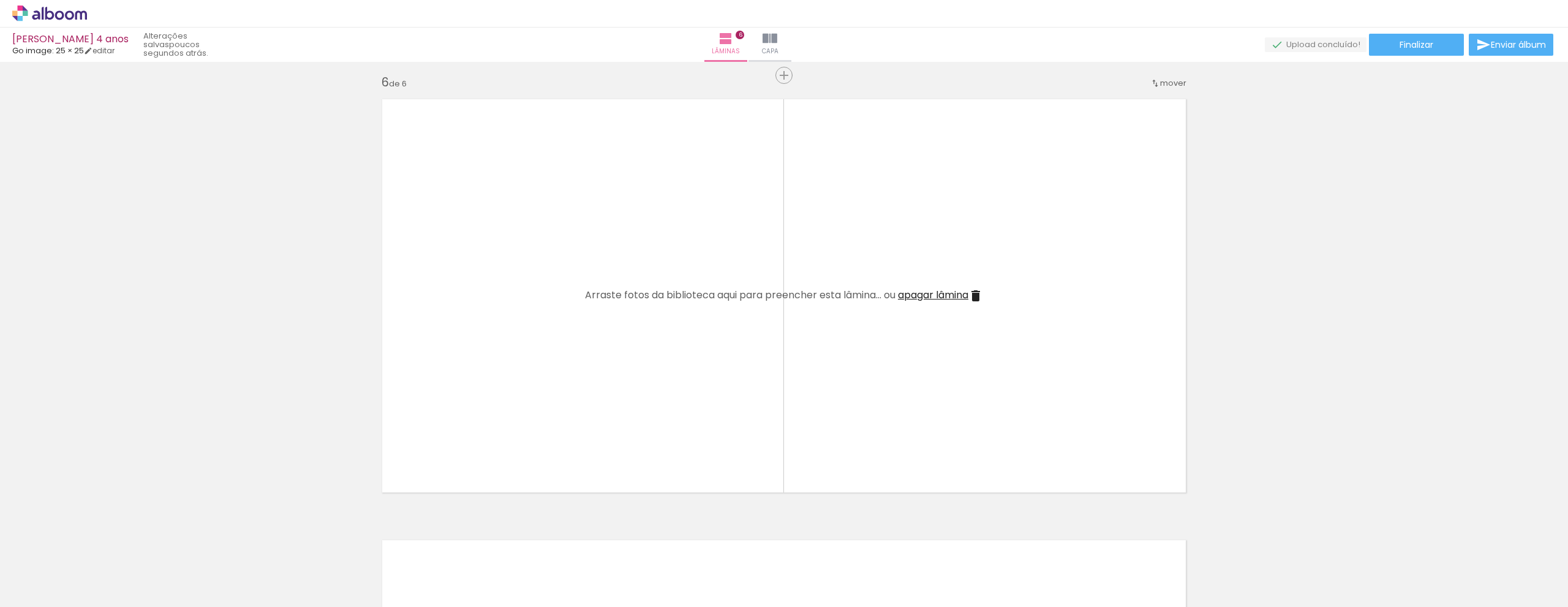
scroll to position [0, 2034]
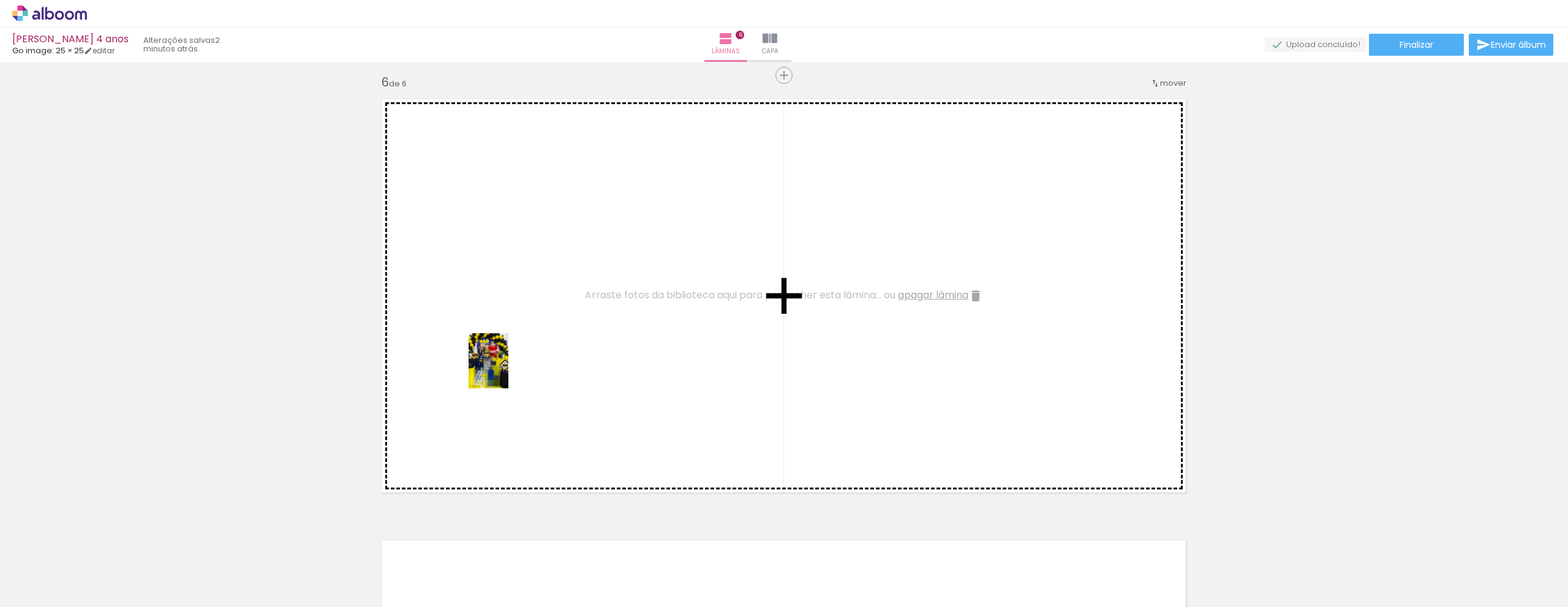
drag, startPoint x: 491, startPoint y: 572, endPoint x: 505, endPoint y: 370, distance: 202.5
click at [505, 370] on quentale-workspace at bounding box center [784, 304] width 1568 height 607
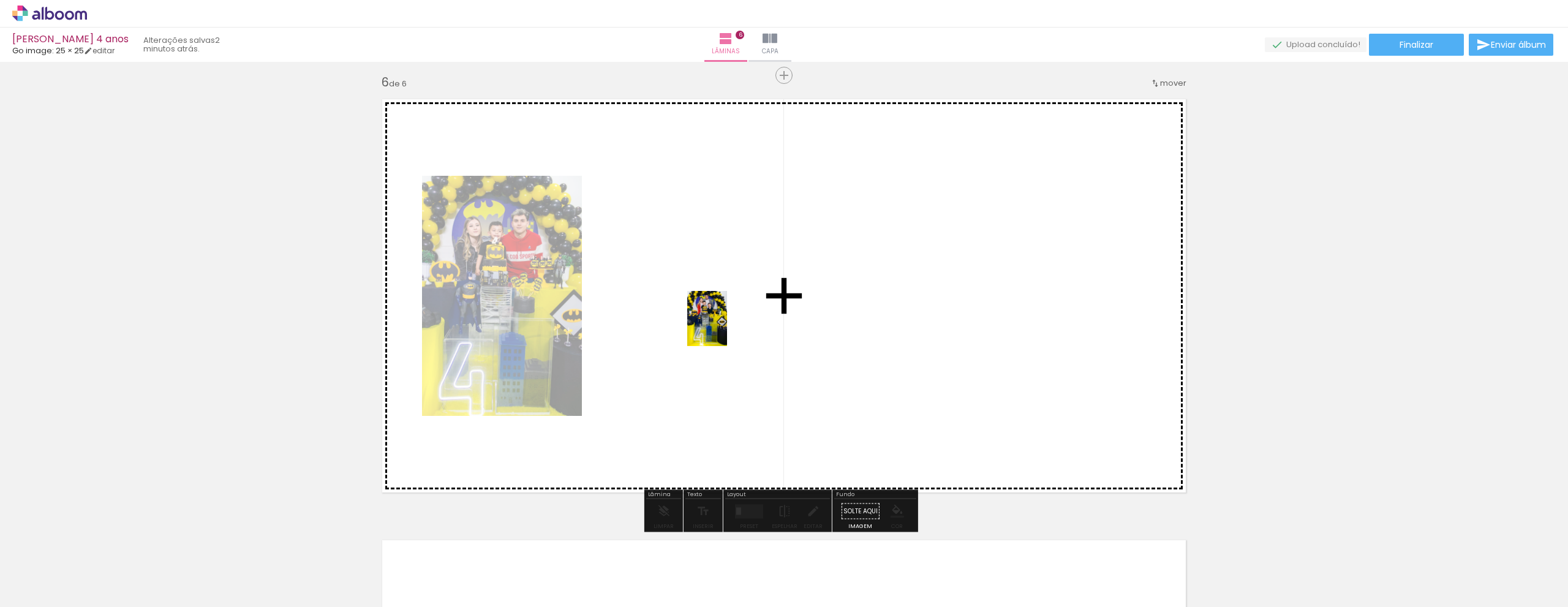
drag, startPoint x: 296, startPoint y: 567, endPoint x: 724, endPoint y: 328, distance: 490.2
click at [724, 328] on quentale-workspace at bounding box center [784, 304] width 1568 height 607
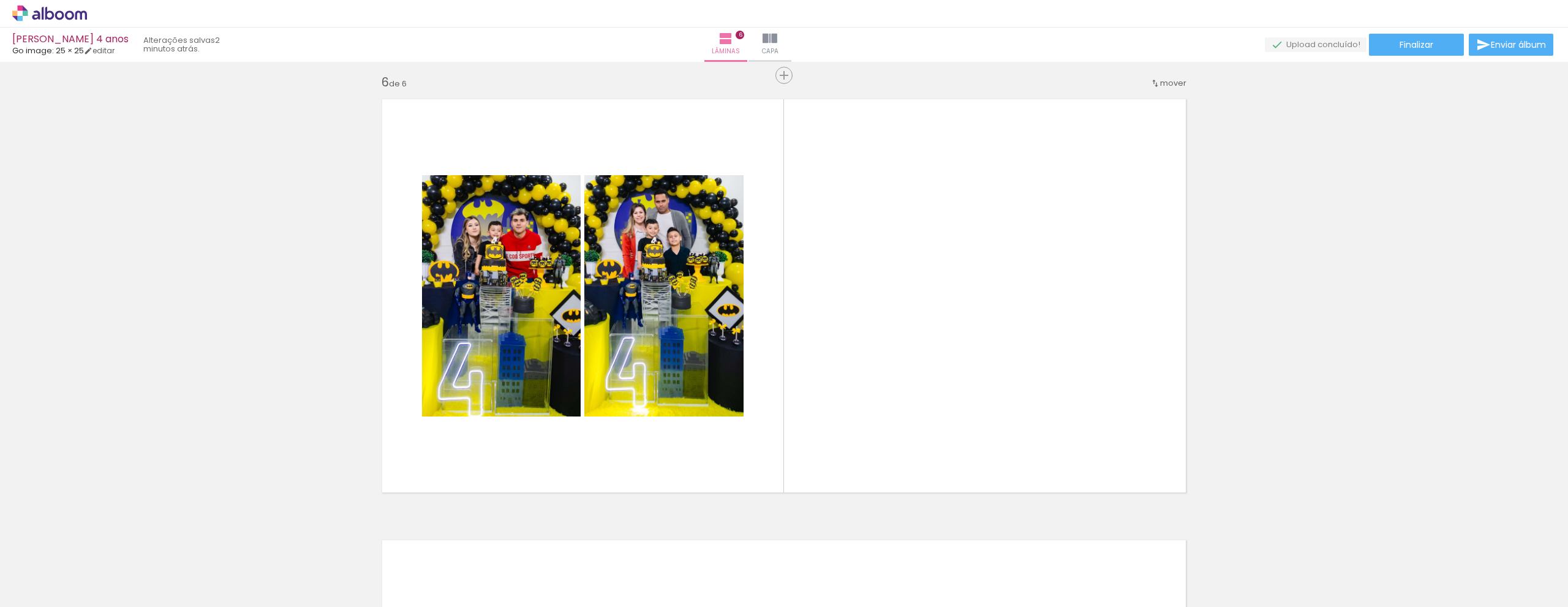
scroll to position [0, 1839]
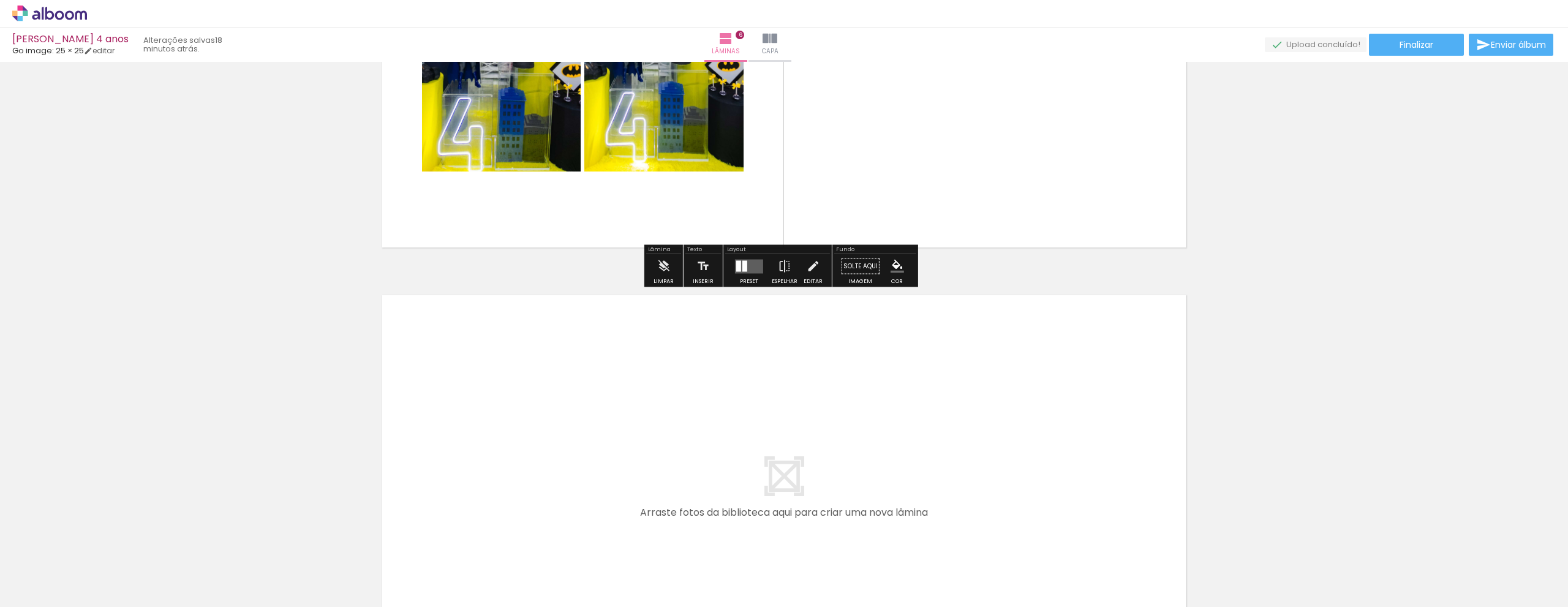
scroll to position [2272, 0]
